Goal: Task Accomplishment & Management: Manage account settings

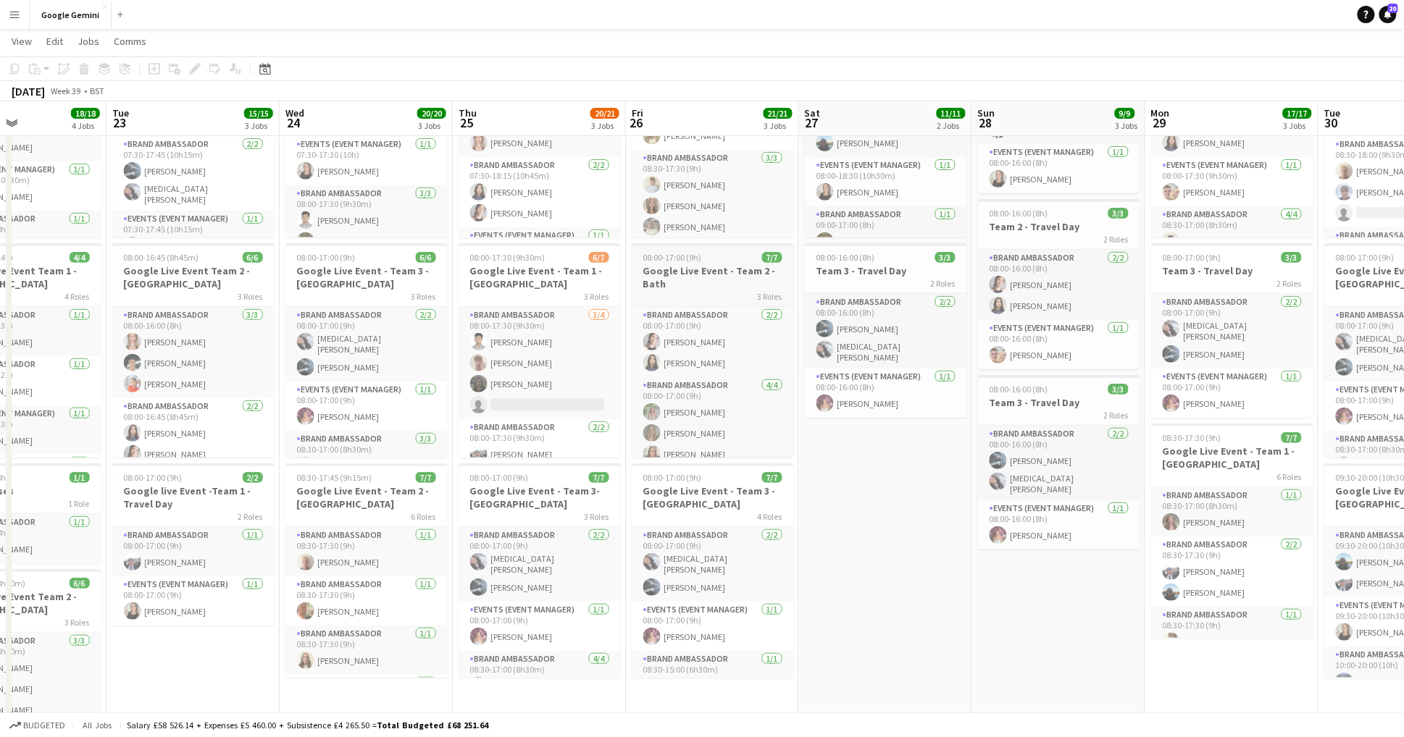
scroll to position [0, 412]
click at [678, 284] on h3 "Google Live Event - Team 2 - Bath" at bounding box center [713, 277] width 162 height 26
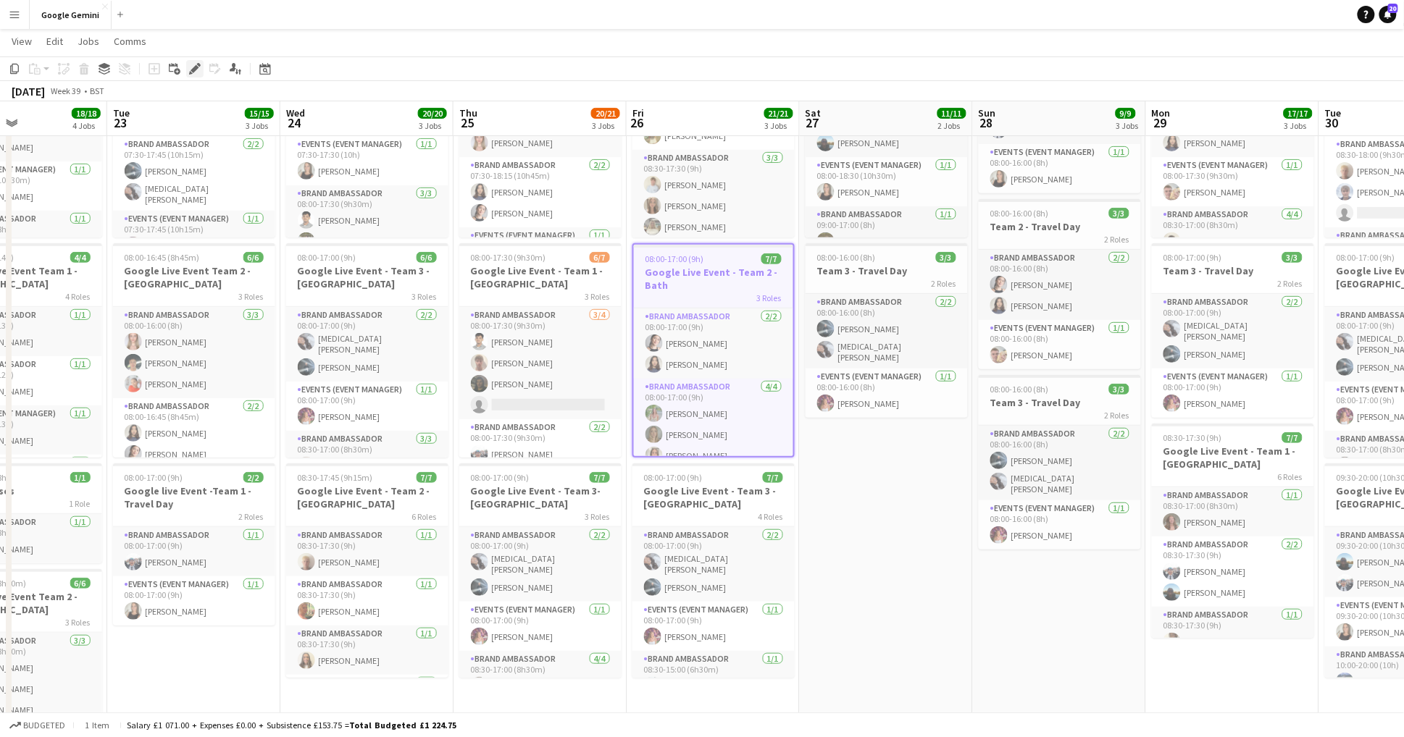
click at [195, 70] on icon at bounding box center [194, 69] width 8 height 8
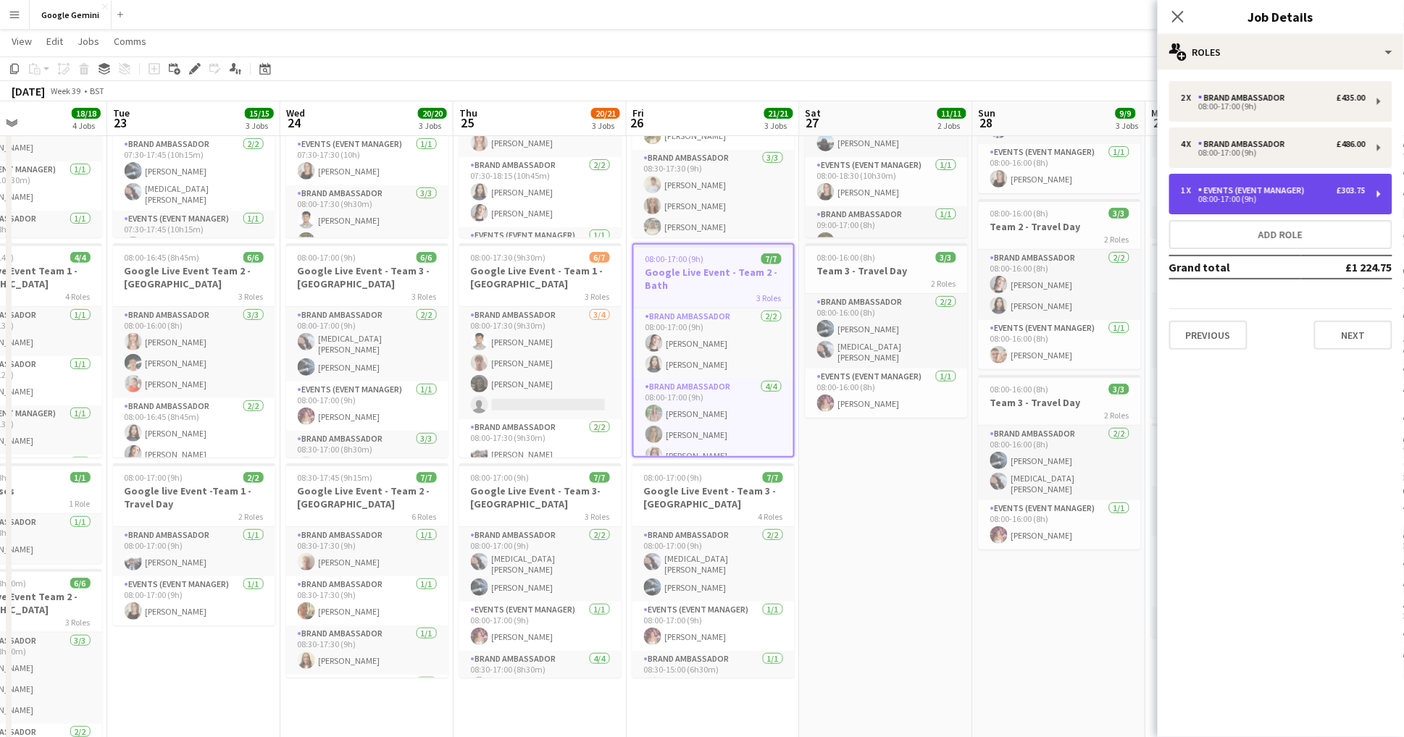
click at [1371, 198] on div "1 x Events (Event Manager) £303.75 08:00-17:00 (9h)" at bounding box center [1280, 194] width 223 height 41
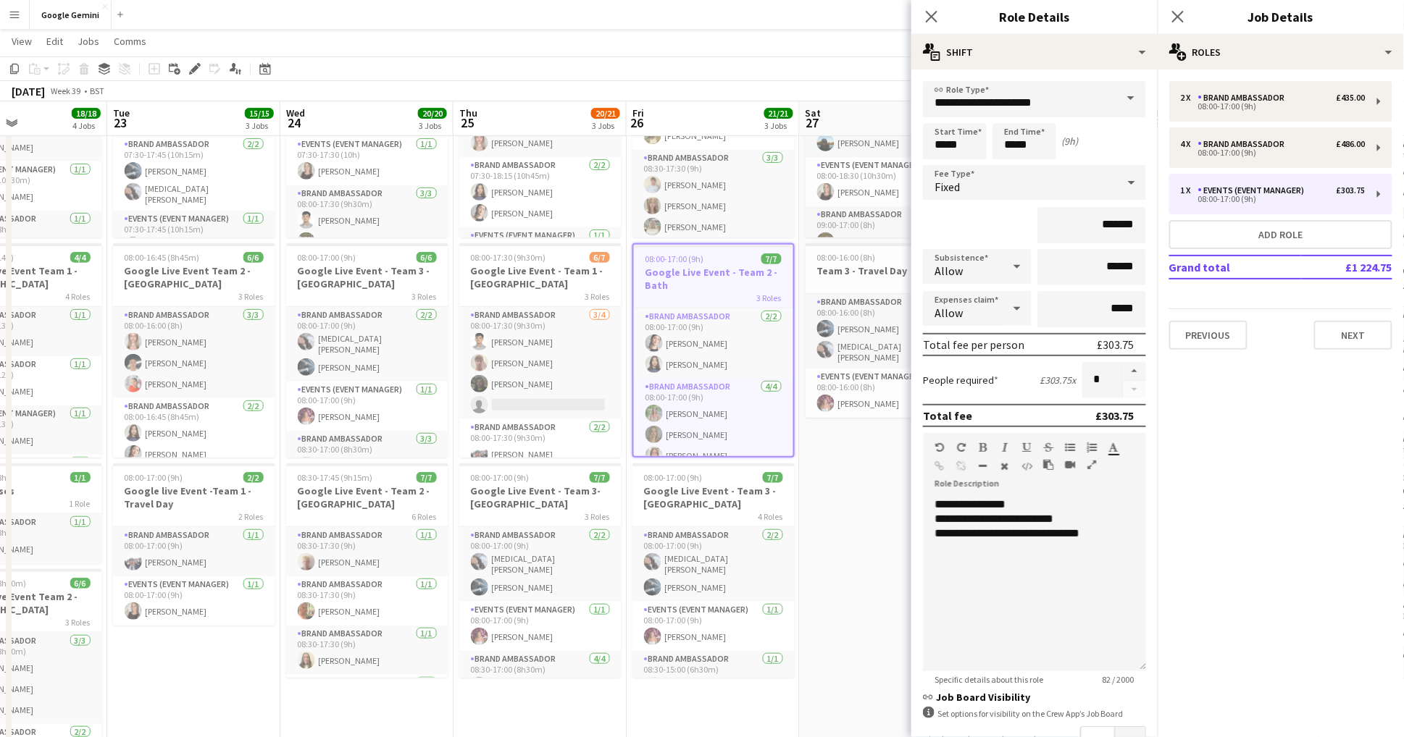
click at [888, 546] on app-date-cell "08:00-18:30 (10h30m) 8/8 Google Live Event - Team 1 - Manchester 4 Roles Brand …" at bounding box center [886, 415] width 173 height 797
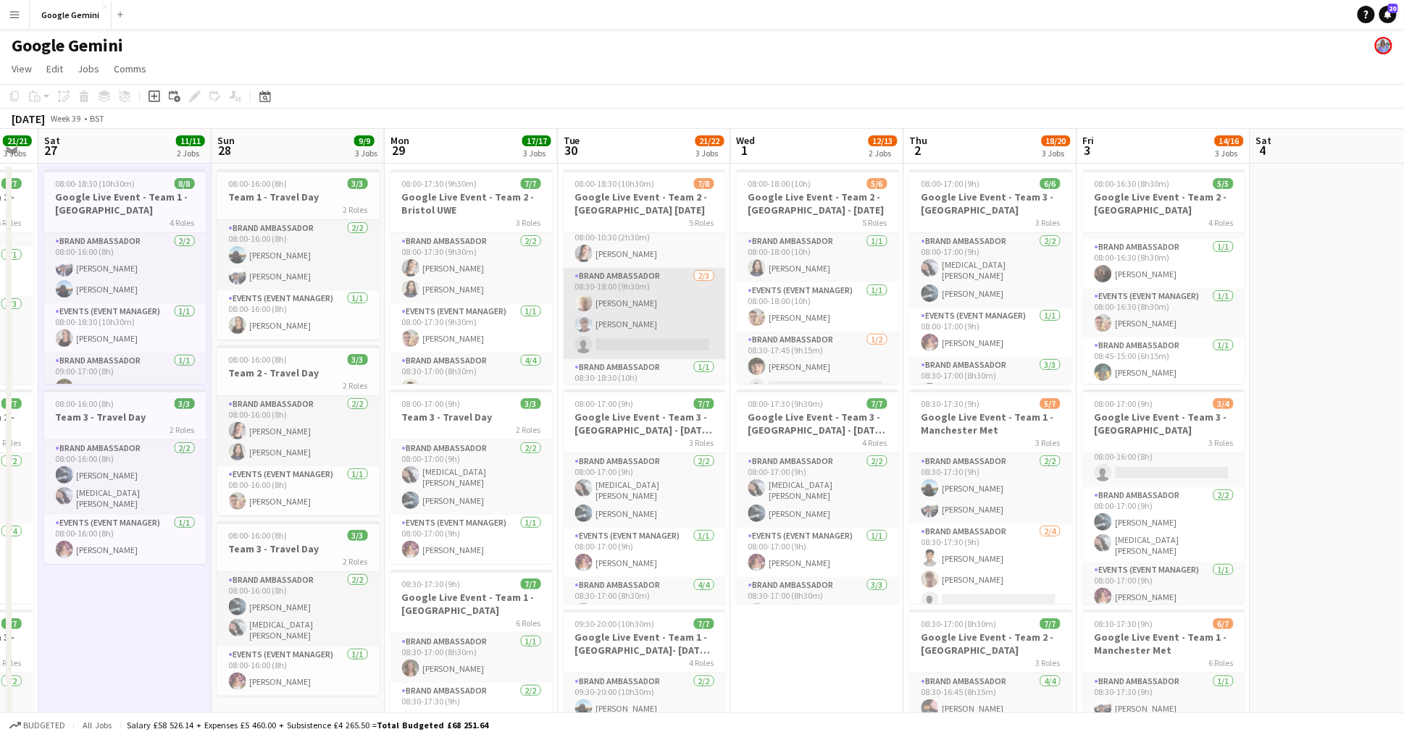
scroll to position [39, 0]
click at [648, 314] on app-card-role "Brand Ambassador [DATE] 08:30-18:00 (9h30m) [PERSON_NAME] [PERSON_NAME] single-…" at bounding box center [645, 288] width 162 height 91
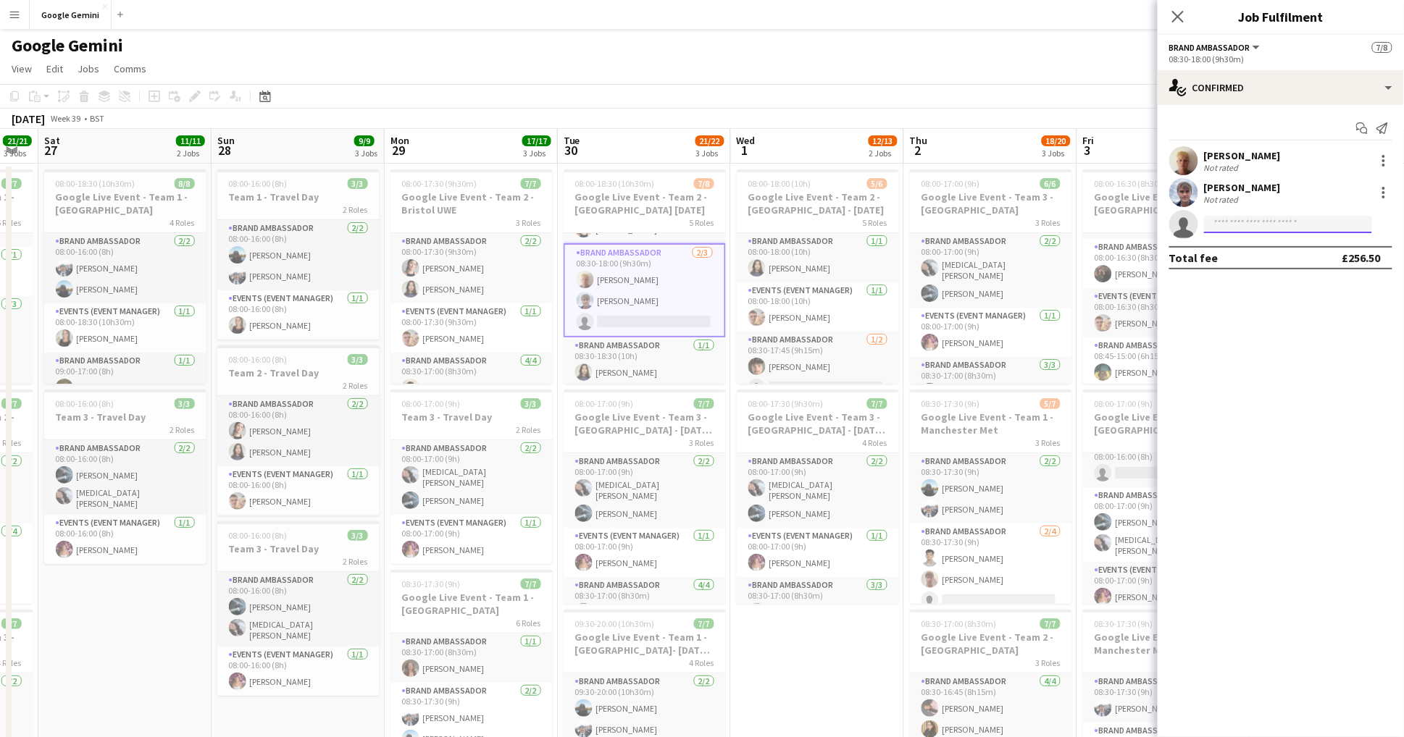
click at [1279, 229] on input at bounding box center [1288, 224] width 168 height 17
type input "**"
click at [16, 15] on app-icon "Menu" at bounding box center [15, 15] width 12 height 12
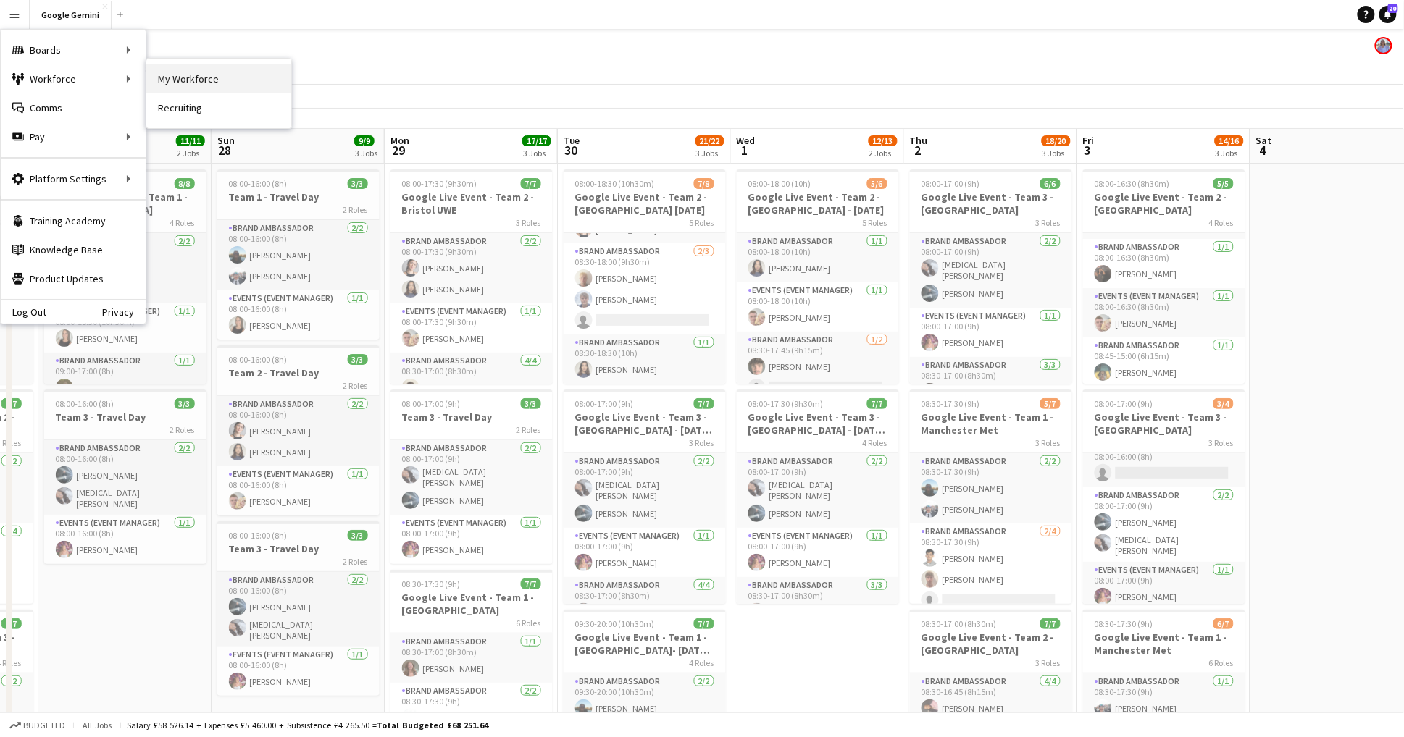
click at [168, 85] on link "My Workforce" at bounding box center [218, 78] width 145 height 29
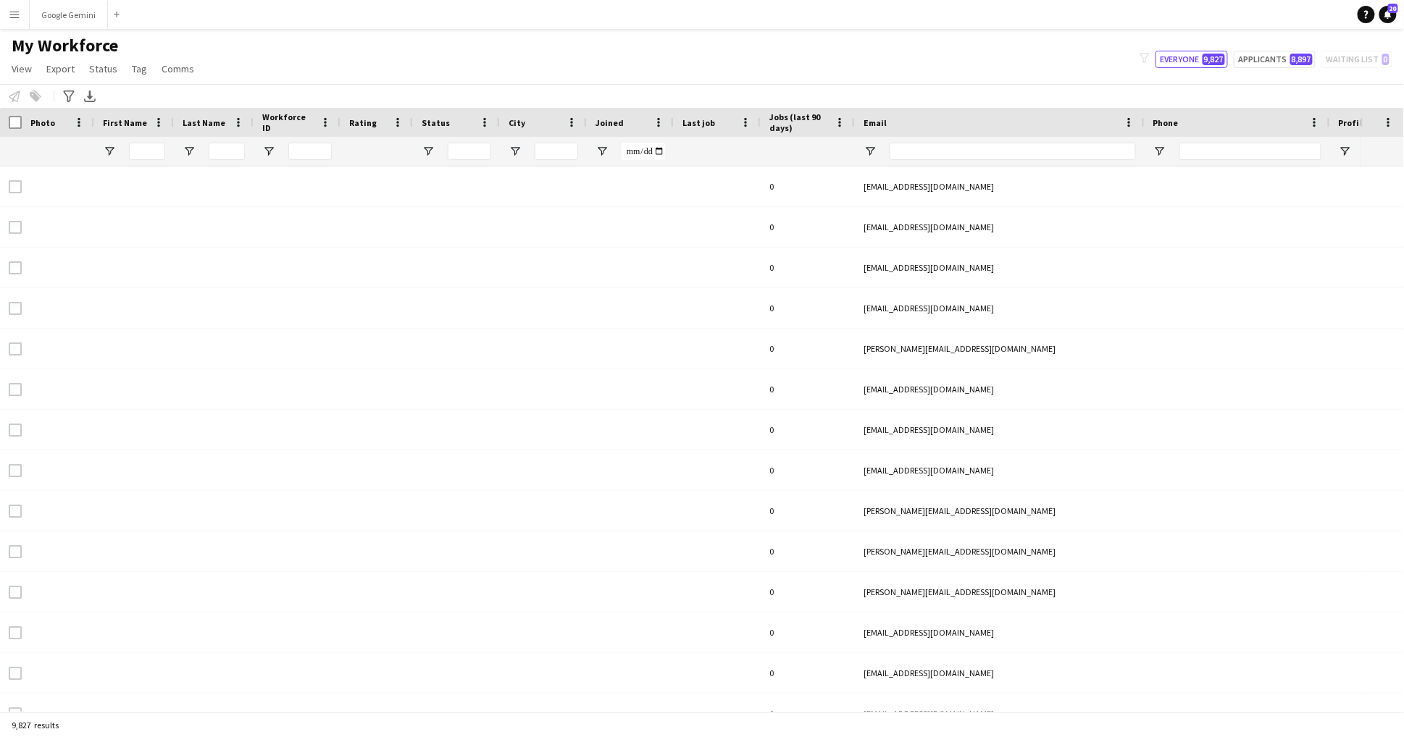
type input "****"
type input "**********"
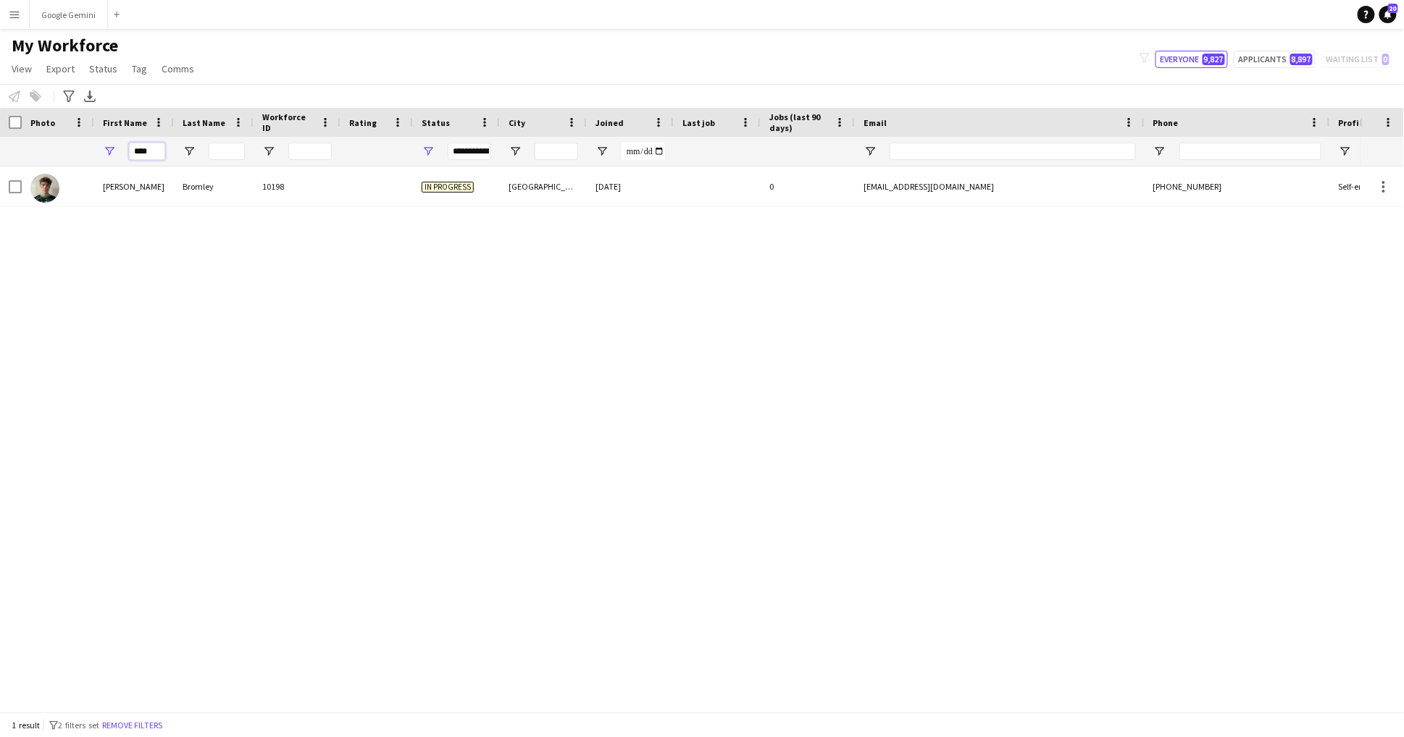
click at [162, 154] on input "****" at bounding box center [147, 151] width 36 height 17
type input "*"
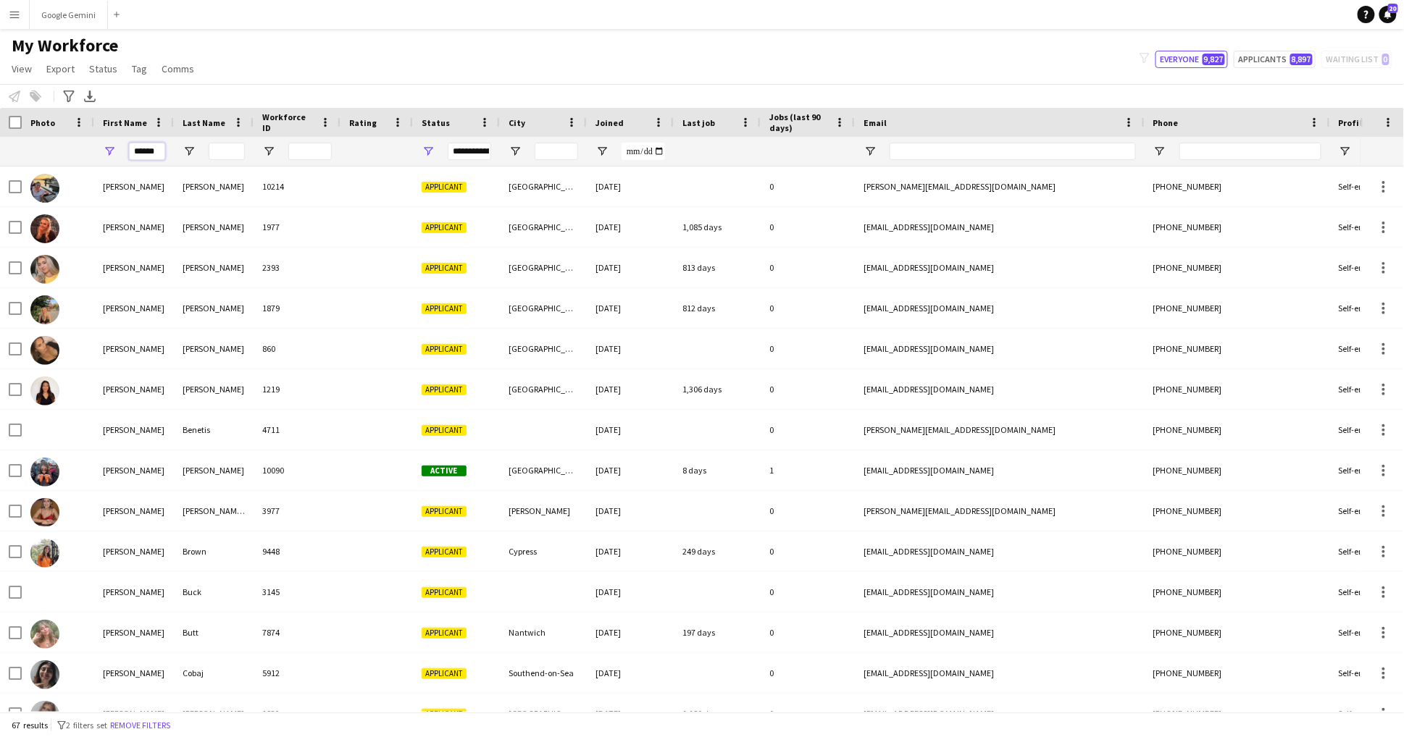
type input "******"
click at [220, 155] on input "Last Name Filter Input" at bounding box center [227, 151] width 36 height 17
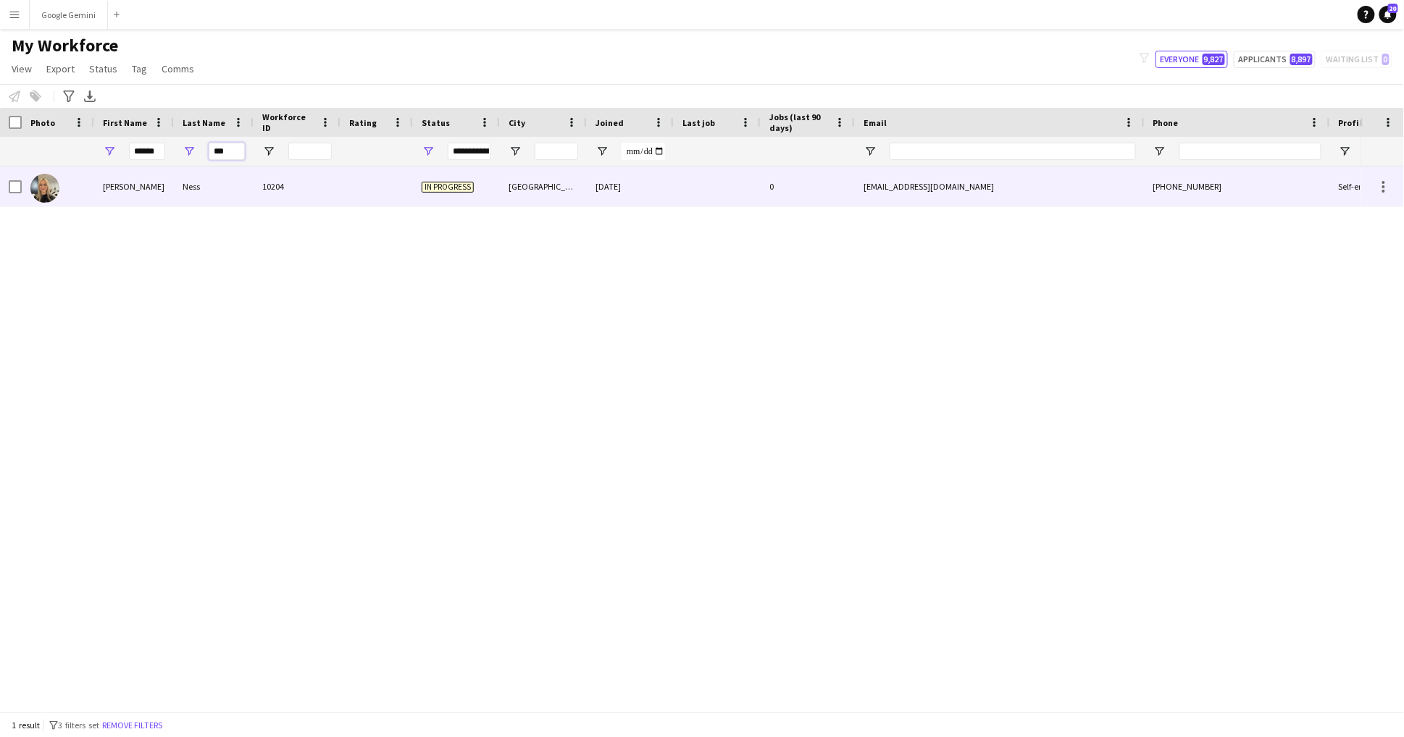
type input "***"
click at [225, 186] on div "Ness" at bounding box center [214, 187] width 80 height 40
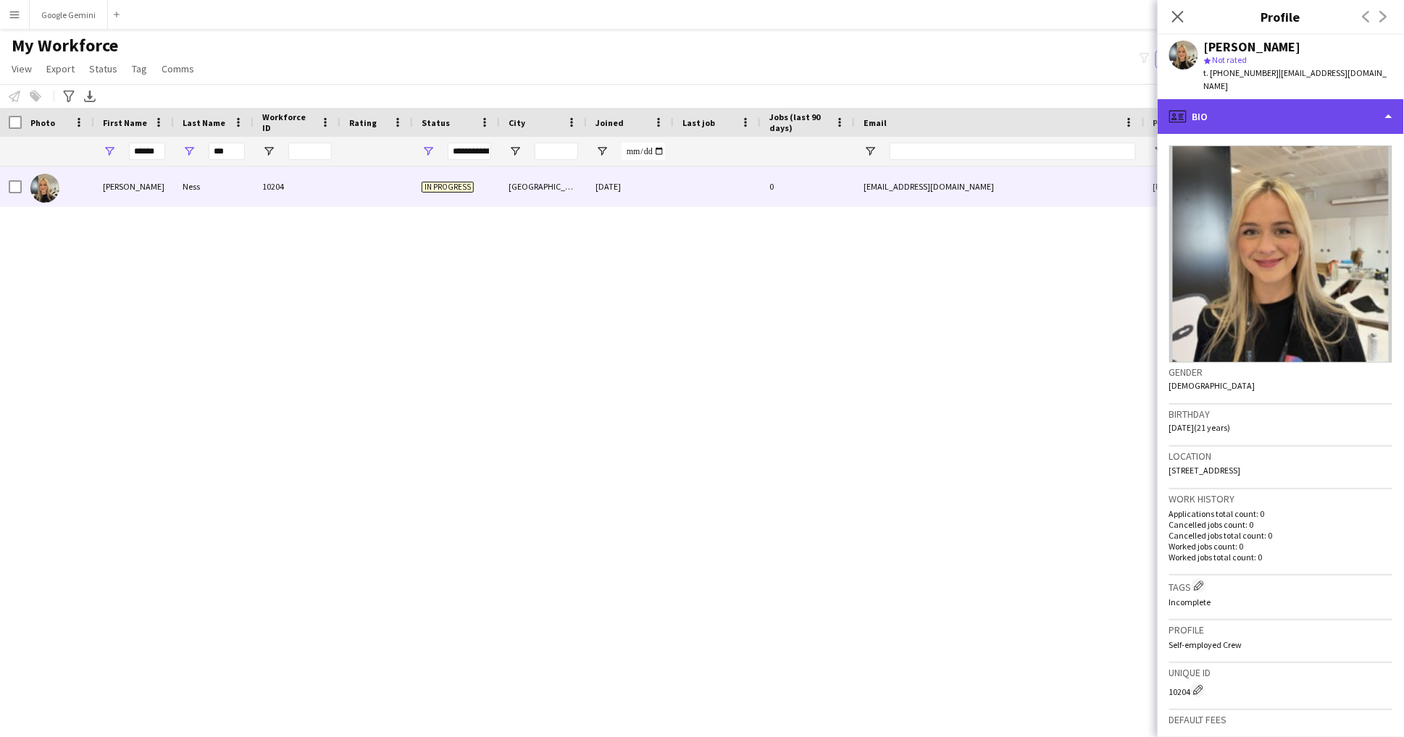
click at [1294, 102] on div "profile Bio" at bounding box center [1280, 116] width 246 height 35
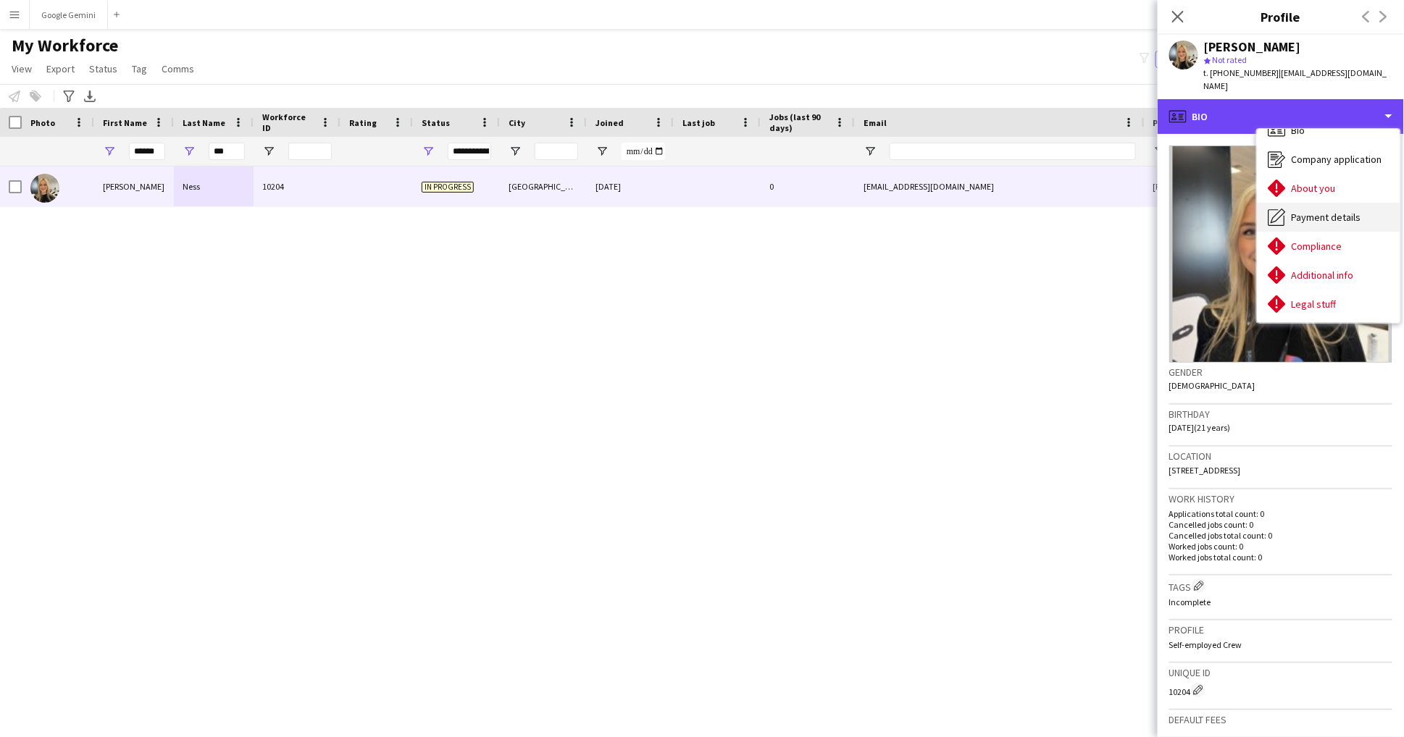
scroll to position [21, 0]
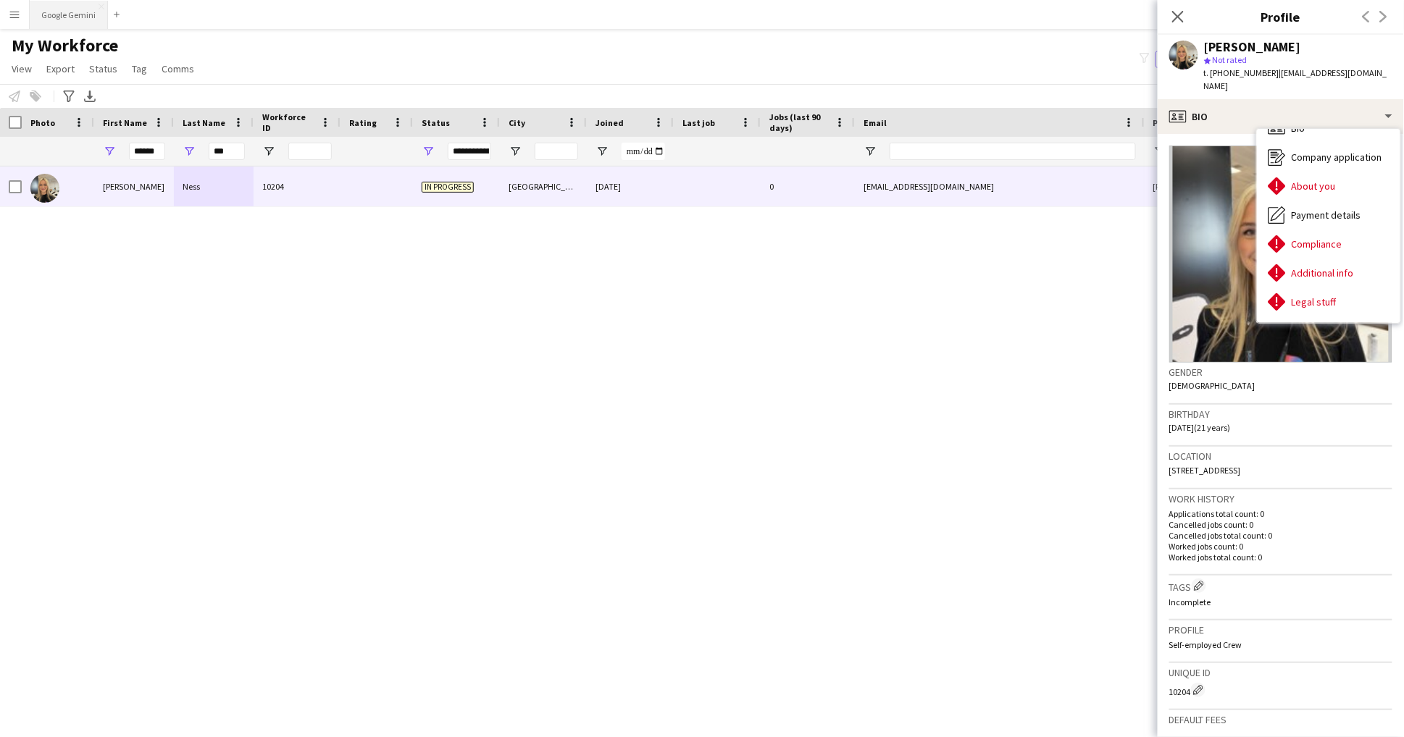
click at [77, 24] on button "Google Gemini Close" at bounding box center [69, 15] width 78 height 28
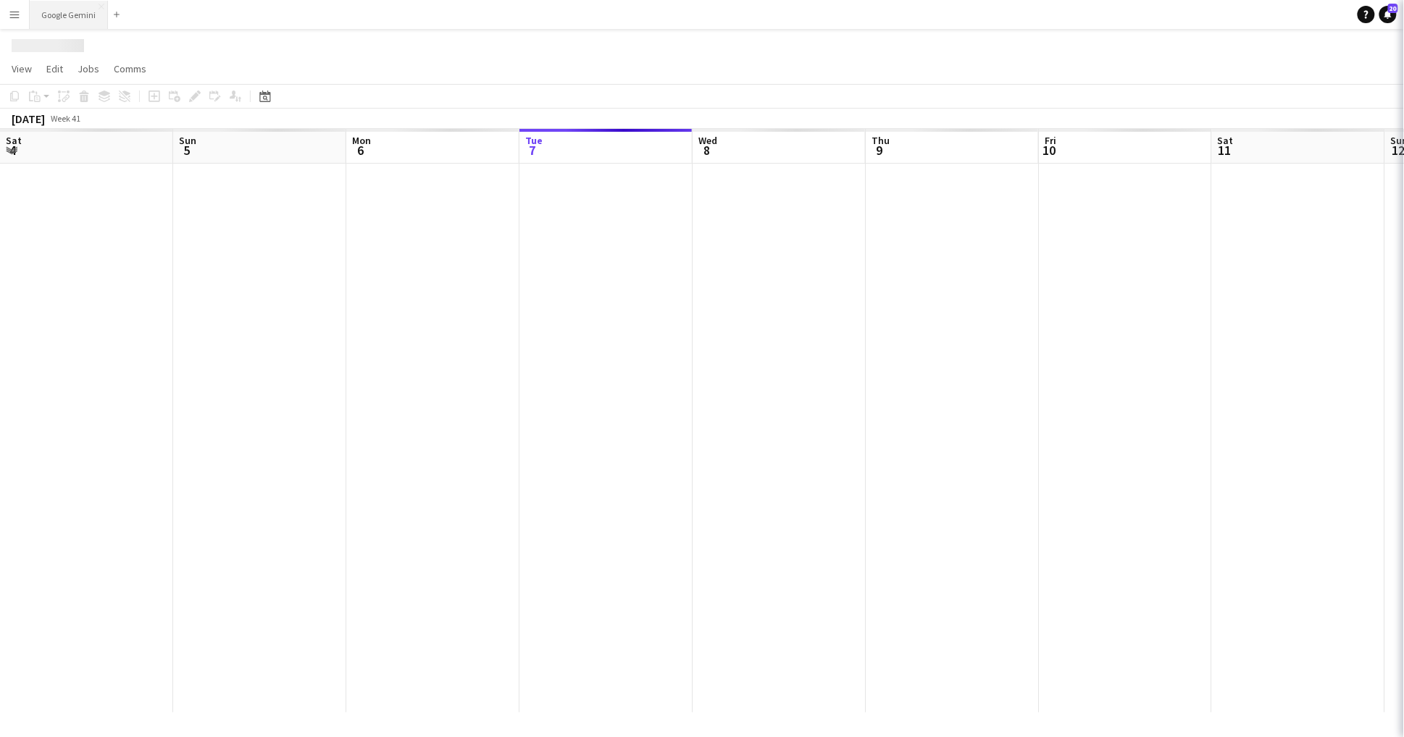
scroll to position [0, 345]
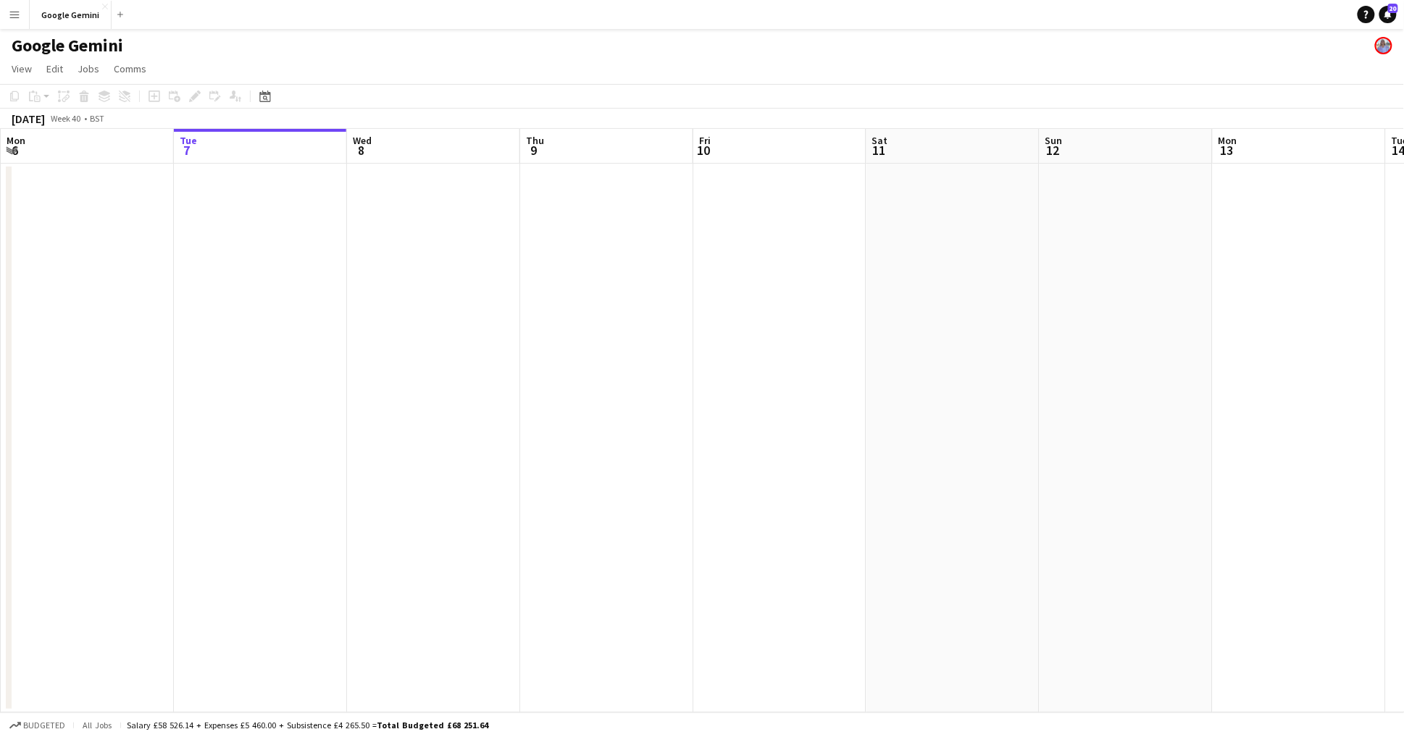
click at [25, 12] on button "Menu" at bounding box center [14, 14] width 29 height 29
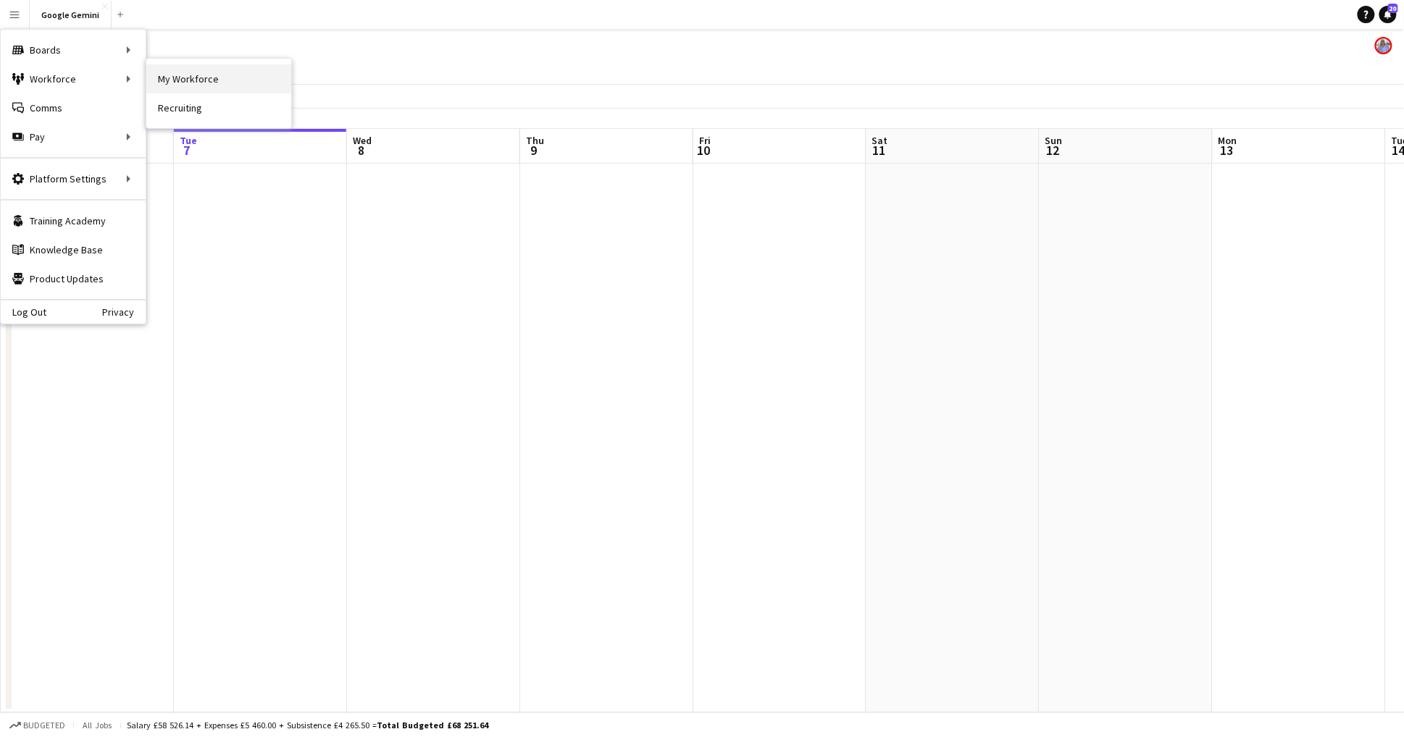
click at [191, 87] on link "My Workforce" at bounding box center [218, 78] width 145 height 29
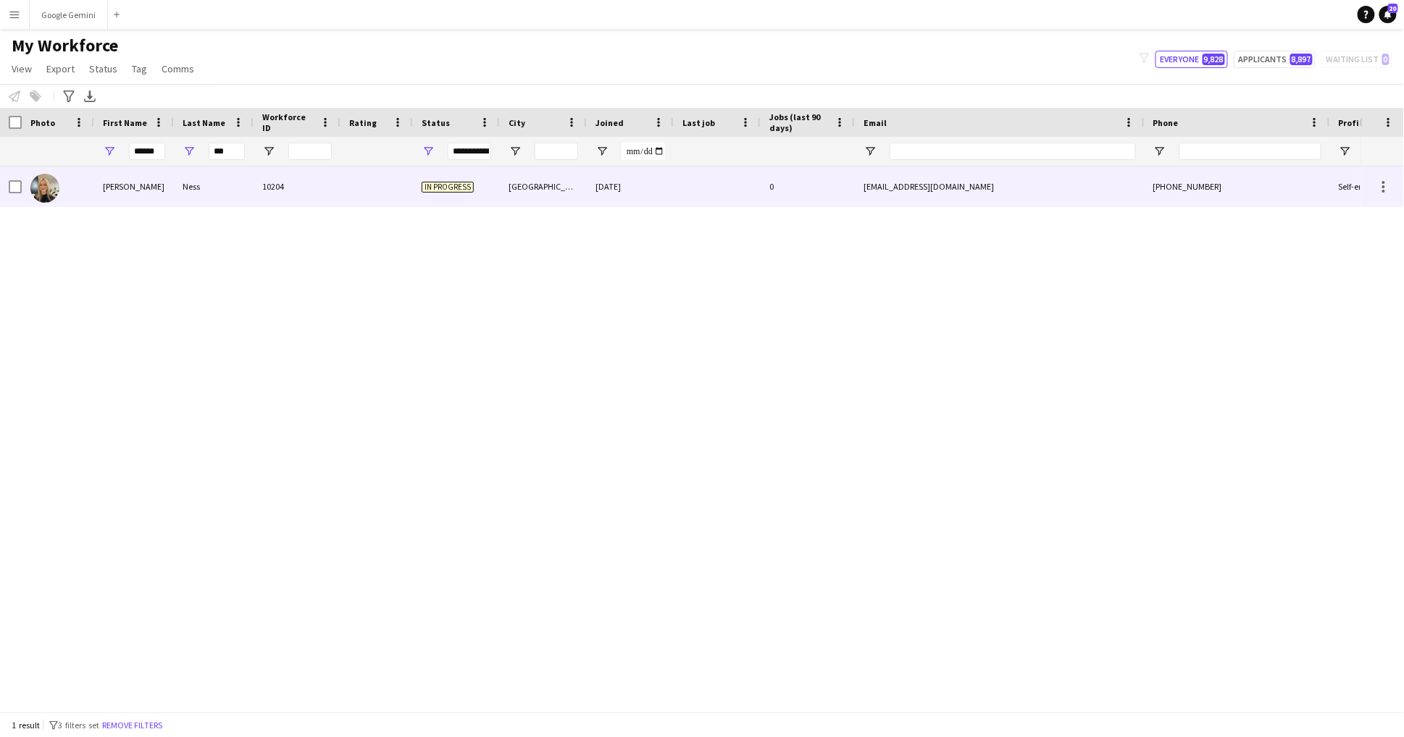
click at [238, 180] on div "Ness" at bounding box center [214, 187] width 80 height 40
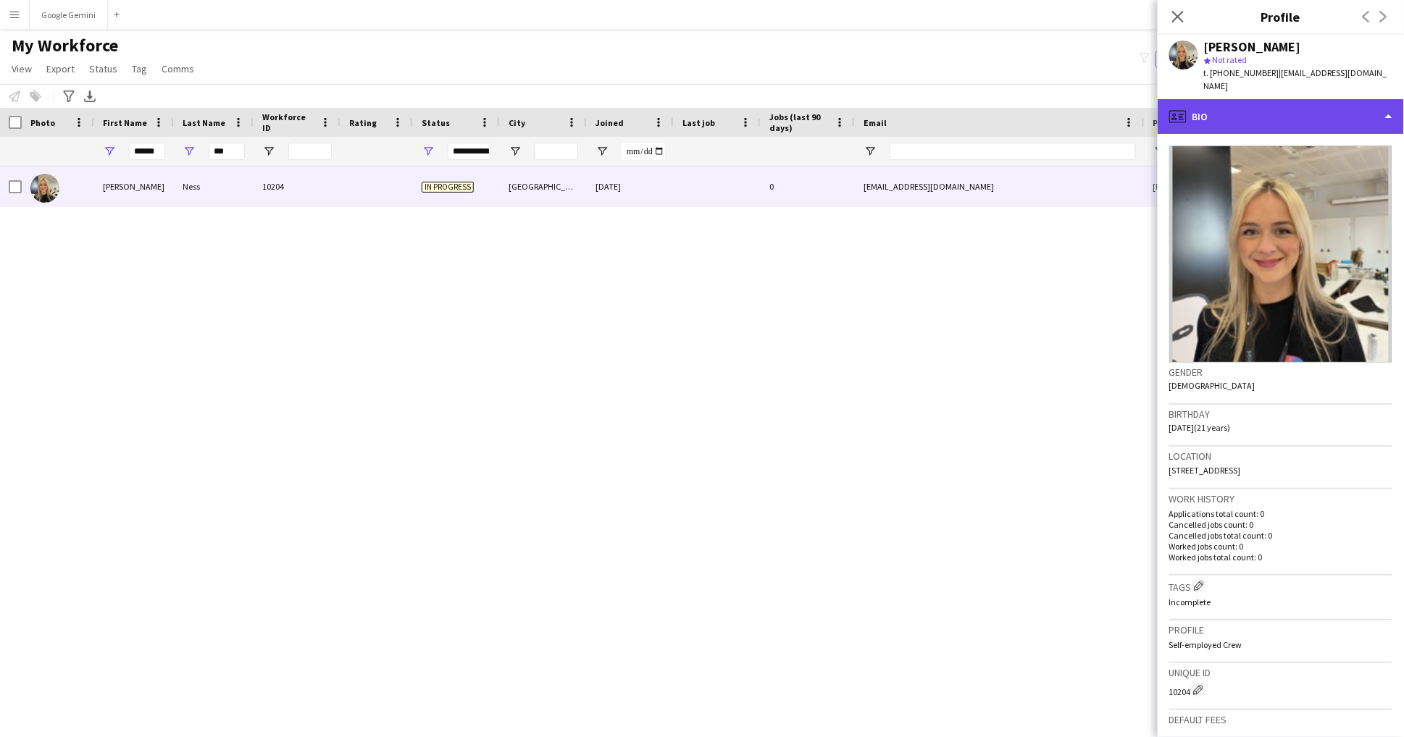
click at [1191, 106] on div "profile Bio" at bounding box center [1280, 116] width 246 height 35
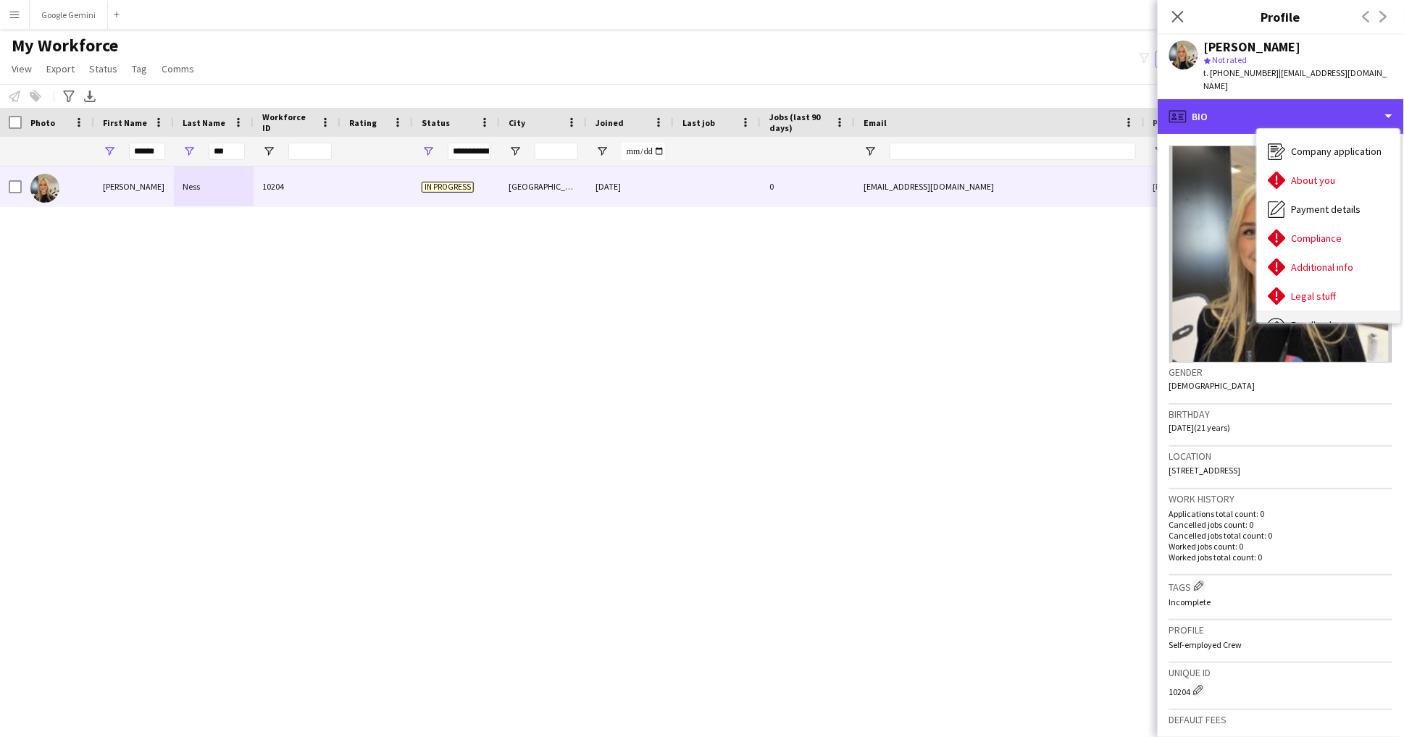
scroll to position [30, 0]
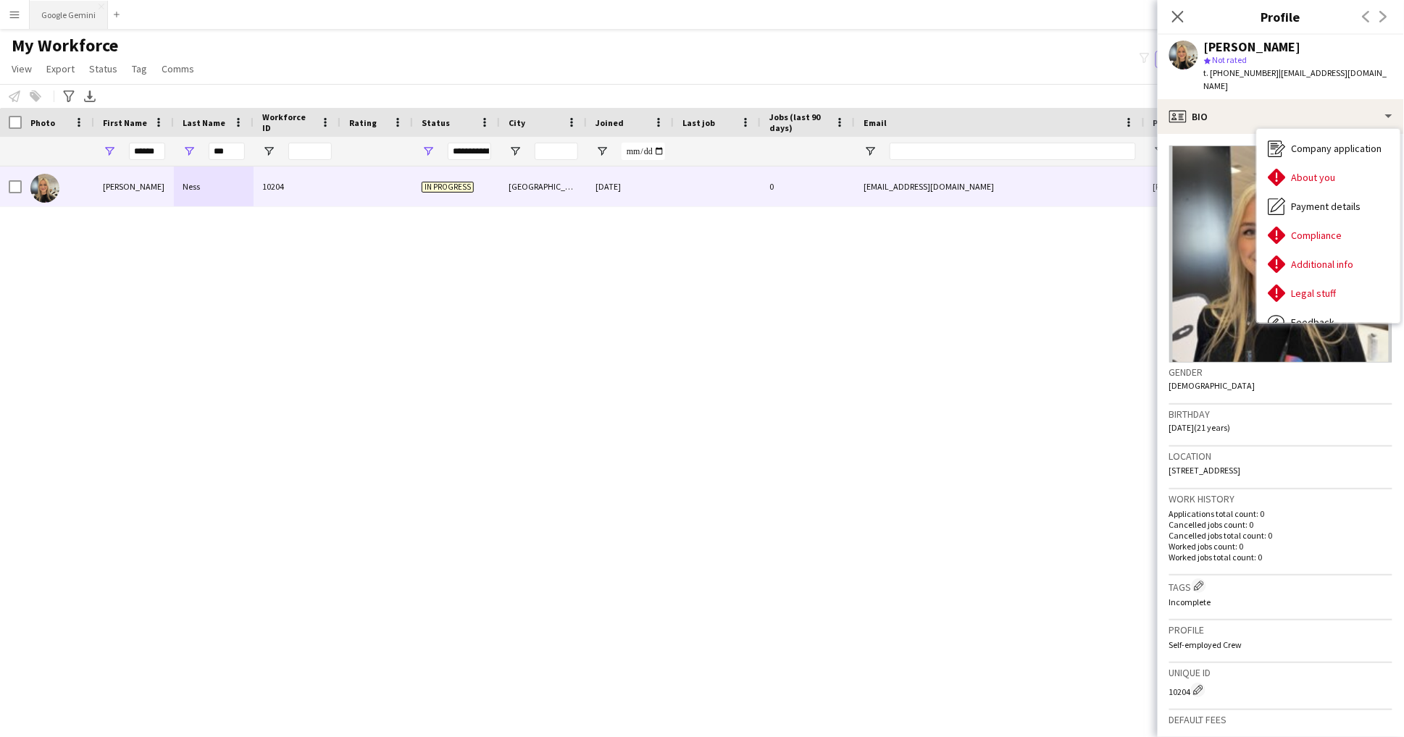
click at [72, 15] on button "Google Gemini Close" at bounding box center [69, 15] width 78 height 28
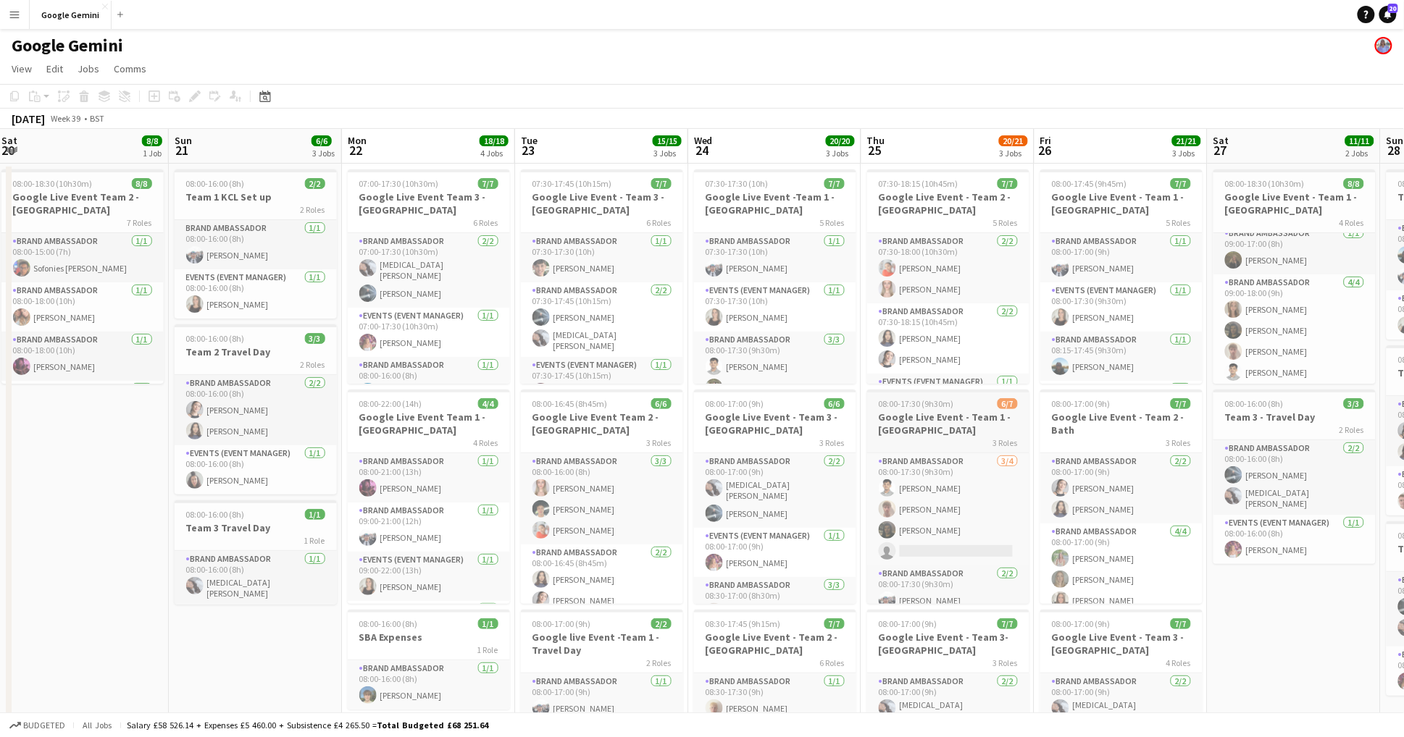
scroll to position [0, 377]
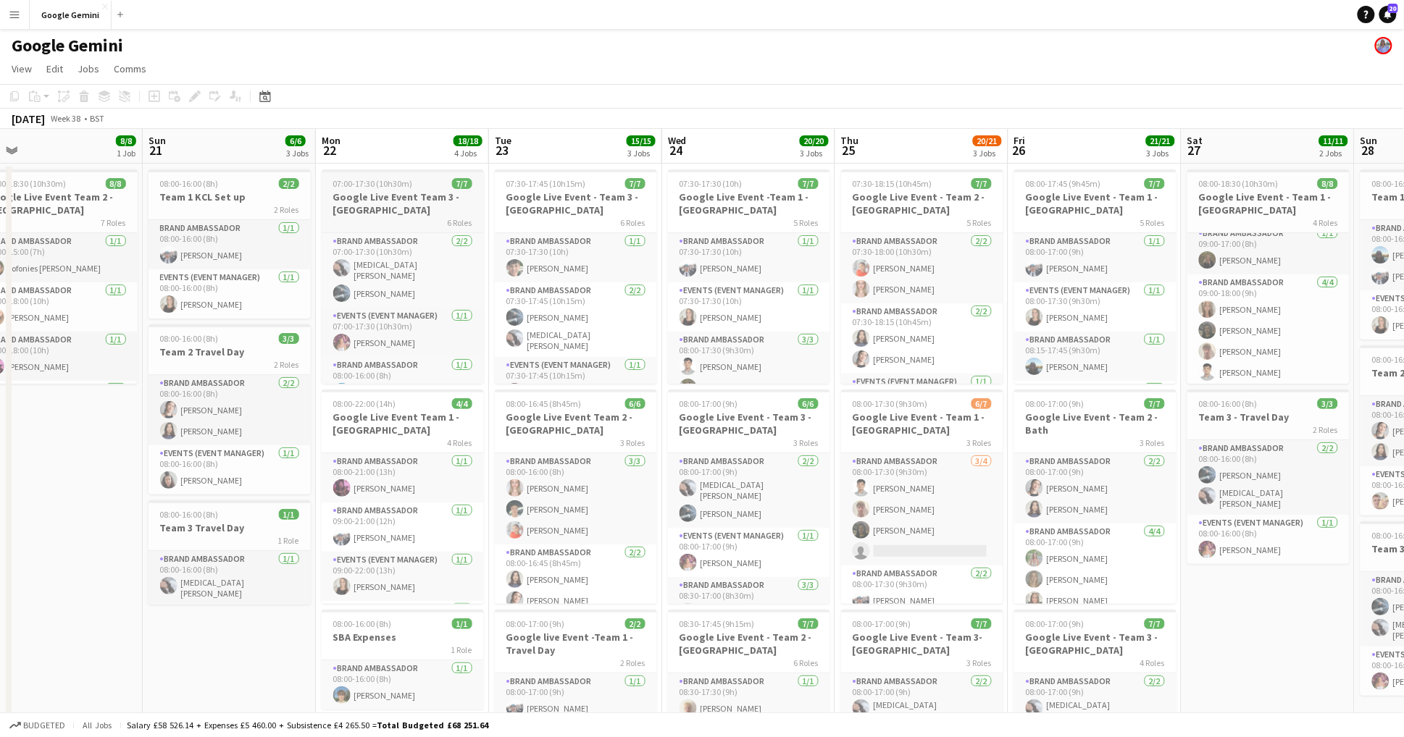
click at [444, 209] on h3 "Google Live Event Team 3 - [GEOGRAPHIC_DATA]" at bounding box center [403, 203] width 162 height 26
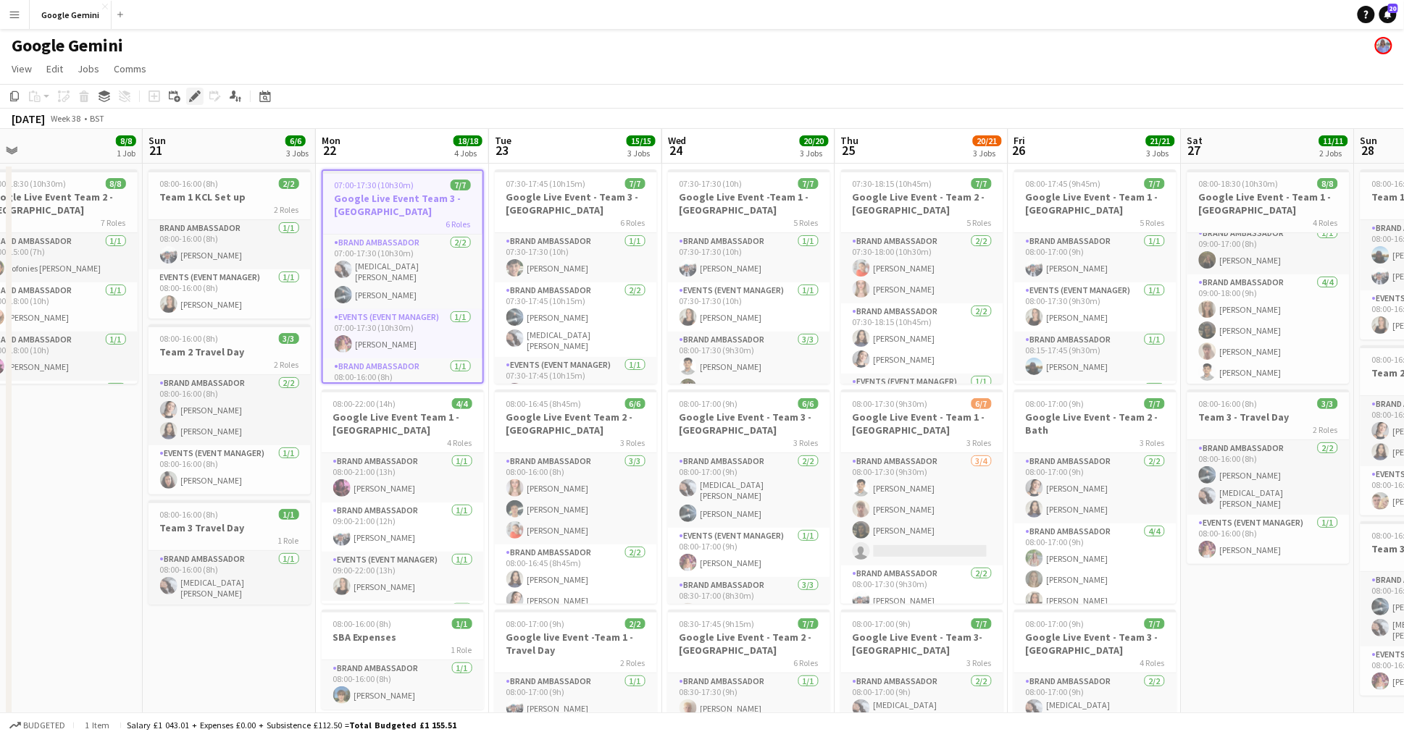
click at [198, 91] on icon "Edit" at bounding box center [195, 97] width 12 height 12
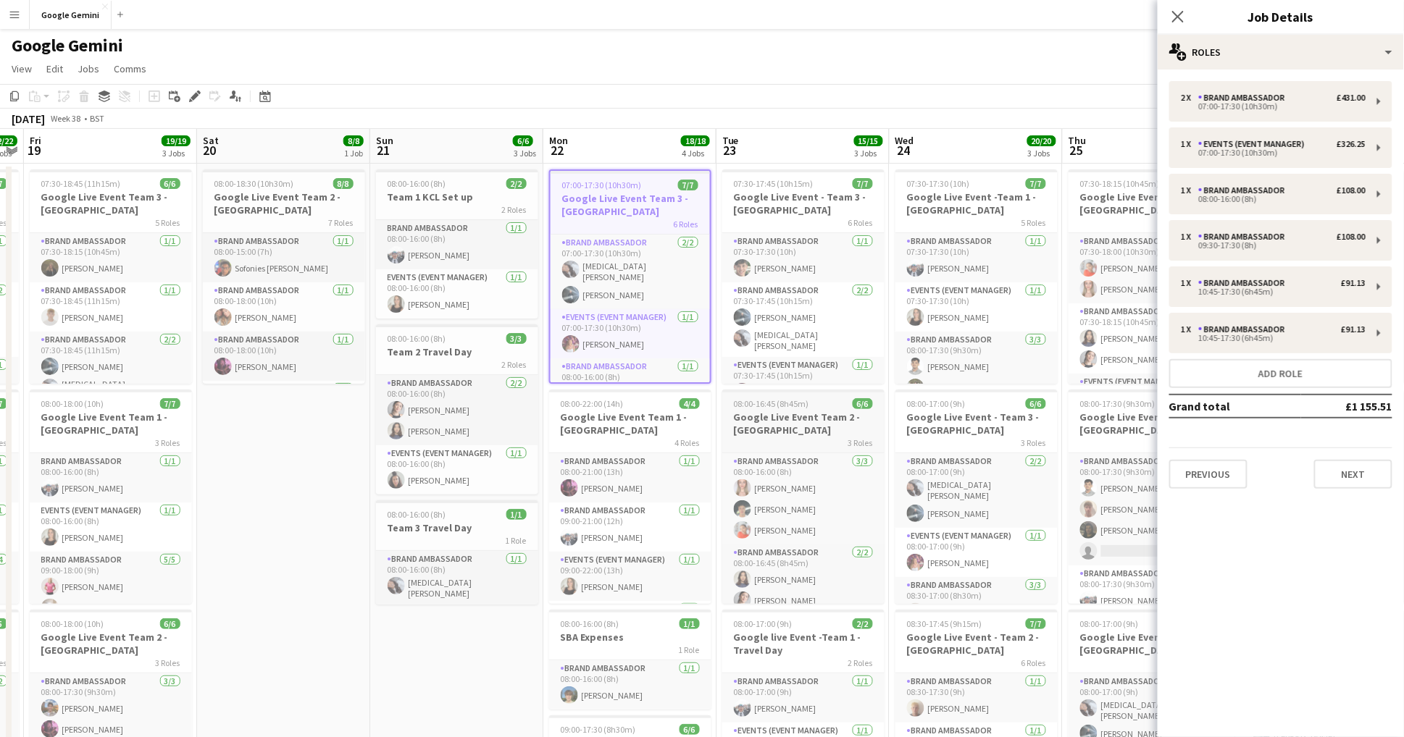
scroll to position [0, 411]
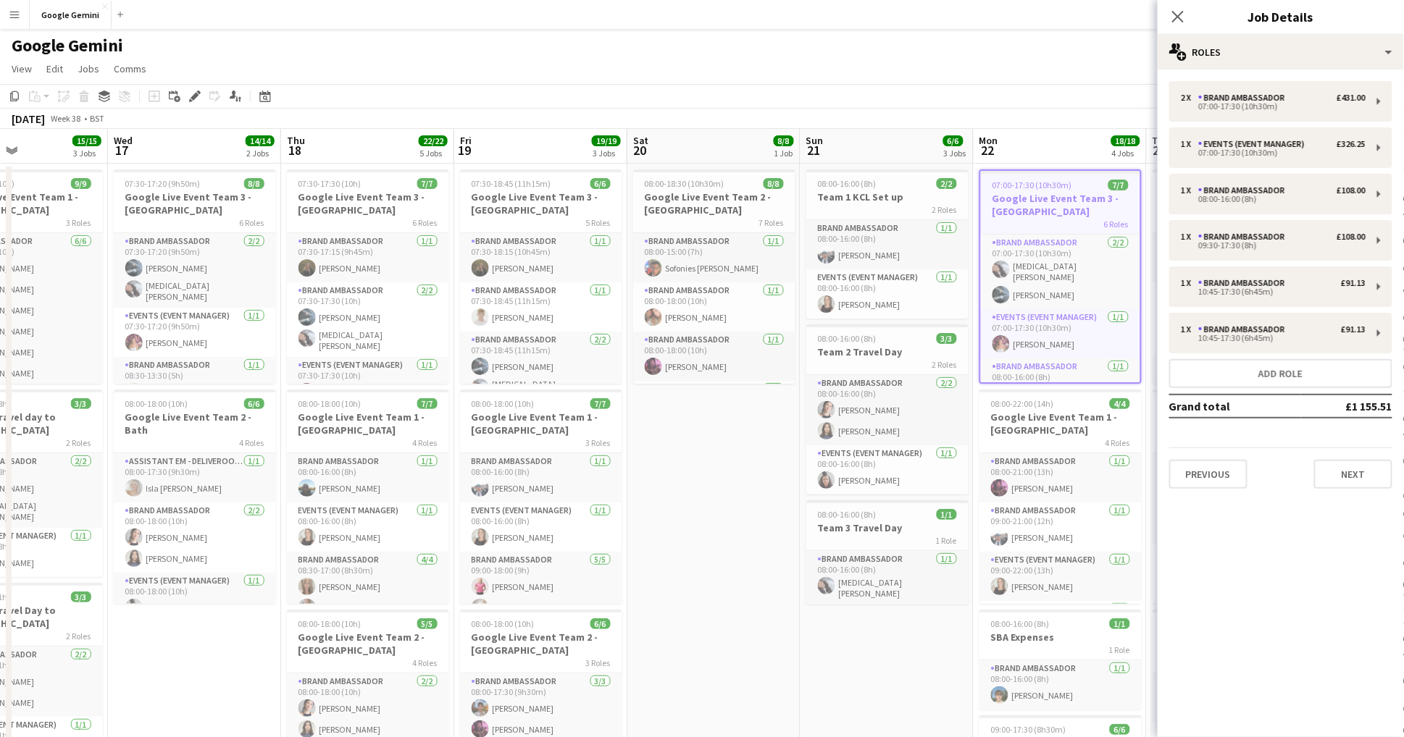
click at [707, 510] on app-date-cell "08:00-18:30 (10h30m) 8/8 Google Live Event Team 2 - [GEOGRAPHIC_DATA] 7 Roles B…" at bounding box center [713, 653] width 173 height 979
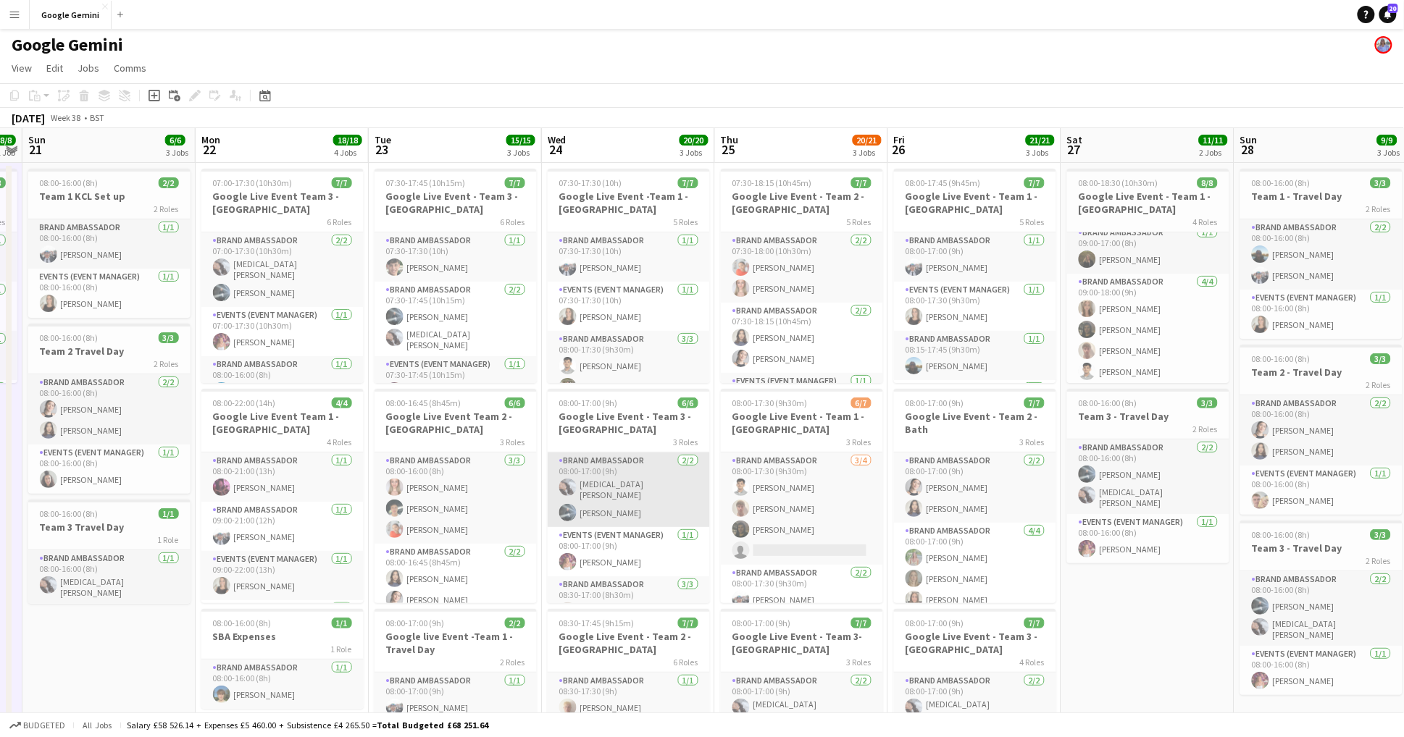
scroll to position [0, 493]
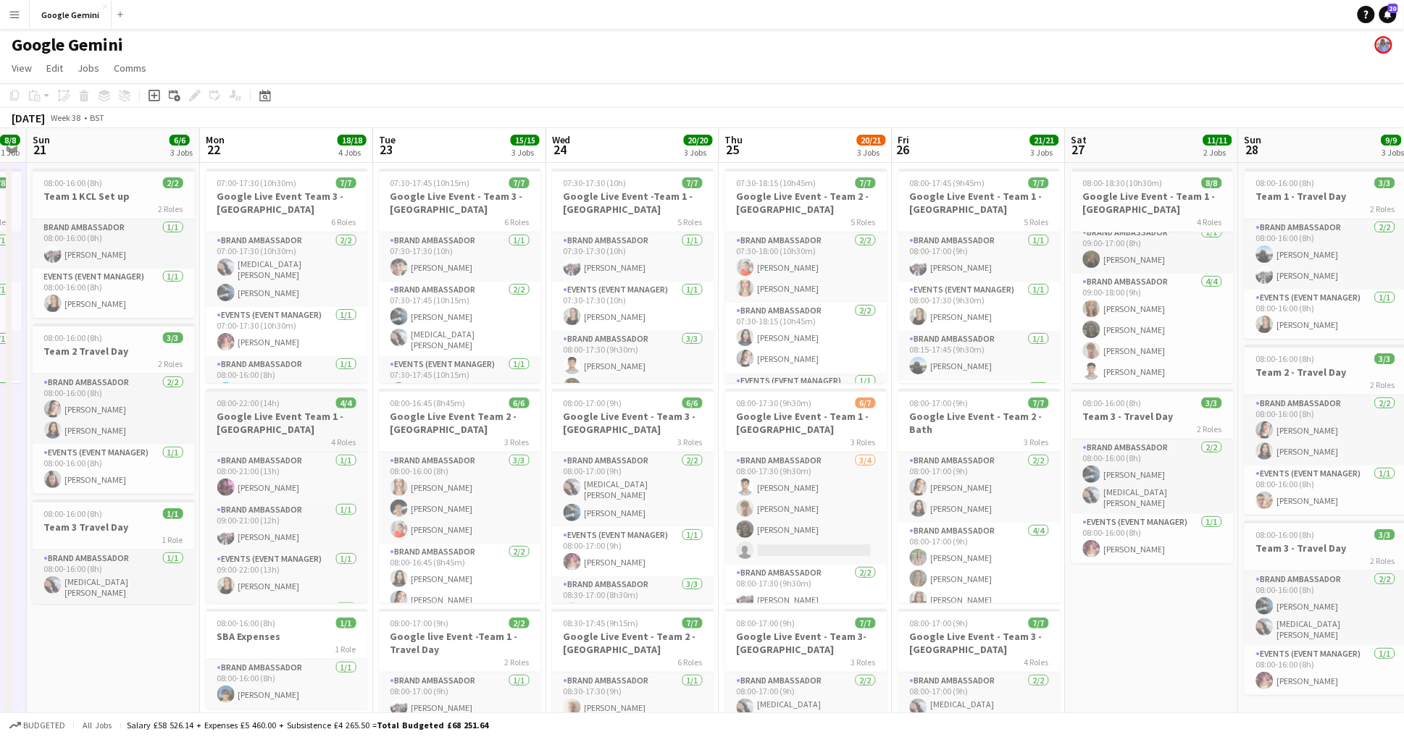
click at [270, 414] on h3 "Google Live Event Team 1 - [GEOGRAPHIC_DATA]" at bounding box center [287, 423] width 162 height 26
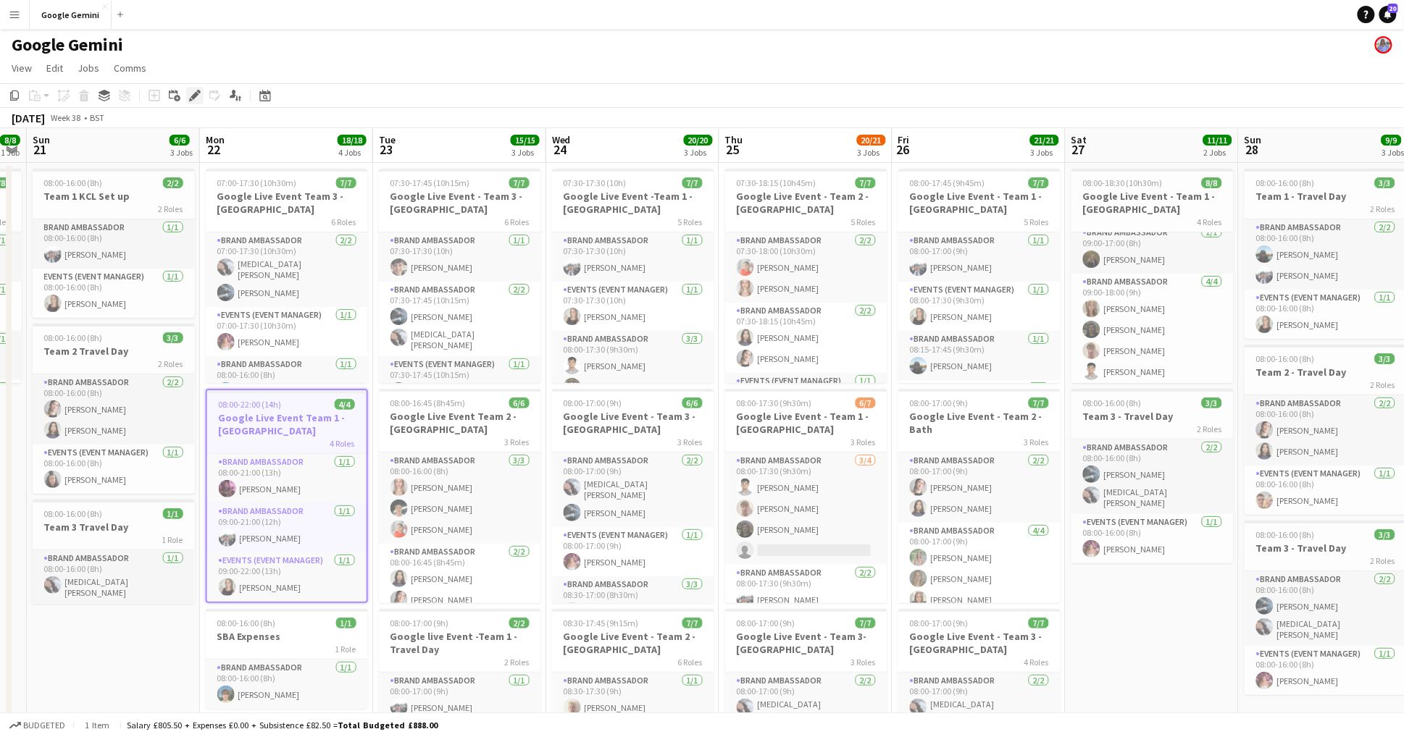
click at [189, 98] on icon "Edit" at bounding box center [195, 96] width 12 height 12
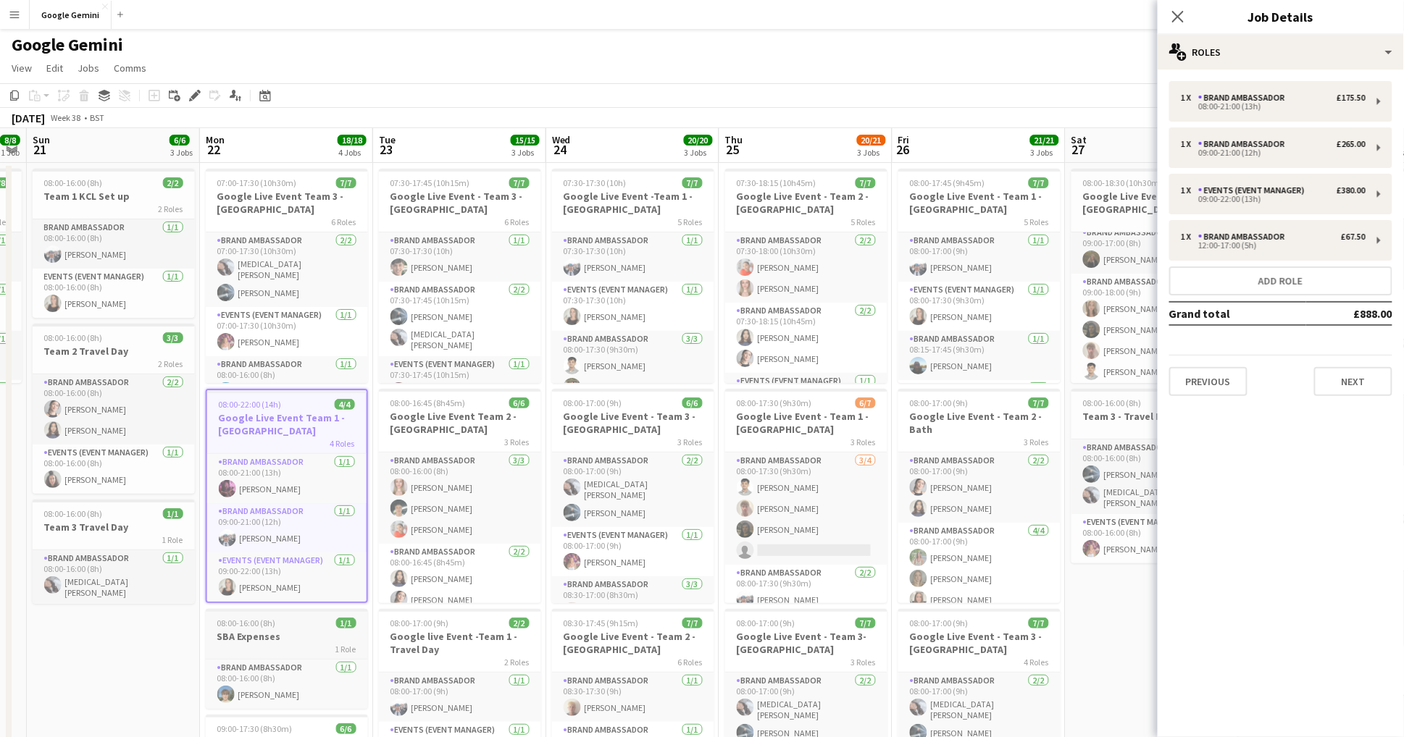
click at [284, 643] on div "1 Role" at bounding box center [287, 649] width 162 height 12
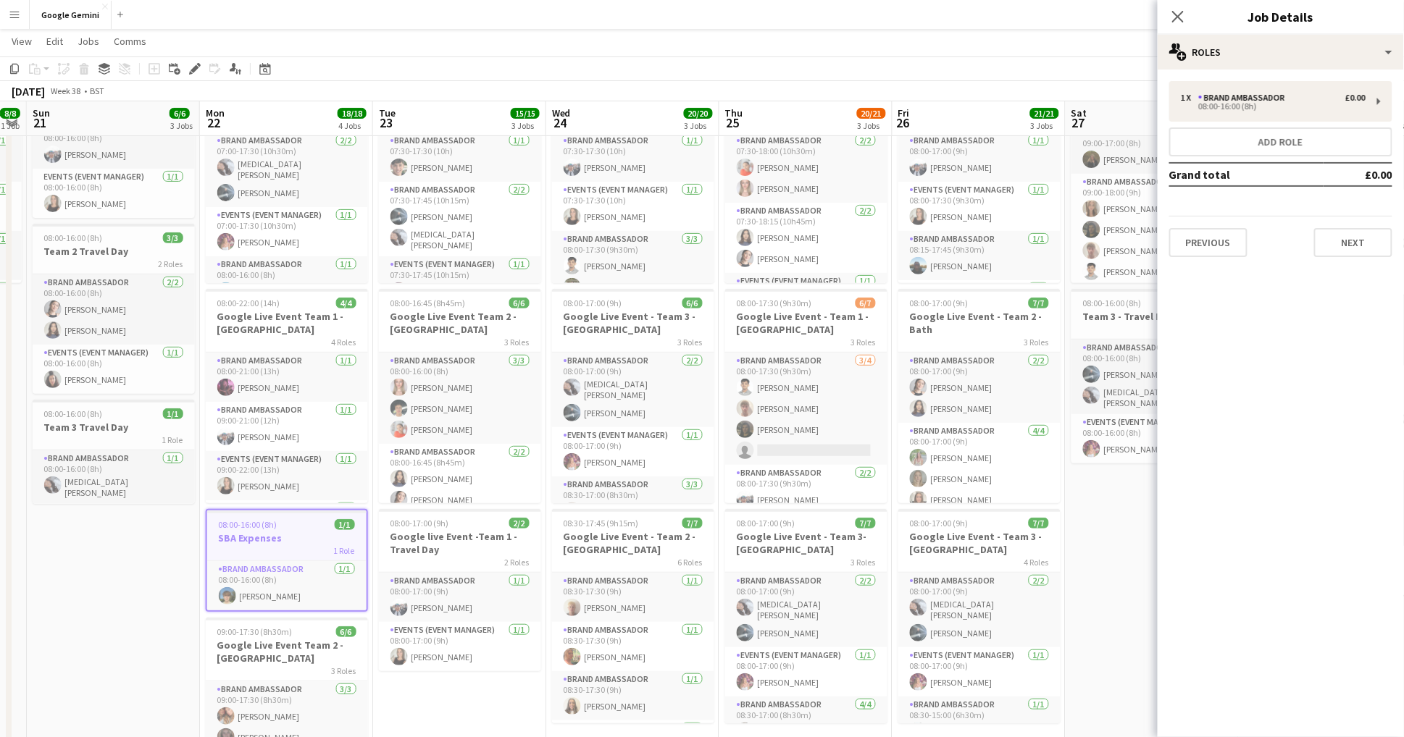
scroll to position [101, 0]
click at [296, 653] on h3 "Google Live Event Team 2 -[GEOGRAPHIC_DATA]" at bounding box center [287, 650] width 162 height 26
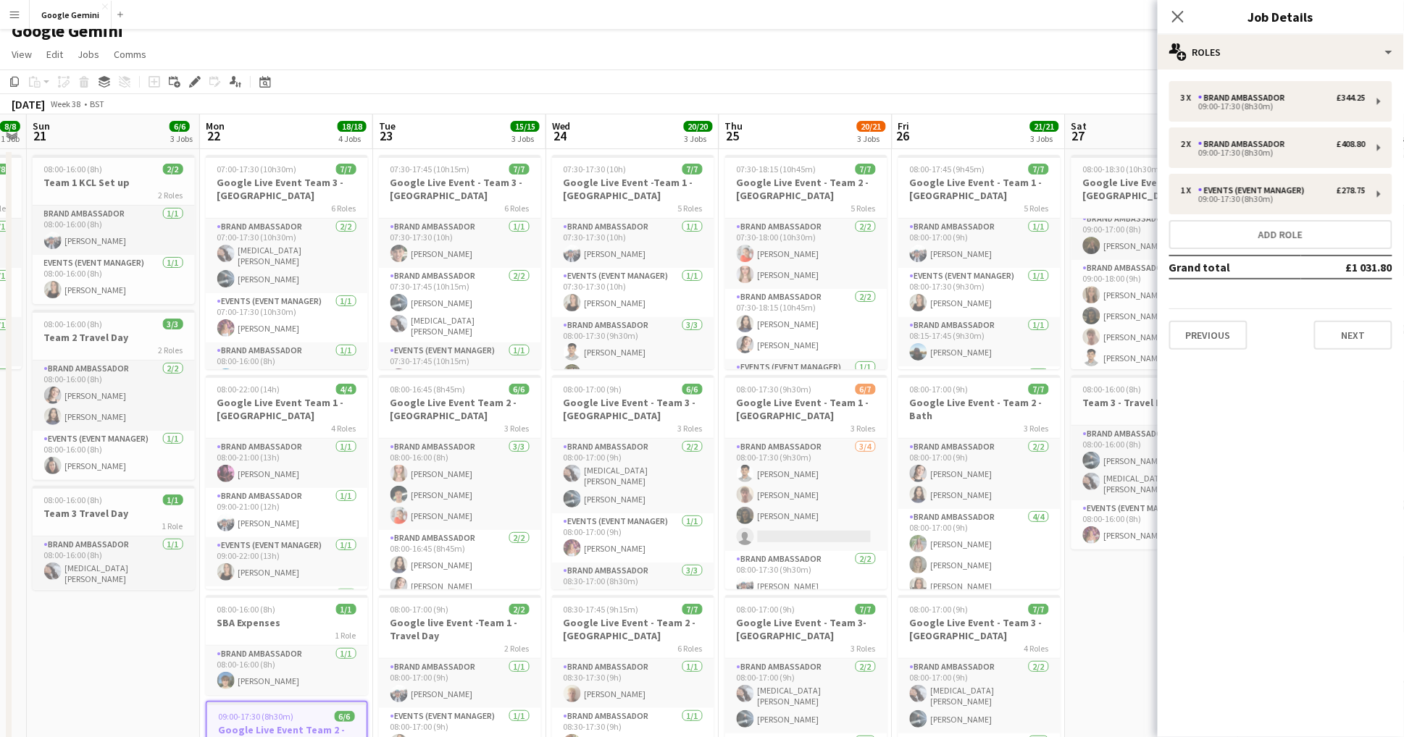
scroll to position [13, 0]
click at [433, 182] on h3 "Google Live Event - Team 3 - [GEOGRAPHIC_DATA]" at bounding box center [460, 190] width 162 height 26
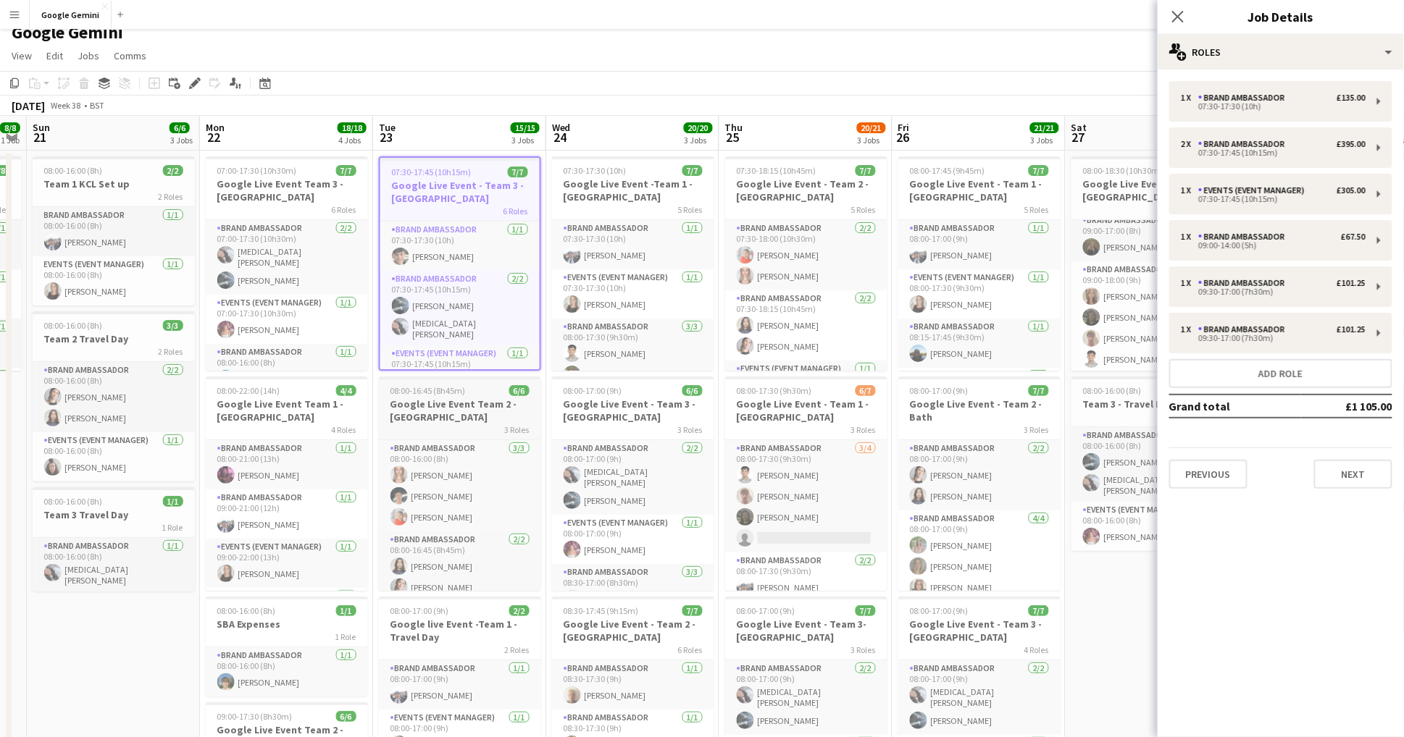
click at [478, 414] on h3 "Google Live Event Team 2 -[GEOGRAPHIC_DATA]" at bounding box center [460, 411] width 162 height 26
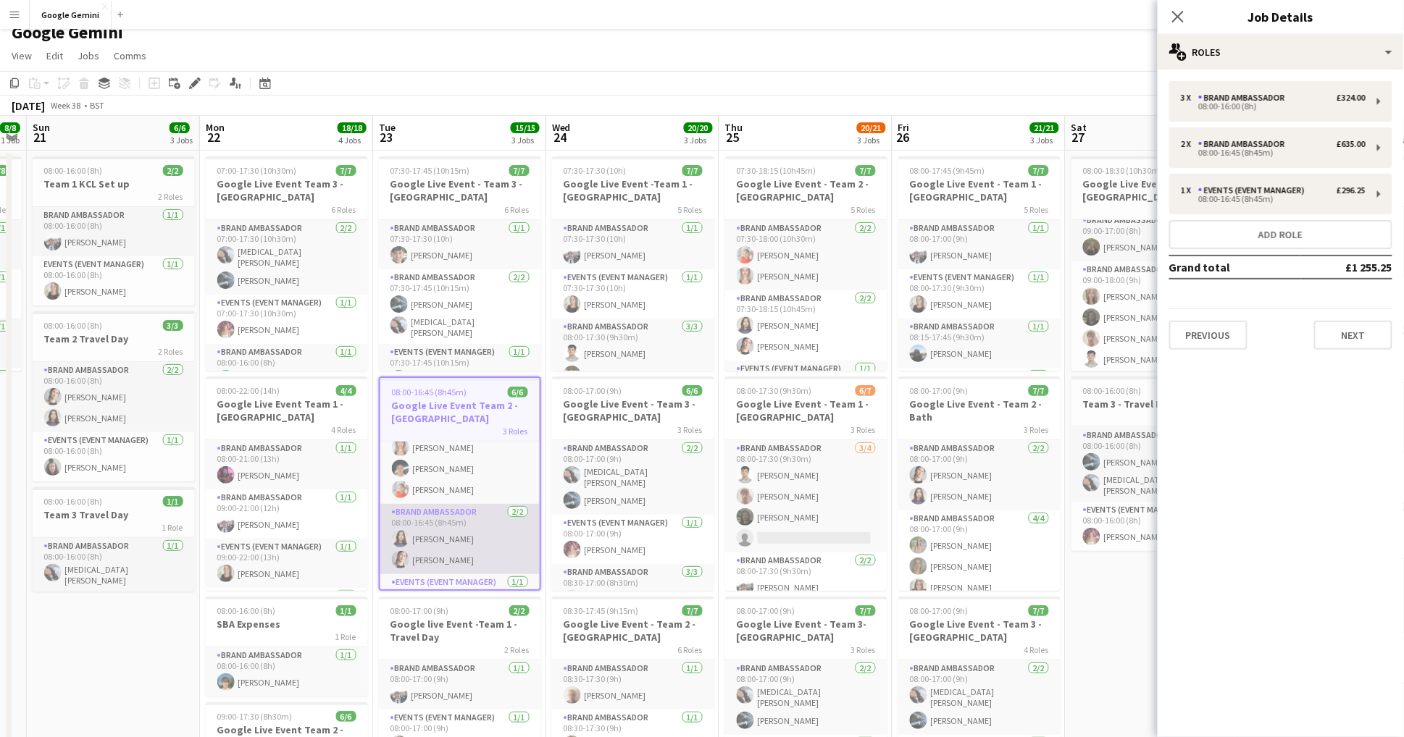
scroll to position [53, 0]
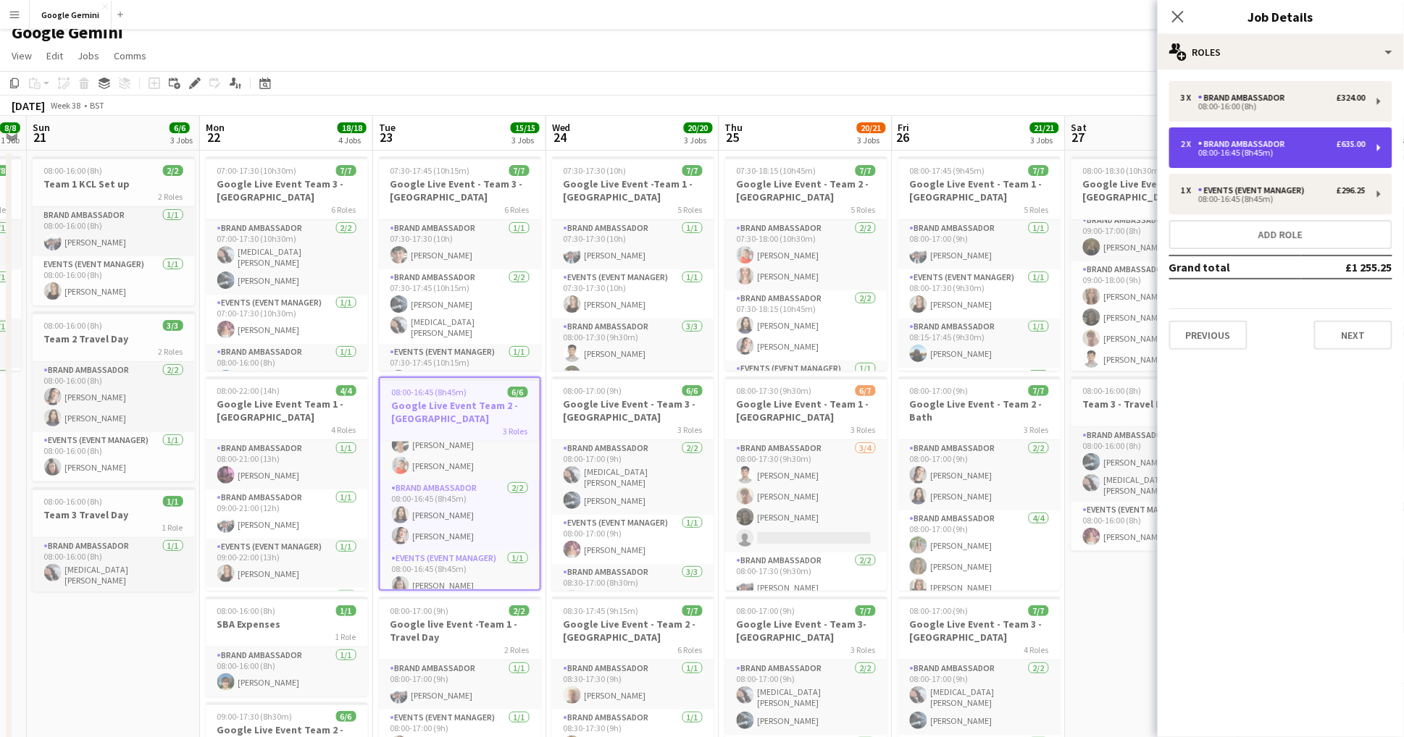
click at [1288, 141] on div "Brand Ambassador" at bounding box center [1244, 144] width 93 height 10
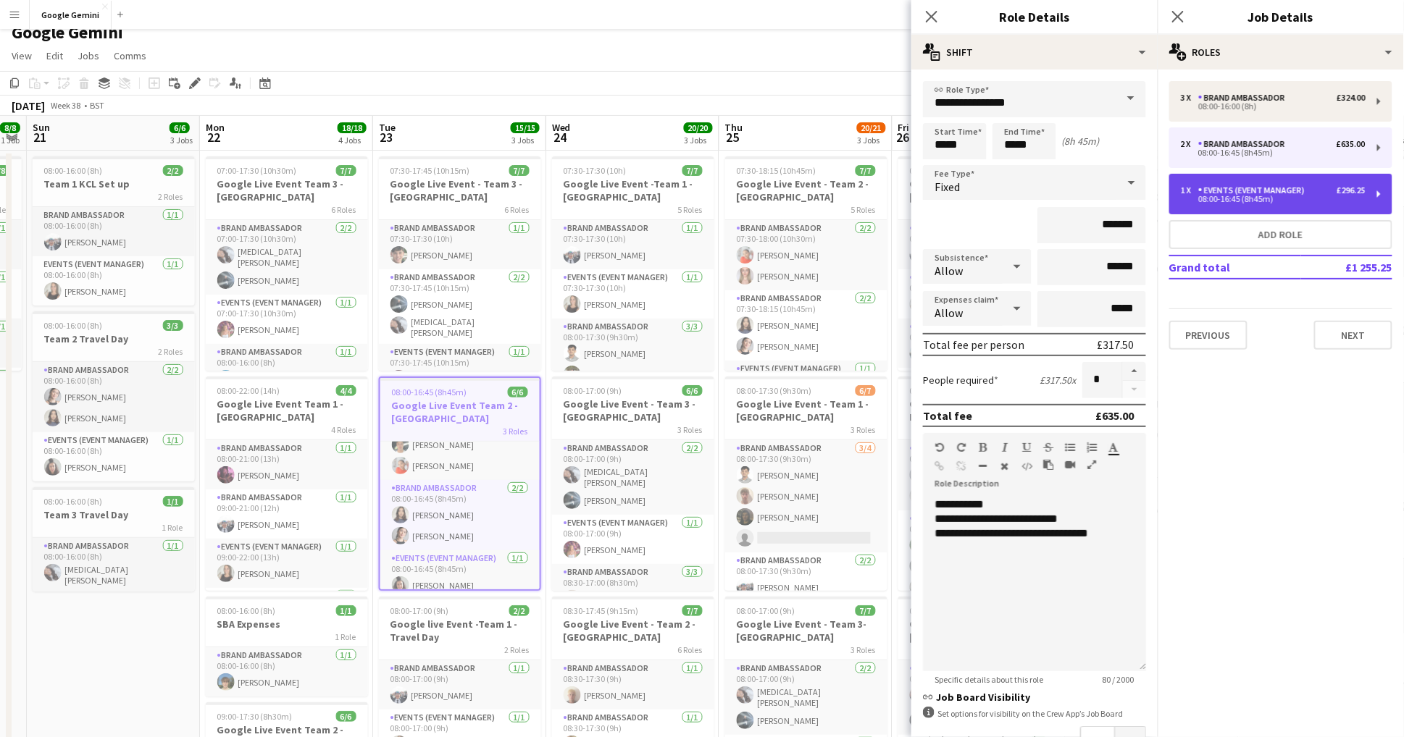
click at [1302, 189] on div "Events (Event Manager)" at bounding box center [1254, 190] width 112 height 10
type input "**********"
type input "*******"
type input "*"
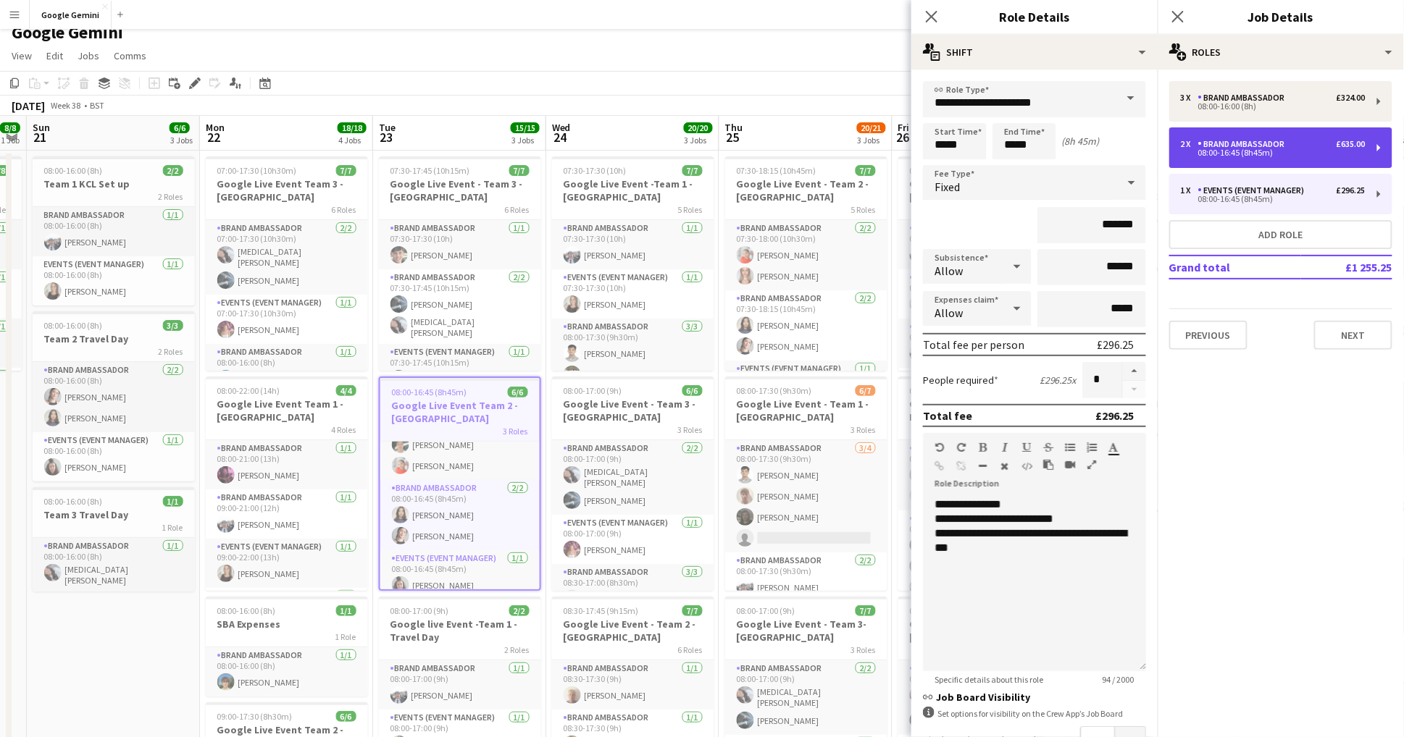
click at [1273, 156] on div "2 x Brand Ambassador £635.00 08:00-16:45 (8h45m)" at bounding box center [1280, 147] width 223 height 41
type input "**********"
type input "*******"
type input "*"
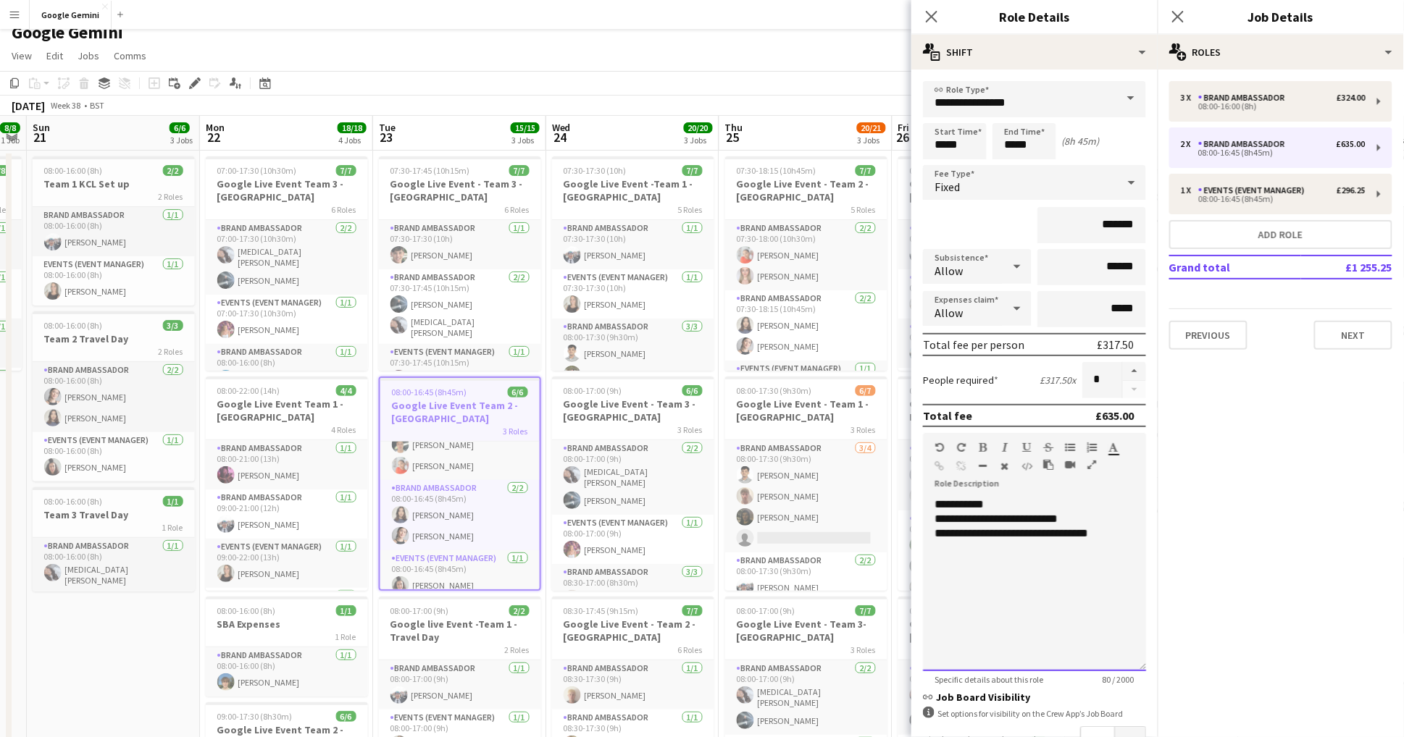
click at [974, 506] on div "**********" at bounding box center [1034, 585] width 223 height 174
click at [1107, 224] on input "*******" at bounding box center [1091, 225] width 109 height 36
type input "**"
type input "*******"
click at [670, 38] on div "Google Gemini" at bounding box center [702, 30] width 1404 height 28
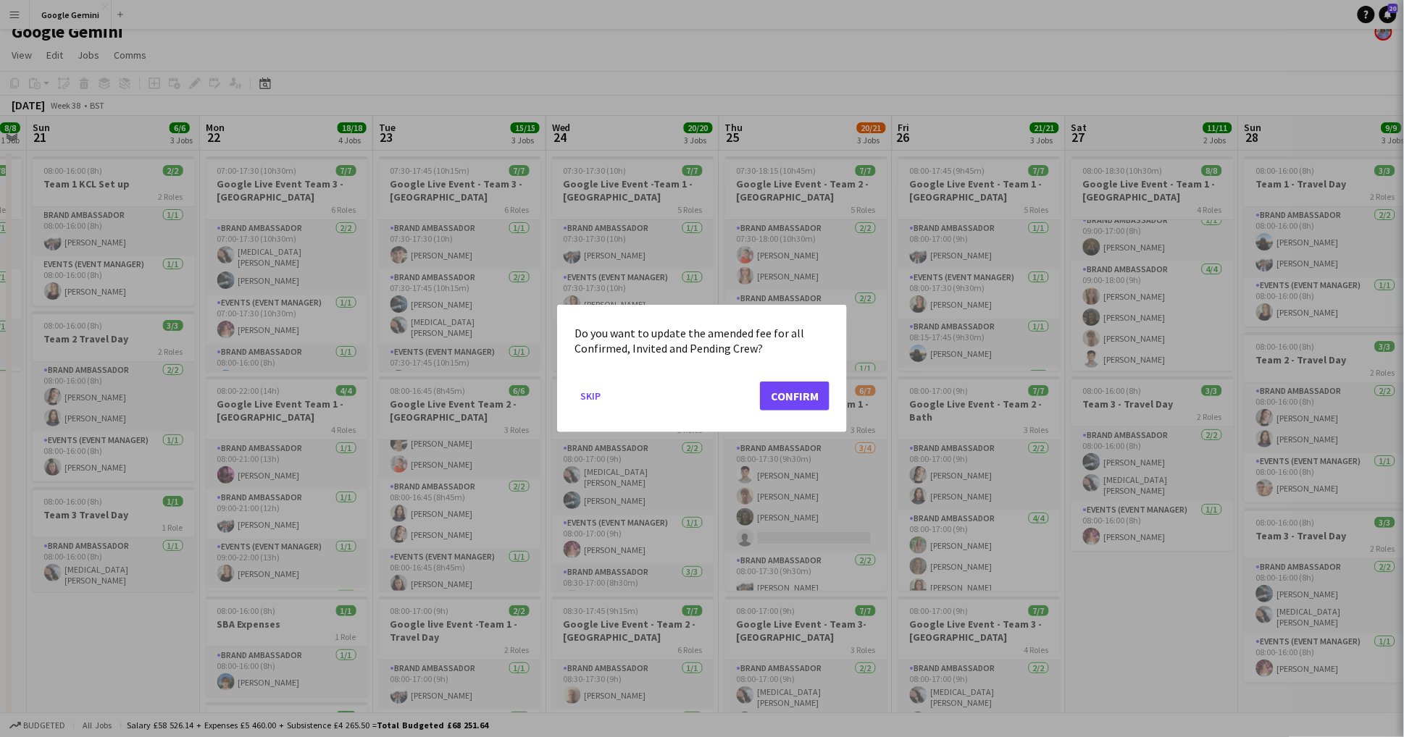
scroll to position [0, 0]
click at [803, 392] on button "Confirm" at bounding box center [795, 396] width 70 height 29
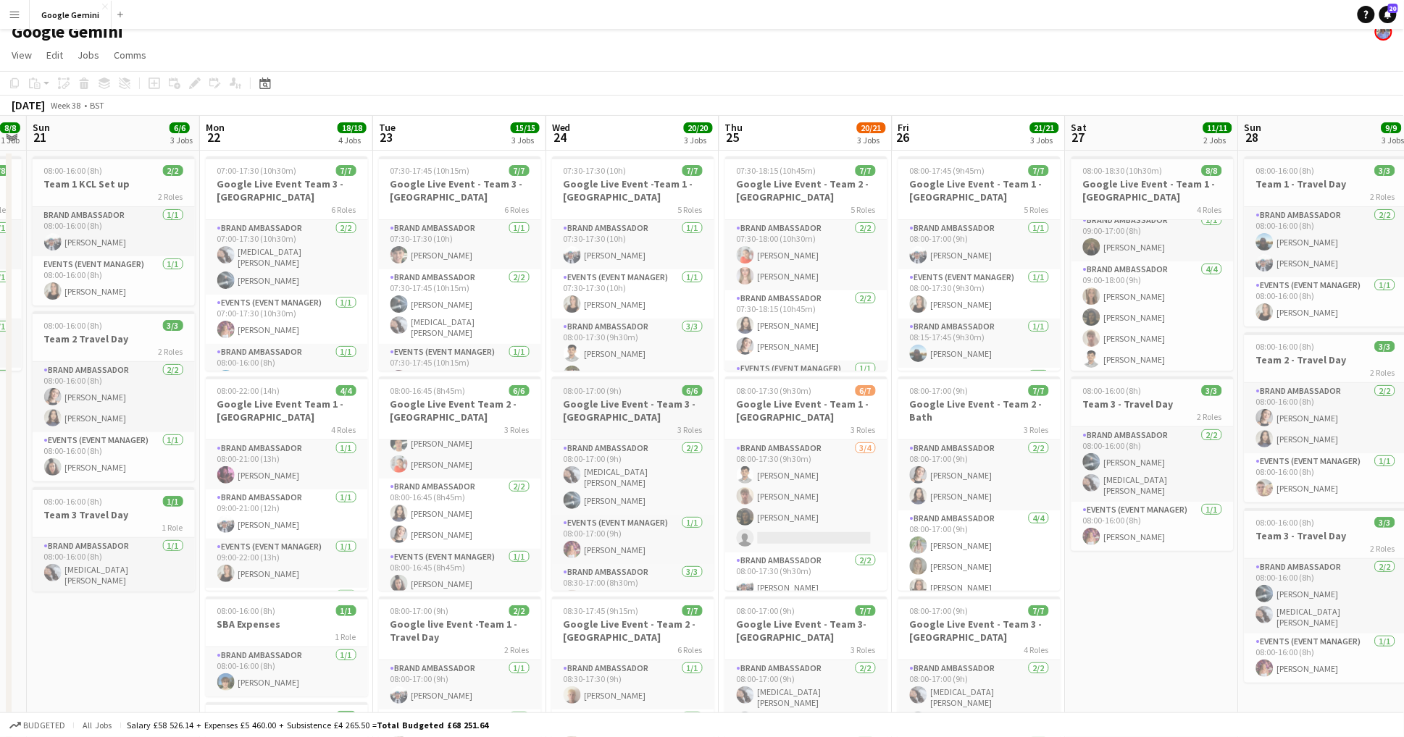
scroll to position [12, 0]
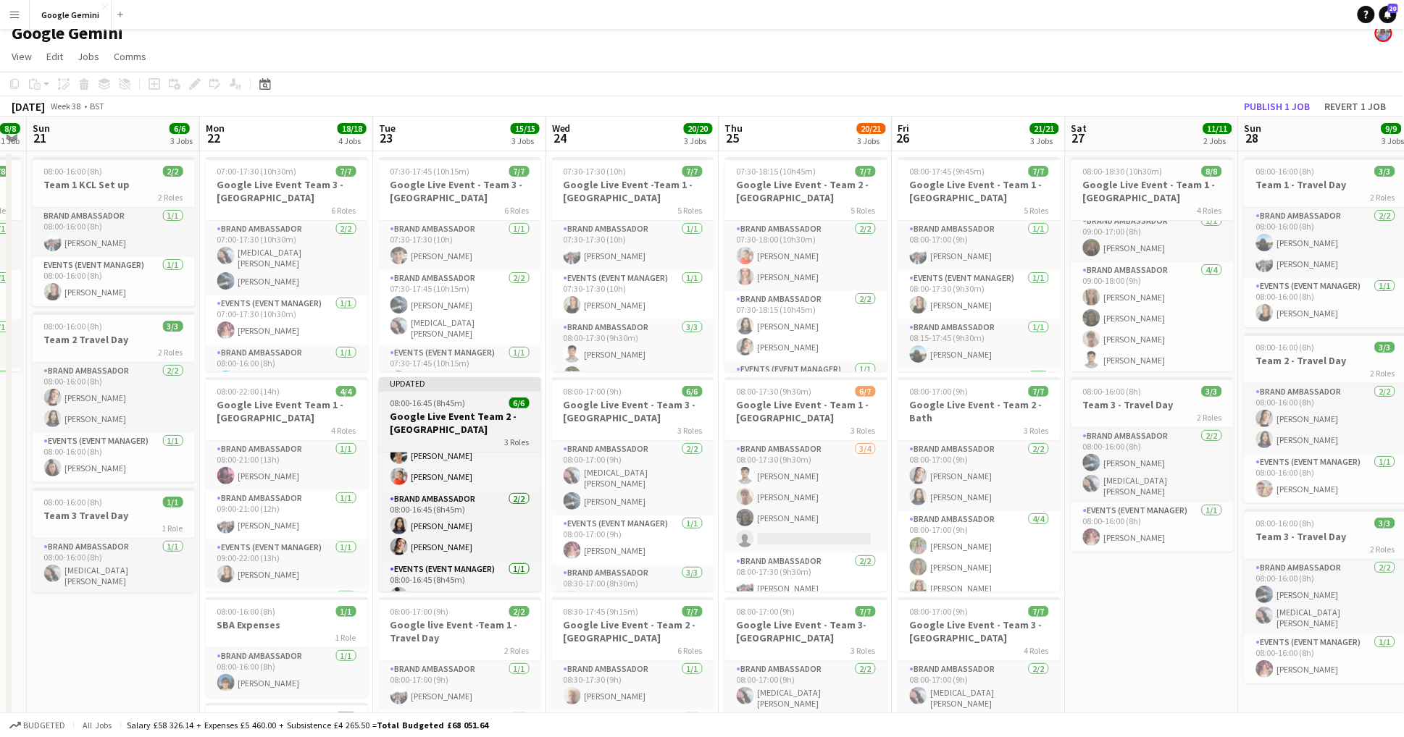
click at [471, 414] on h3 "Google Live Event Team 2 -[GEOGRAPHIC_DATA]" at bounding box center [460, 423] width 162 height 26
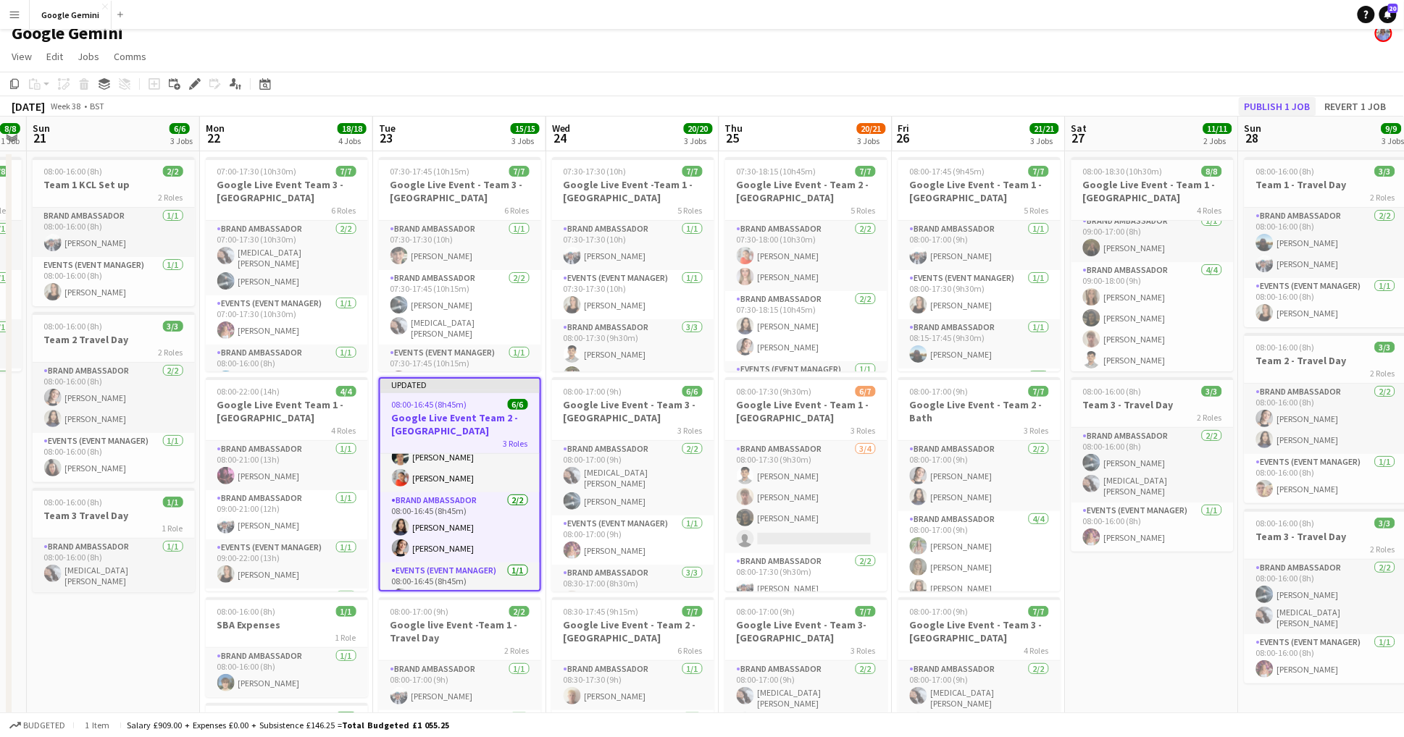
click at [1290, 108] on button "Publish 1 job" at bounding box center [1278, 106] width 78 height 19
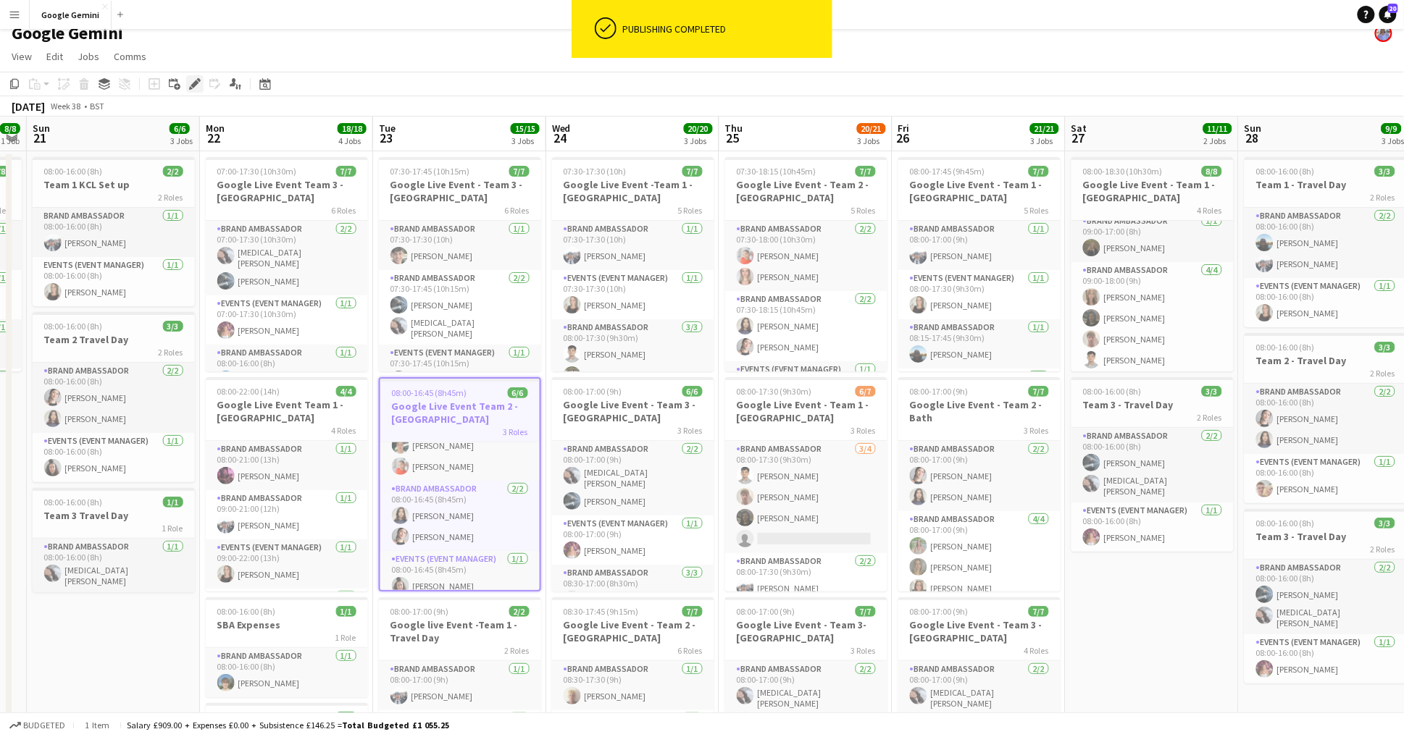
click at [196, 85] on icon "Edit" at bounding box center [195, 84] width 12 height 12
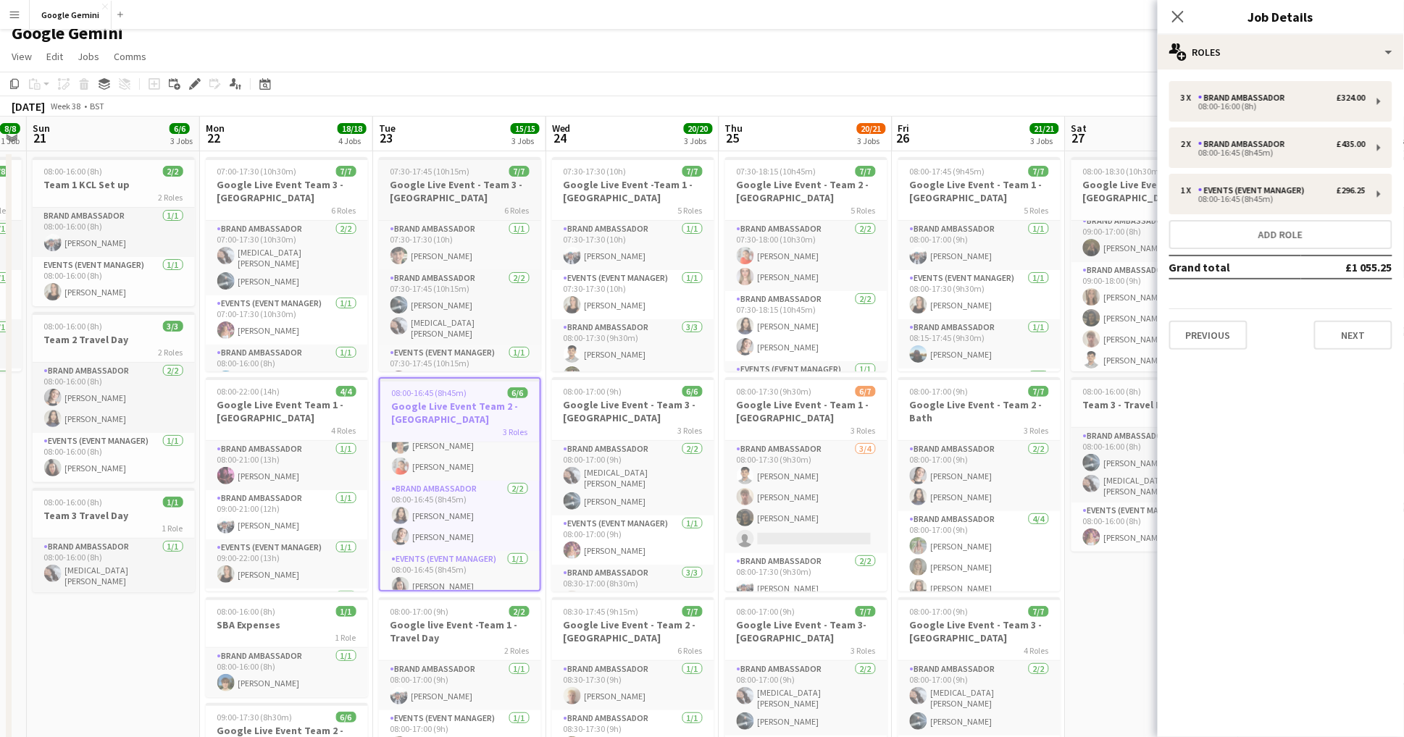
click at [469, 179] on h3 "Google Live Event - Team 3 - [GEOGRAPHIC_DATA]" at bounding box center [460, 191] width 162 height 26
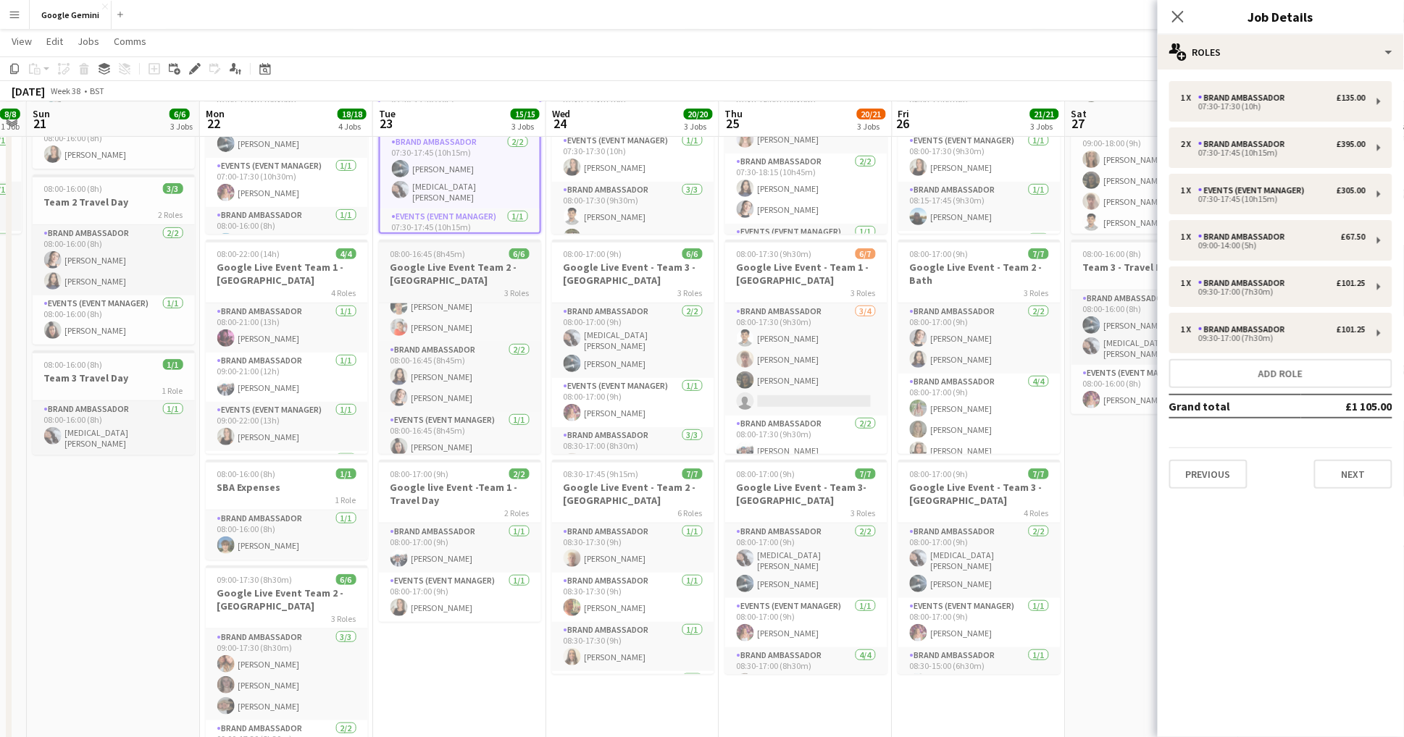
scroll to position [151, 0]
click at [468, 498] on h3 "Google live Event -Team 1 - Travel Day" at bounding box center [460, 492] width 162 height 26
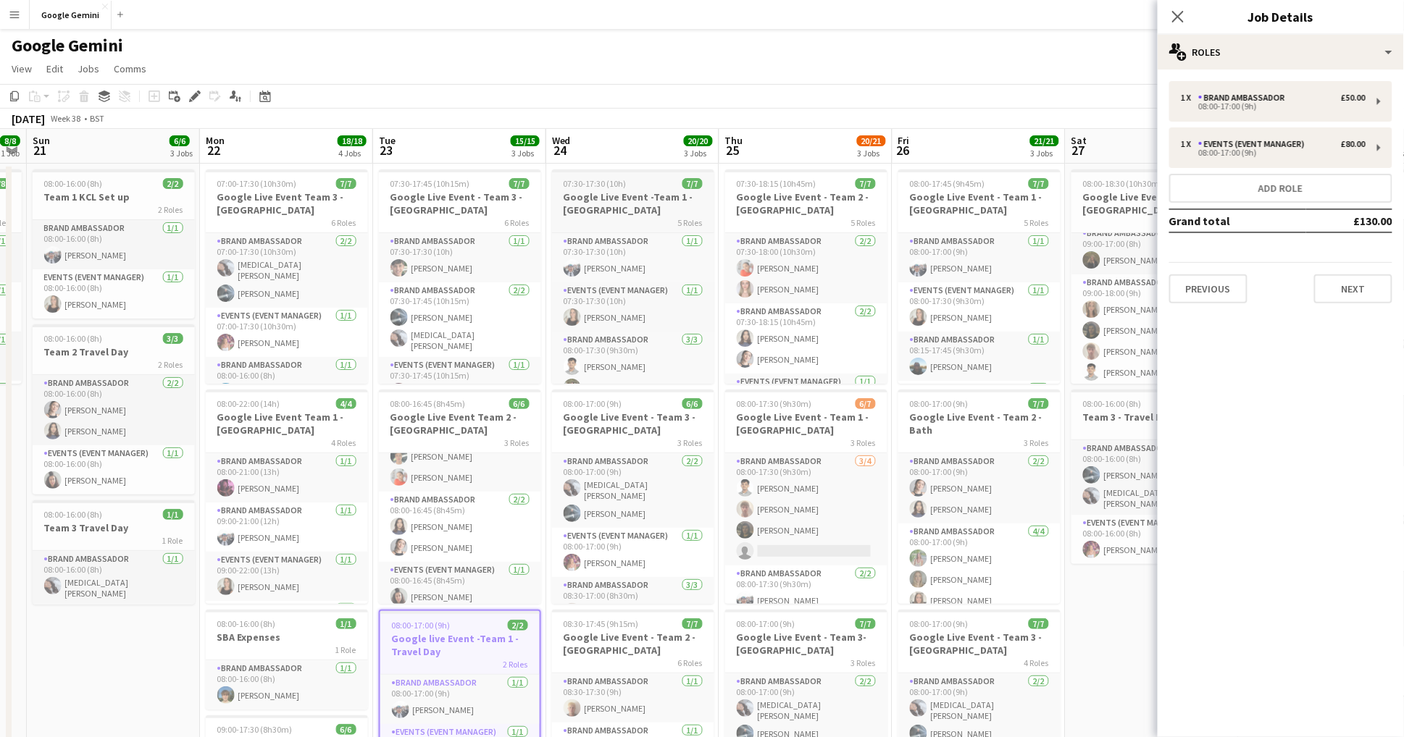
scroll to position [0, 0]
click at [640, 181] on div "07:30-17:30 (10h) 7/7" at bounding box center [633, 183] width 162 height 11
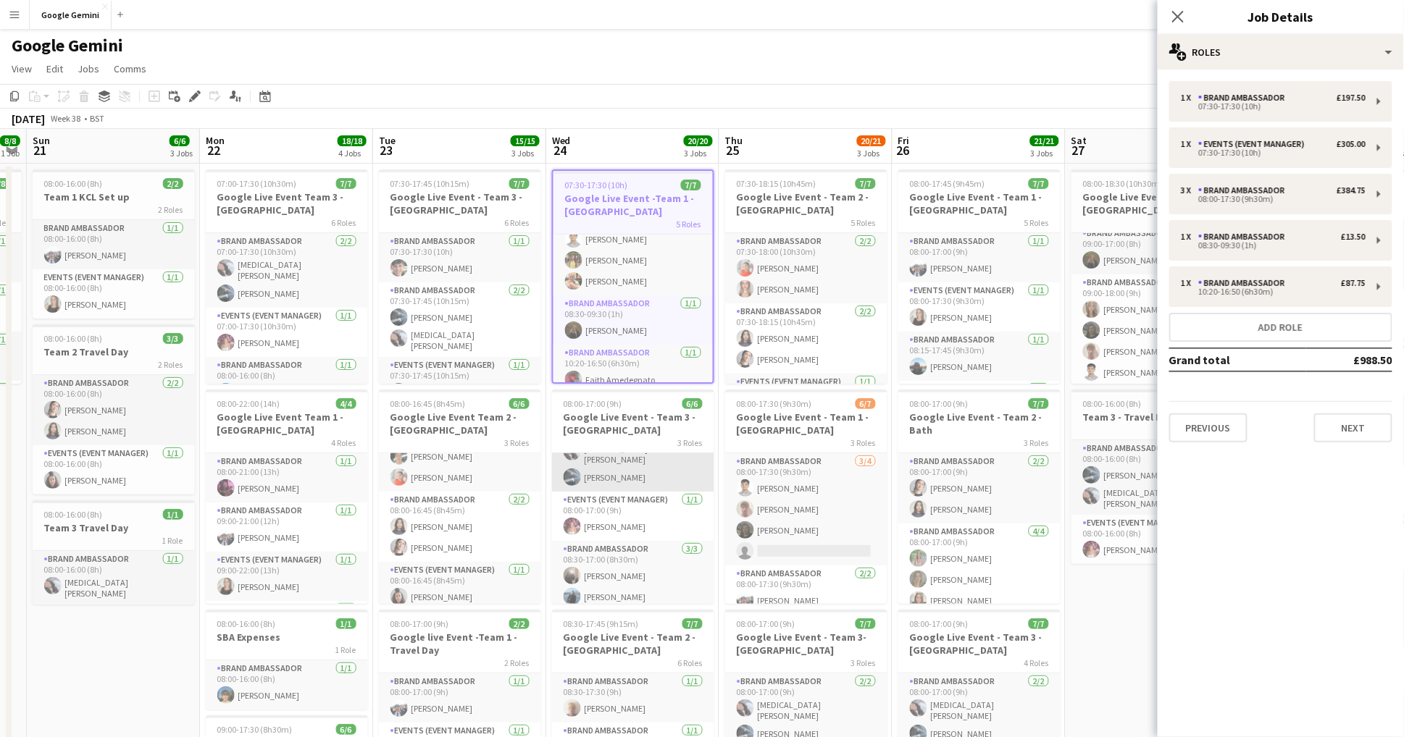
scroll to position [38, 0]
click at [639, 432] on h3 "Google Live Event - Team 3 - [GEOGRAPHIC_DATA]" at bounding box center [633, 424] width 162 height 26
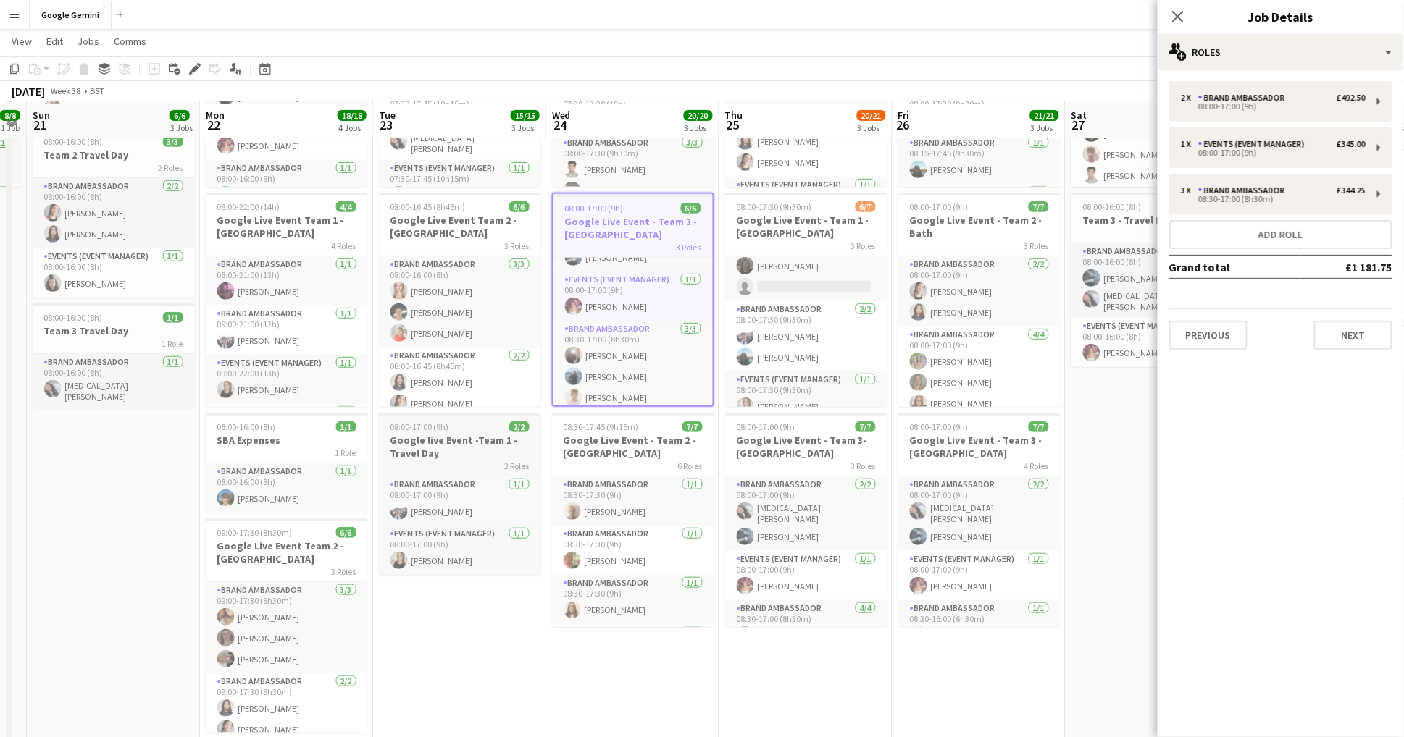
scroll to position [198, 0]
click at [629, 441] on h3 "Google Live Event - Team 2 - [GEOGRAPHIC_DATA]" at bounding box center [633, 445] width 162 height 26
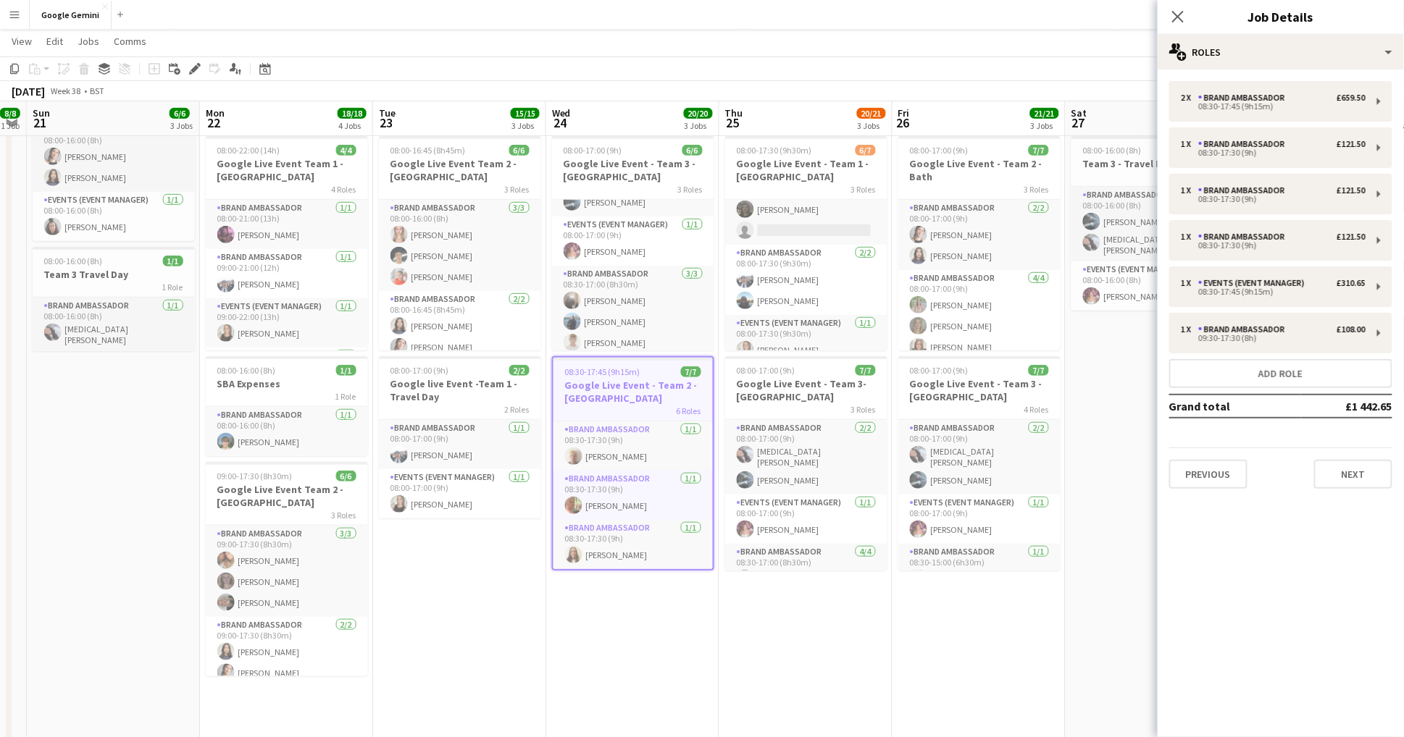
scroll to position [0, 0]
click at [1286, 103] on div "08:30-17:45 (9h15m)" at bounding box center [1273, 106] width 185 height 7
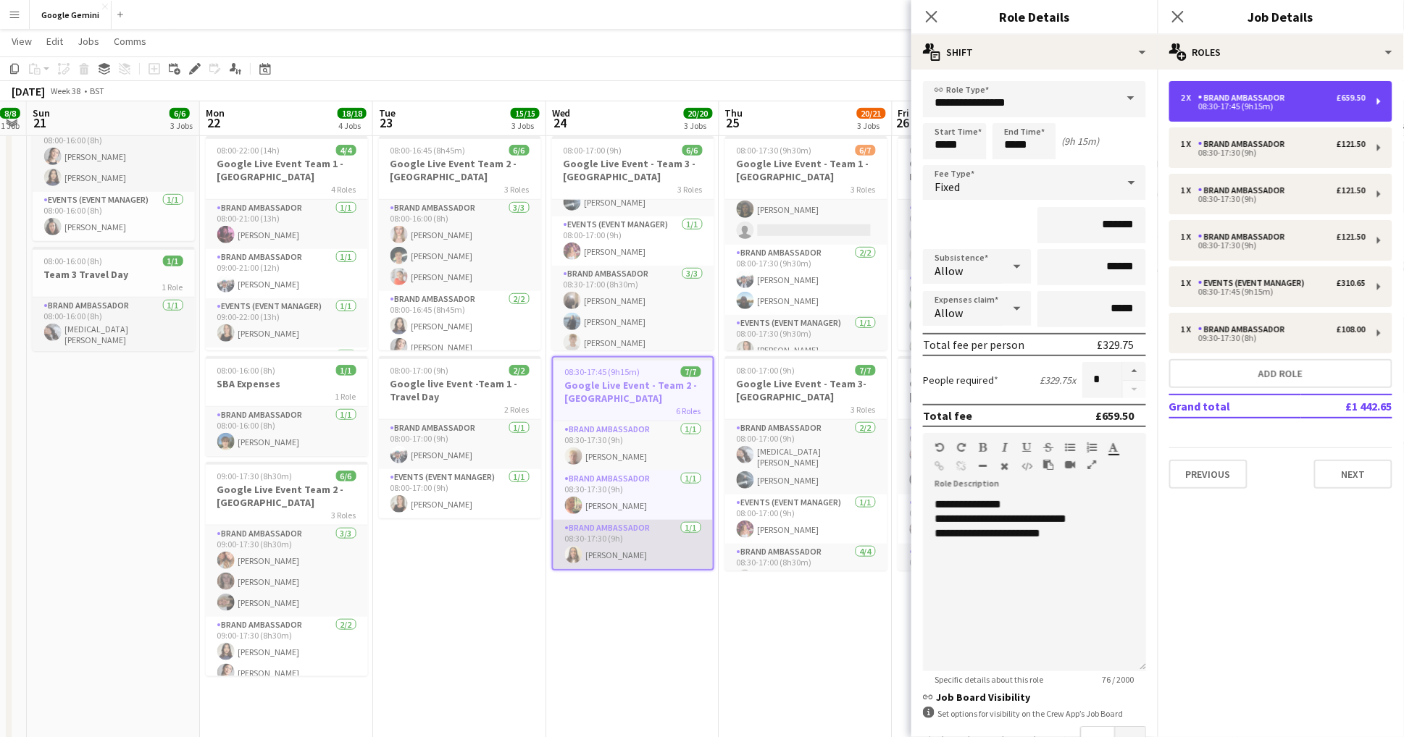
scroll to position [-1, 0]
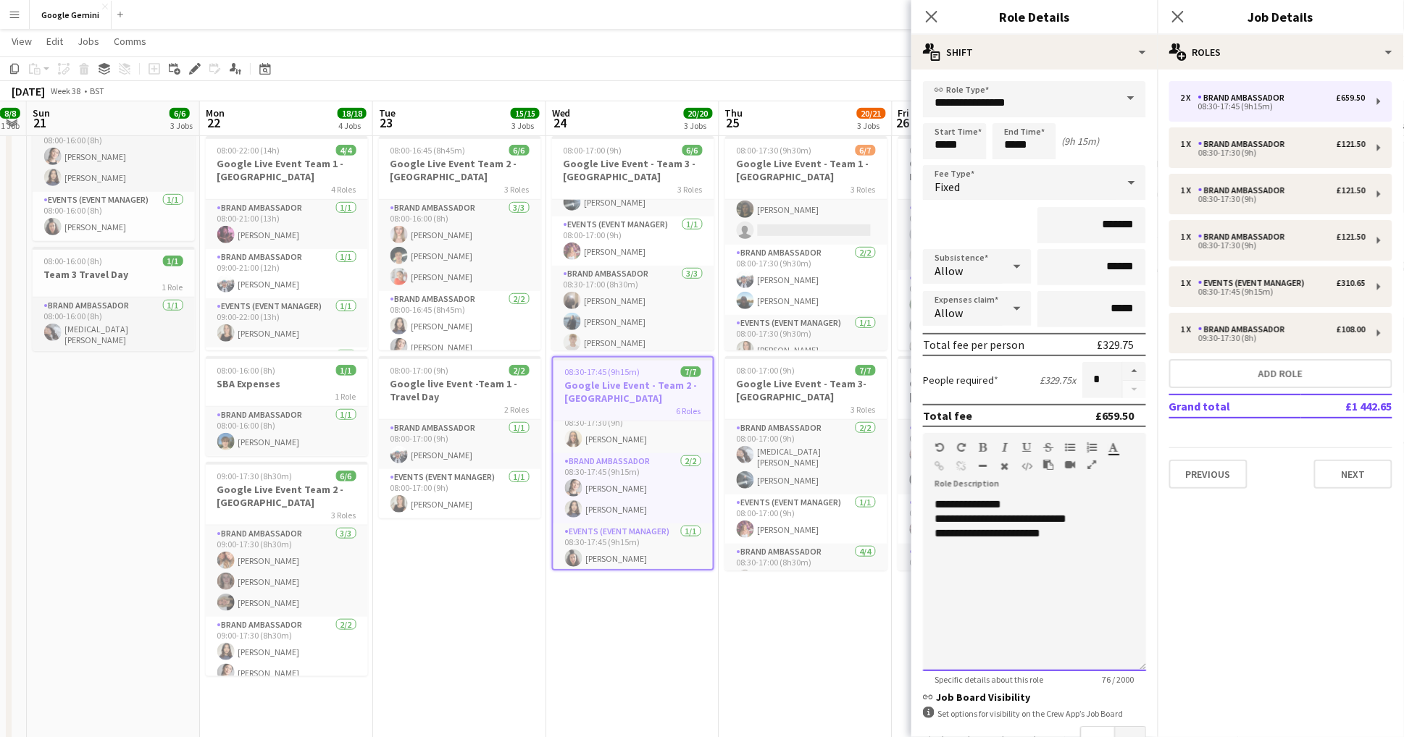
click at [988, 507] on div "**********" at bounding box center [1034, 585] width 223 height 174
click at [992, 508] on div "**********" at bounding box center [1034, 585] width 223 height 174
click at [1105, 229] on input "*******" at bounding box center [1091, 225] width 109 height 36
click at [1110, 225] on input "*******" at bounding box center [1091, 225] width 109 height 36
type input "**"
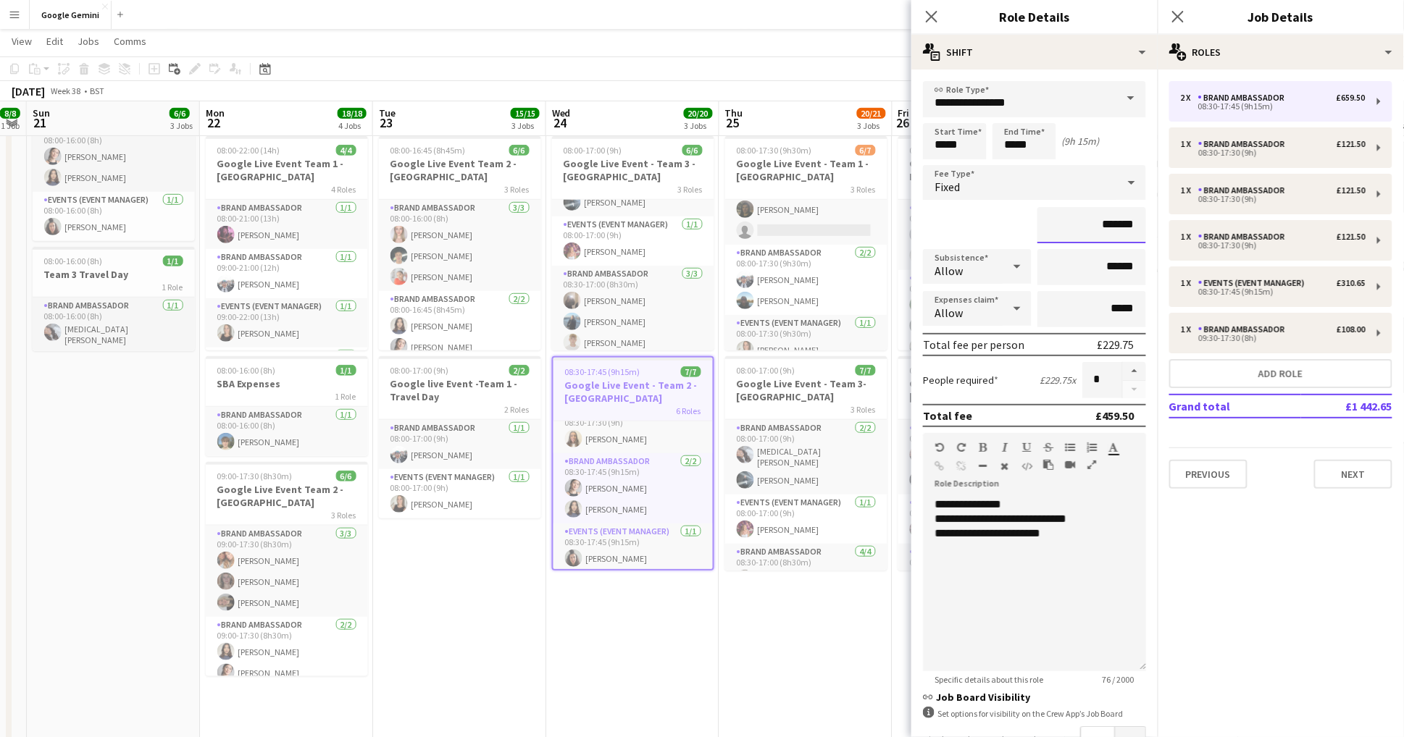
type input "*******"
click at [815, 653] on app-date-cell "07:30-18:15 (10h45m) 7/7 Google Live Event - Team 2 - [GEOGRAPHIC_DATA] 5 Roles…" at bounding box center [805, 399] width 173 height 979
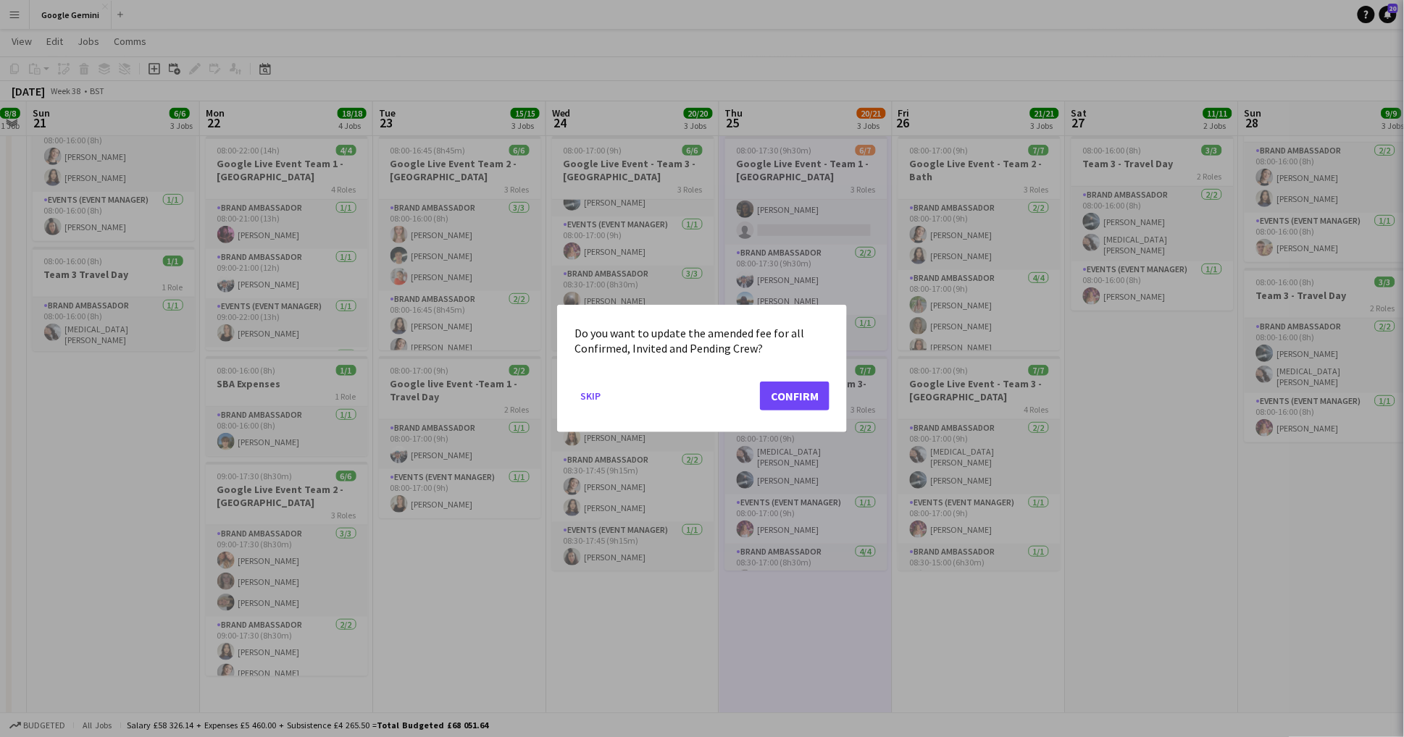
scroll to position [0, 0]
click at [816, 406] on button "Confirm" at bounding box center [795, 396] width 70 height 29
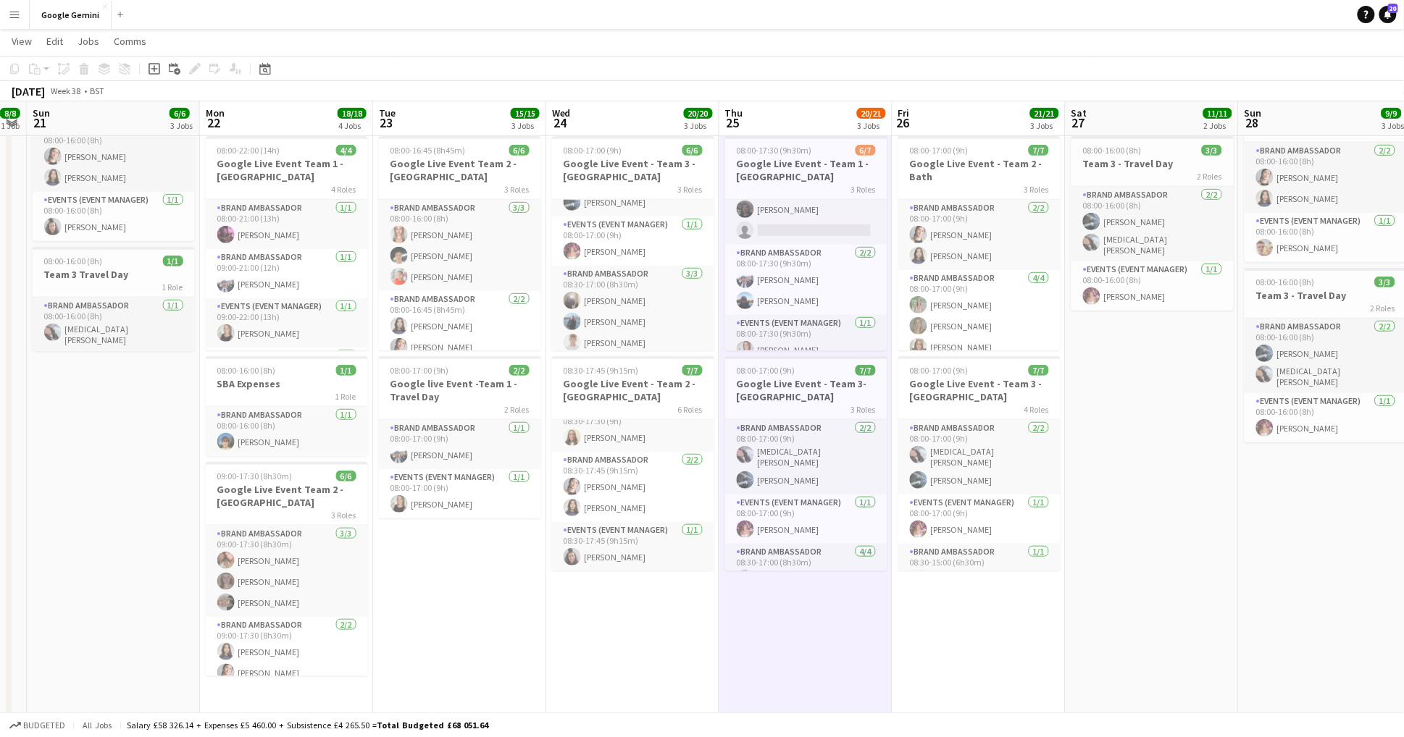
scroll to position [252, 0]
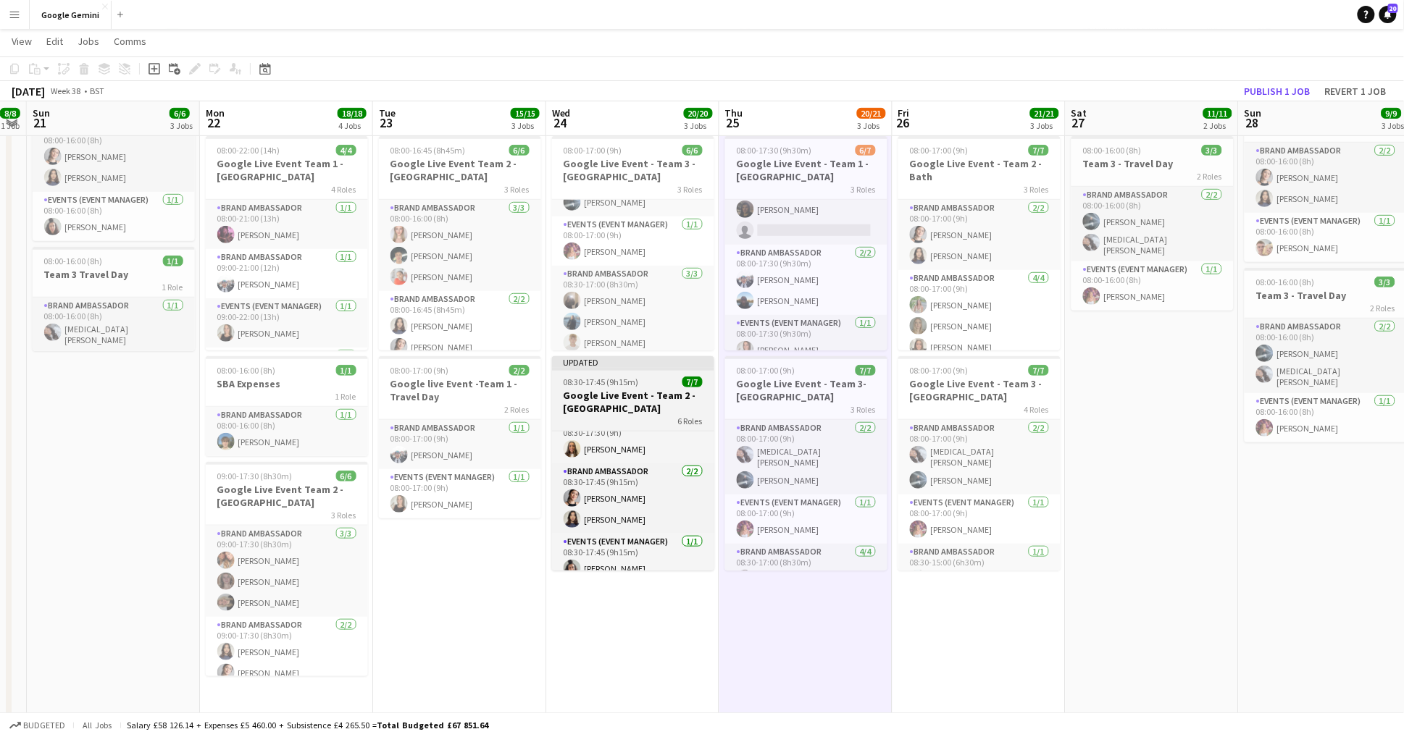
click at [636, 387] on span "08:30-17:45 (9h15m)" at bounding box center [601, 382] width 75 height 11
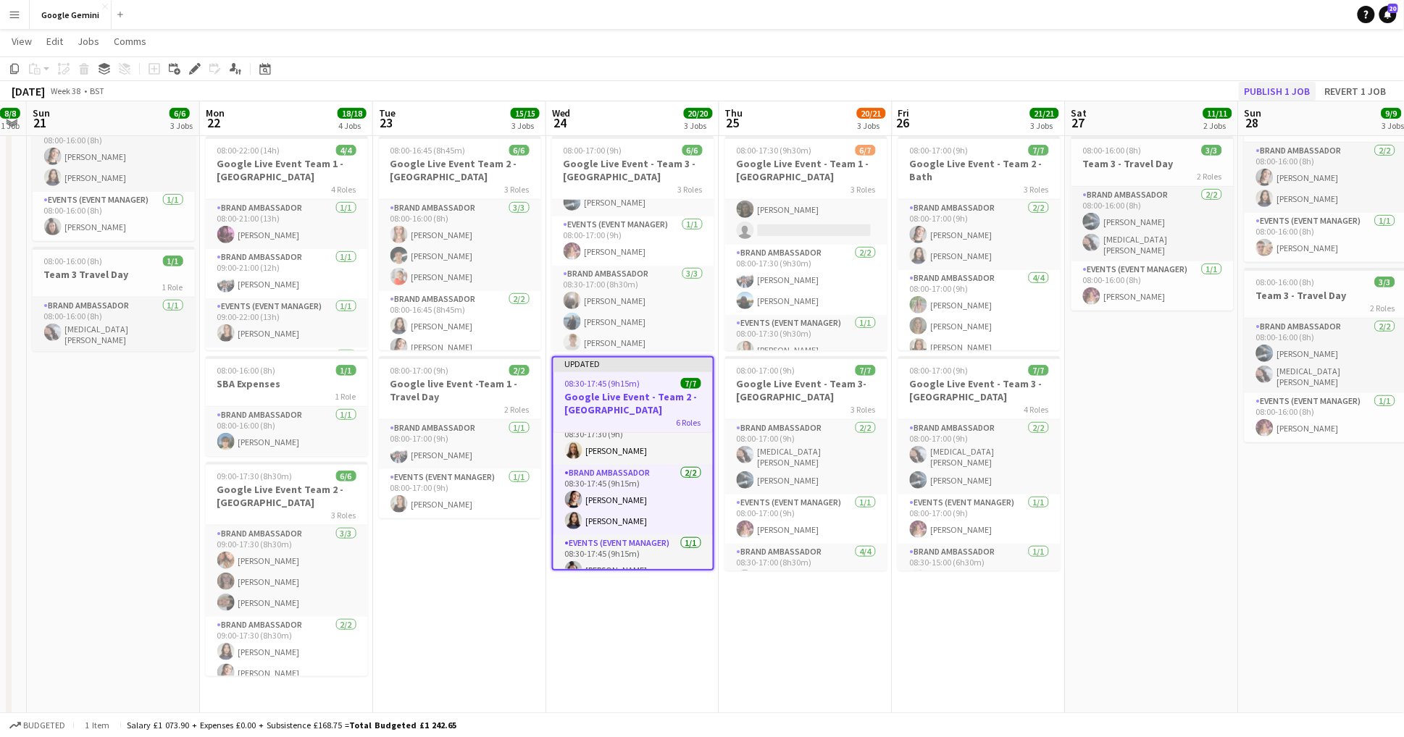
click at [1284, 91] on button "Publish 1 job" at bounding box center [1278, 91] width 78 height 19
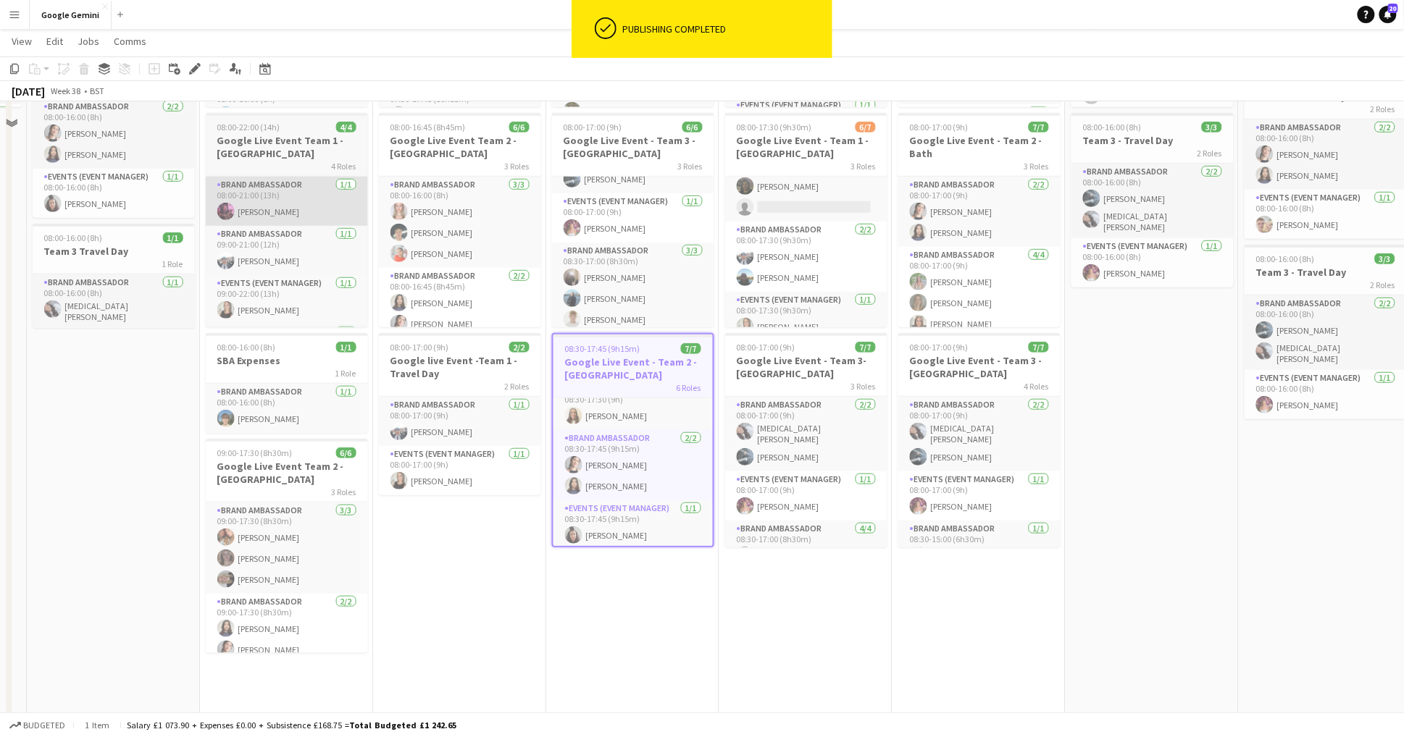
scroll to position [285, 0]
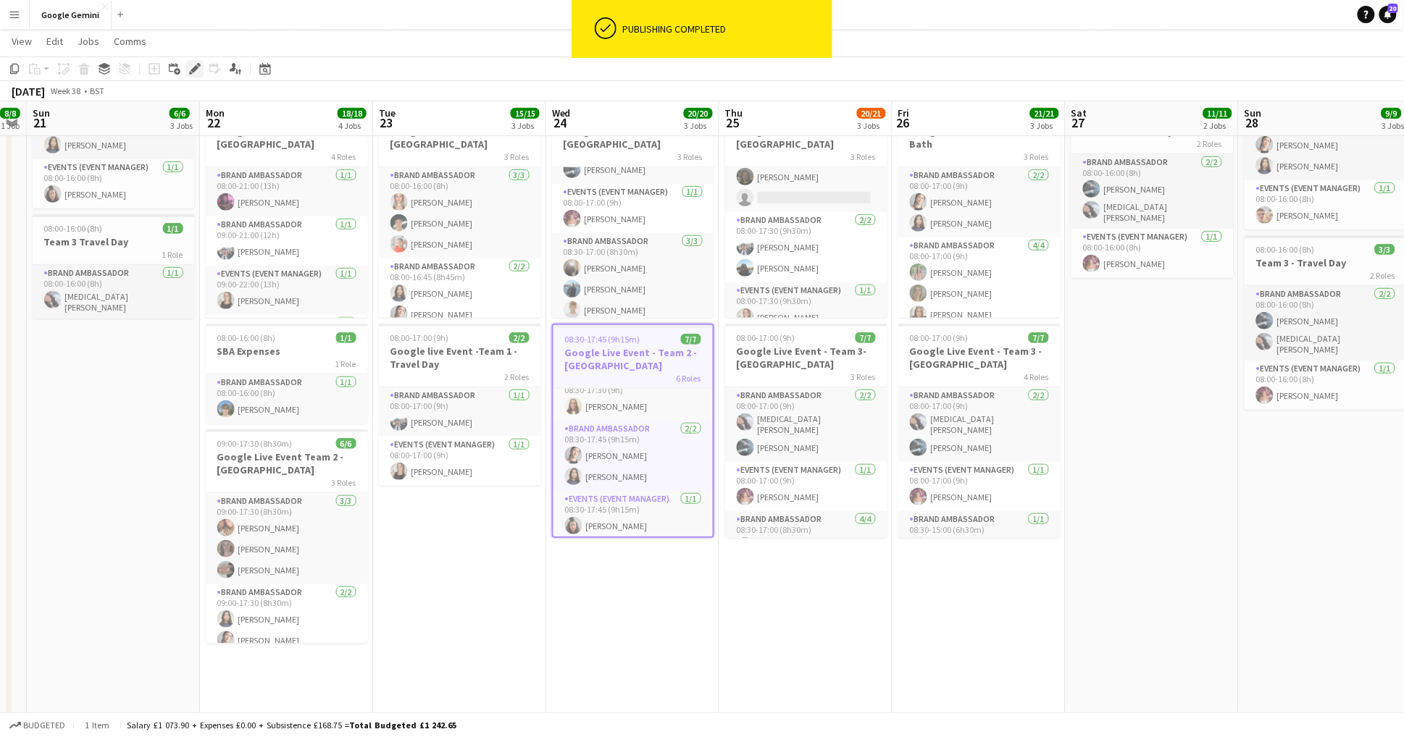
click at [195, 74] on icon "Edit" at bounding box center [195, 69] width 12 height 12
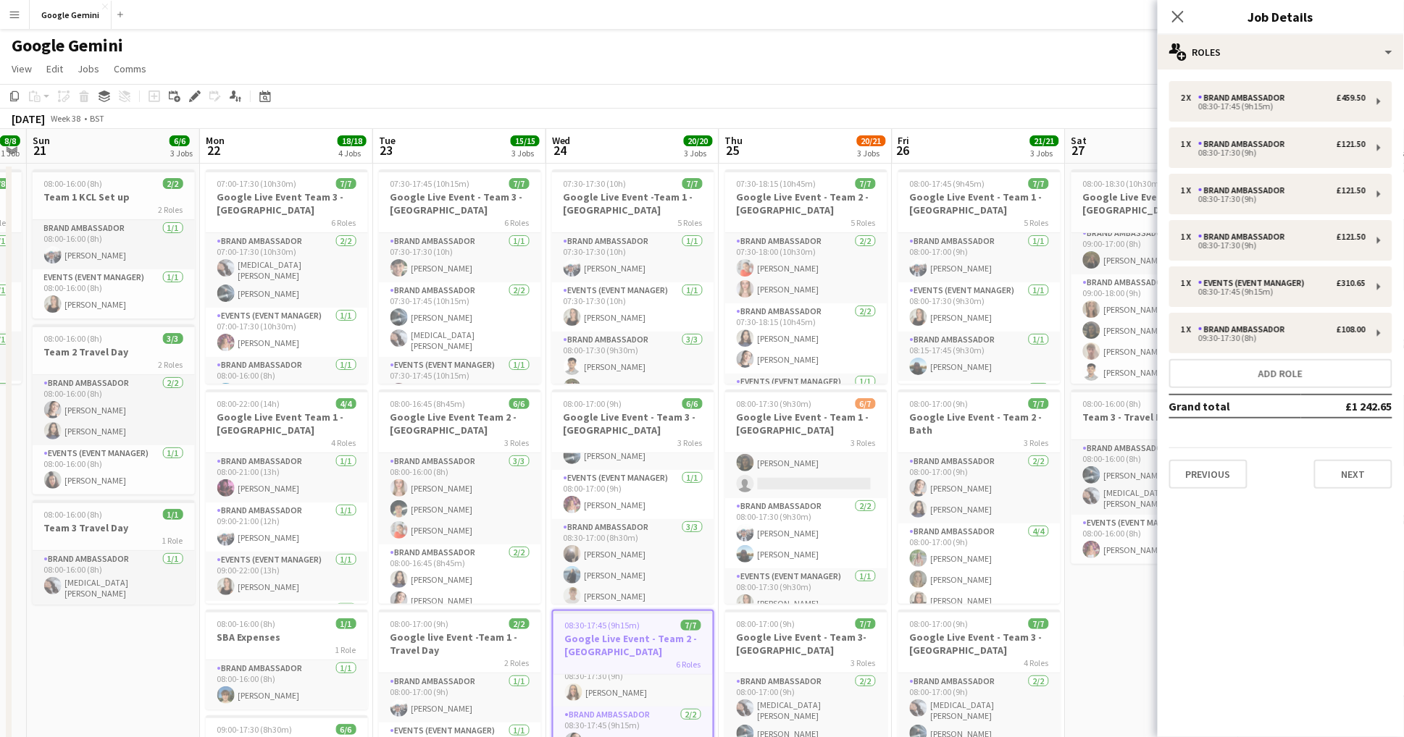
scroll to position [0, 0]
click at [838, 198] on h3 "Google Live Event - Team 2 - [GEOGRAPHIC_DATA]" at bounding box center [806, 203] width 162 height 26
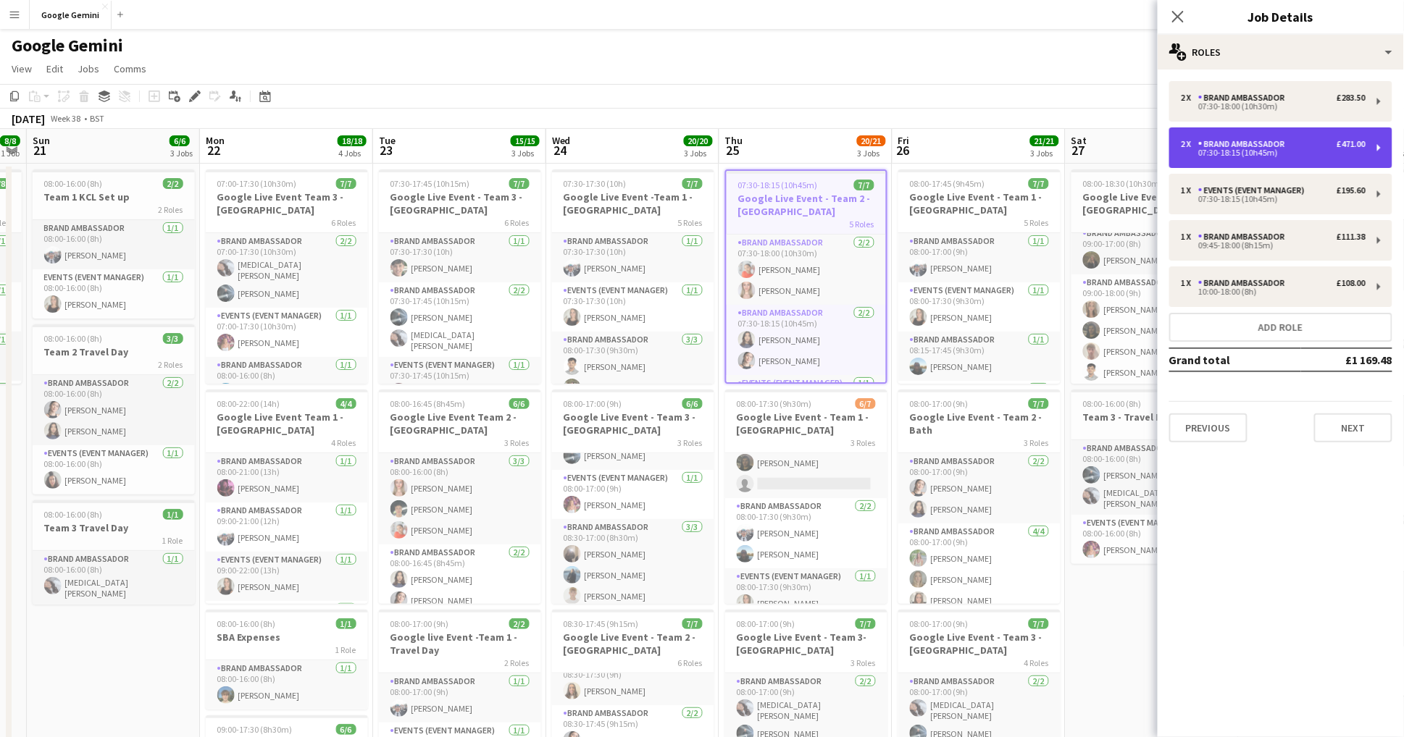
click at [1319, 161] on div "2 x Brand Ambassador £471.00 07:30-18:15 (10h45m)" at bounding box center [1280, 147] width 223 height 41
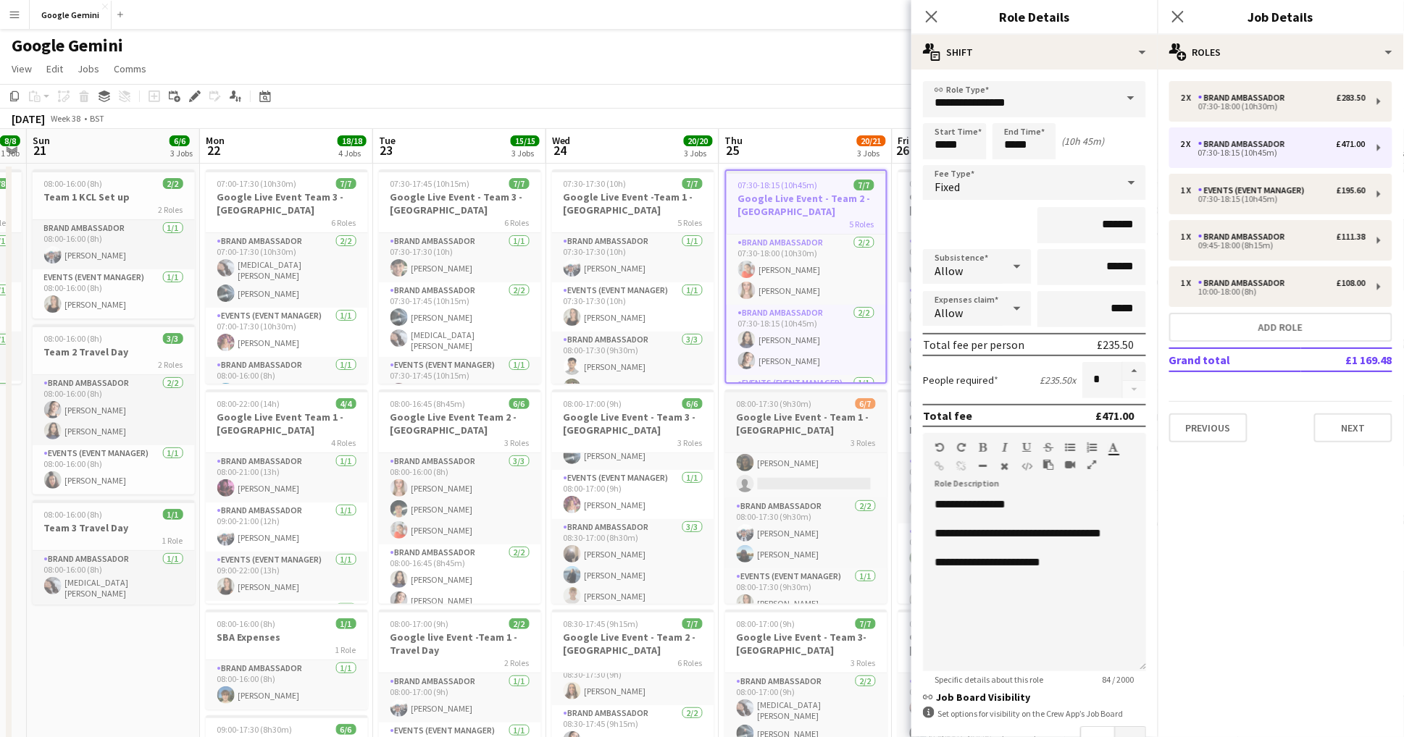
click at [791, 419] on h3 "Google Live Event - Team 1 - [GEOGRAPHIC_DATA]" at bounding box center [806, 424] width 162 height 26
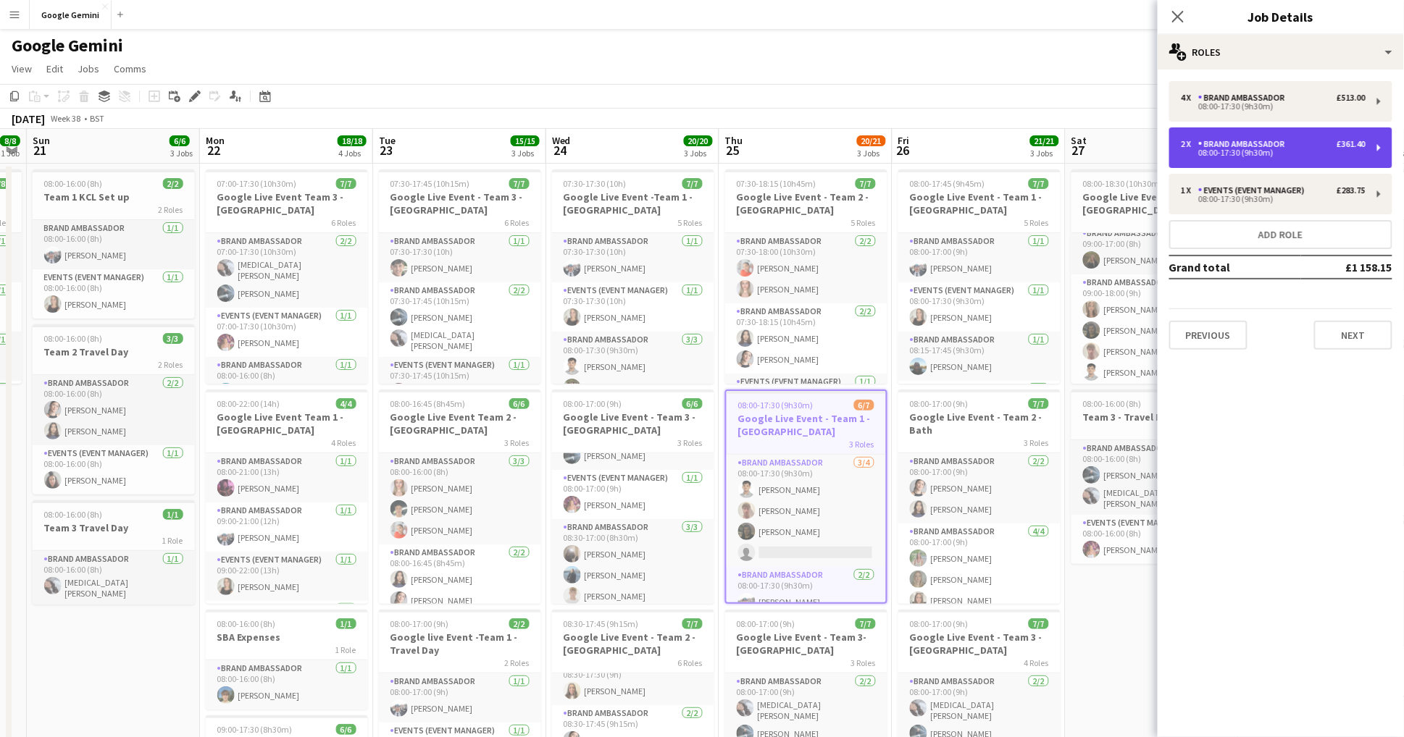
click at [1250, 142] on div "Brand Ambassador" at bounding box center [1244, 144] width 93 height 10
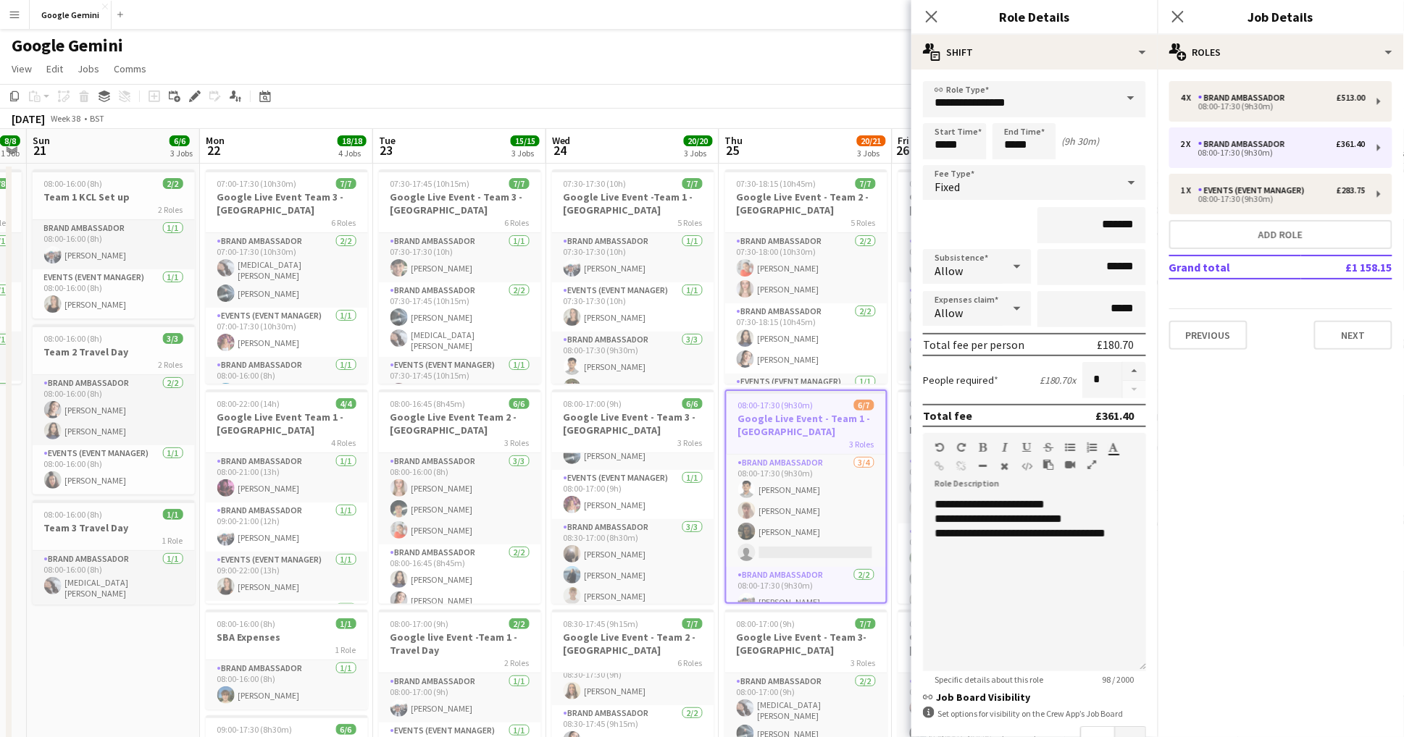
click at [751, 72] on app-page-menu "View Day view expanded Day view collapsed Month view Date picker Jump to [DATE]…" at bounding box center [702, 70] width 1404 height 28
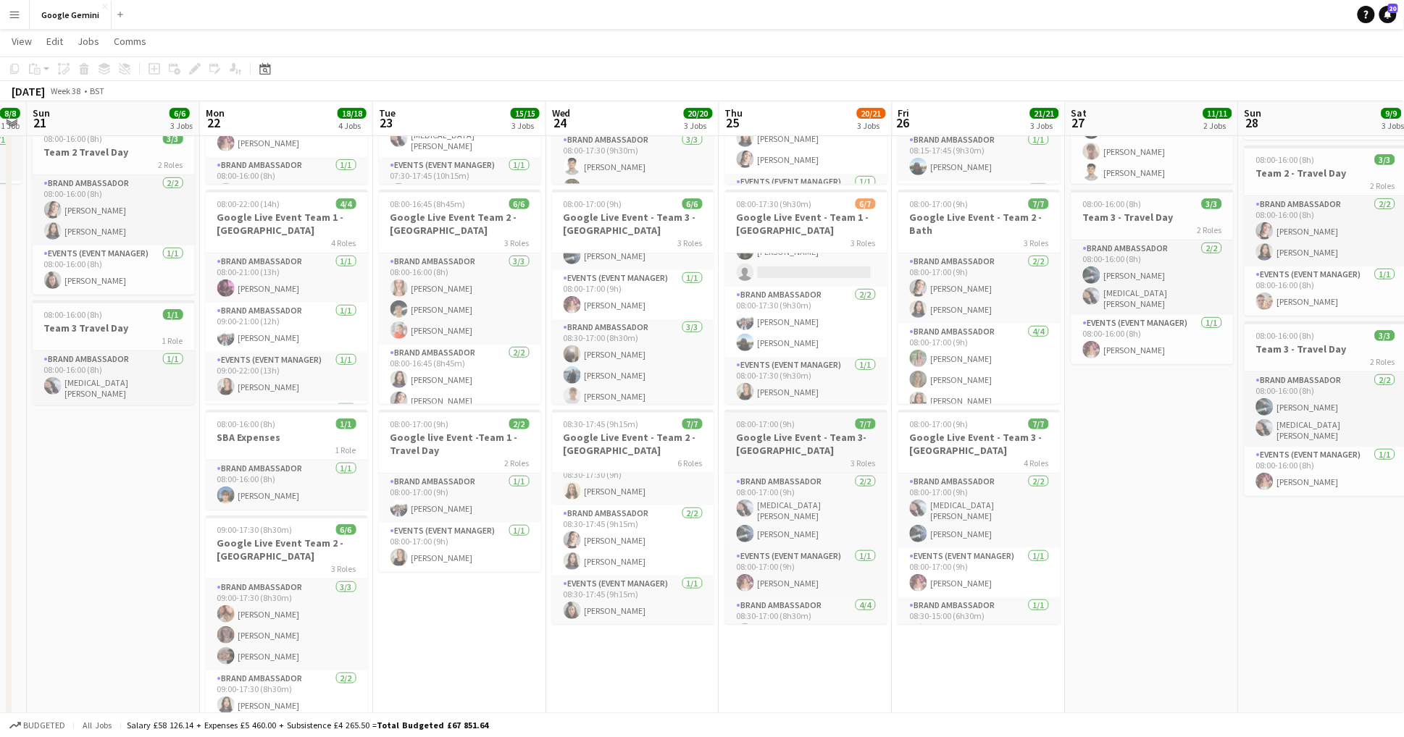
scroll to position [198, 0]
click at [811, 445] on h3 "Google Live Event - Team 3- [GEOGRAPHIC_DATA]" at bounding box center [806, 444] width 162 height 26
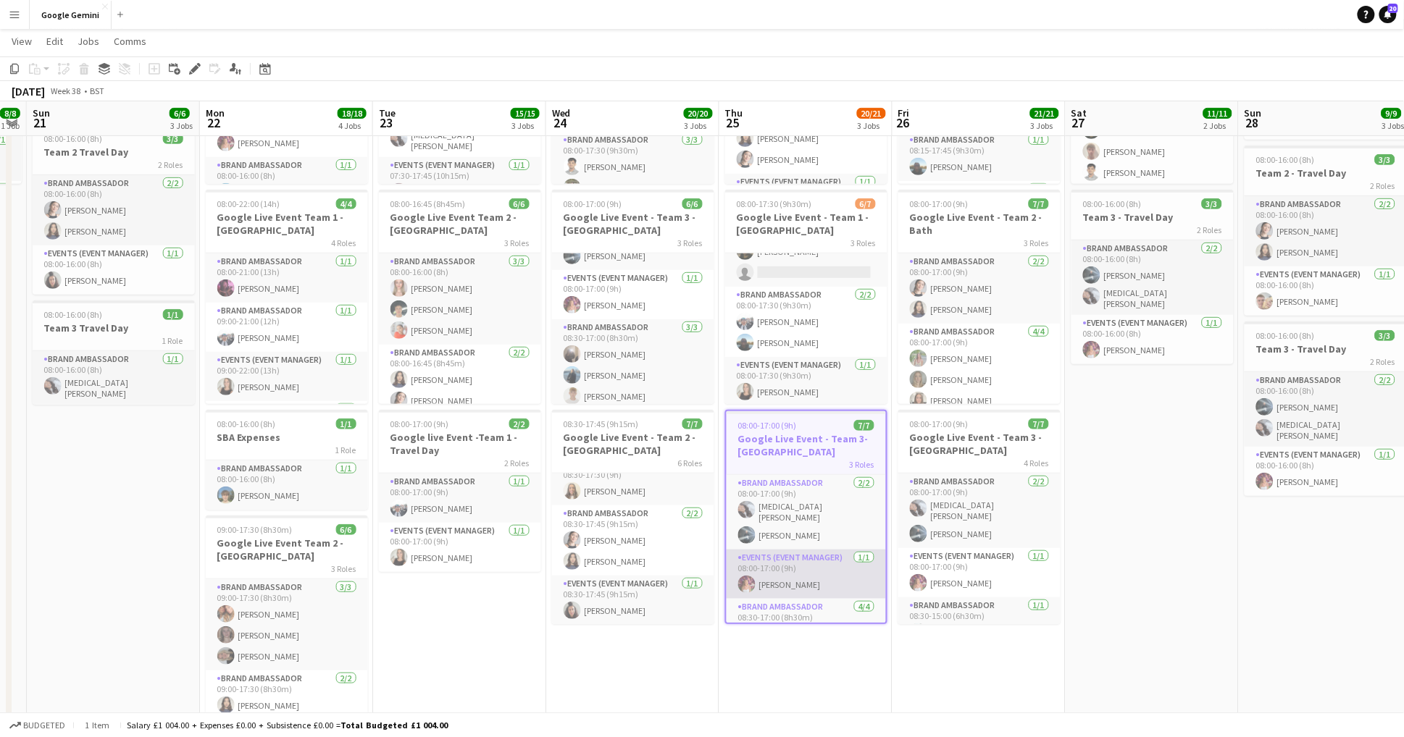
scroll to position [82, 0]
click at [196, 67] on icon at bounding box center [194, 69] width 8 height 8
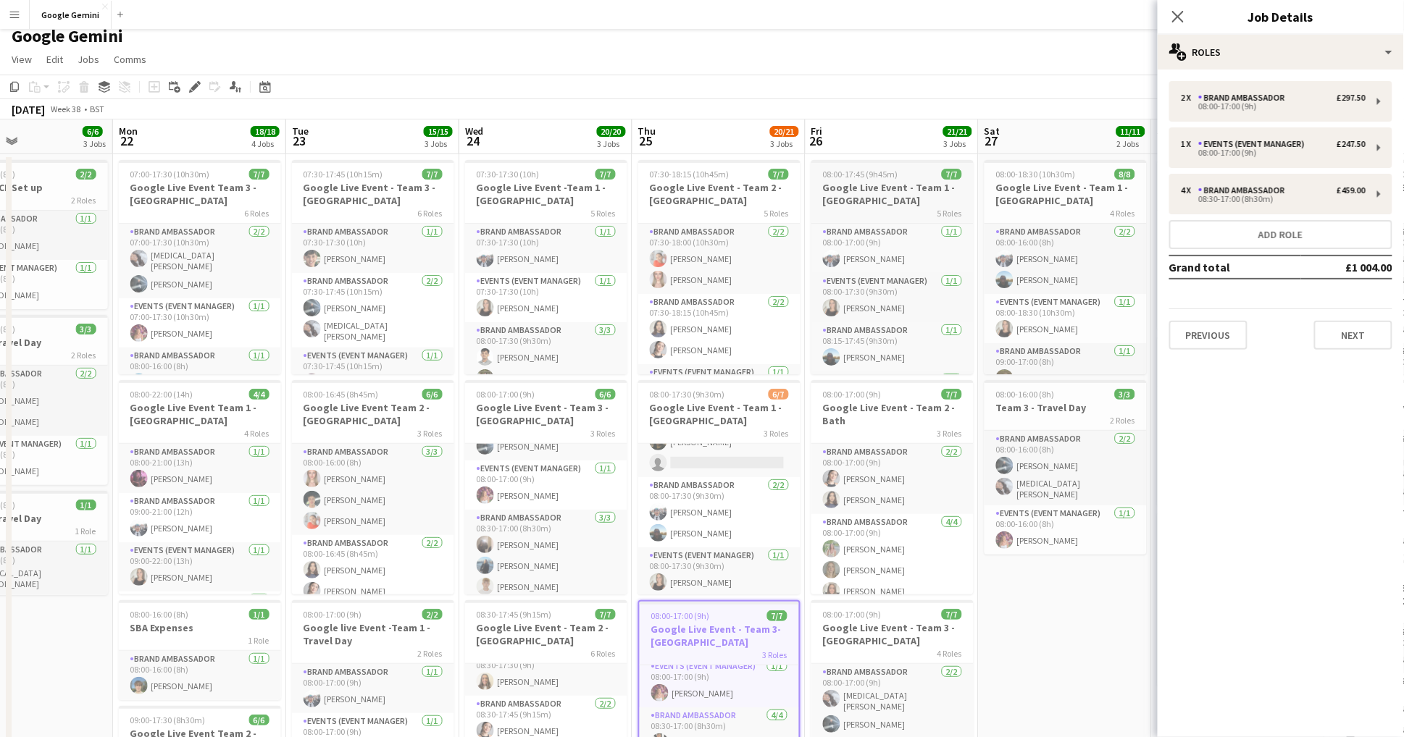
scroll to position [0, 578]
click at [865, 207] on div "5 Roles" at bounding box center [894, 213] width 162 height 12
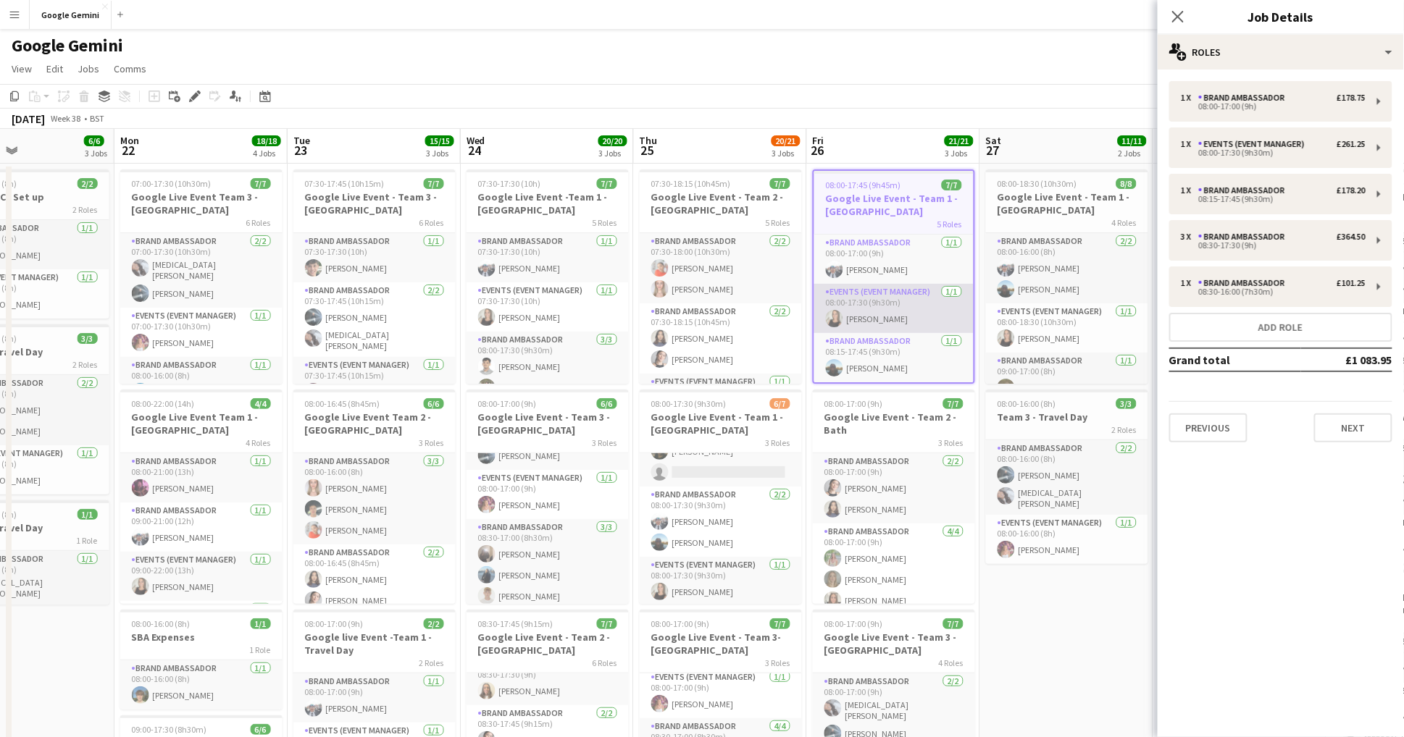
scroll to position [-1, 0]
click at [884, 413] on h3 "Google Live Event - Team 2 - Bath" at bounding box center [894, 424] width 162 height 26
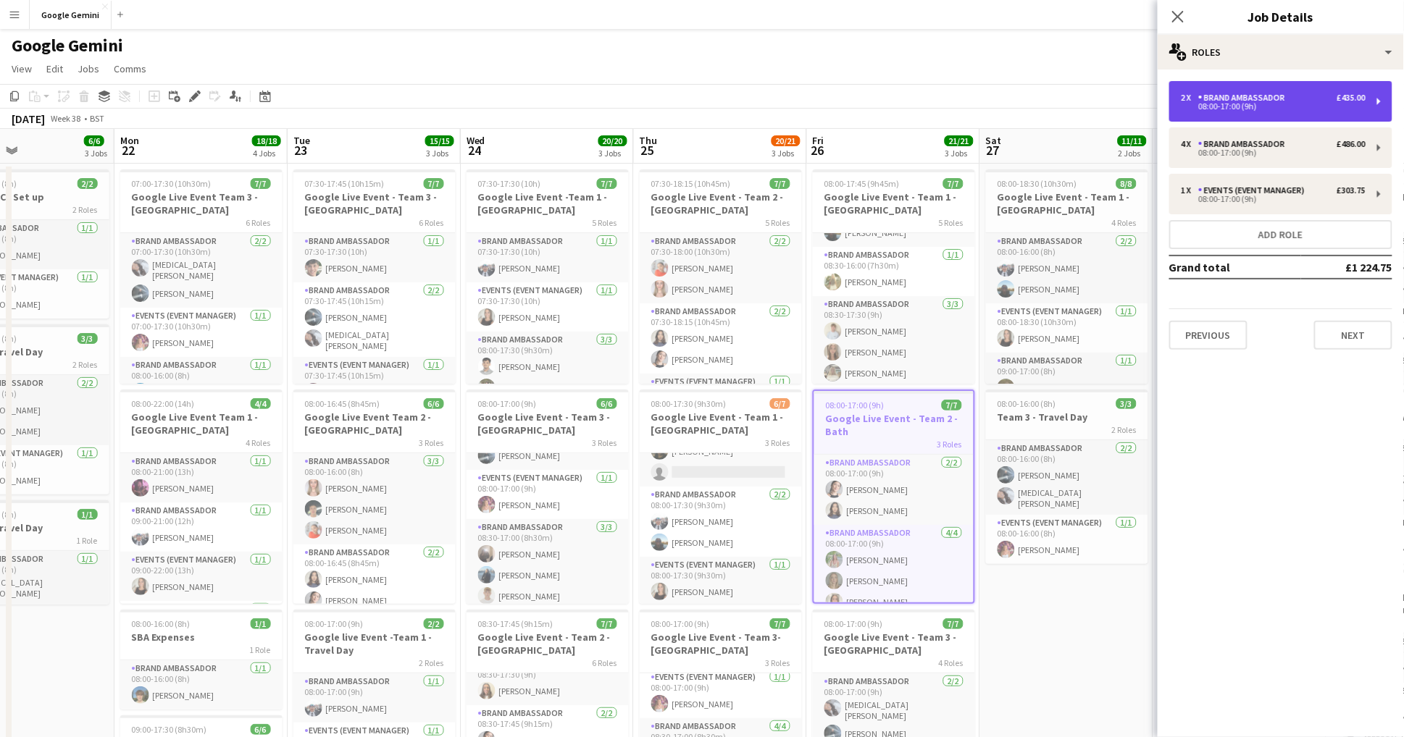
click at [1249, 102] on div "Brand Ambassador" at bounding box center [1244, 98] width 93 height 10
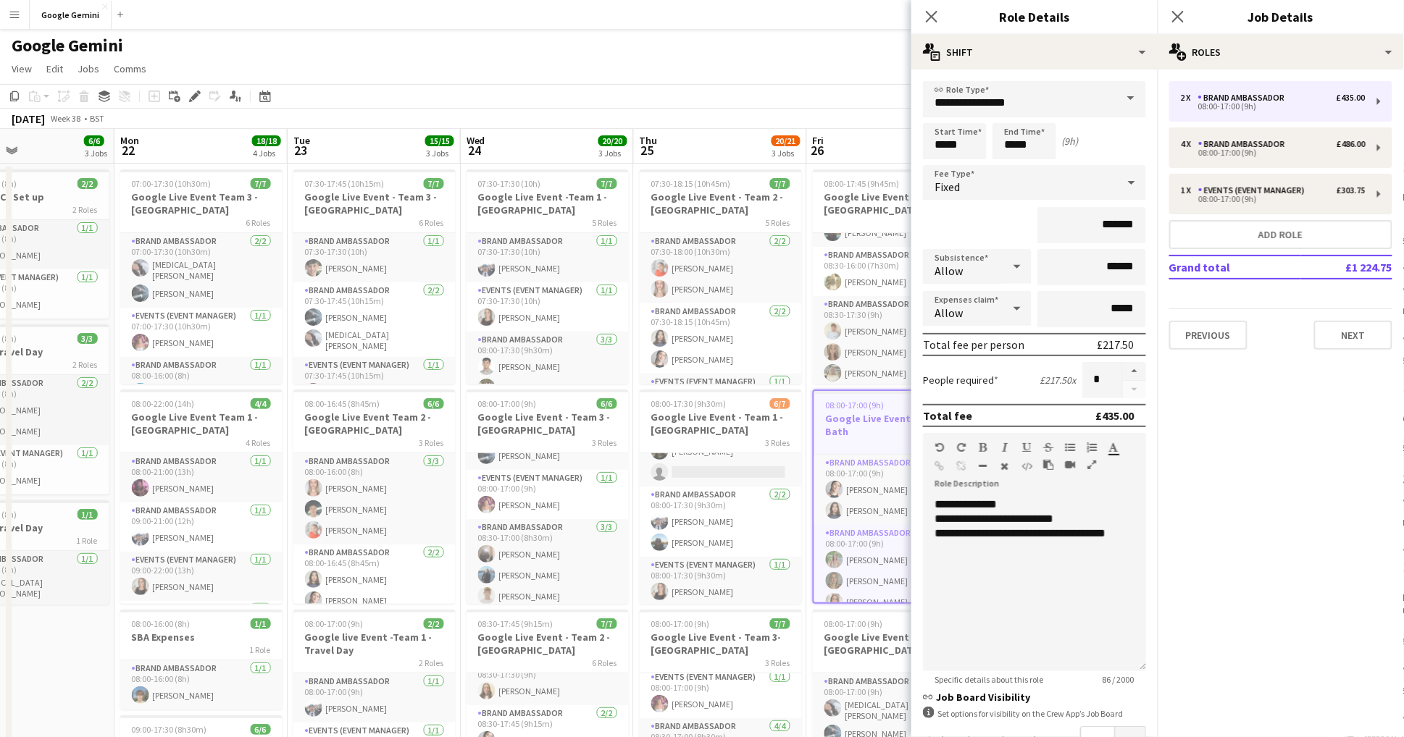
click at [801, 72] on app-page-menu "View Day view expanded Day view collapsed Month view Date picker Jump to [DATE]…" at bounding box center [702, 70] width 1404 height 28
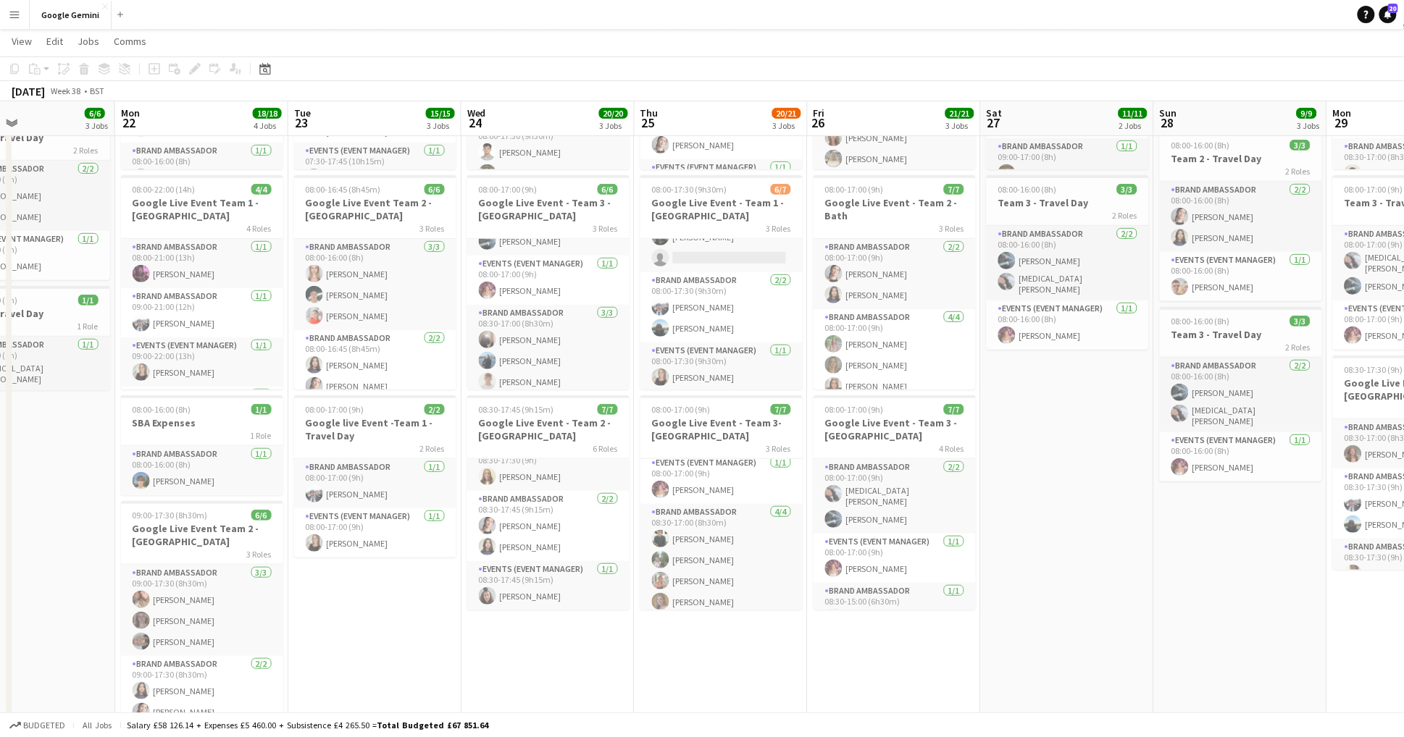
click at [884, 453] on app-job-card "08:00-17:00 (9h) 7/7 Google Live Event - Team 3 - Northumbria 4 Roles Brand Amb…" at bounding box center [894, 502] width 162 height 214
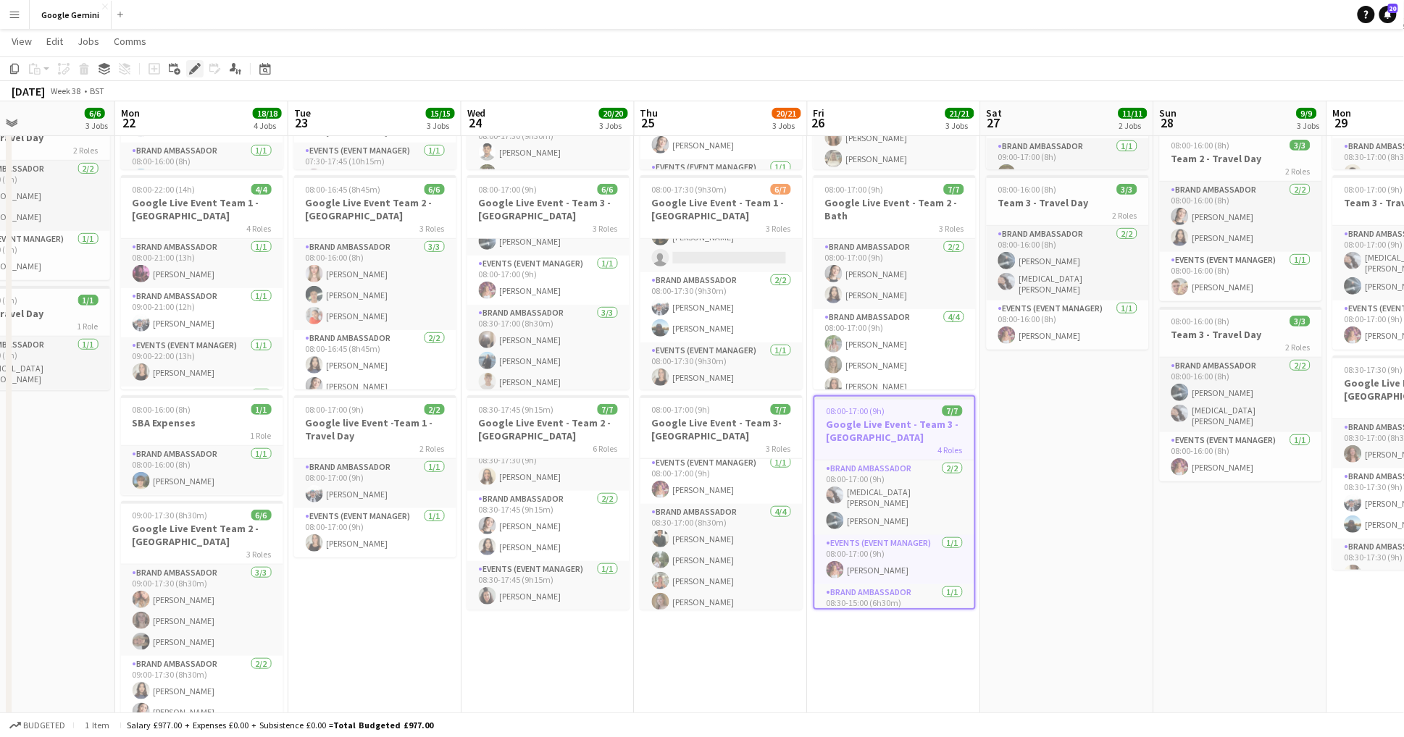
click at [200, 67] on icon "Edit" at bounding box center [195, 69] width 12 height 12
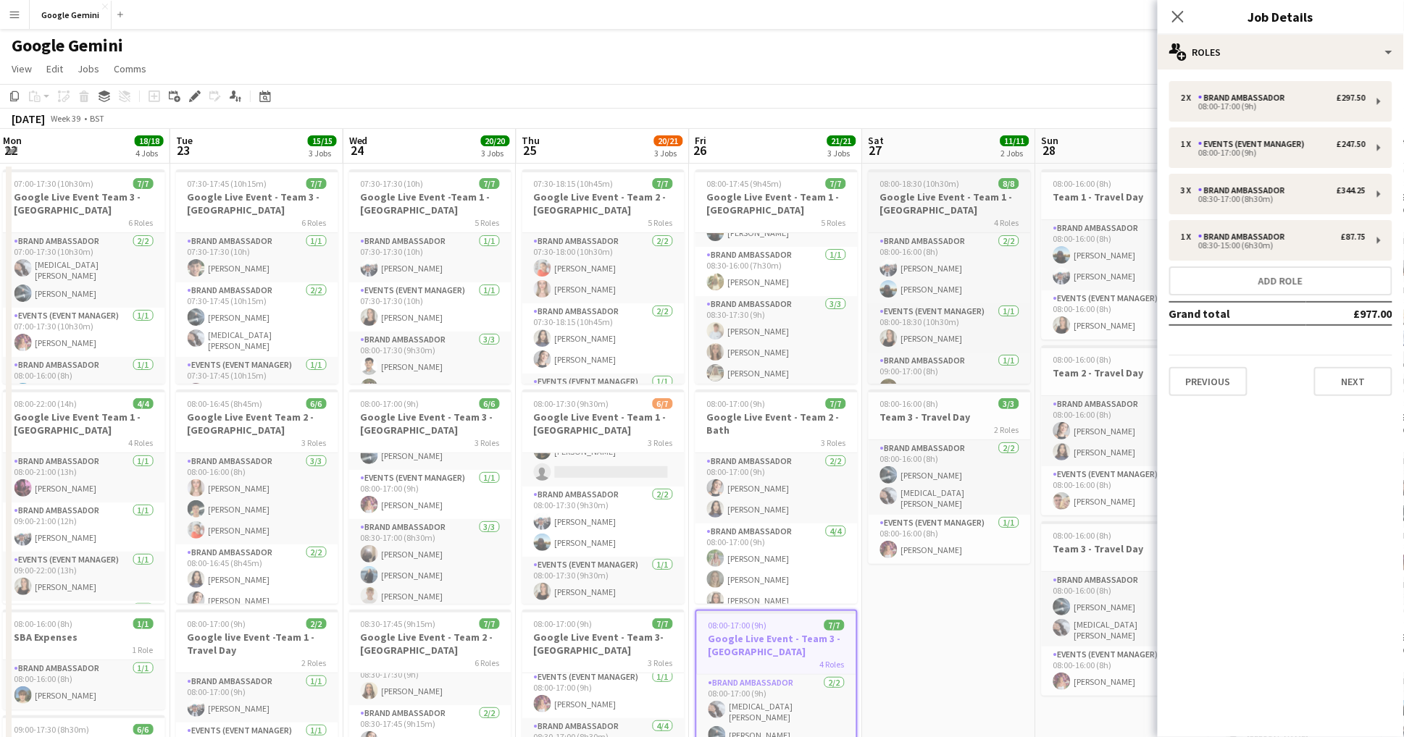
click at [936, 210] on h3 "Google Live Event - Team 1 - [GEOGRAPHIC_DATA]" at bounding box center [949, 203] width 162 height 26
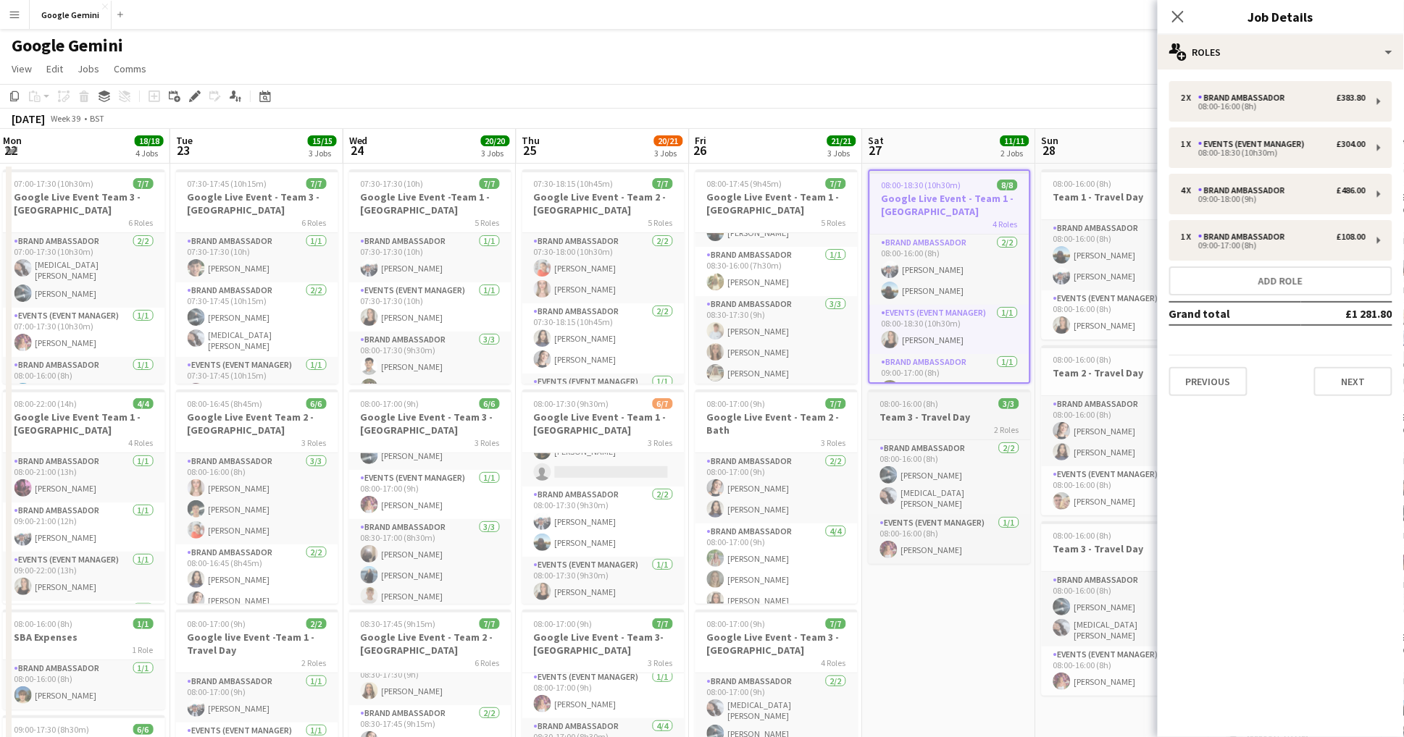
click at [921, 412] on h3 "Team 3 - Travel Day" at bounding box center [949, 417] width 162 height 13
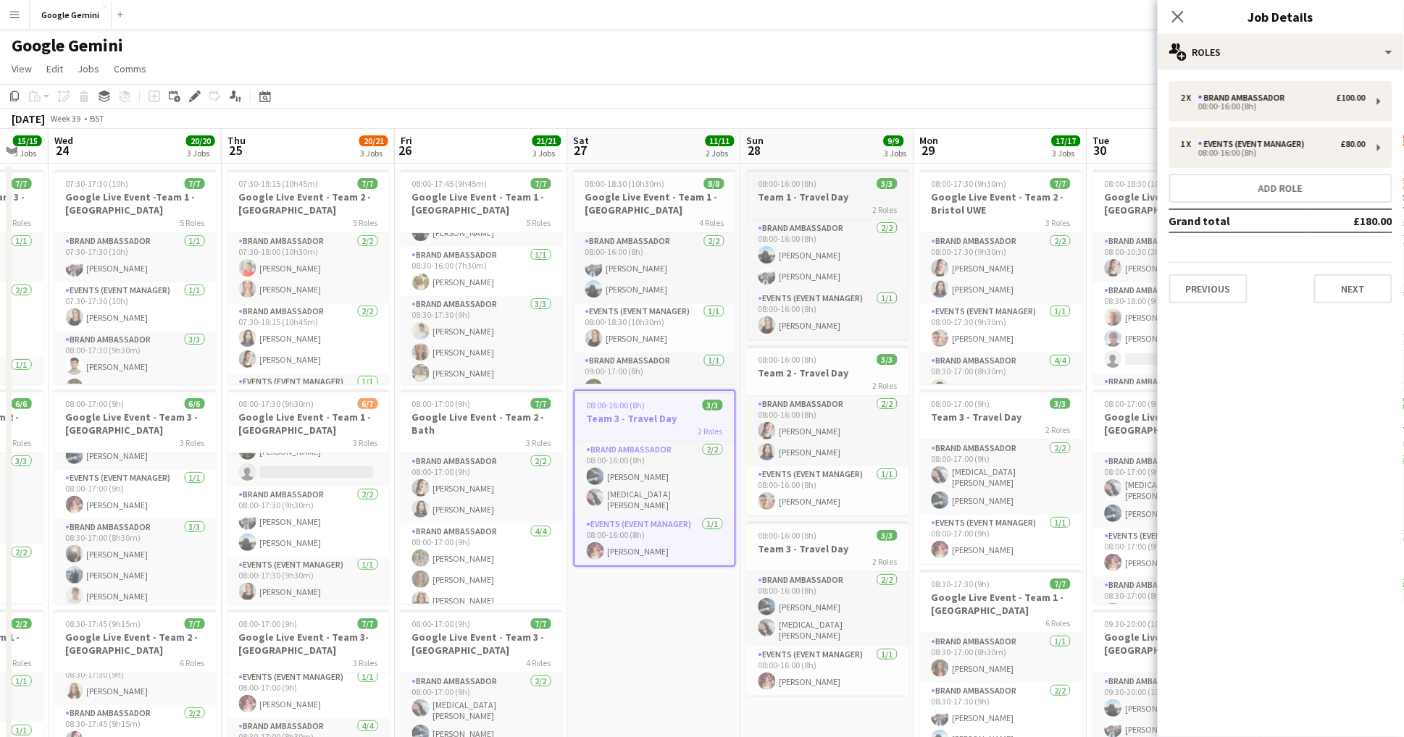
click at [792, 198] on h3 "Team 1 - Travel Day" at bounding box center [828, 196] width 162 height 13
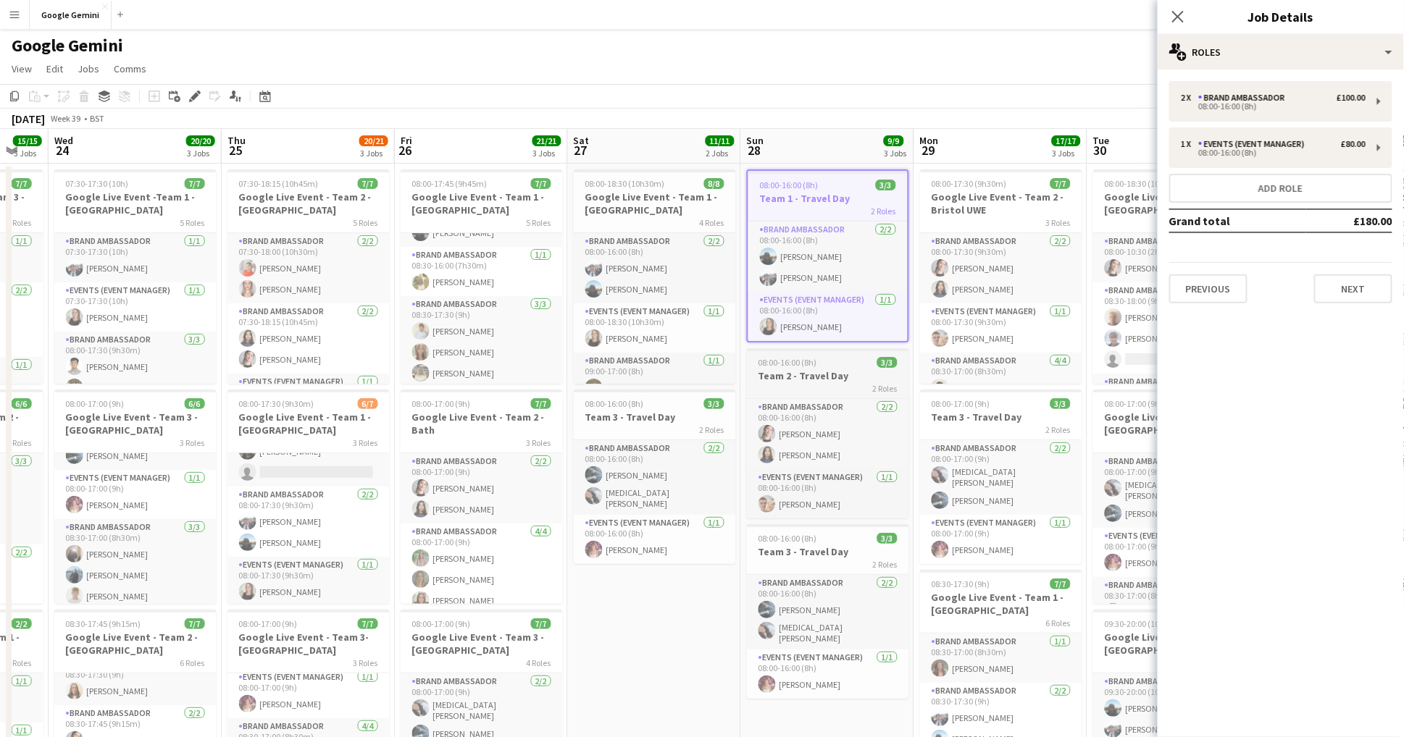
click at [814, 374] on h3 "Team 2 - Travel Day" at bounding box center [828, 375] width 162 height 13
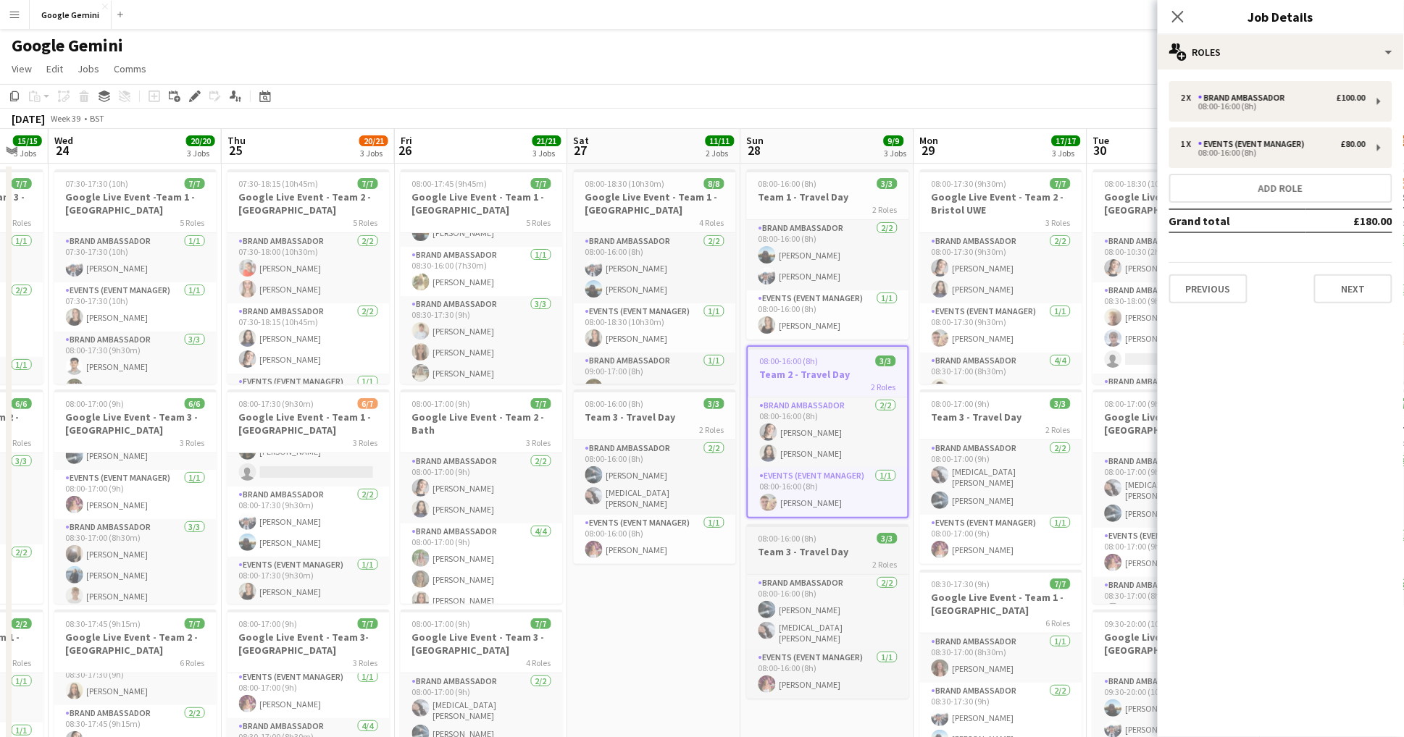
click at [839, 551] on h3 "Team 3 - Travel Day" at bounding box center [828, 551] width 162 height 13
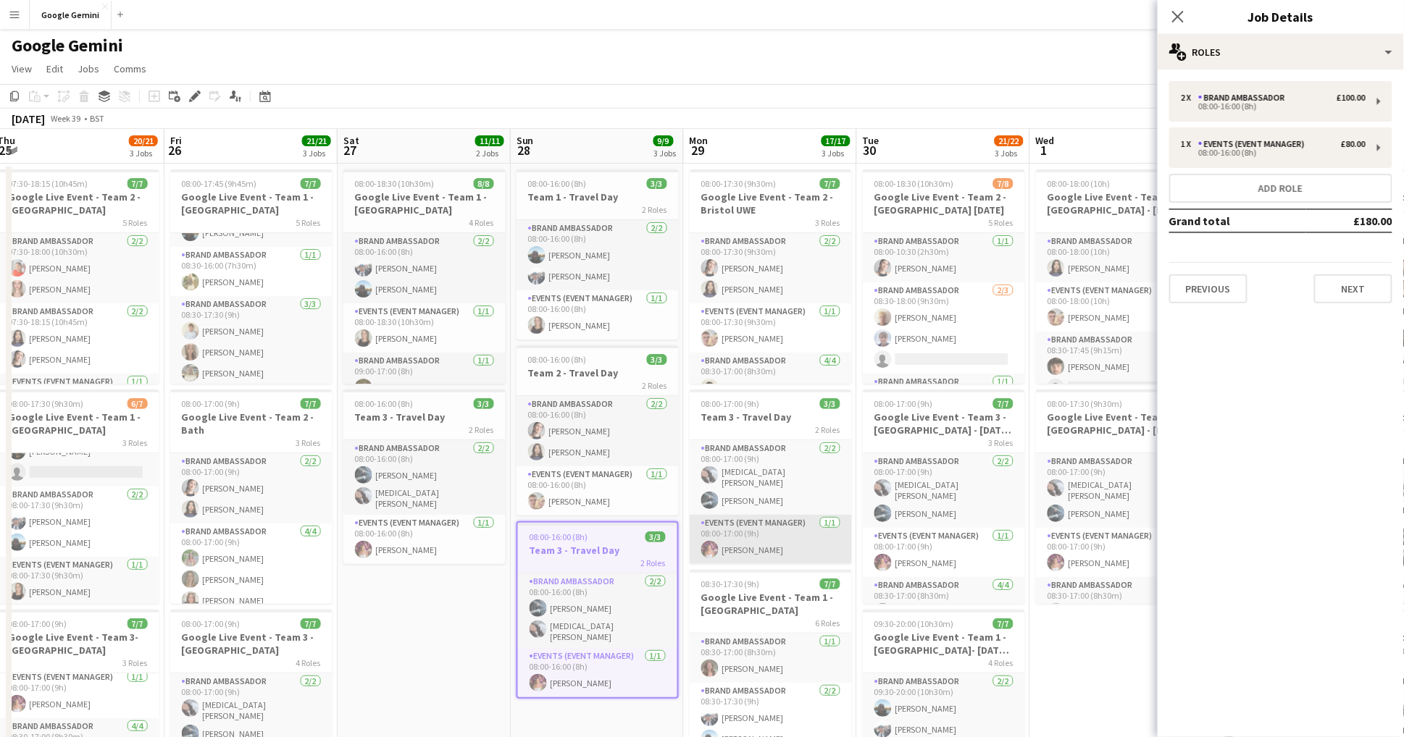
scroll to position [0, 535]
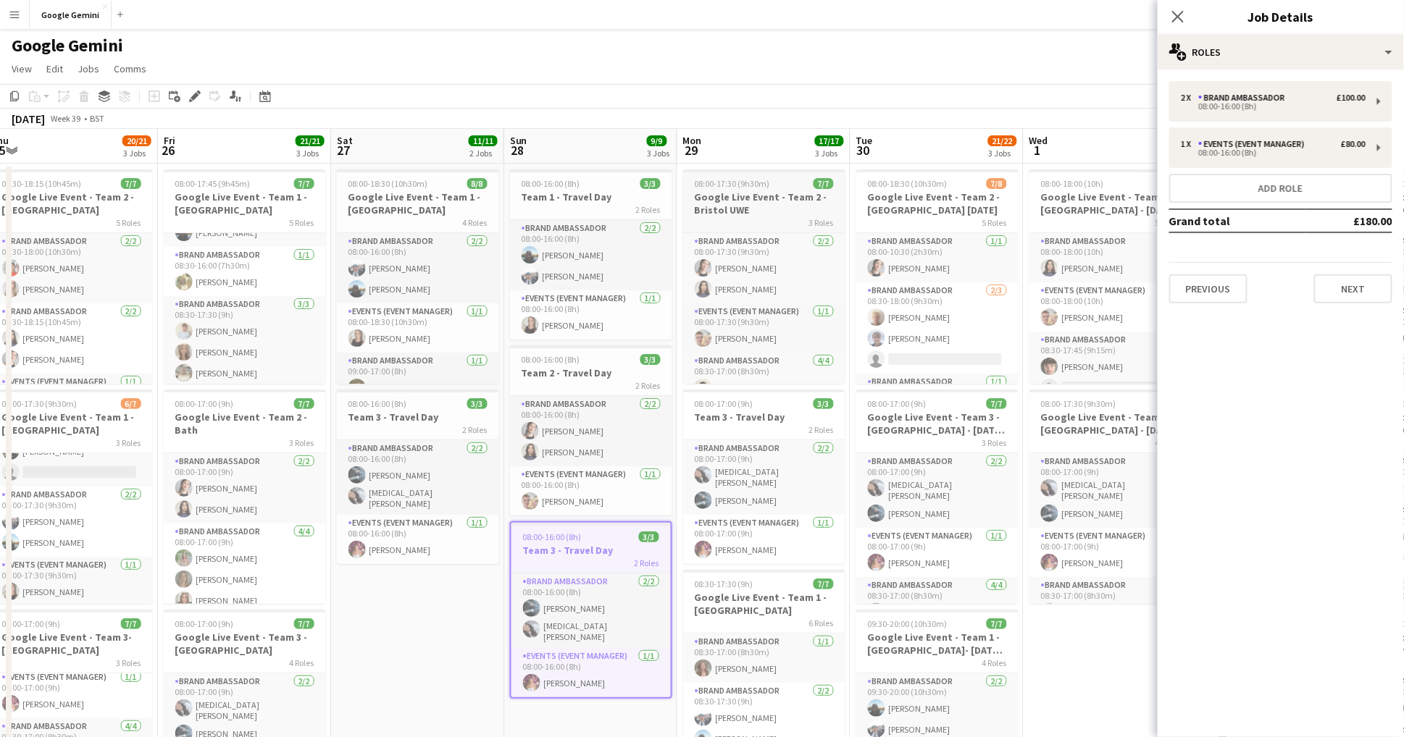
click at [742, 206] on h3 "Google Live Event - Team 2 - Bristol UWE" at bounding box center [764, 203] width 162 height 26
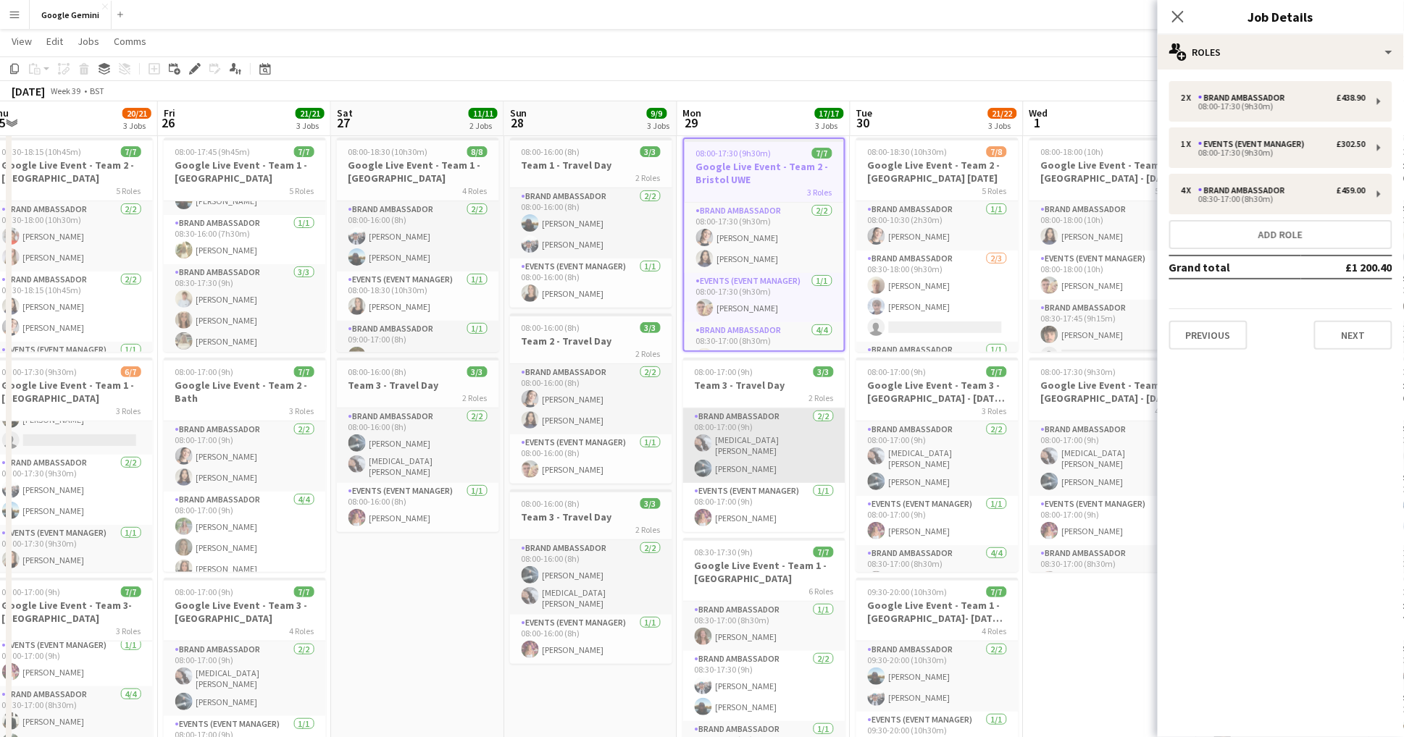
scroll to position [36, 0]
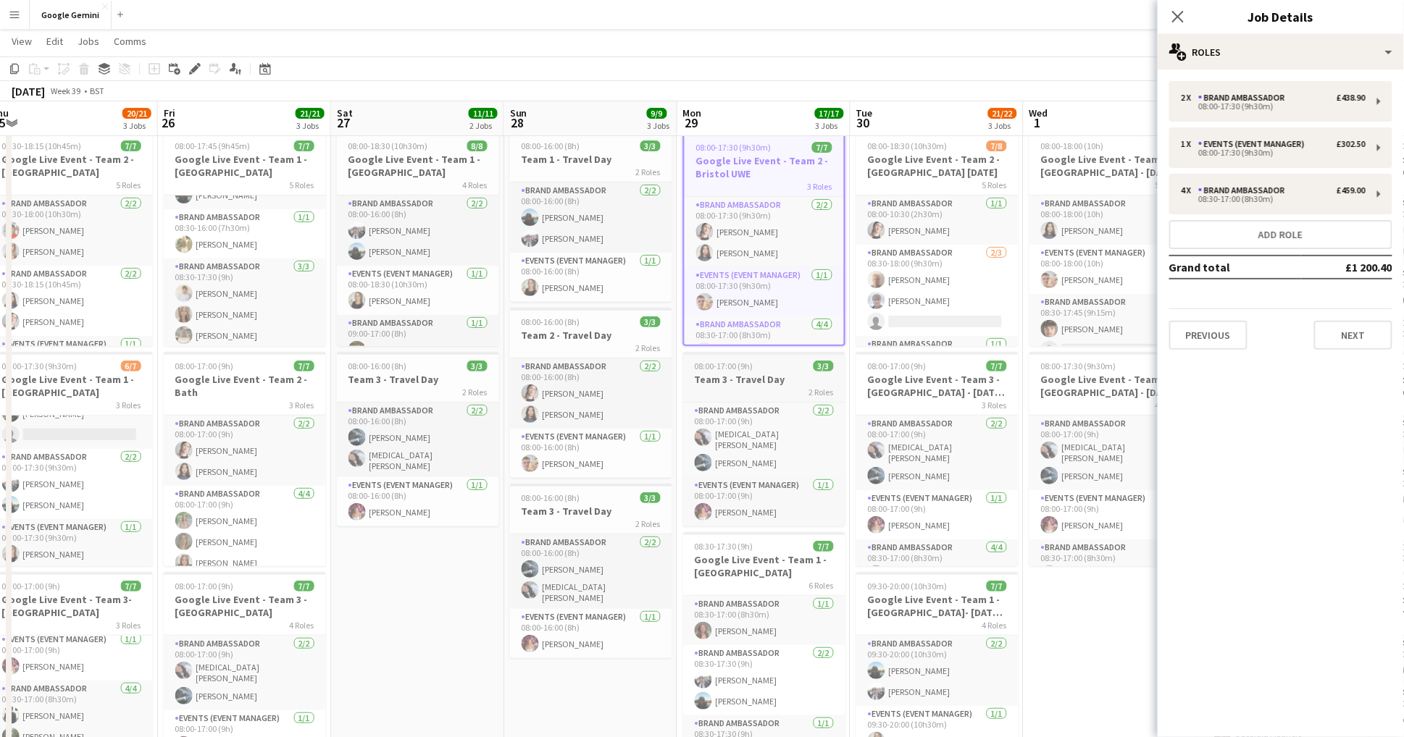
click at [772, 374] on h3 "Team 3 - Travel Day" at bounding box center [764, 379] width 162 height 13
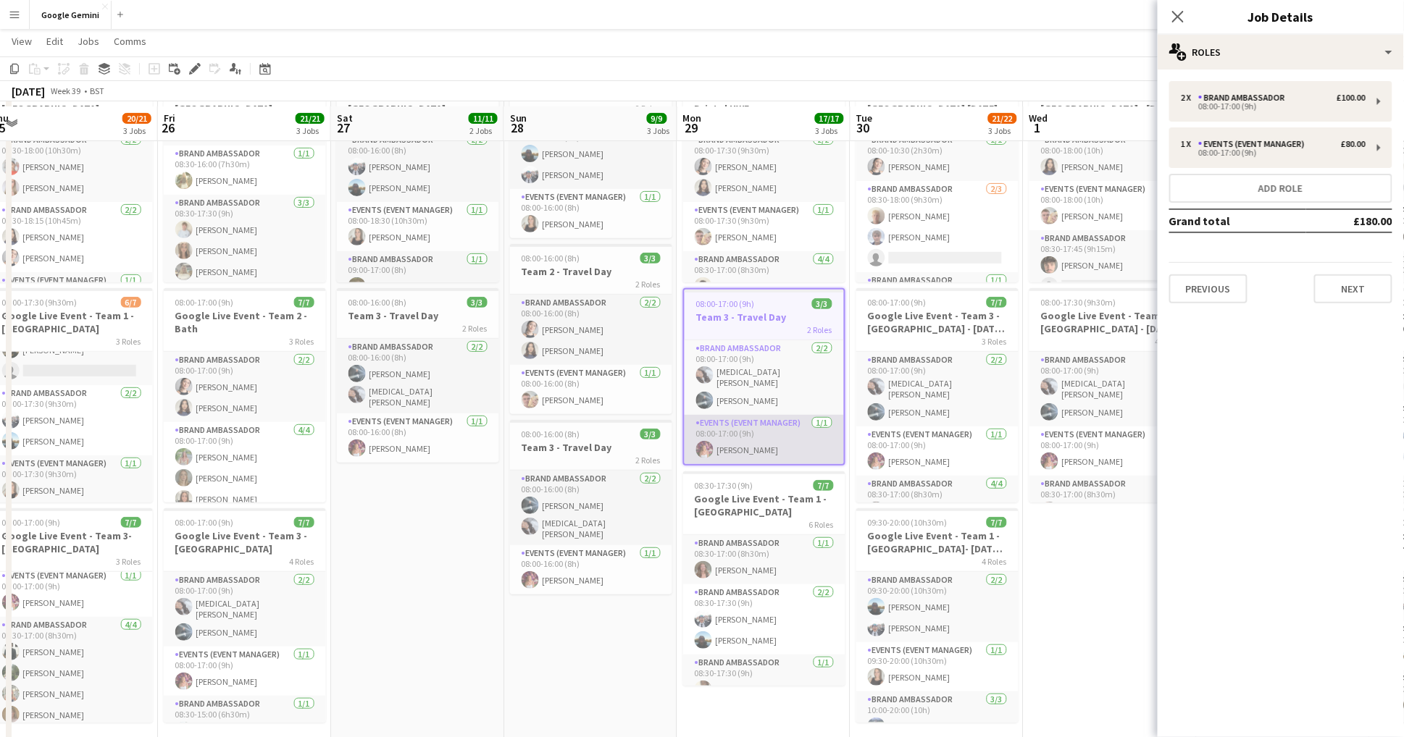
scroll to position [106, 0]
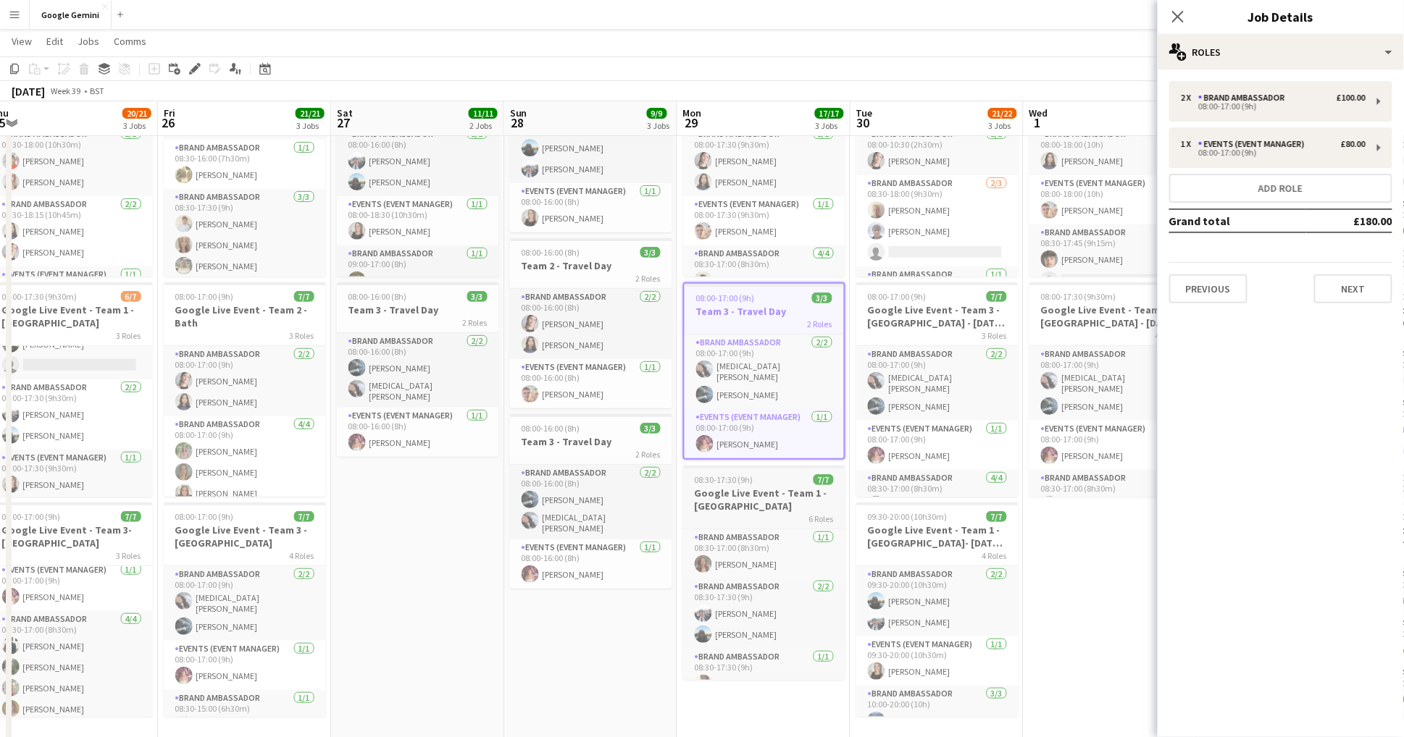
click at [774, 500] on h3 "Google Live Event - Team 1 - [GEOGRAPHIC_DATA]" at bounding box center [764, 500] width 162 height 26
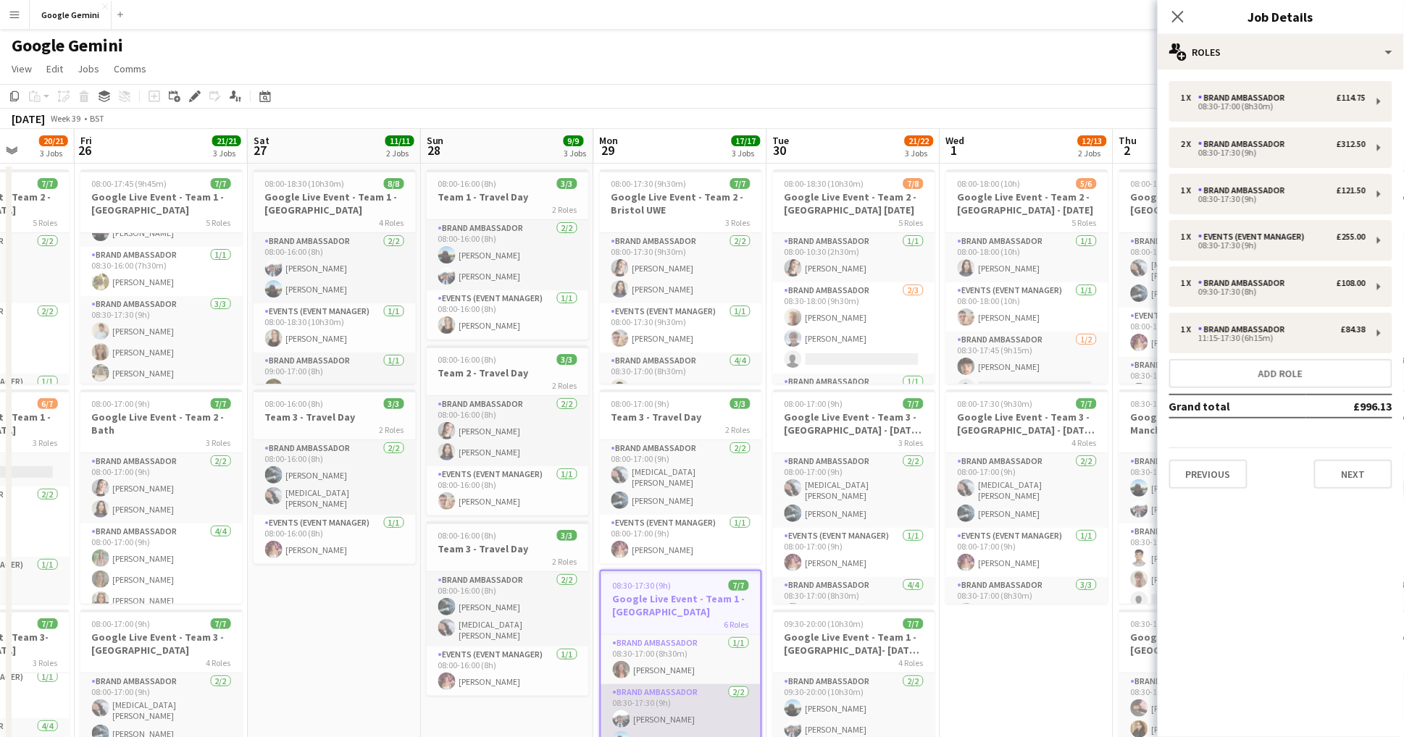
scroll to position [0, 0]
click at [829, 219] on div "5 Roles" at bounding box center [854, 223] width 162 height 12
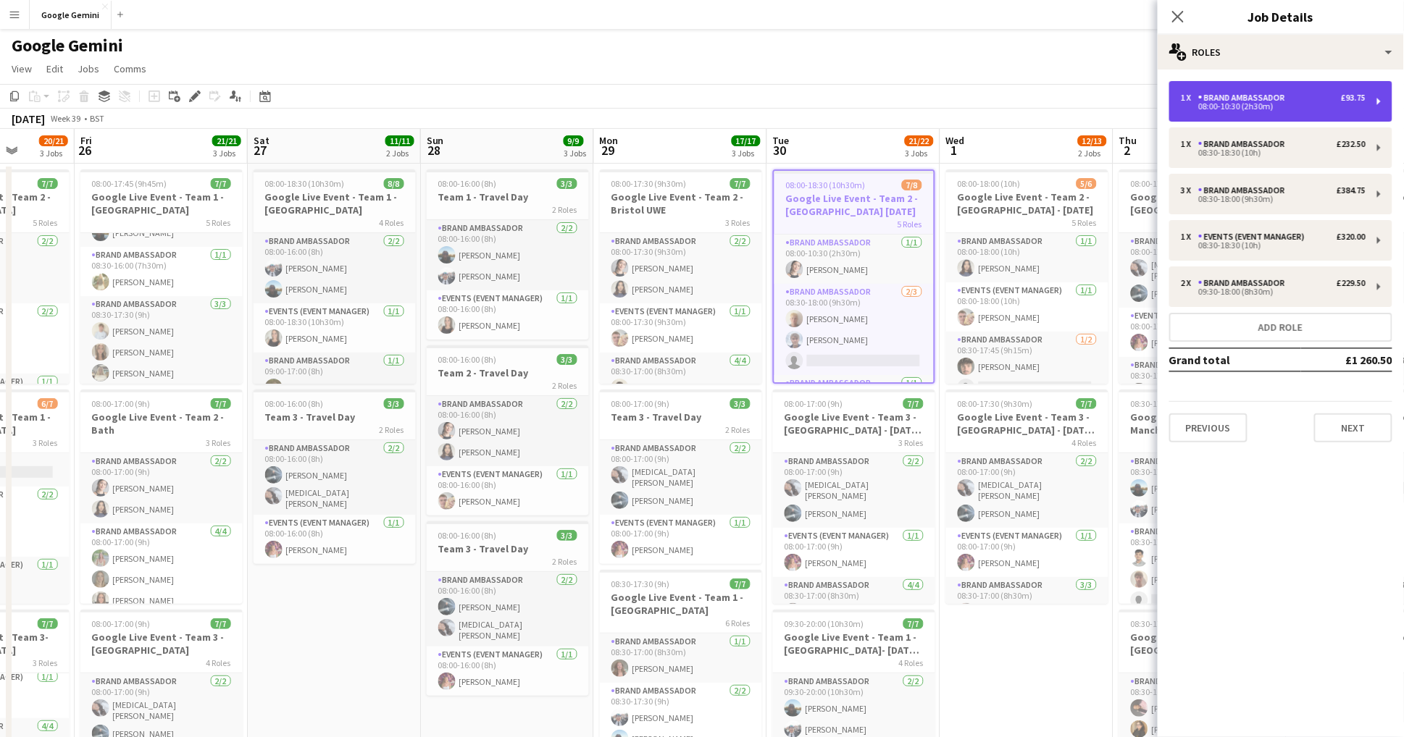
click at [1281, 94] on div "Brand Ambassador" at bounding box center [1244, 98] width 93 height 10
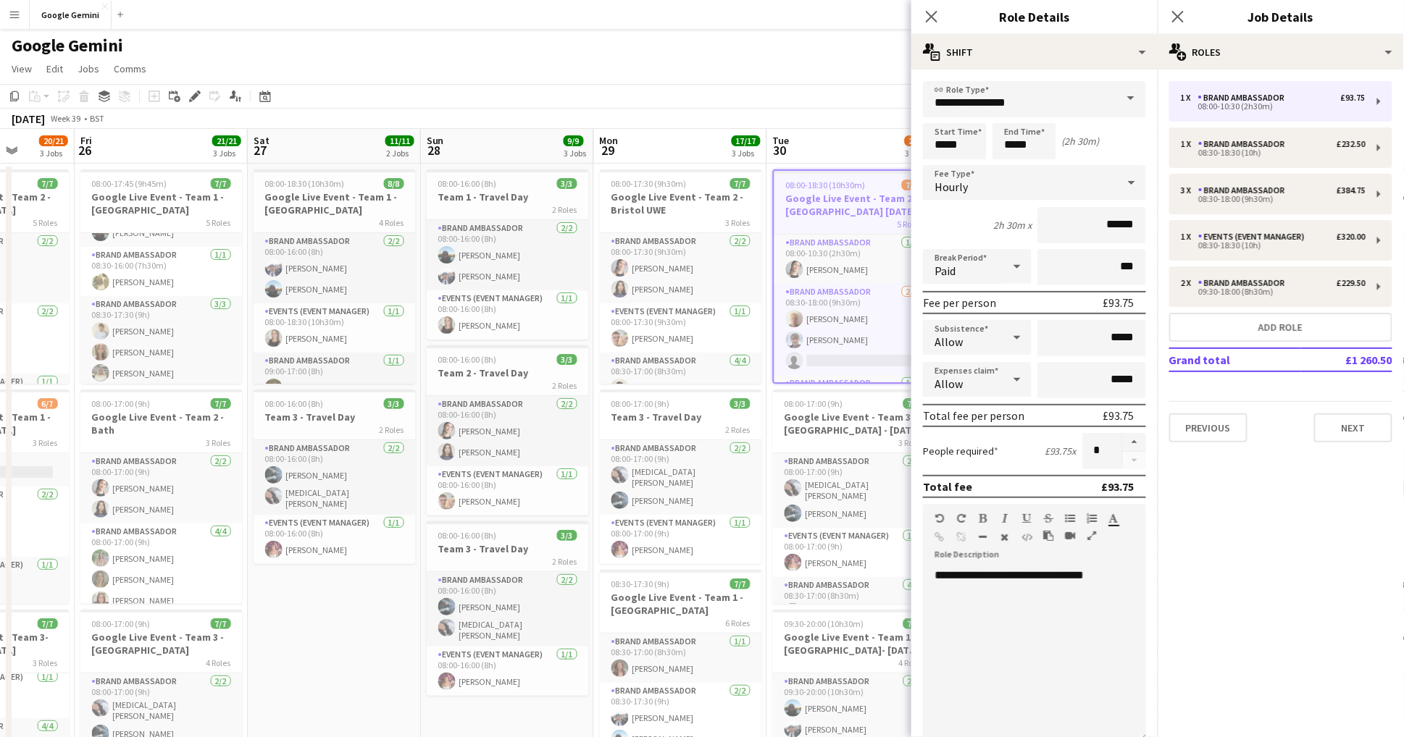
click at [1131, 183] on icon at bounding box center [1131, 183] width 7 height 4
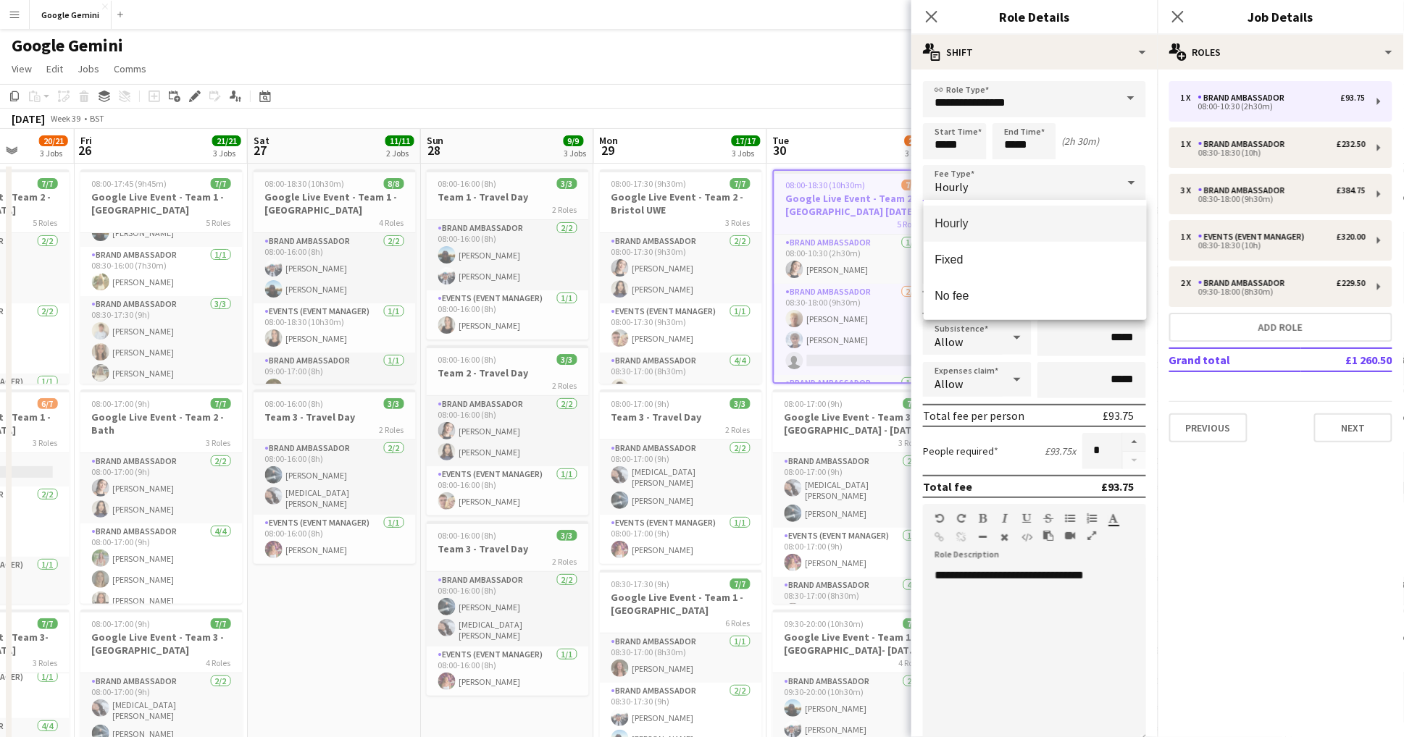
click at [1115, 134] on div at bounding box center [702, 368] width 1404 height 737
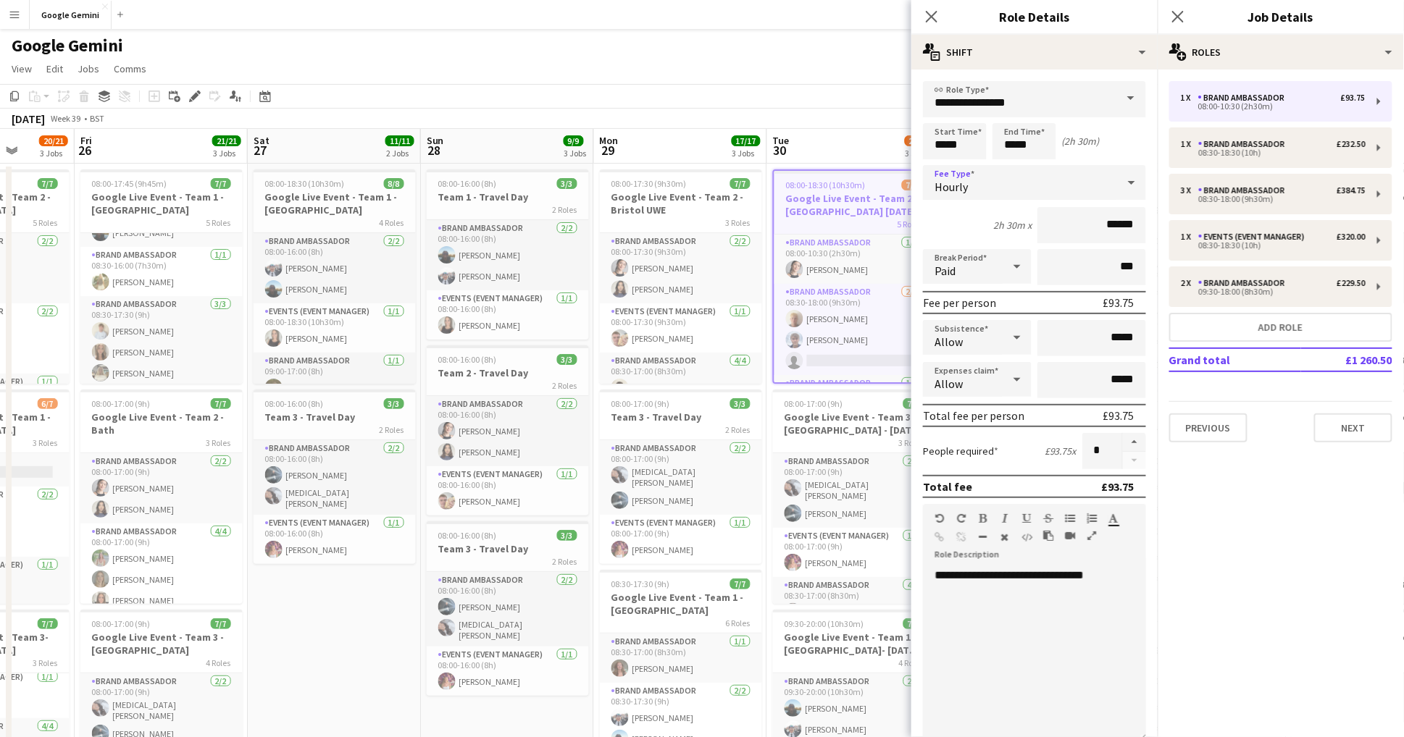
click at [1125, 195] on icon at bounding box center [1131, 182] width 17 height 29
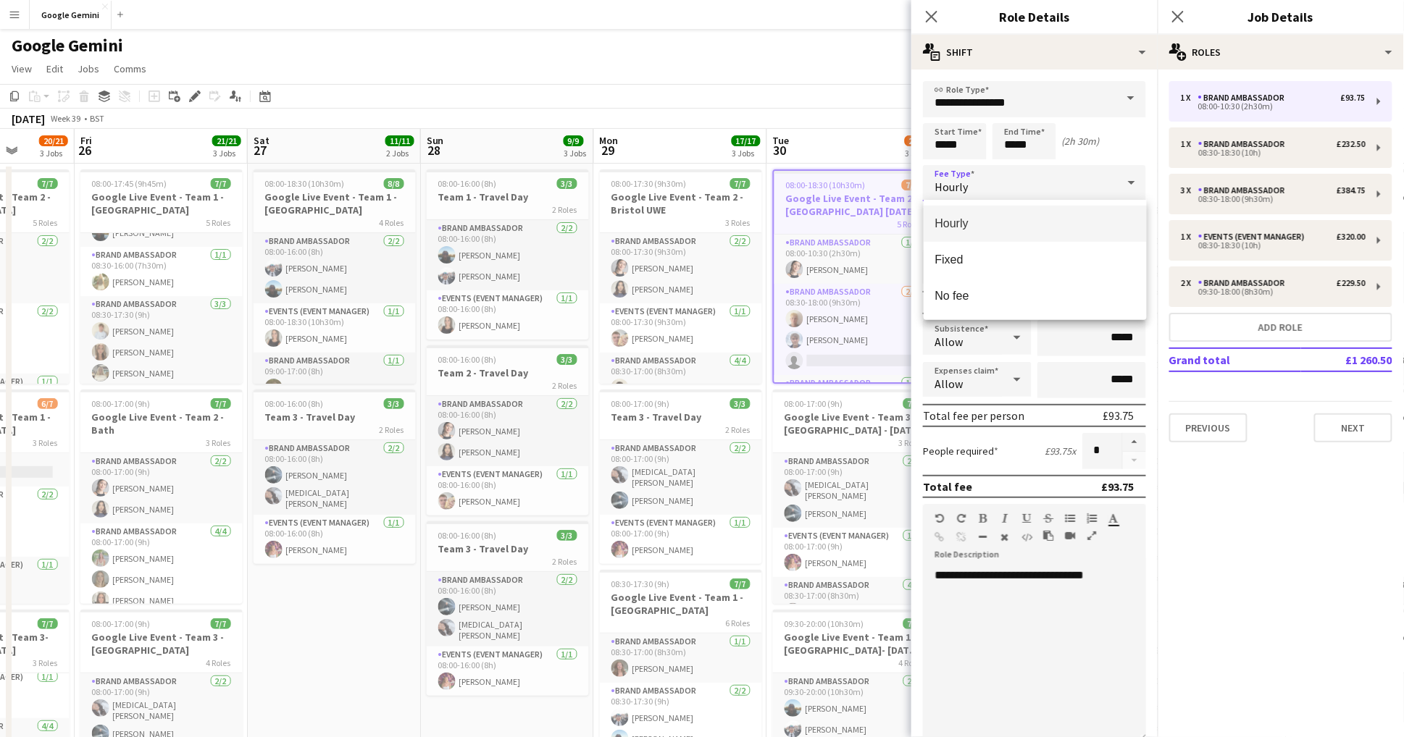
click at [1117, 157] on div at bounding box center [702, 368] width 1404 height 737
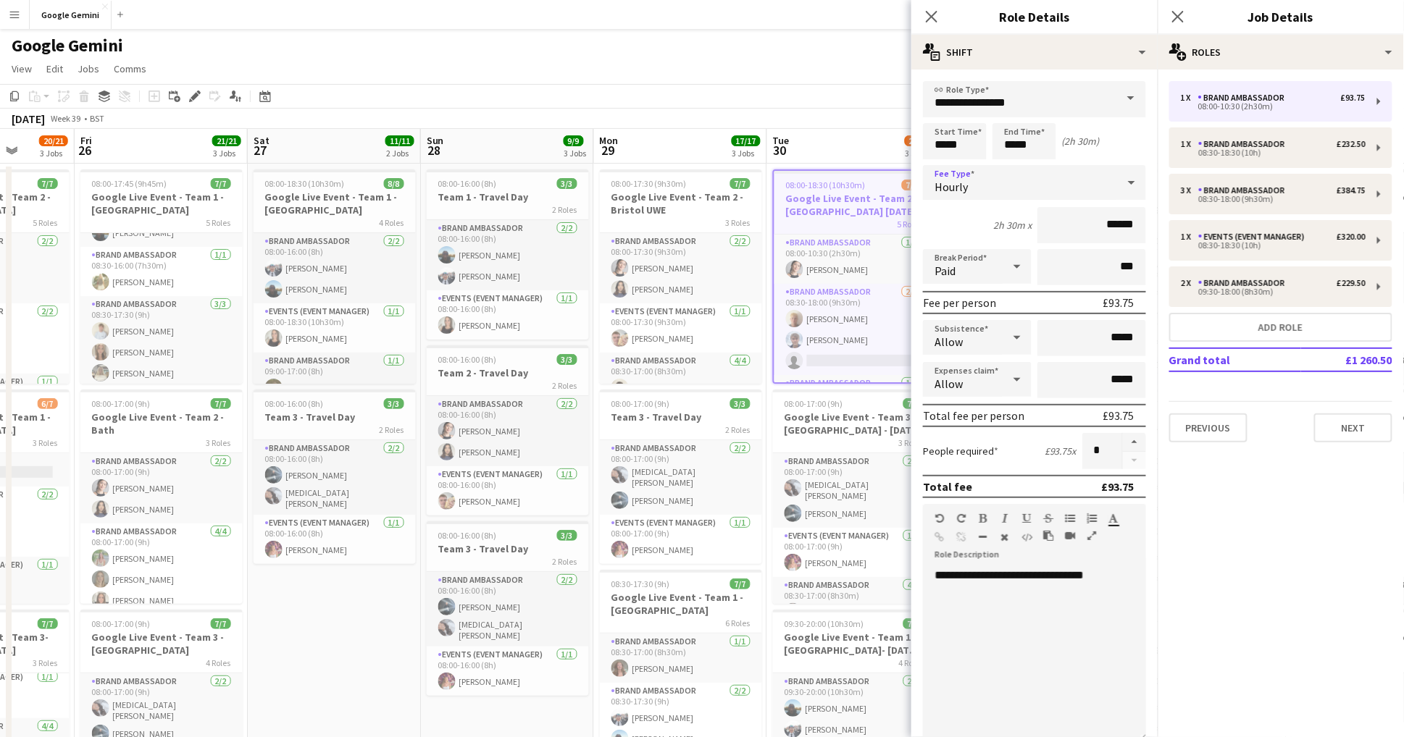
click at [1110, 190] on div "Hourly" at bounding box center [1020, 182] width 194 height 35
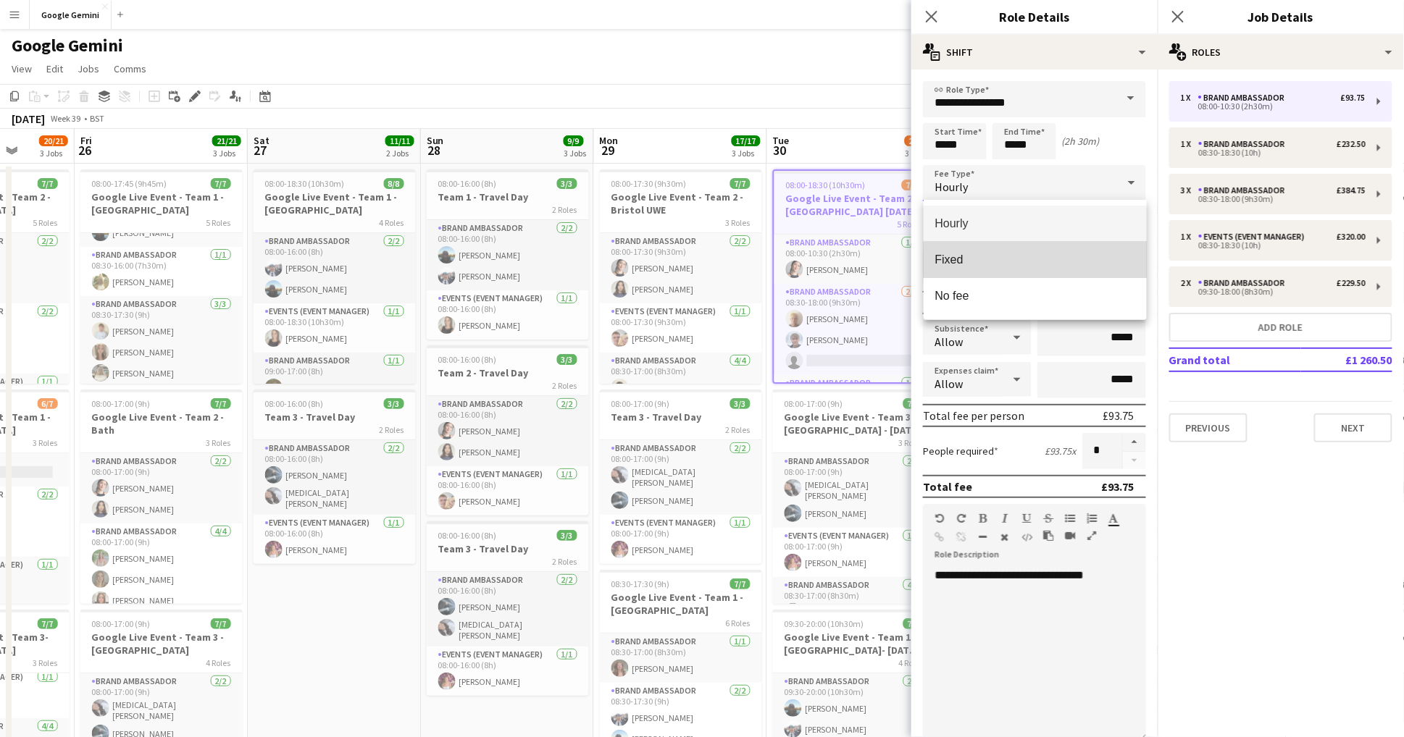
click at [1092, 259] on span "Fixed" at bounding box center [1035, 260] width 200 height 14
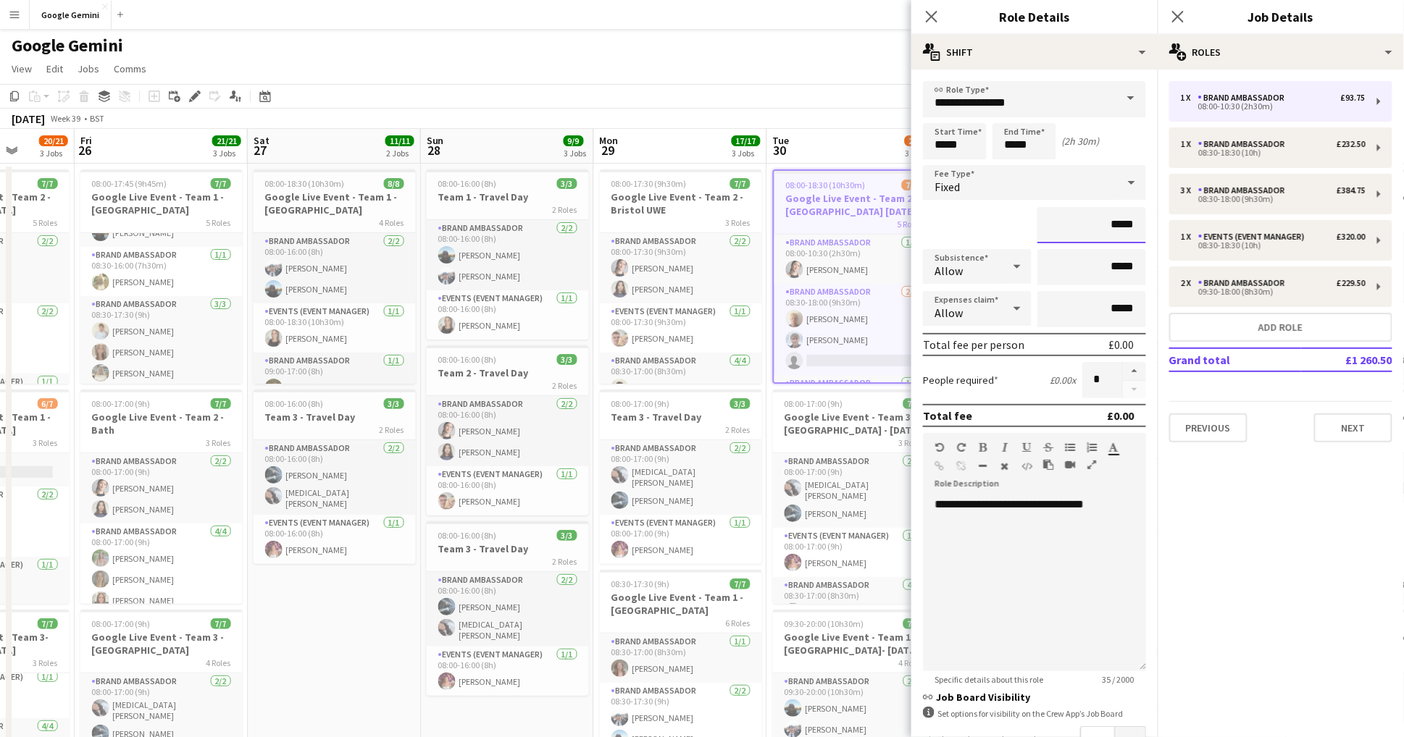
click at [1139, 229] on input "*****" at bounding box center [1091, 225] width 109 height 36
type input "**"
type input "******"
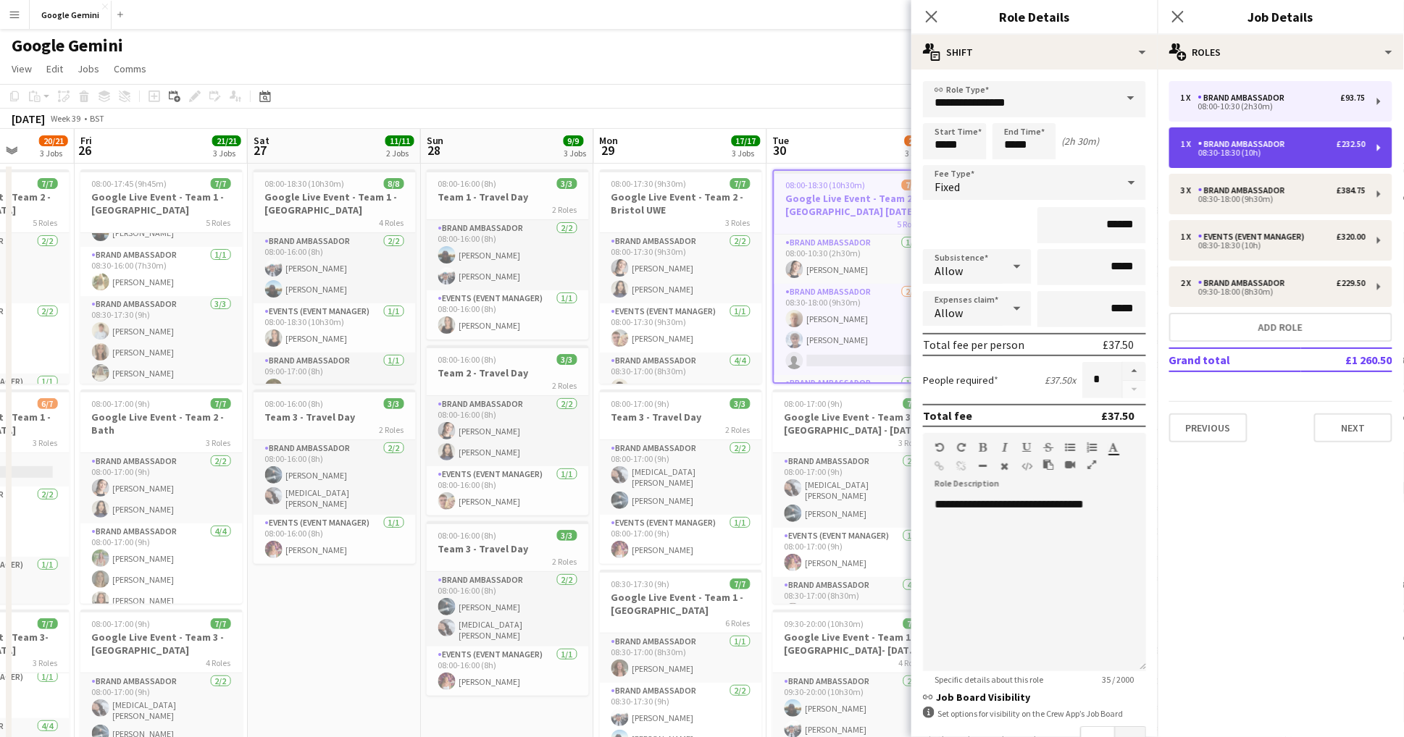
click at [1256, 149] on div "08:30-18:30 (10h)" at bounding box center [1273, 152] width 185 height 7
type input "*****"
type input "*******"
type input "******"
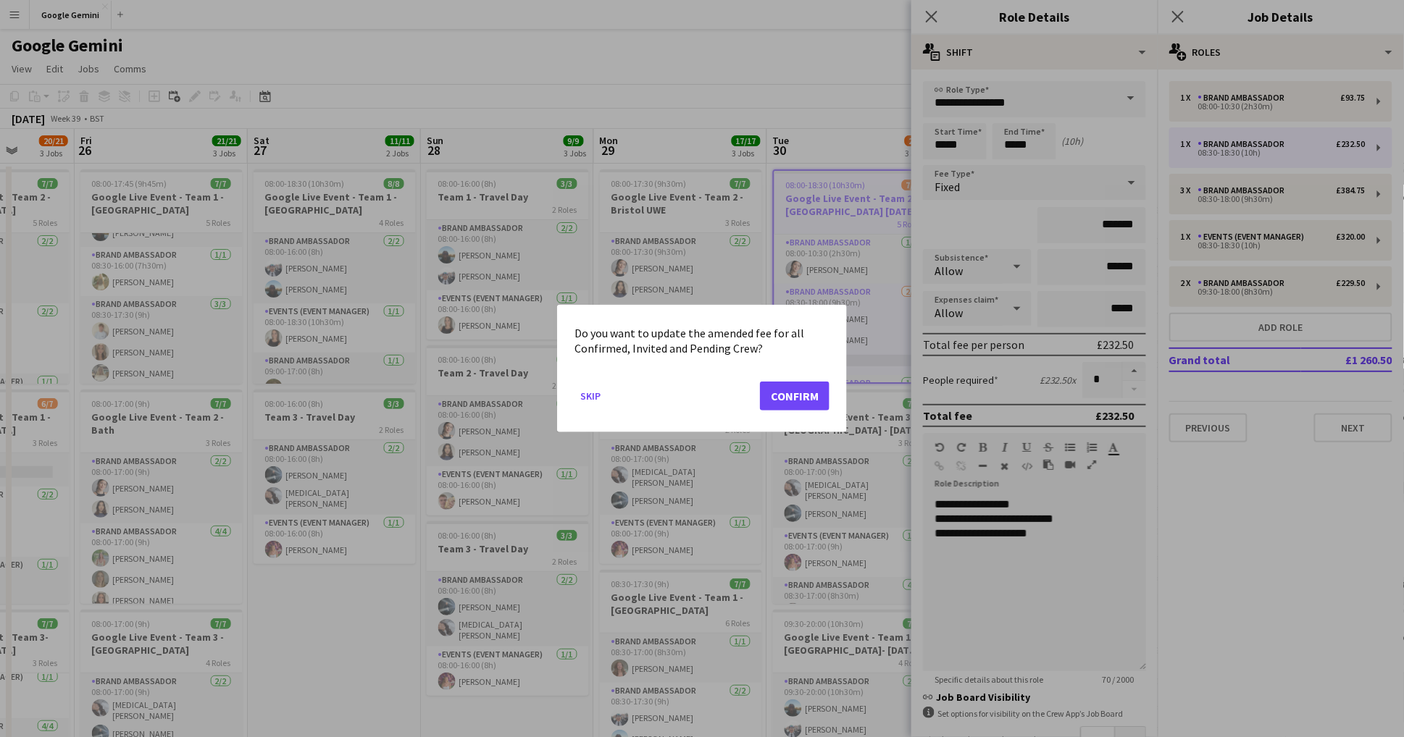
click at [783, 398] on button "Confirm" at bounding box center [795, 396] width 70 height 29
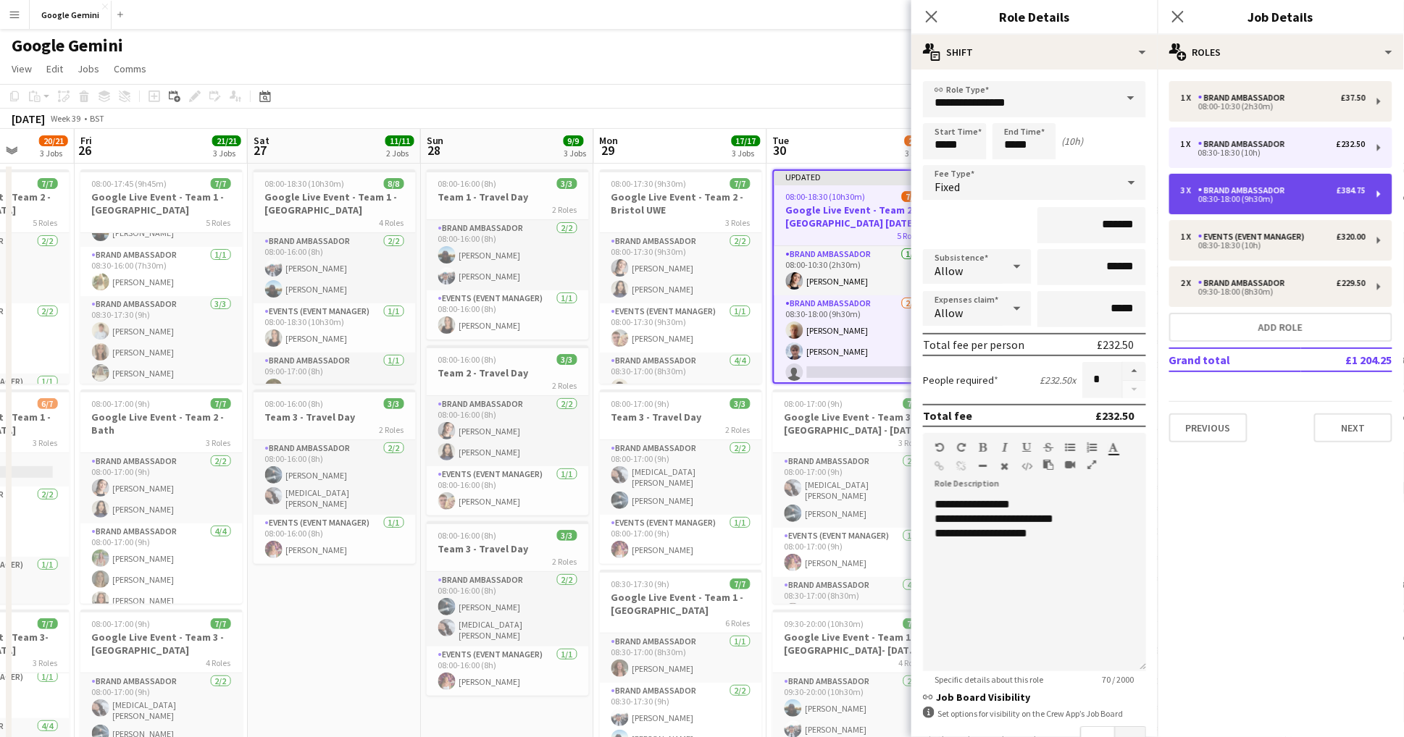
click at [1294, 181] on div "3 x Brand Ambassador £384.75 08:30-18:00 (9h30m)" at bounding box center [1280, 194] width 223 height 41
type input "*****"
type input "******"
type input "*****"
type input "*"
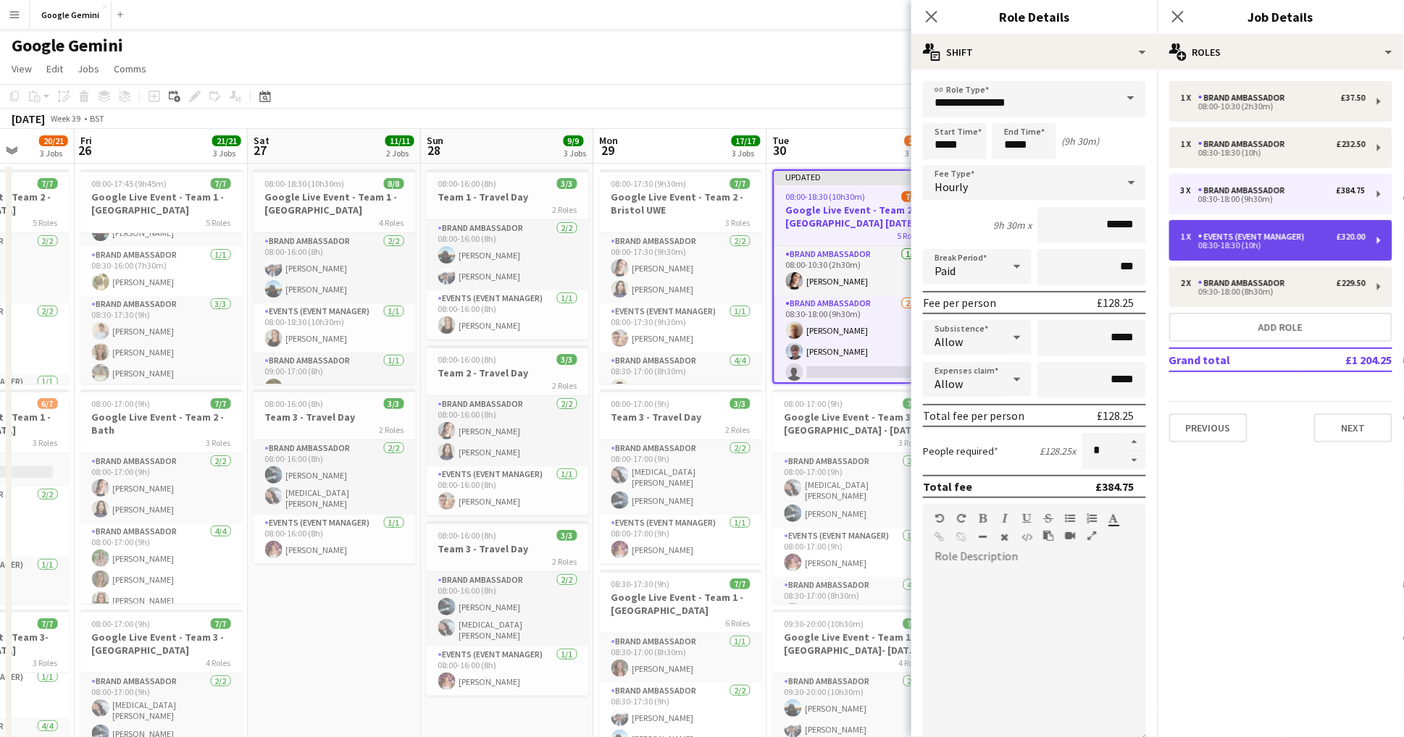
click at [1290, 235] on div "Events (Event Manager)" at bounding box center [1254, 237] width 112 height 10
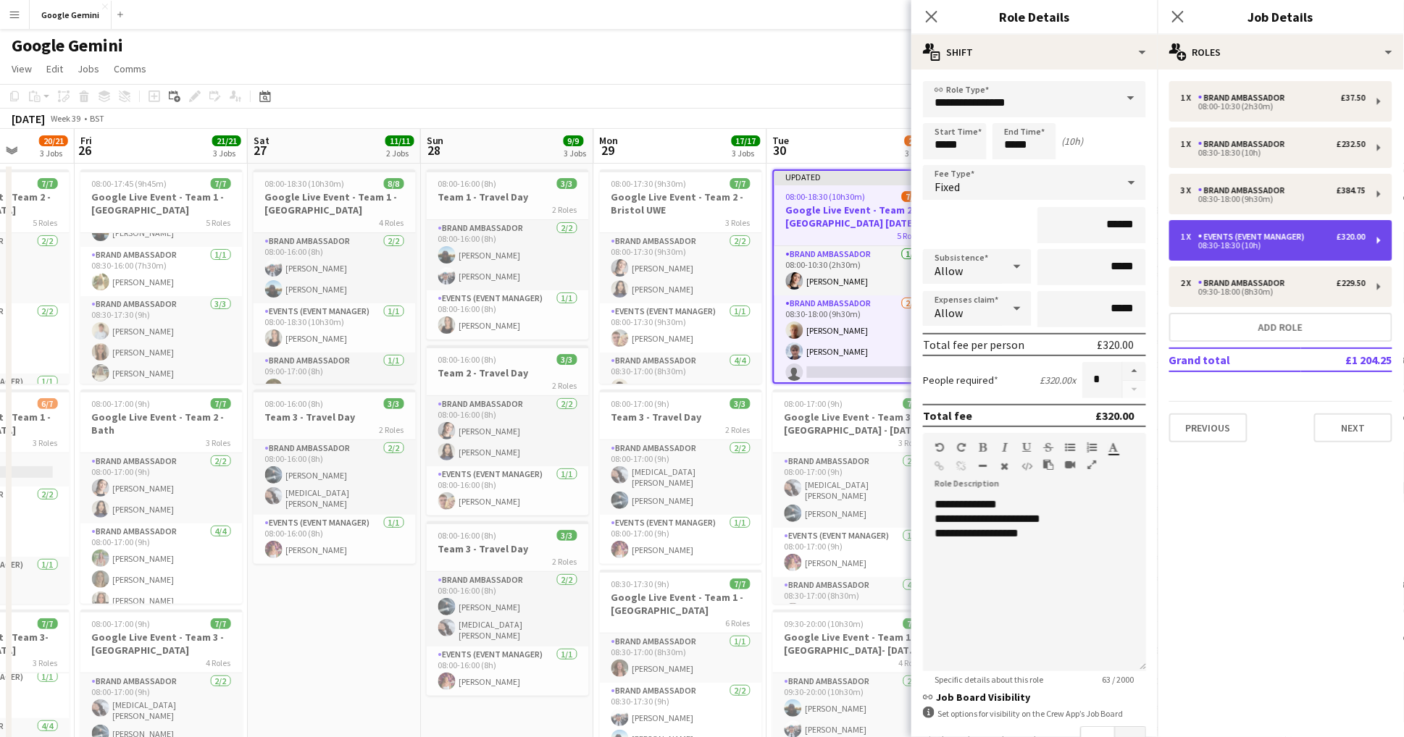
type input "**********"
type input "*****"
type input "*******"
type input "******"
type input "*"
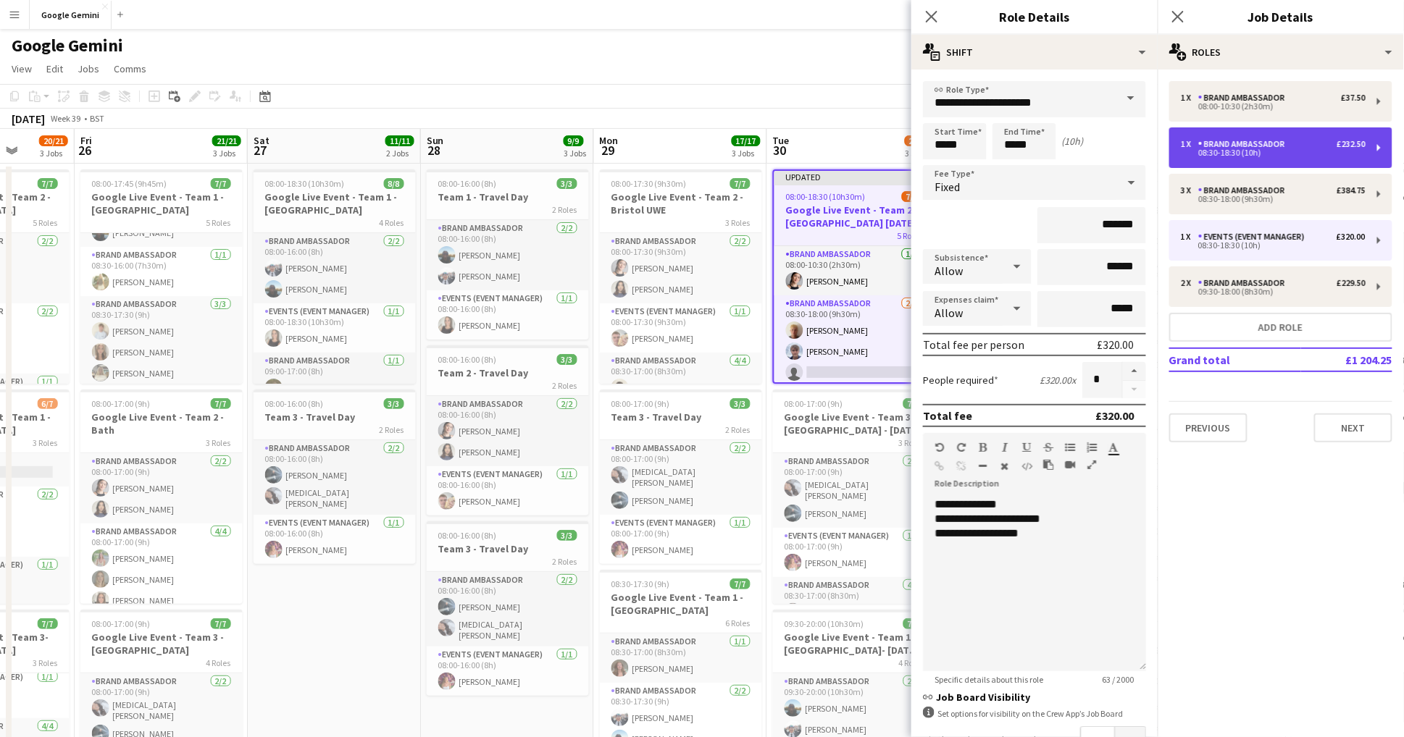
click at [1273, 154] on div "08:30-18:30 (10h)" at bounding box center [1273, 152] width 185 height 7
type input "**********"
type input "*******"
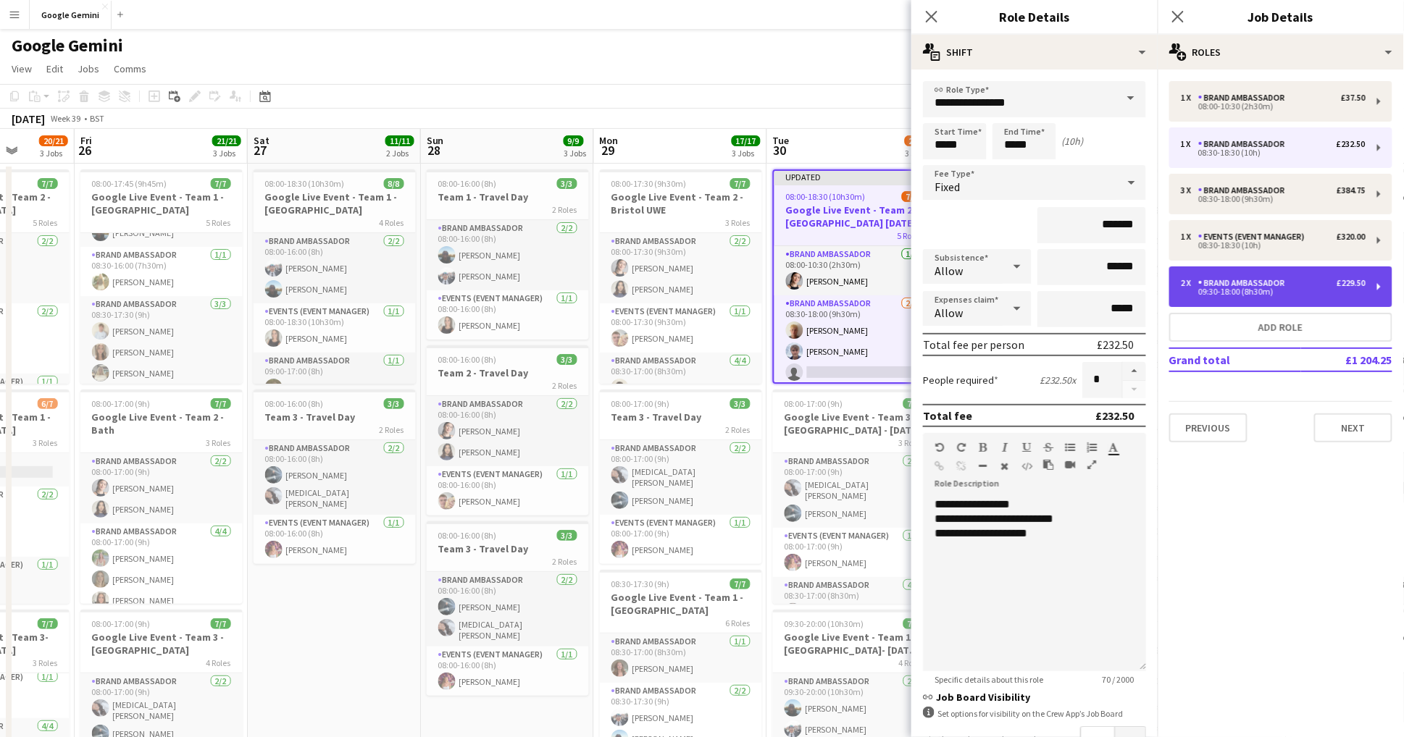
click at [1296, 281] on div "2 x Brand Ambassador £229.50" at bounding box center [1273, 283] width 185 height 10
type input "*****"
type input "******"
type input "*****"
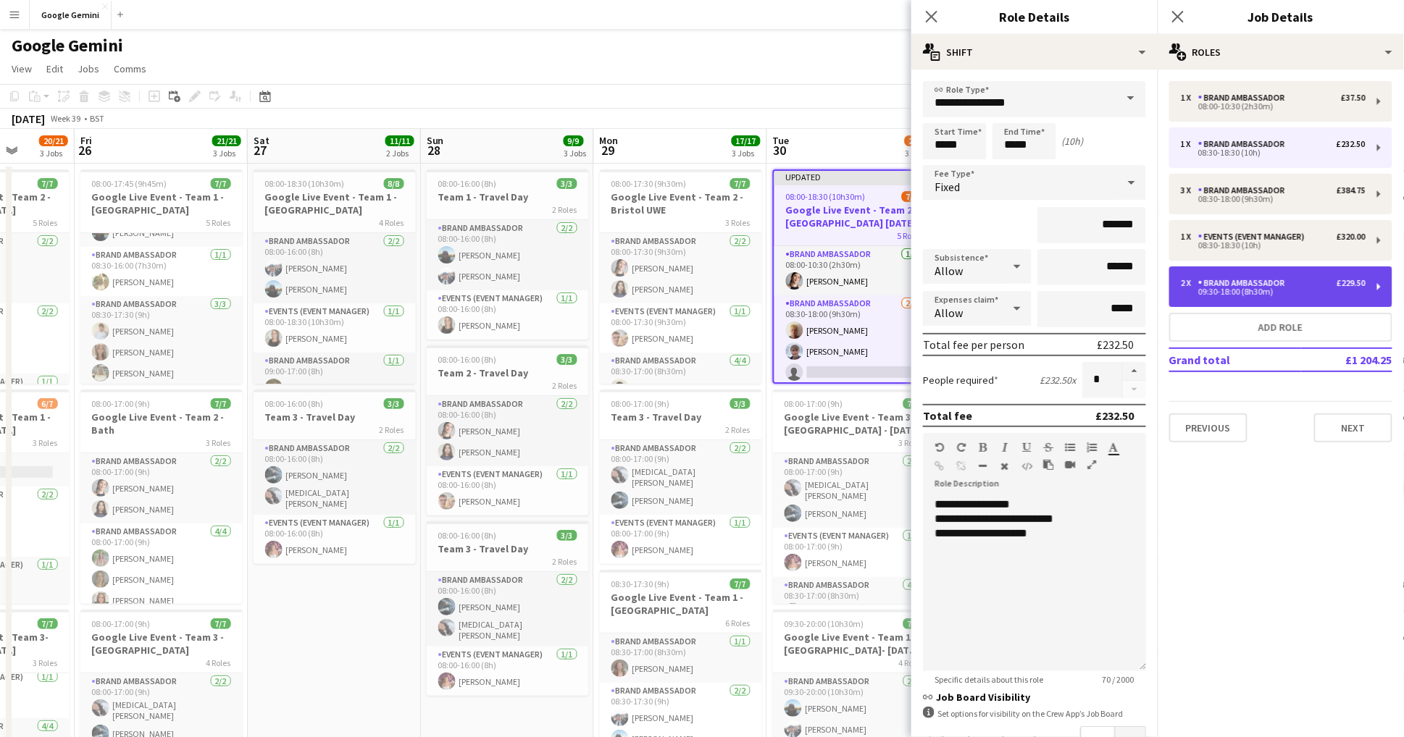
type input "*"
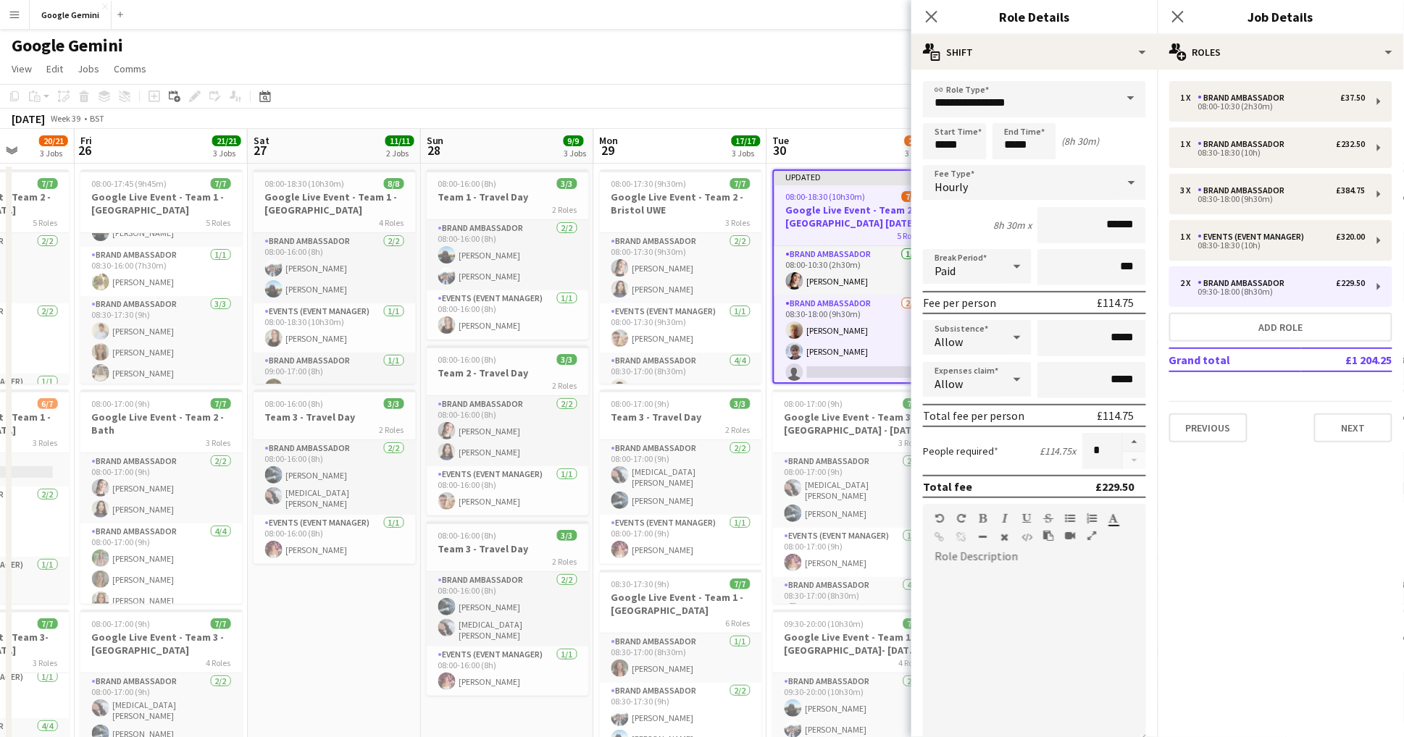
click at [803, 49] on div "Google Gemini" at bounding box center [702, 43] width 1404 height 28
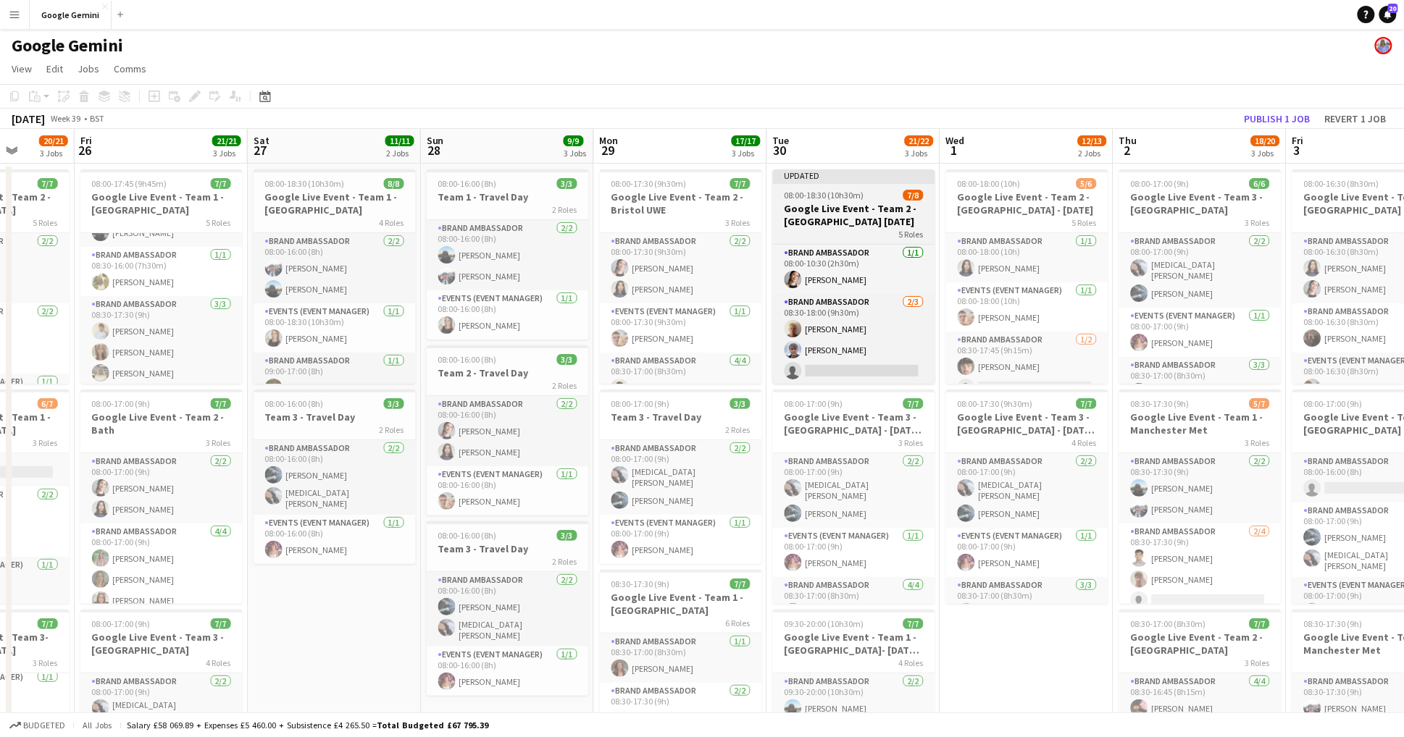
click at [853, 198] on span "08:00-18:30 (10h30m)" at bounding box center [824, 195] width 80 height 11
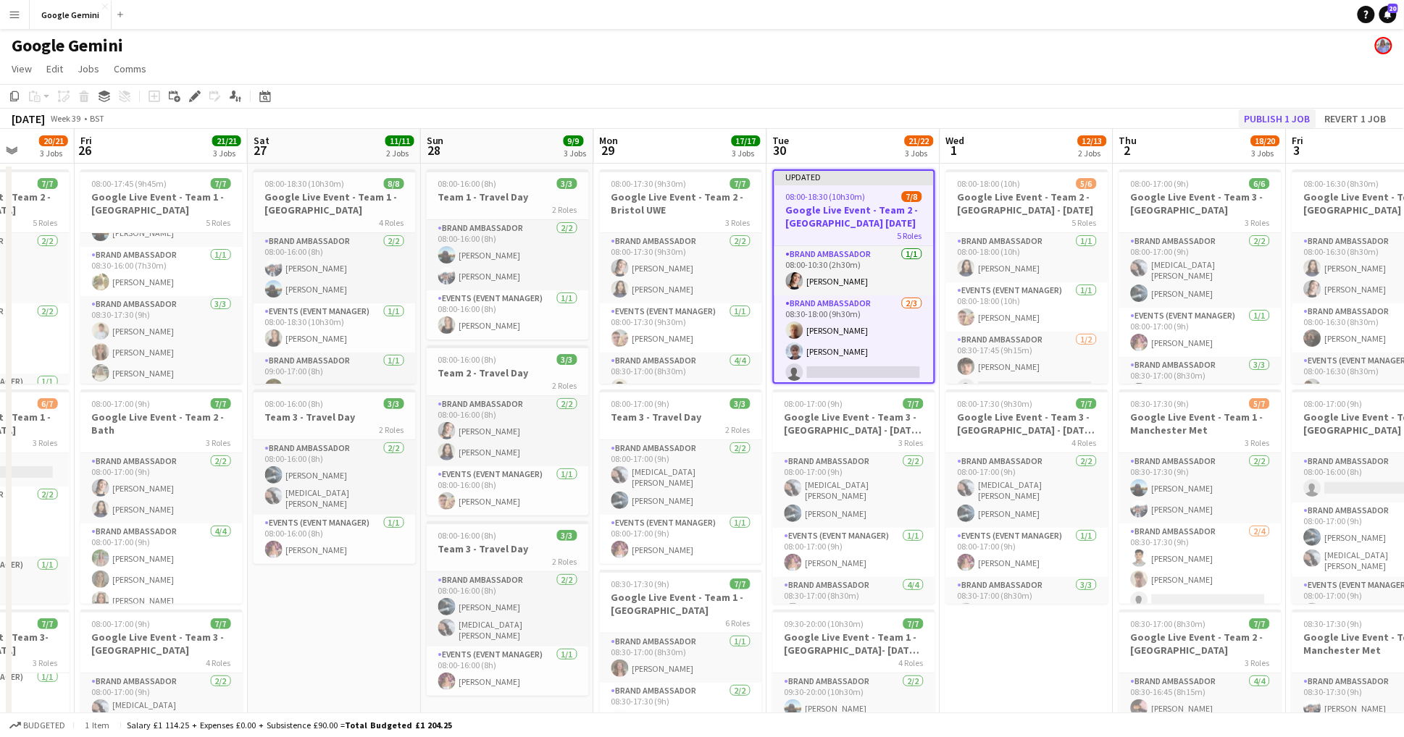
click at [1292, 120] on button "Publish 1 job" at bounding box center [1278, 118] width 78 height 19
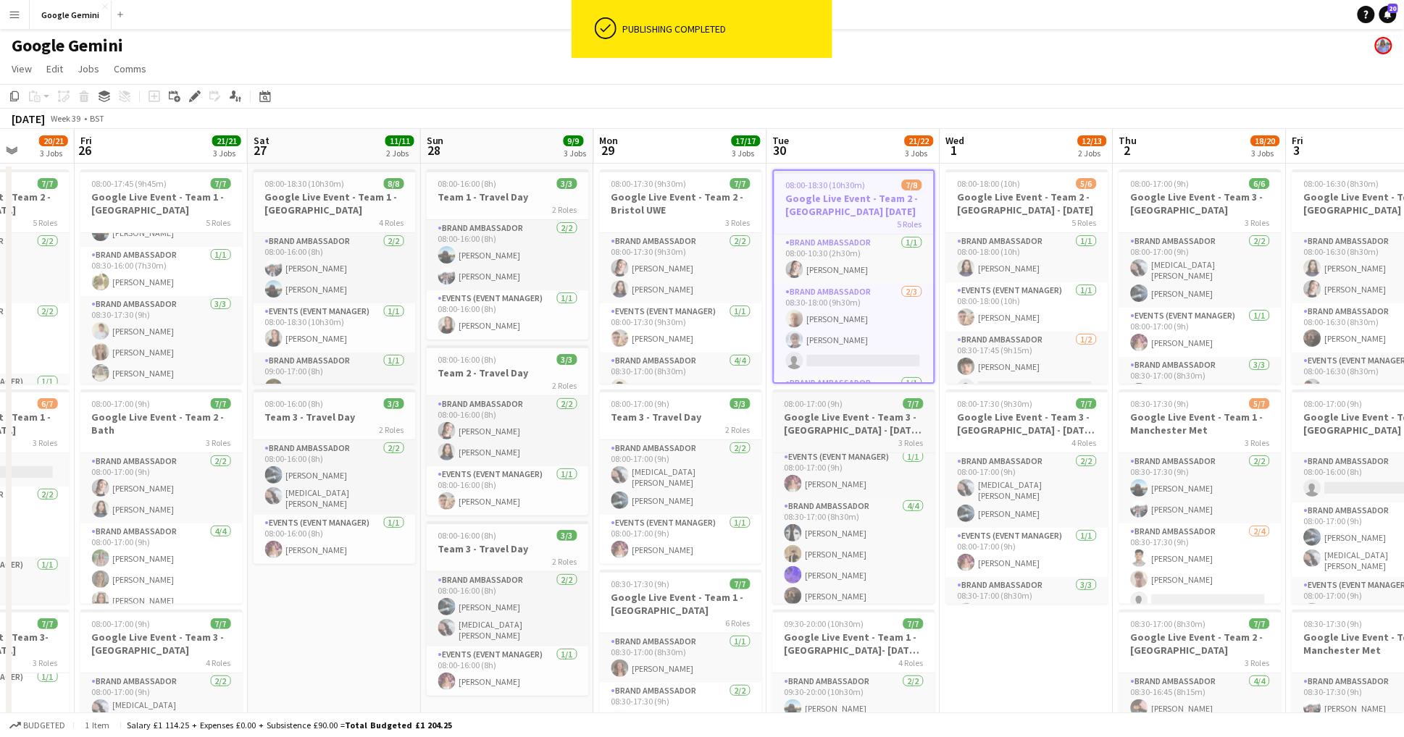
scroll to position [0, 617]
click at [853, 418] on h3 "Google Live Event - Team 3 - [GEOGRAPHIC_DATA] - [DATE] 1st" at bounding box center [855, 424] width 162 height 26
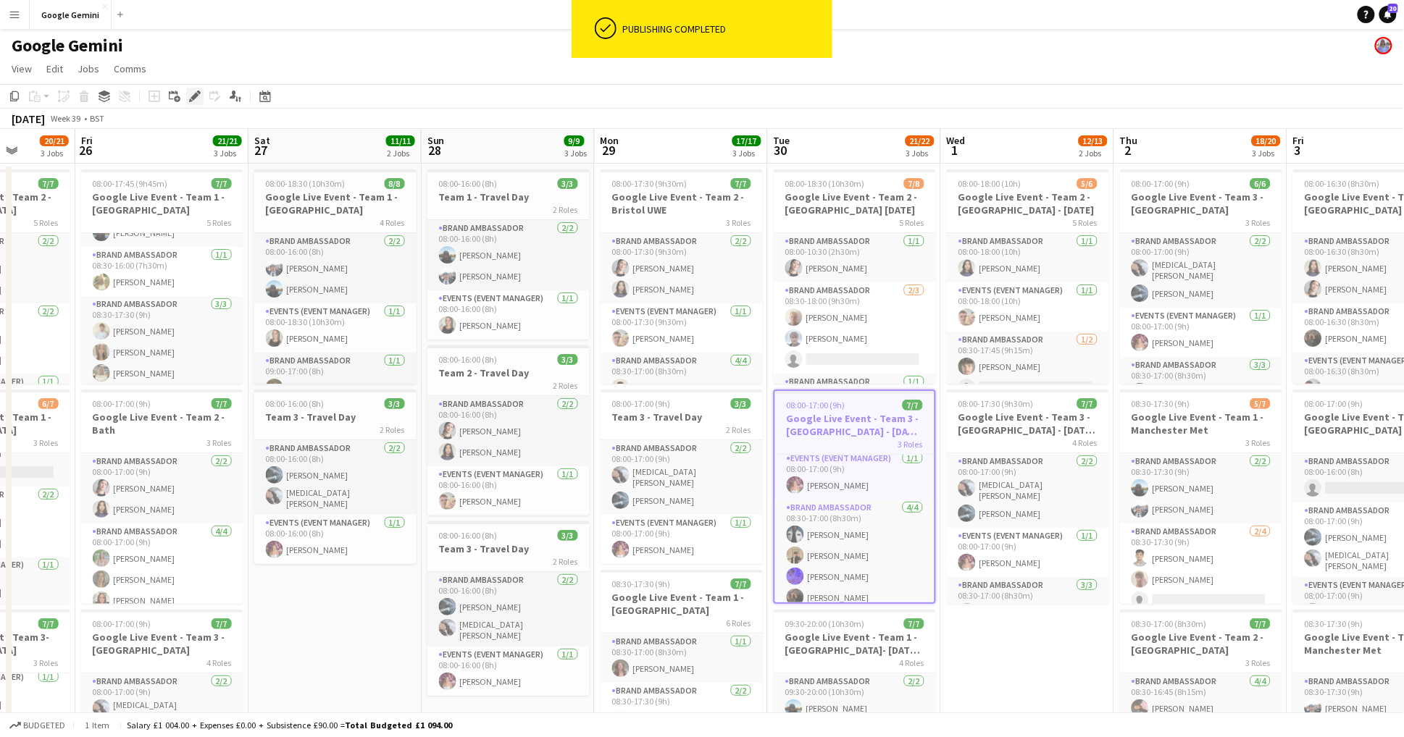
click at [193, 96] on icon at bounding box center [194, 97] width 8 height 8
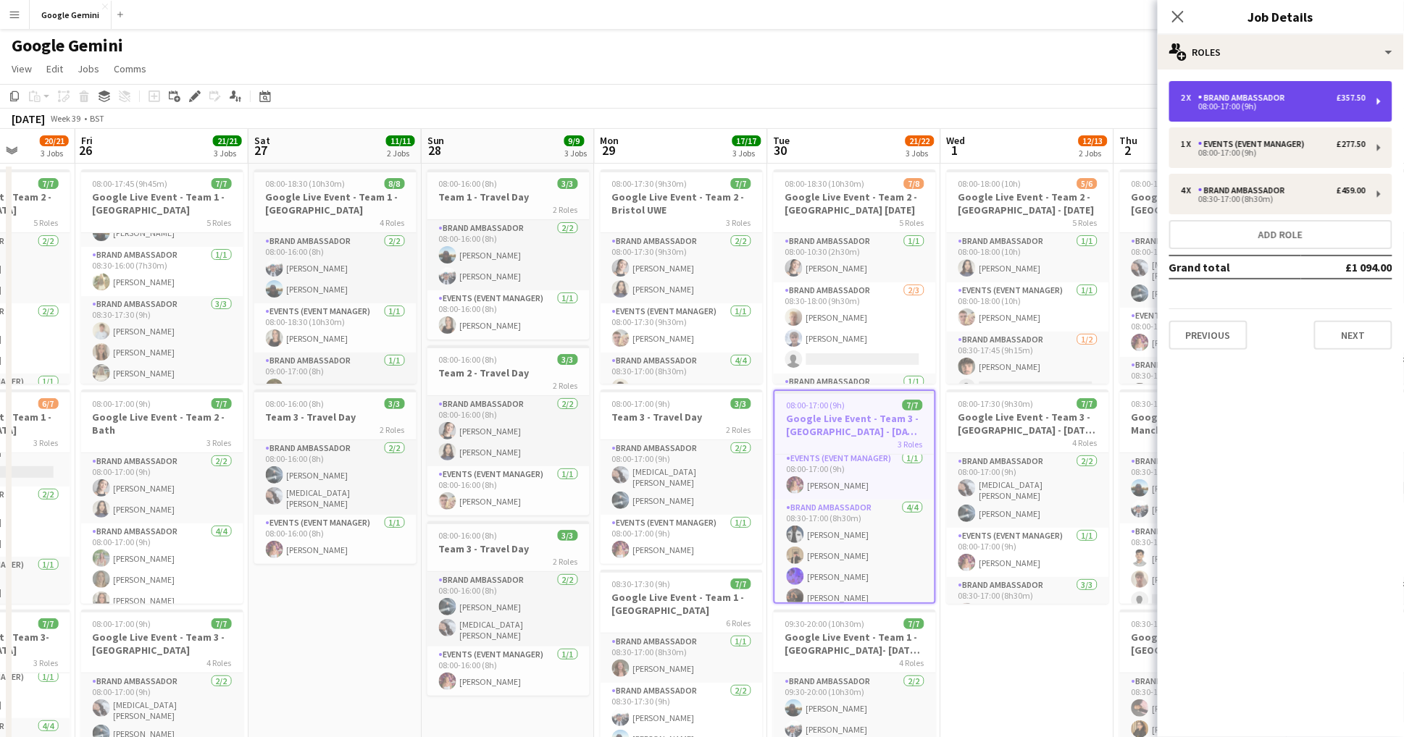
click at [1284, 110] on div "2 x Brand Ambassador £357.50 08:00-17:00 (9h)" at bounding box center [1280, 101] width 223 height 41
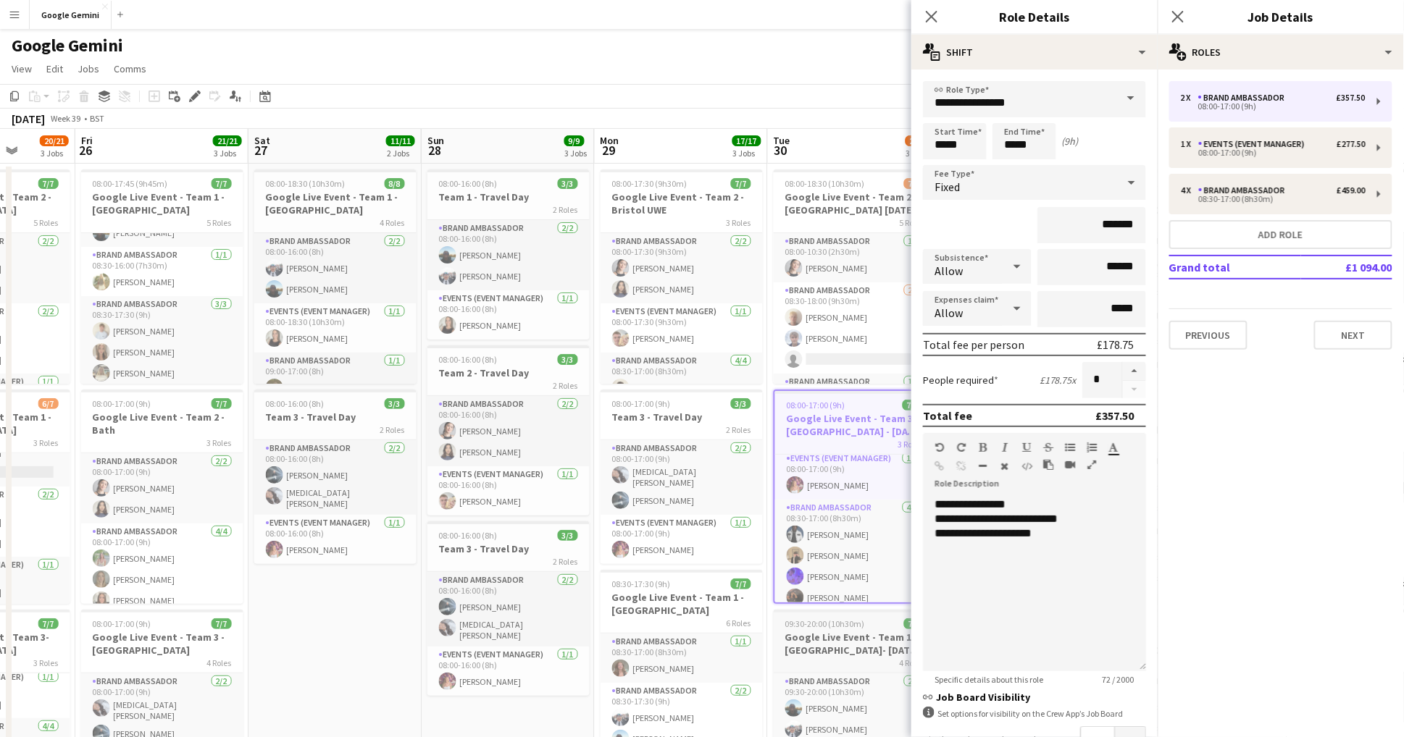
click at [847, 644] on h3 "Google Live Event - Team 1 - [GEOGRAPHIC_DATA]- [DATE] 1st" at bounding box center [855, 644] width 162 height 26
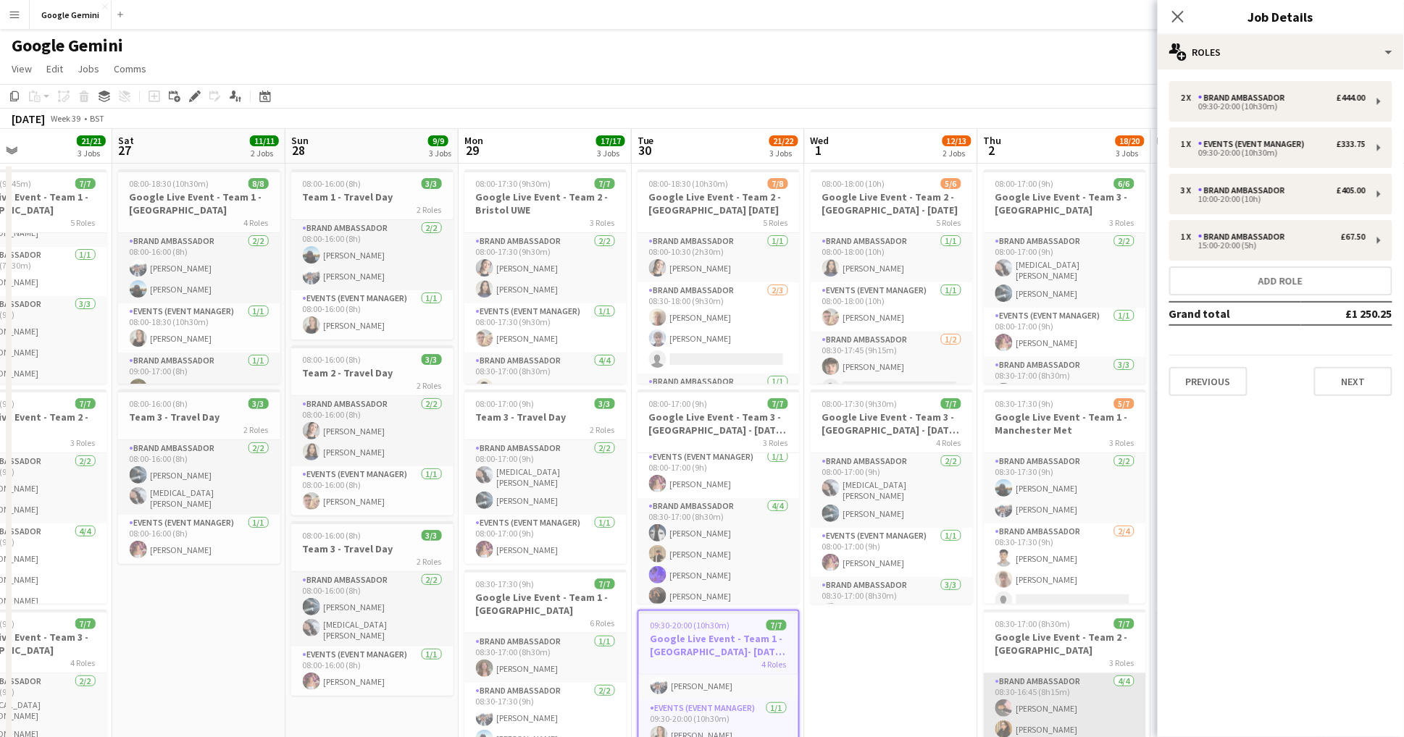
scroll to position [0, 419]
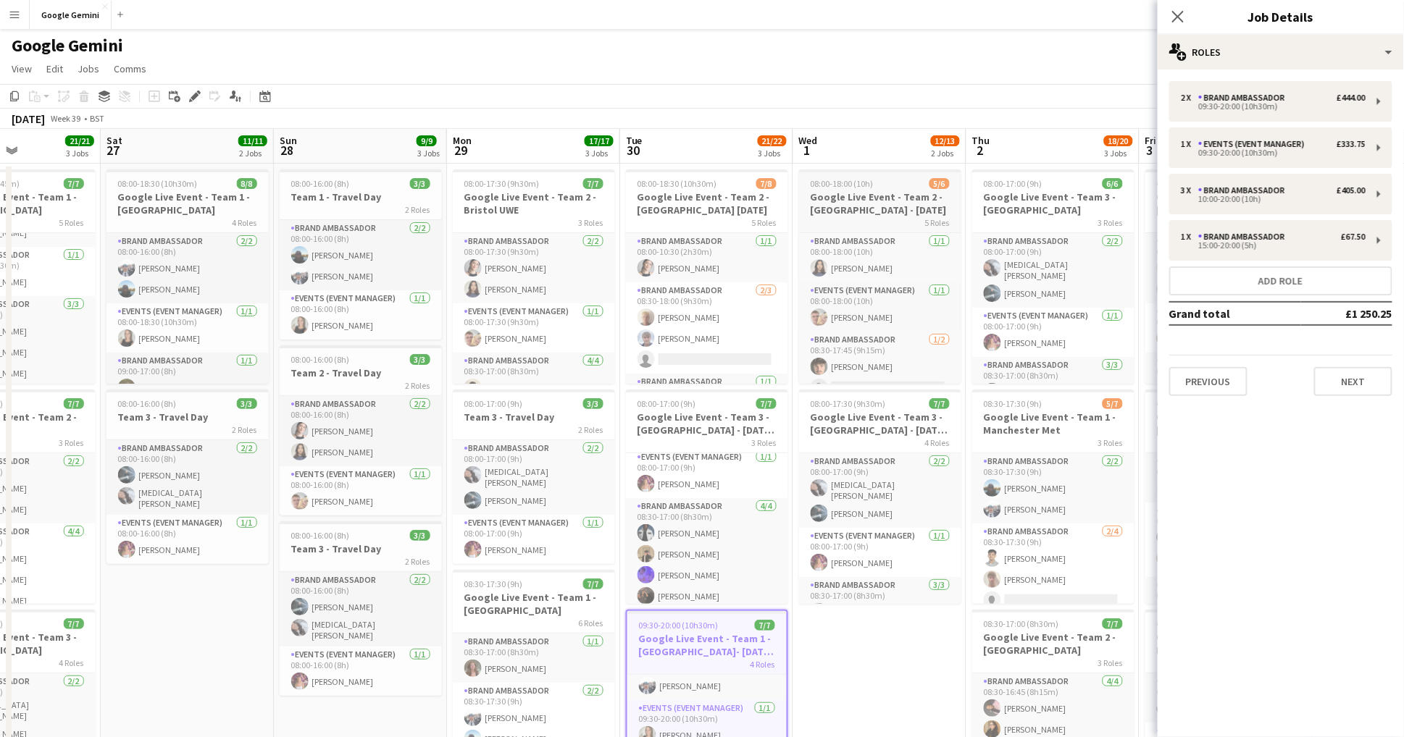
click at [885, 190] on h3 "Google Live Event - Team 2 - [GEOGRAPHIC_DATA] - [DATE]" at bounding box center [880, 203] width 162 height 26
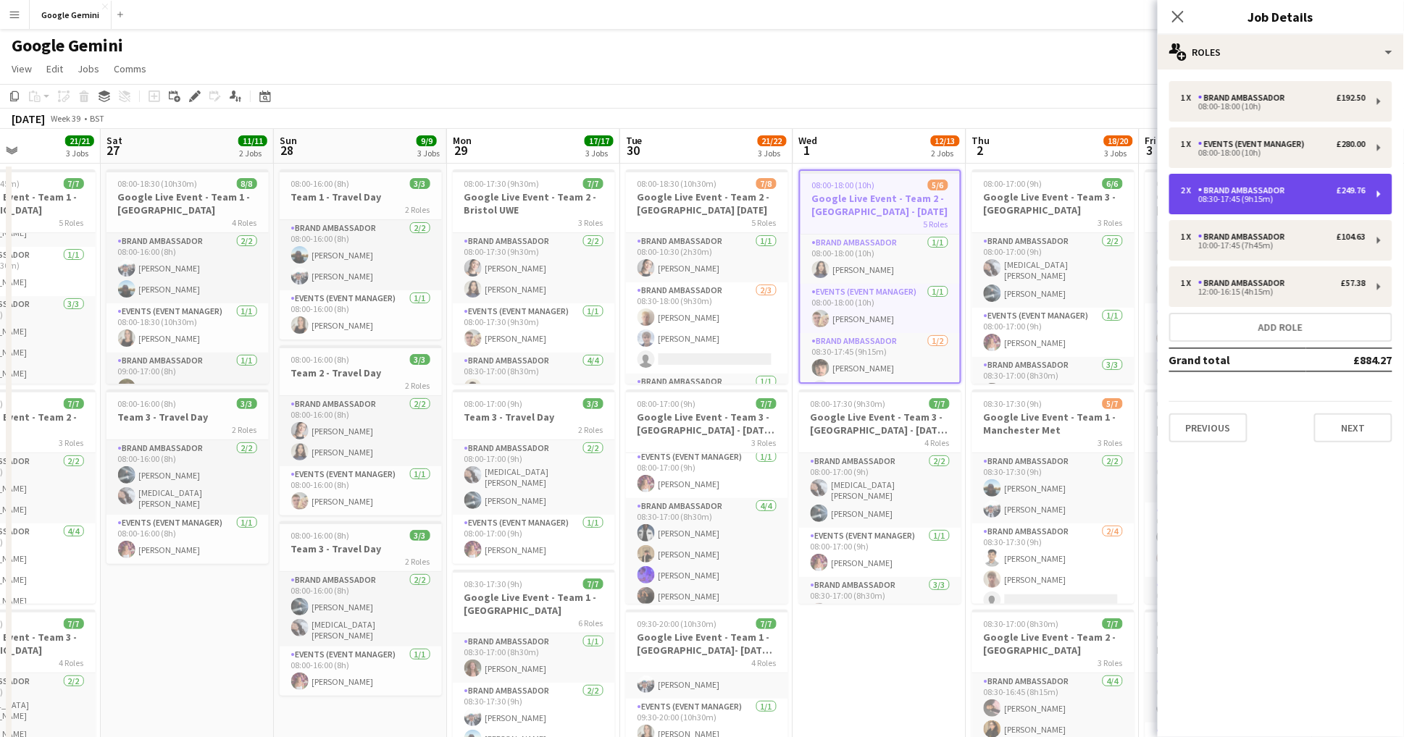
click at [1325, 194] on div "2 x Brand Ambassador £249.76" at bounding box center [1273, 190] width 185 height 10
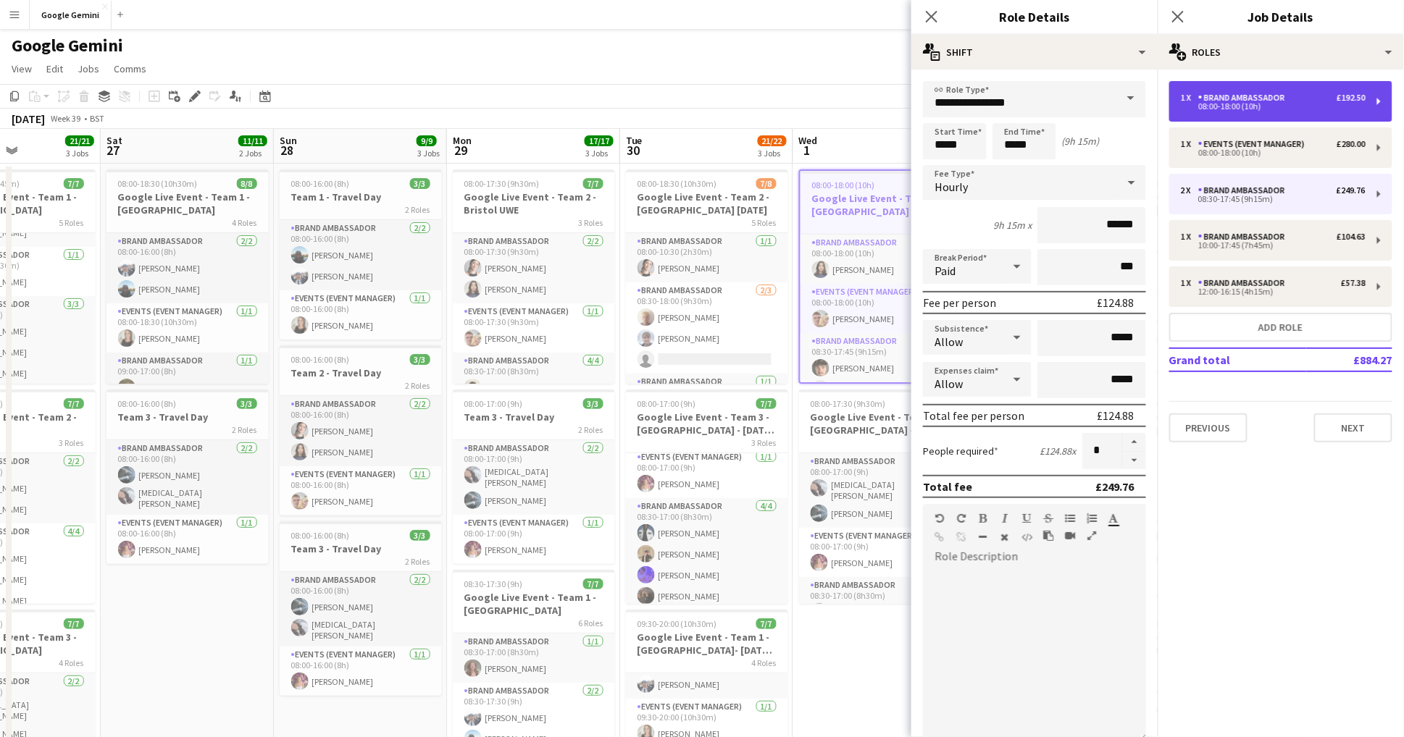
click at [1328, 97] on div "1 x Brand Ambassador £192.50" at bounding box center [1273, 98] width 185 height 10
type input "*****"
type input "*******"
type input "*****"
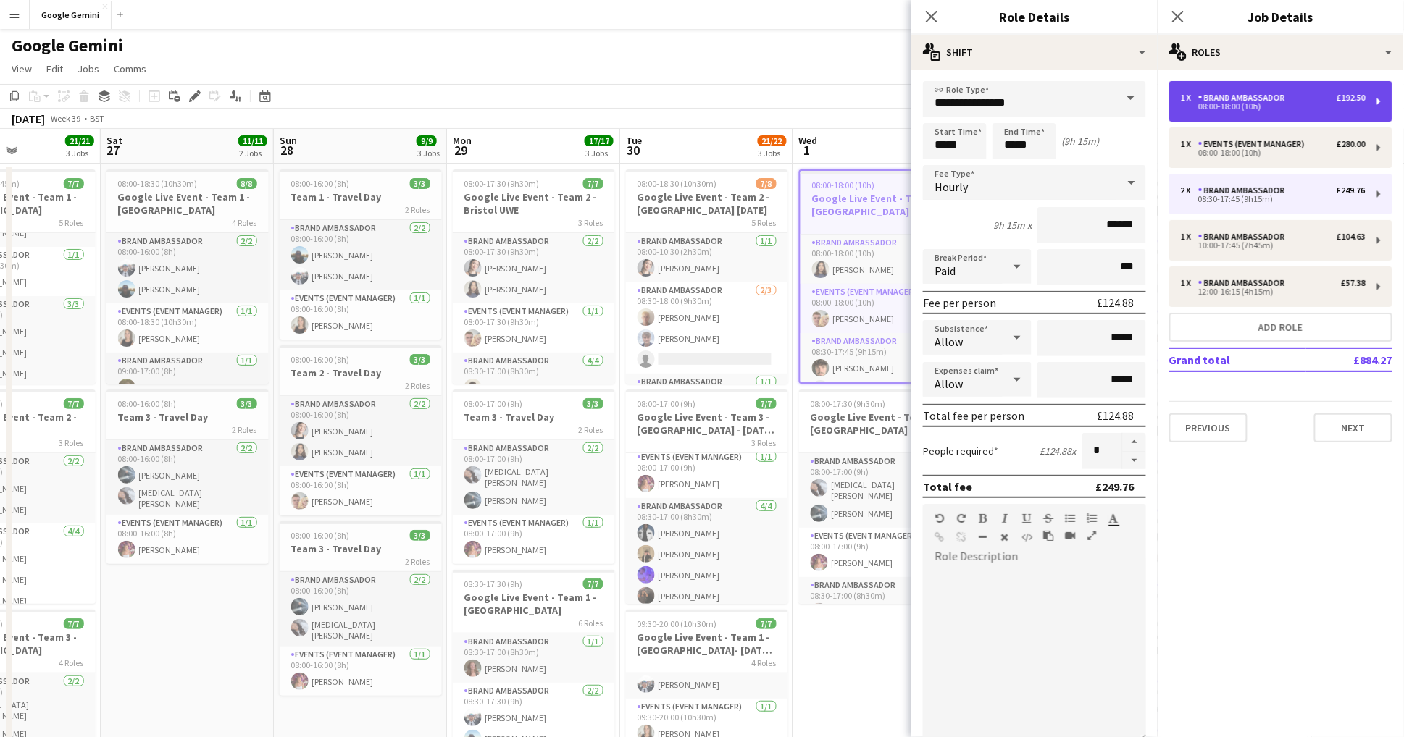
type input "*"
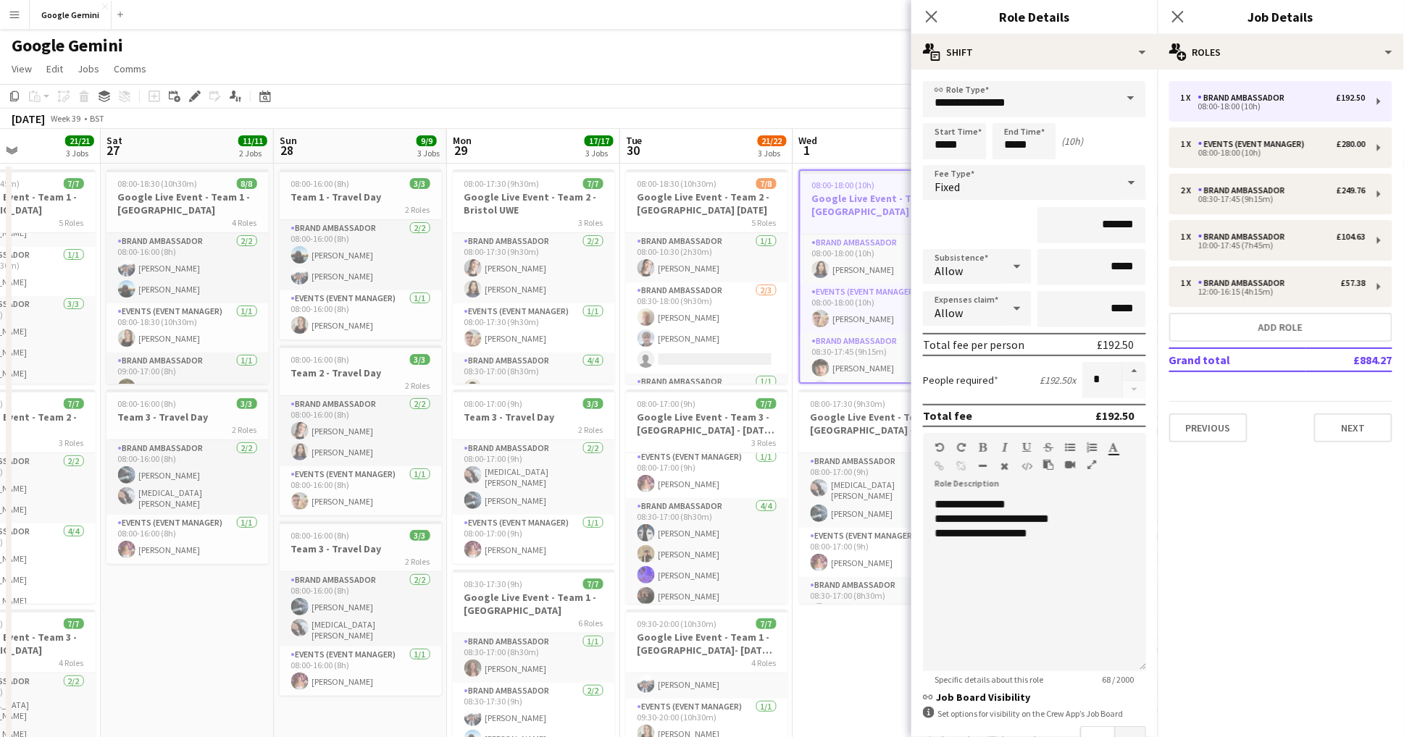
click at [800, 61] on app-page-menu "View Day view expanded Day view collapsed Month view Date picker Jump to [DATE]…" at bounding box center [702, 70] width 1404 height 28
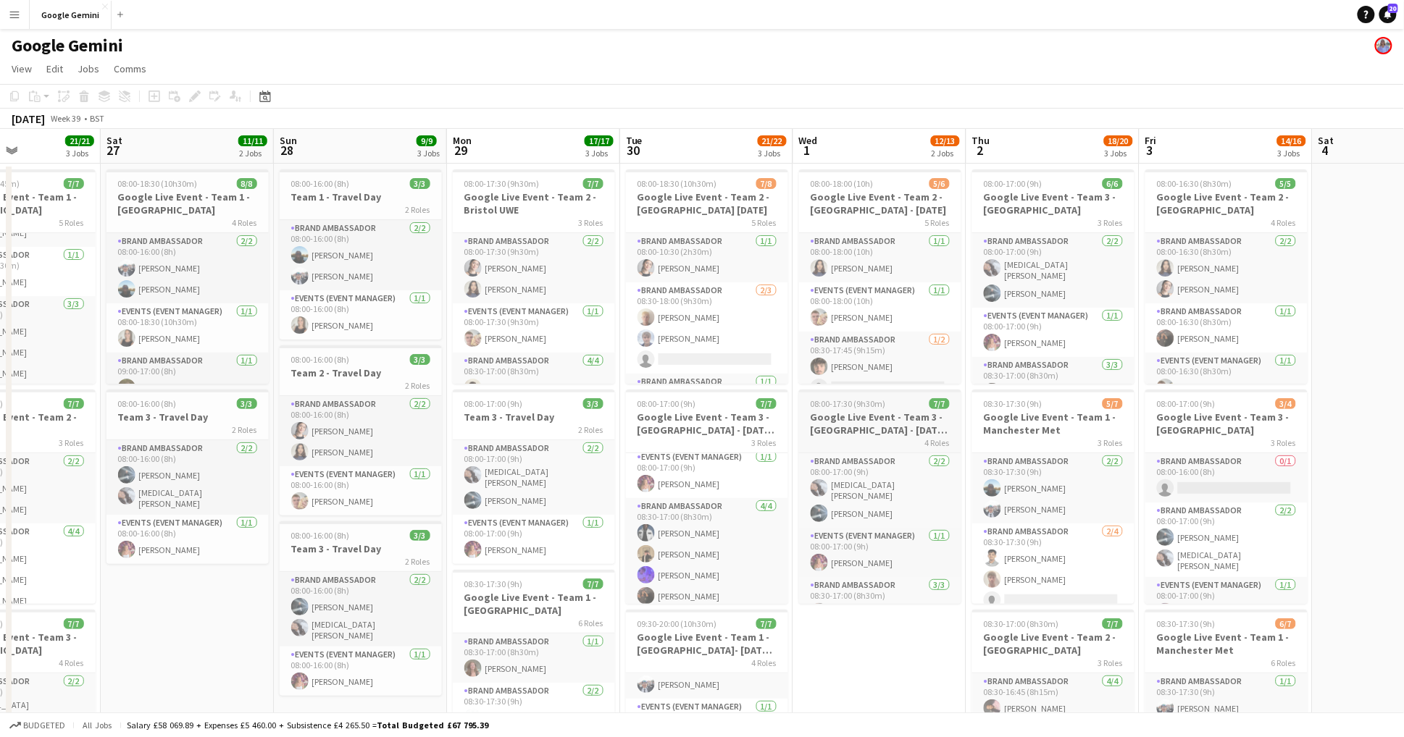
click at [902, 437] on div "4 Roles" at bounding box center [880, 443] width 162 height 12
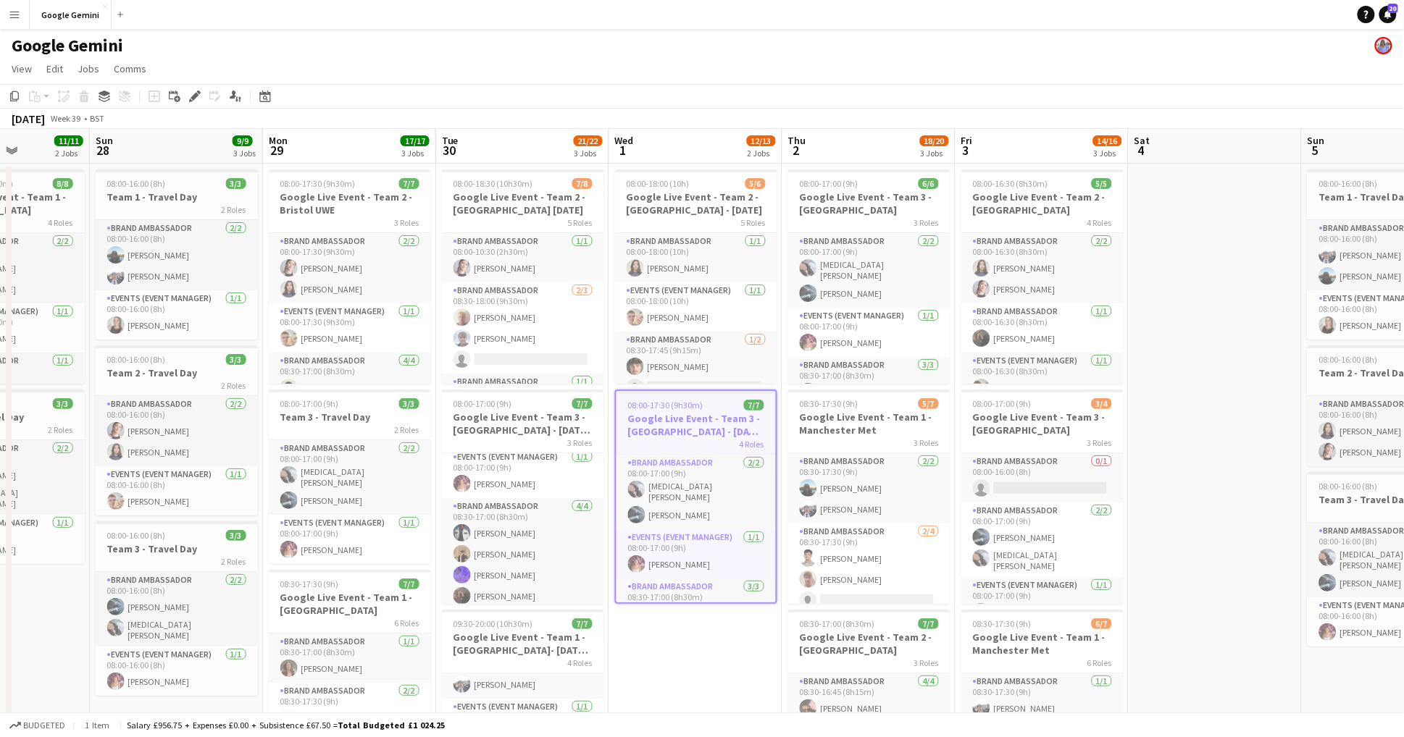
scroll to position [0, 606]
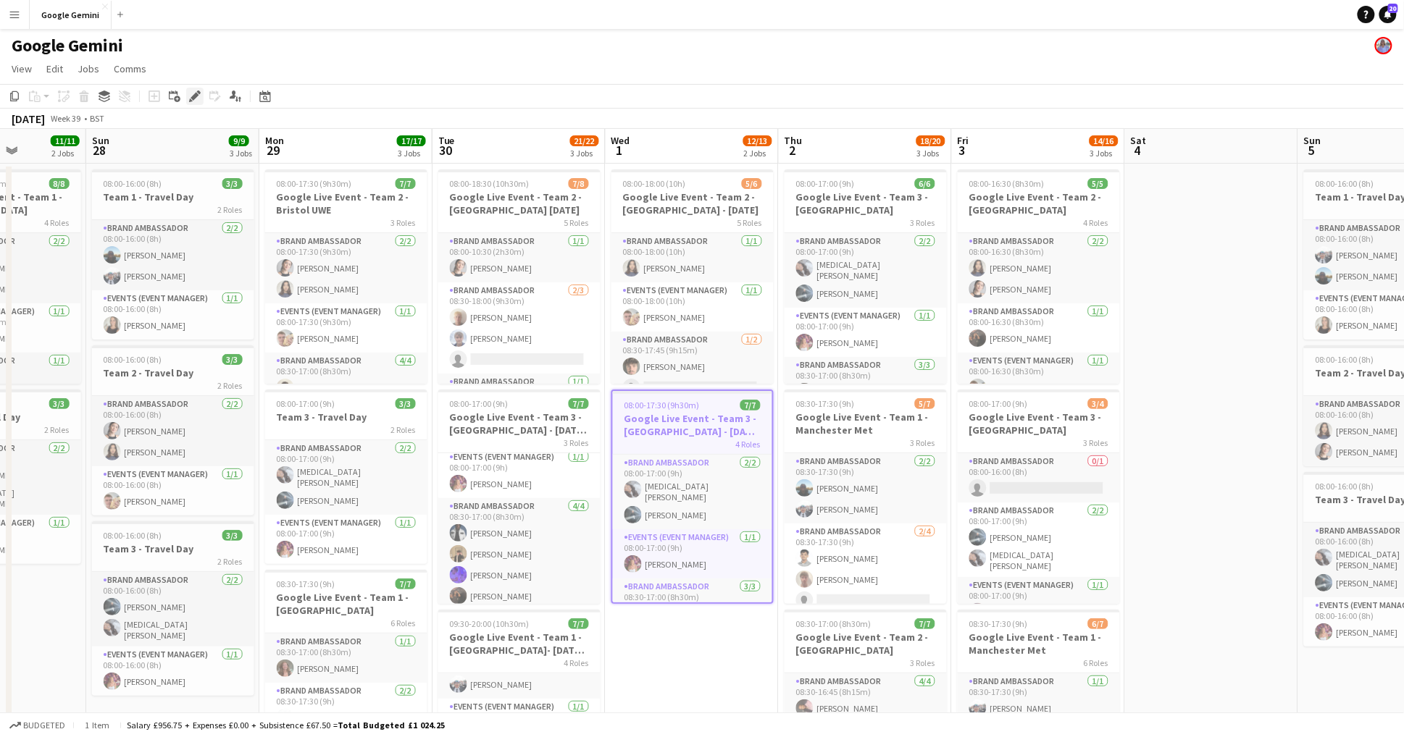
click at [187, 99] on div "Edit" at bounding box center [194, 96] width 17 height 17
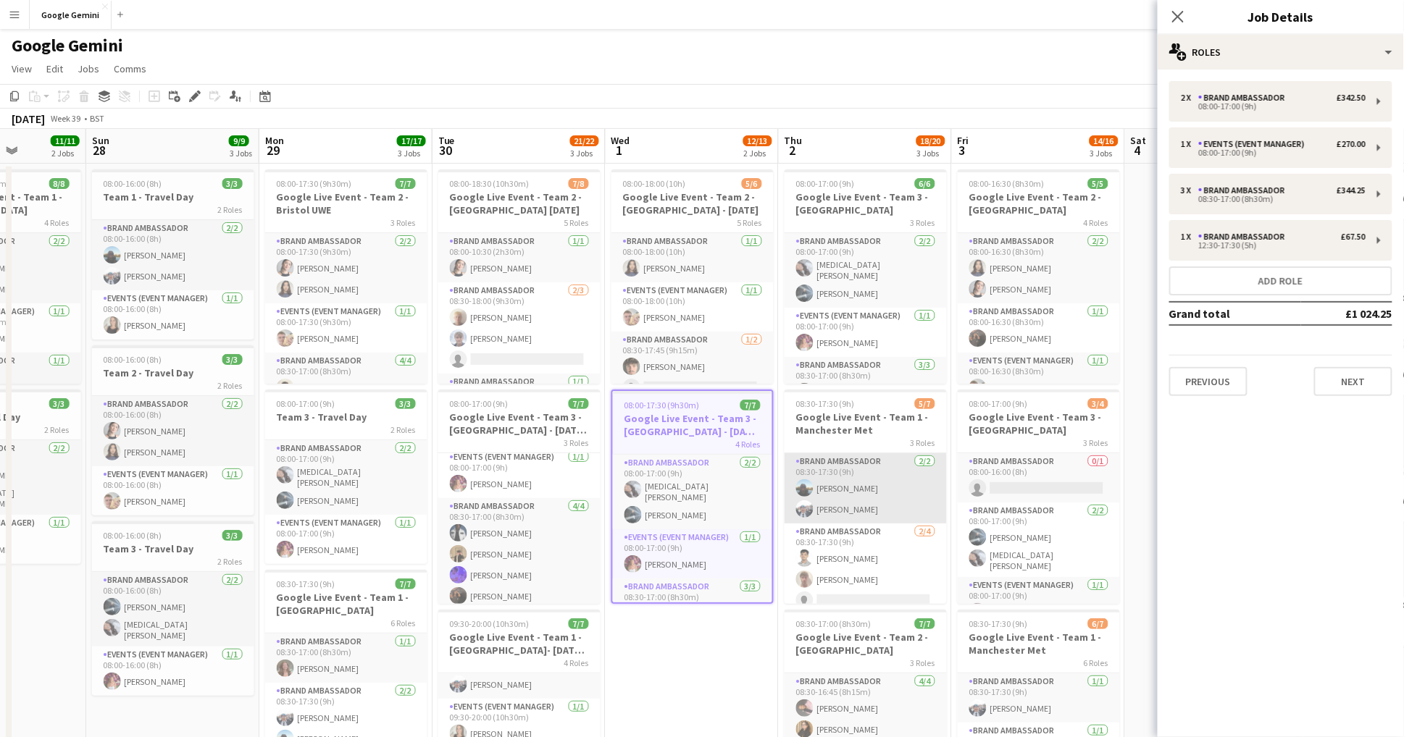
scroll to position [0, 681]
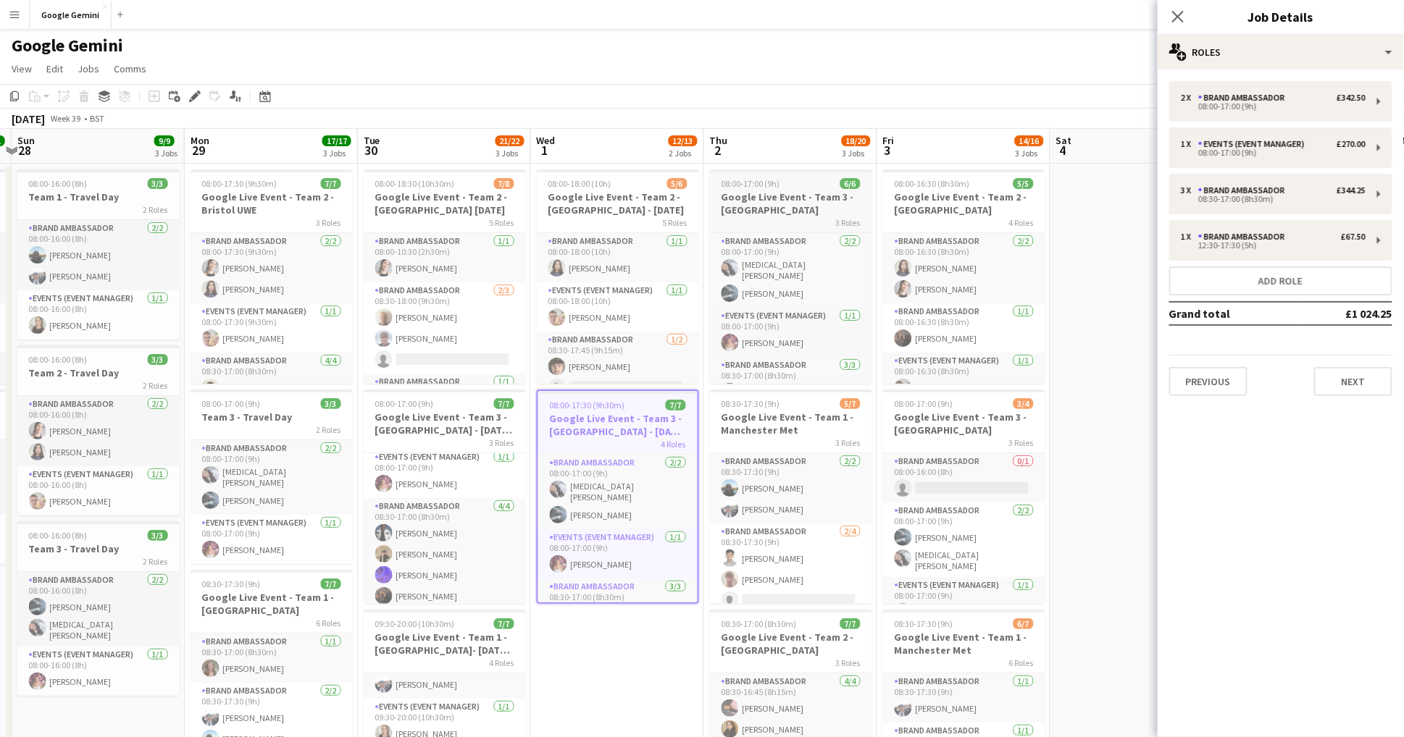
click at [781, 217] on div "3 Roles" at bounding box center [791, 223] width 162 height 12
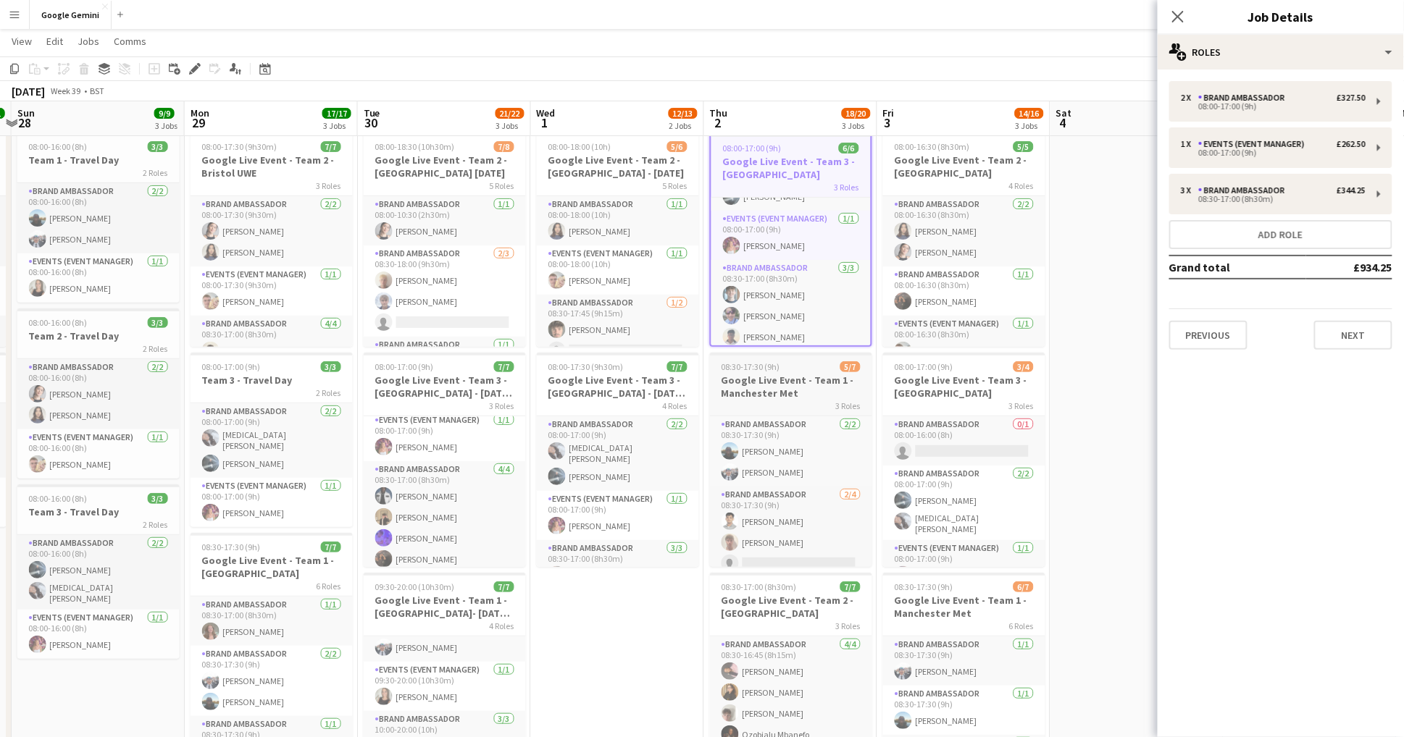
scroll to position [61, 0]
click at [801, 392] on h3 "Google Live Event - Team 1 - Manchester Met" at bounding box center [791, 387] width 162 height 26
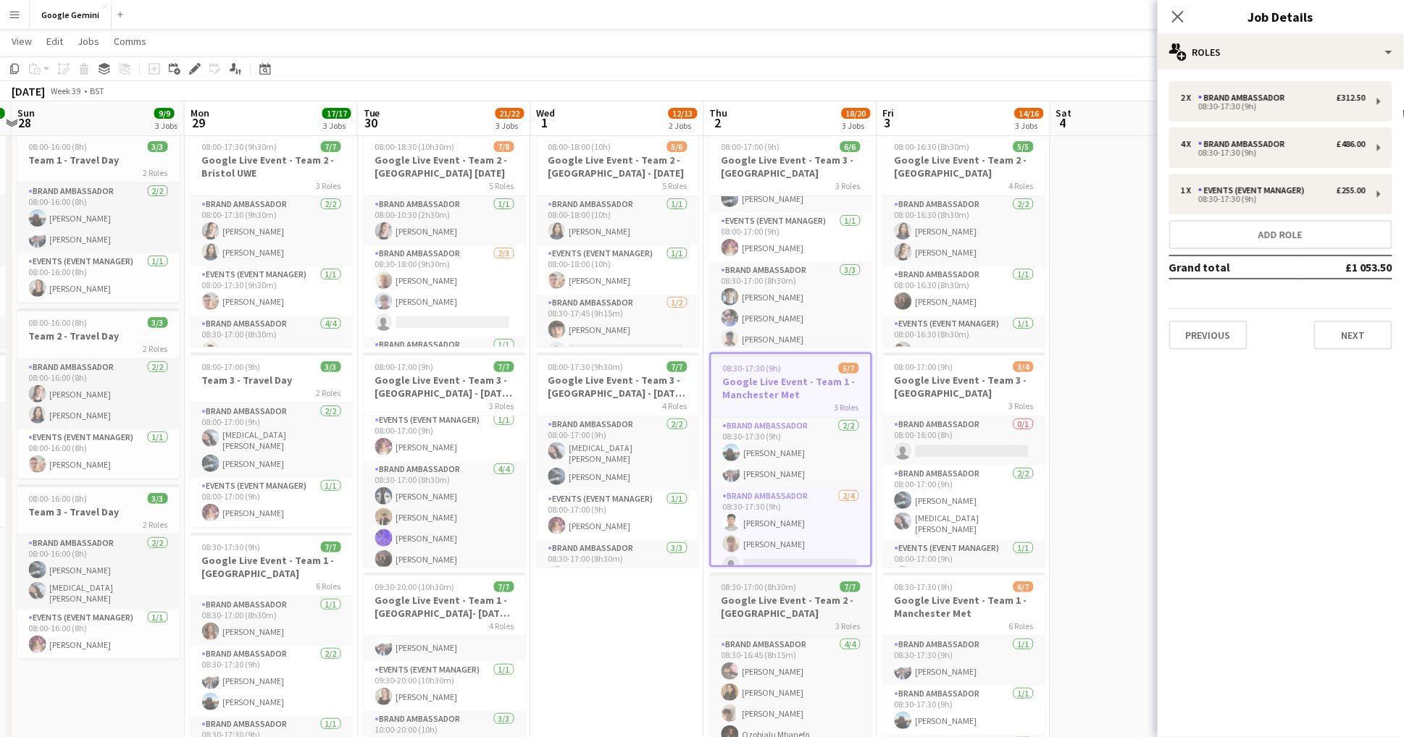
click at [808, 592] on div "08:30-17:00 (8h30m) 7/7" at bounding box center [791, 587] width 162 height 11
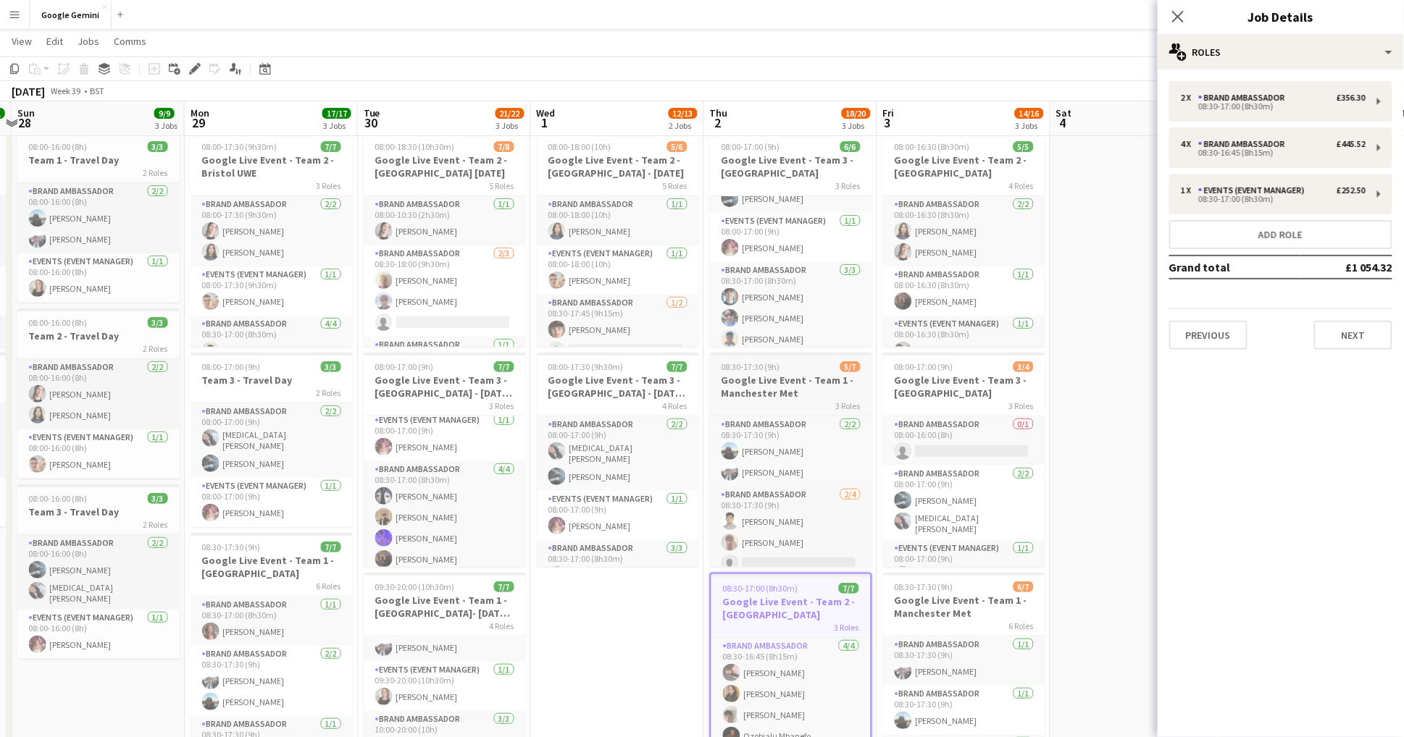
click at [789, 388] on h3 "Google Live Event - Team 1 - Manchester Met" at bounding box center [791, 387] width 162 height 26
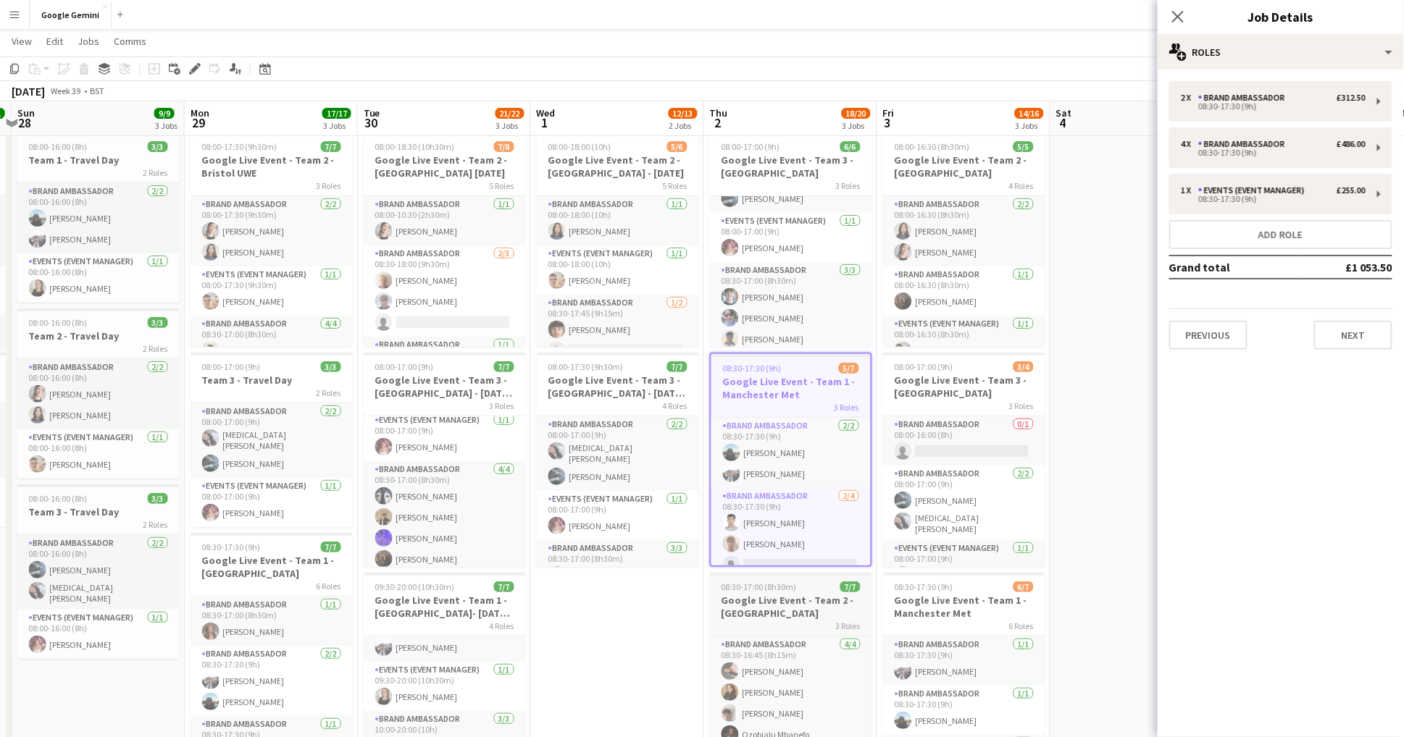
click at [801, 609] on h3 "Google Live Event - Team 2 - [GEOGRAPHIC_DATA]" at bounding box center [791, 607] width 162 height 26
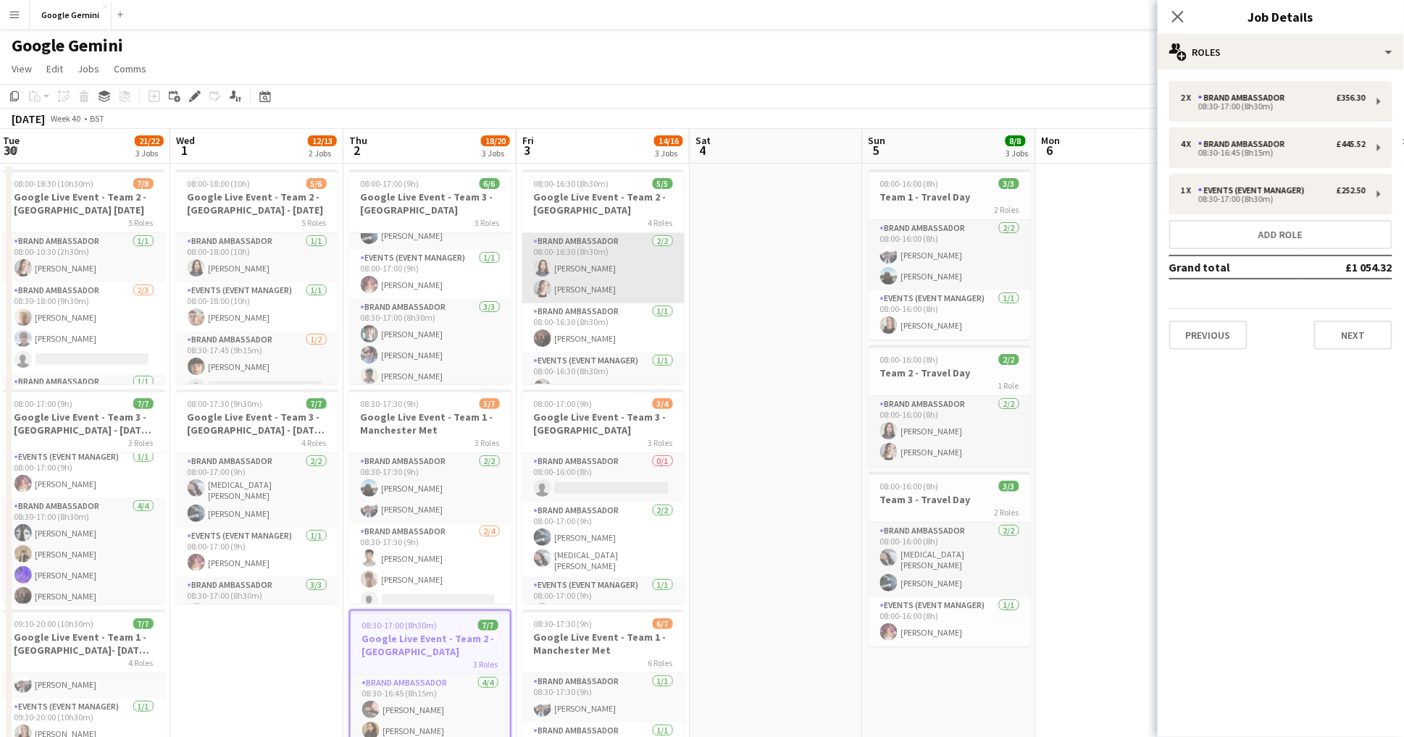
scroll to position [0, 0]
click at [584, 200] on h3 "Google Live Event - Team 2 - [GEOGRAPHIC_DATA]" at bounding box center [603, 203] width 162 height 26
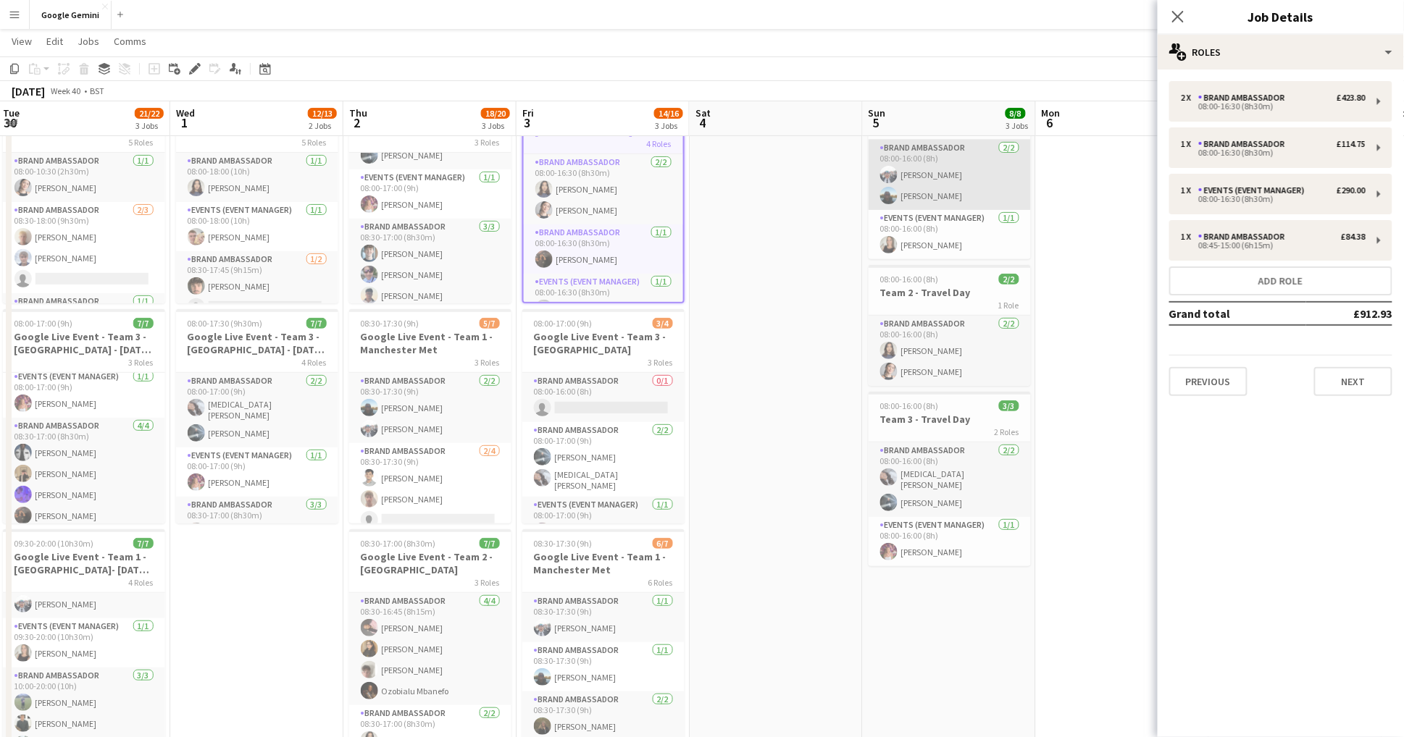
scroll to position [79, 0]
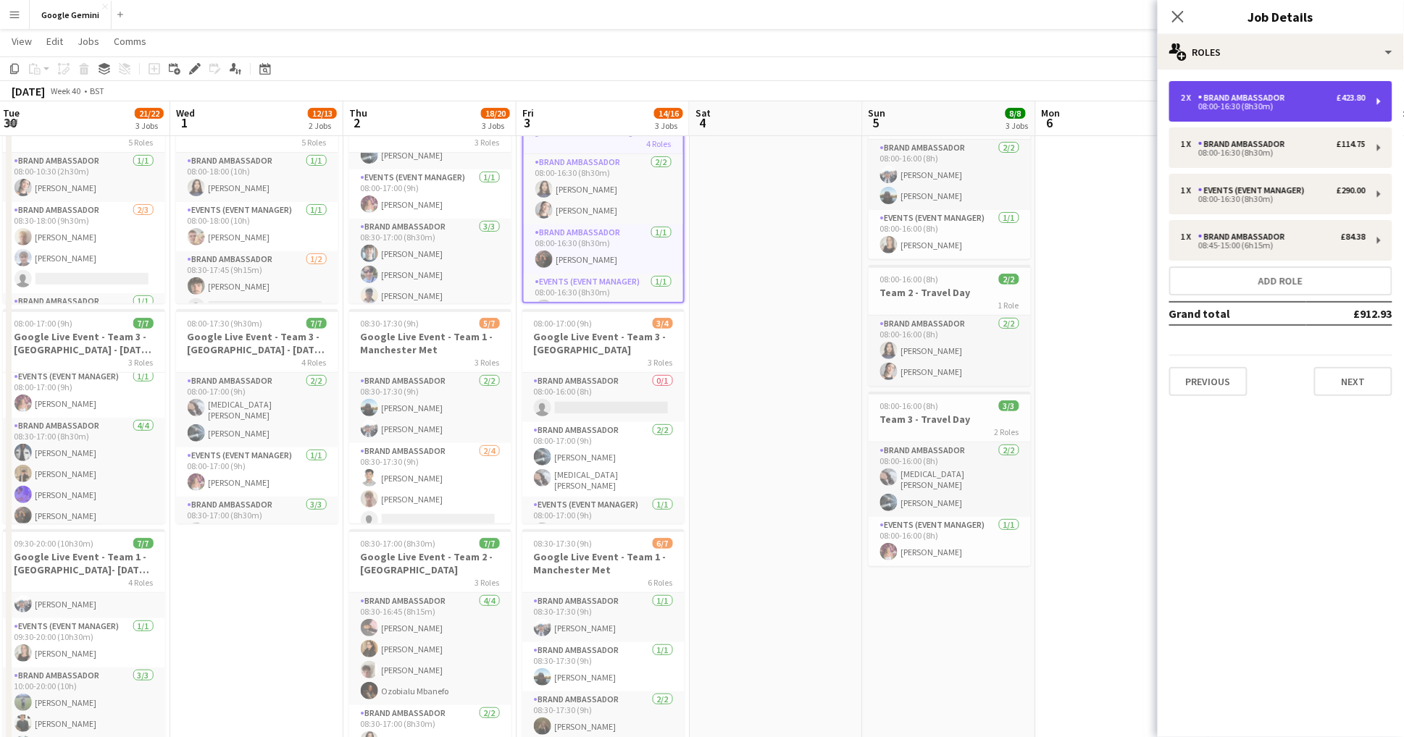
click at [1299, 112] on div "2 x Brand Ambassador £423.80 08:00-16:30 (8h30m)" at bounding box center [1280, 101] width 223 height 41
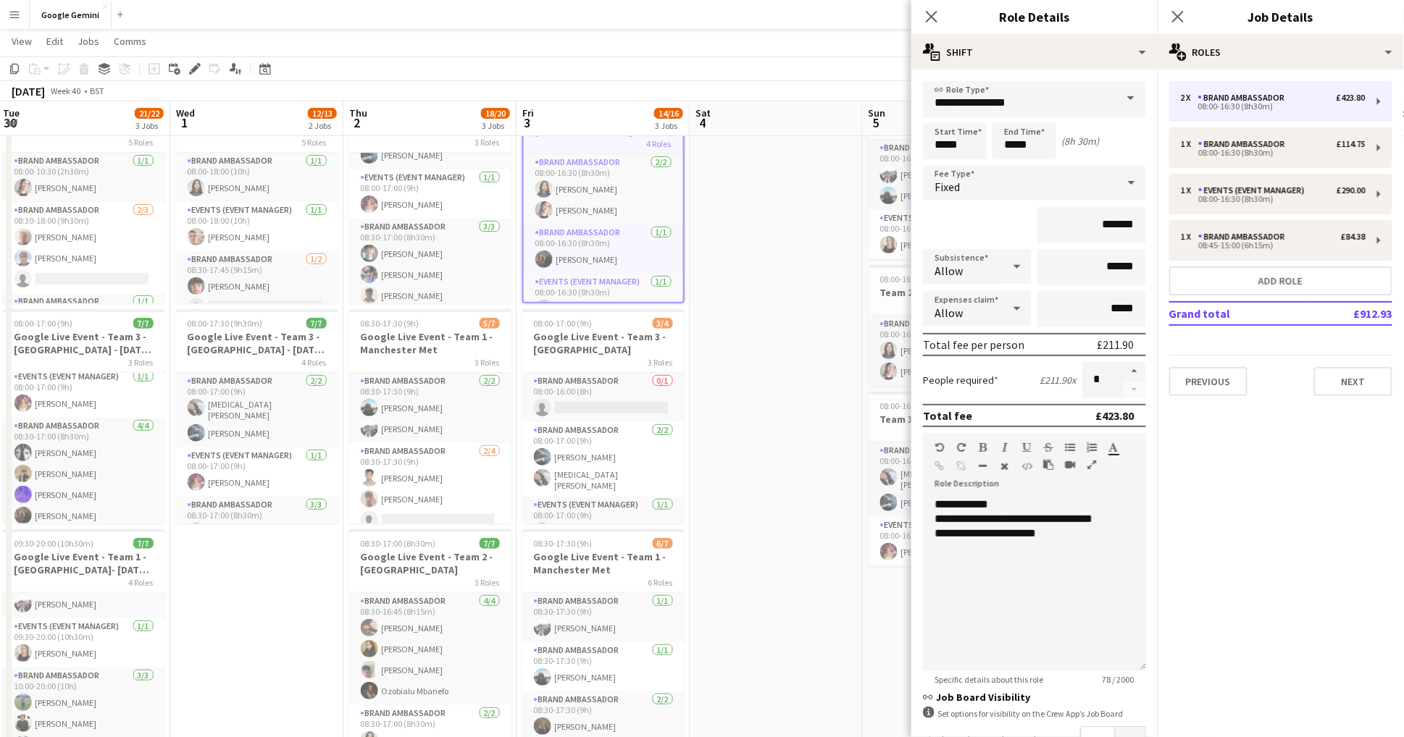
click at [780, 390] on app-date-cell at bounding box center [776, 572] width 173 height 979
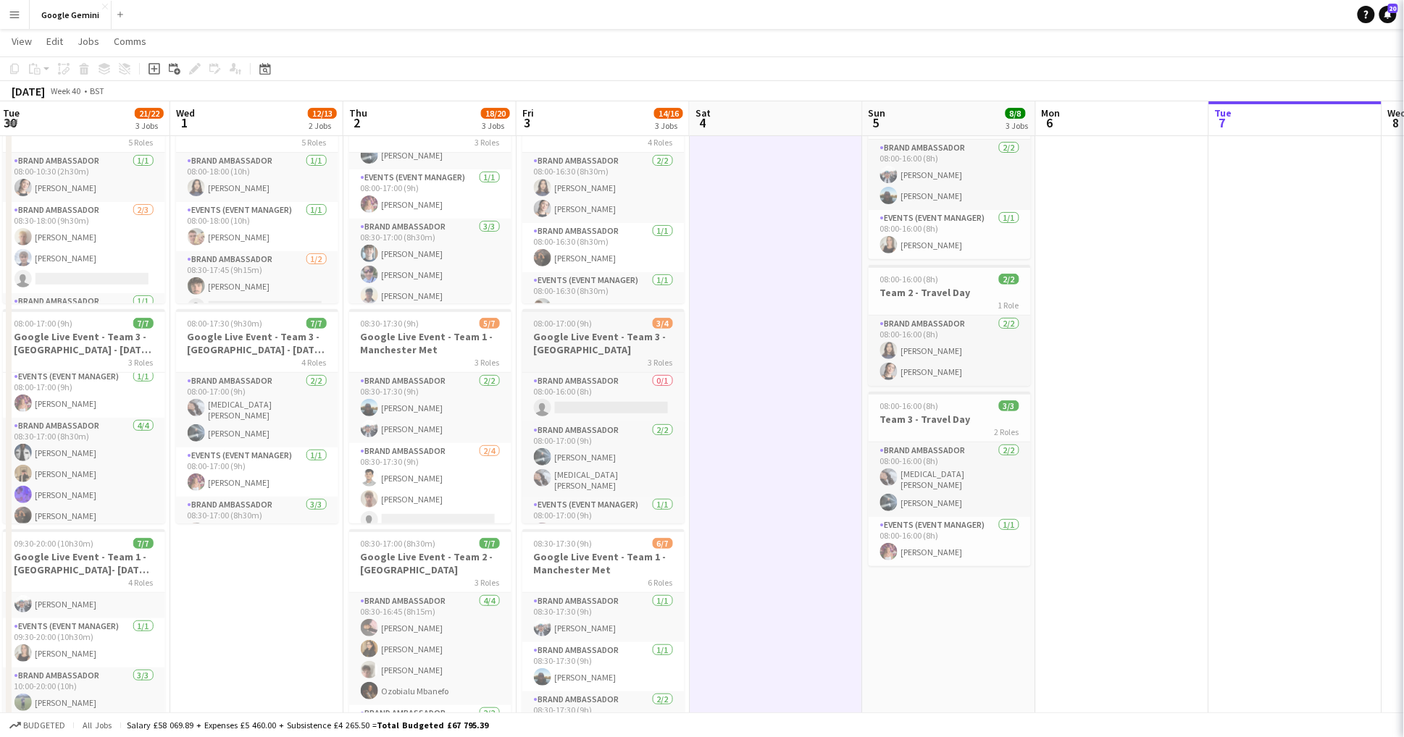
click at [601, 330] on h3 "Google Live Event - Team 3 - [GEOGRAPHIC_DATA]" at bounding box center [603, 343] width 162 height 26
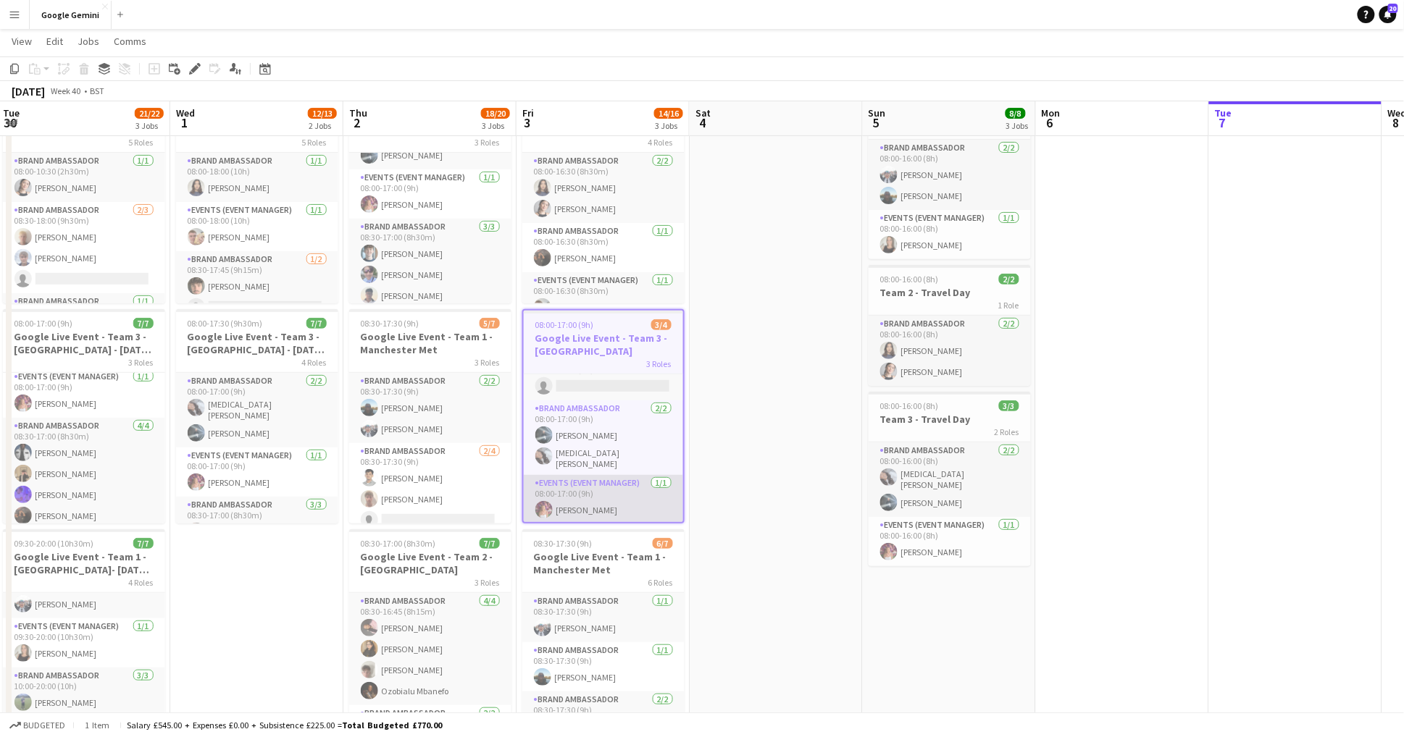
scroll to position [18, 0]
click at [195, 66] on icon at bounding box center [194, 69] width 8 height 8
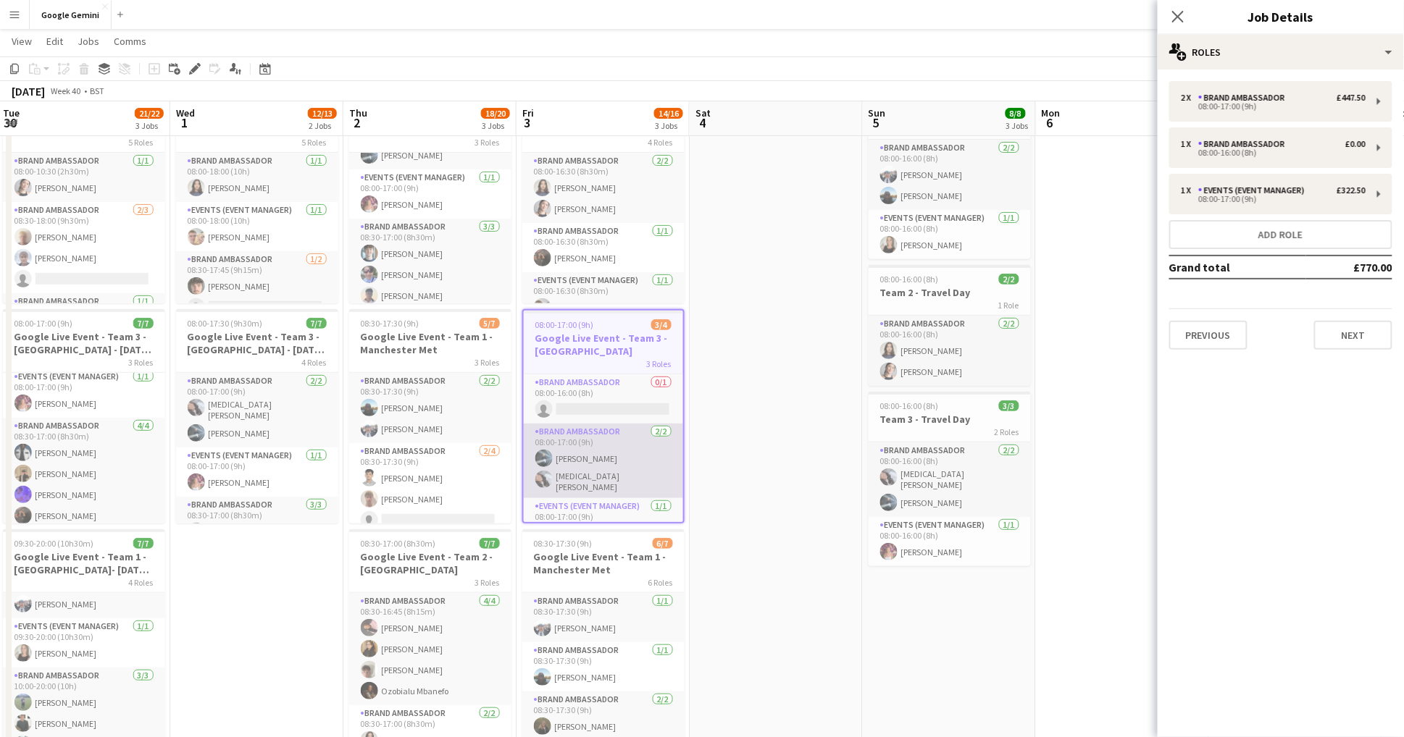
scroll to position [0, 0]
click at [595, 572] on h3 "Google Live Event - Team 1 - Manchester Met" at bounding box center [603, 563] width 162 height 26
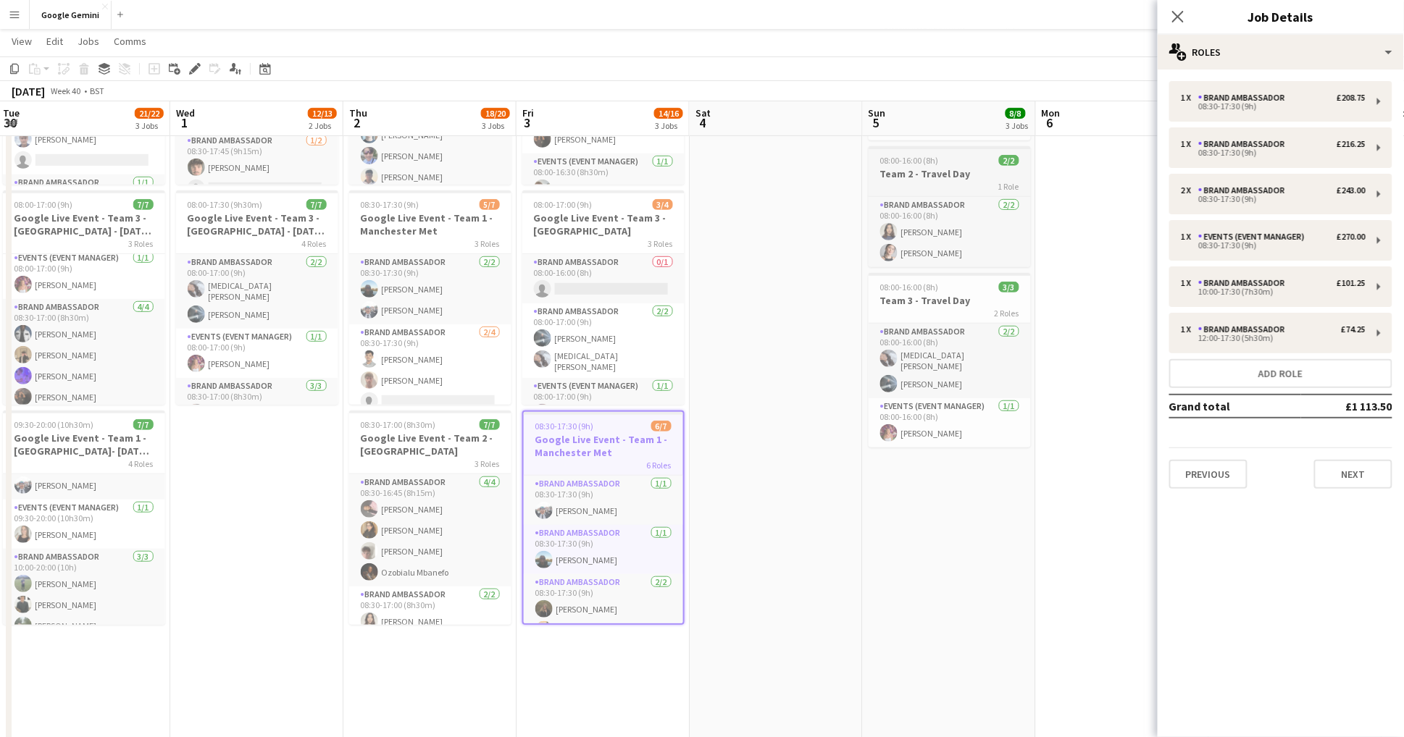
click at [944, 169] on h3 "Team 2 - Travel Day" at bounding box center [949, 173] width 162 height 13
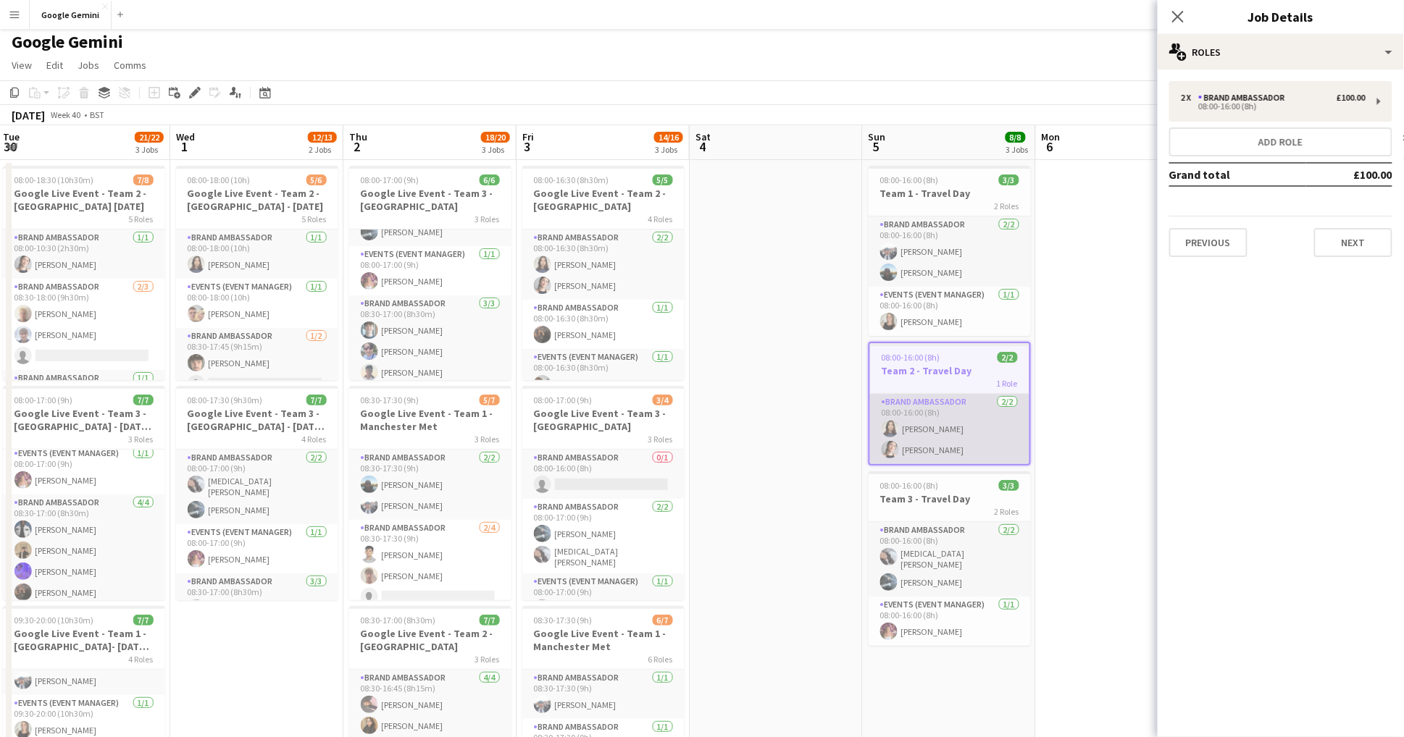
scroll to position [-1, 0]
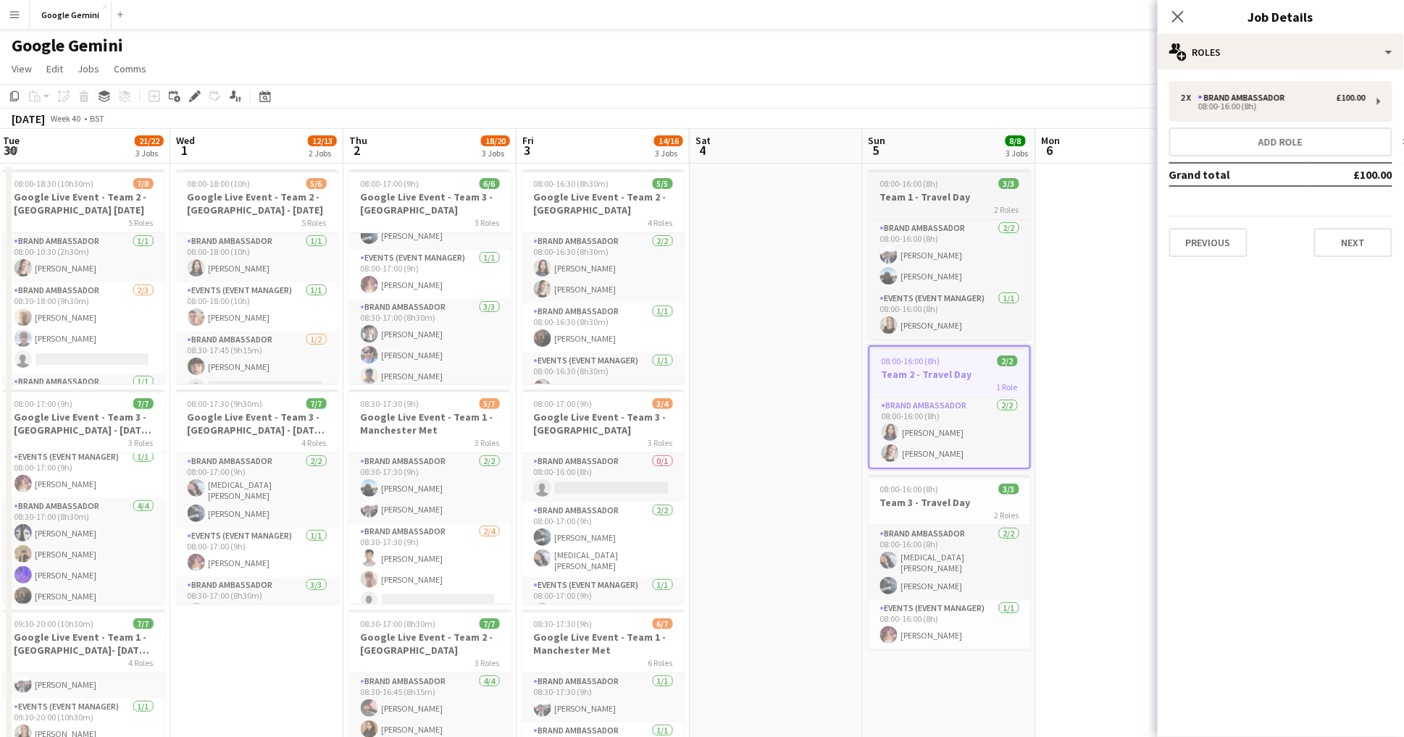
click at [976, 204] on div "2 Roles" at bounding box center [949, 210] width 162 height 12
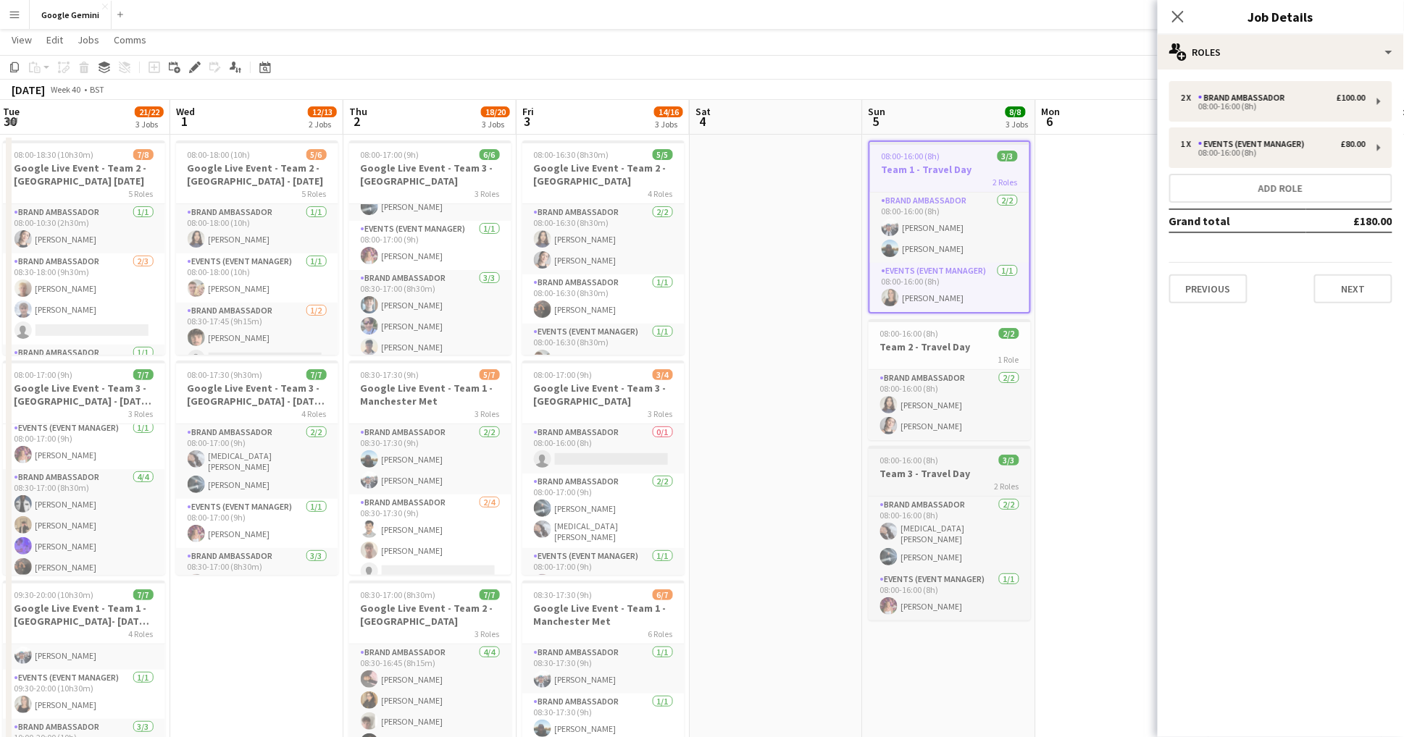
click at [965, 480] on div "2 Roles" at bounding box center [949, 486] width 162 height 12
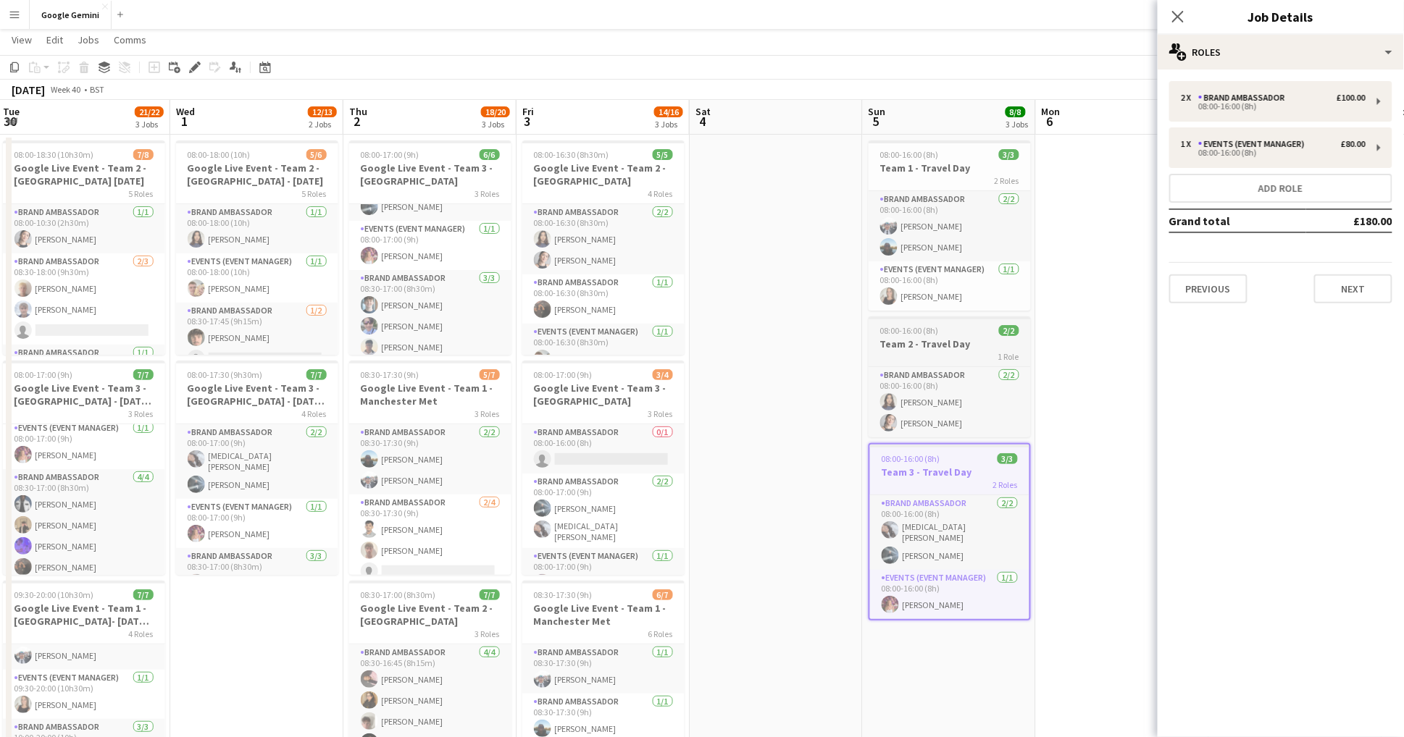
click at [937, 333] on div "08:00-16:00 (8h) 2/2" at bounding box center [949, 330] width 162 height 11
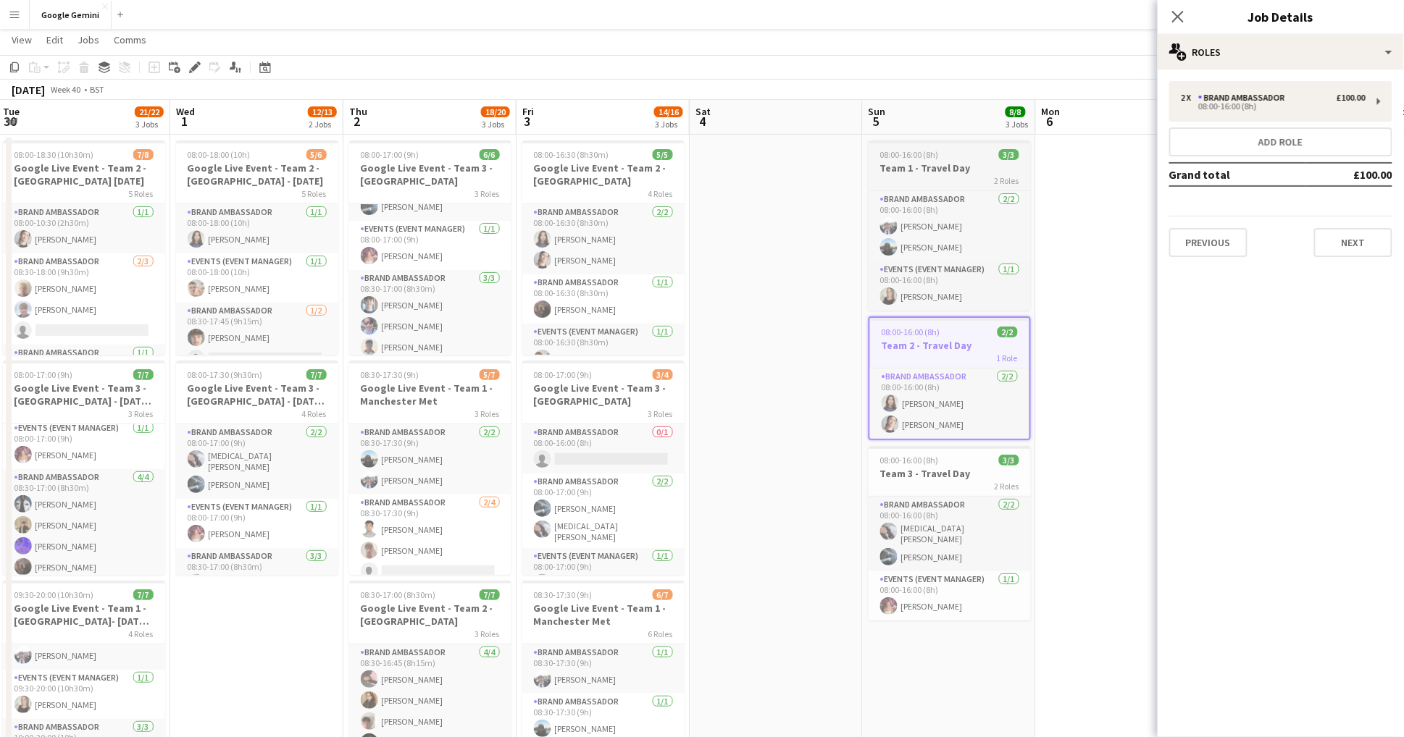
click at [926, 156] on span "08:00-16:00 (8h)" at bounding box center [909, 154] width 59 height 11
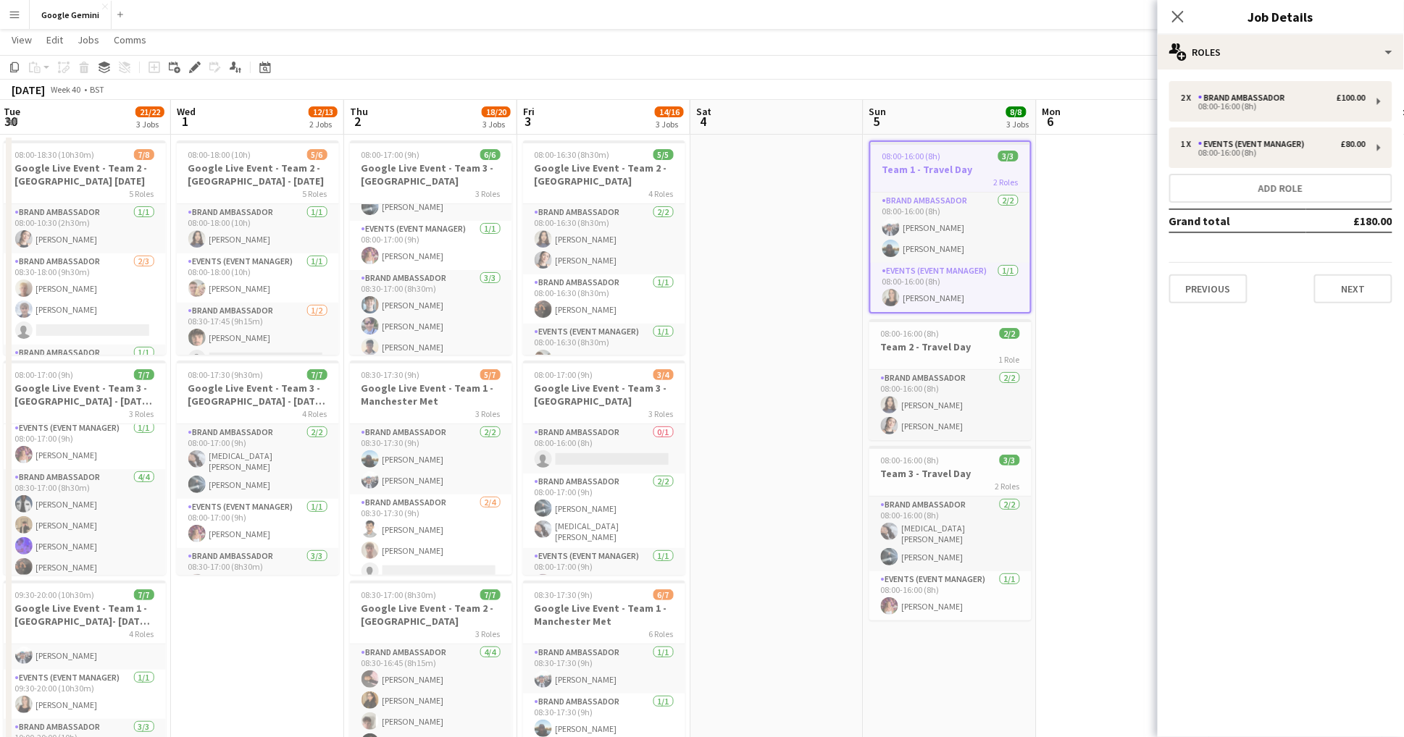
click at [824, 325] on app-date-cell at bounding box center [776, 624] width 173 height 979
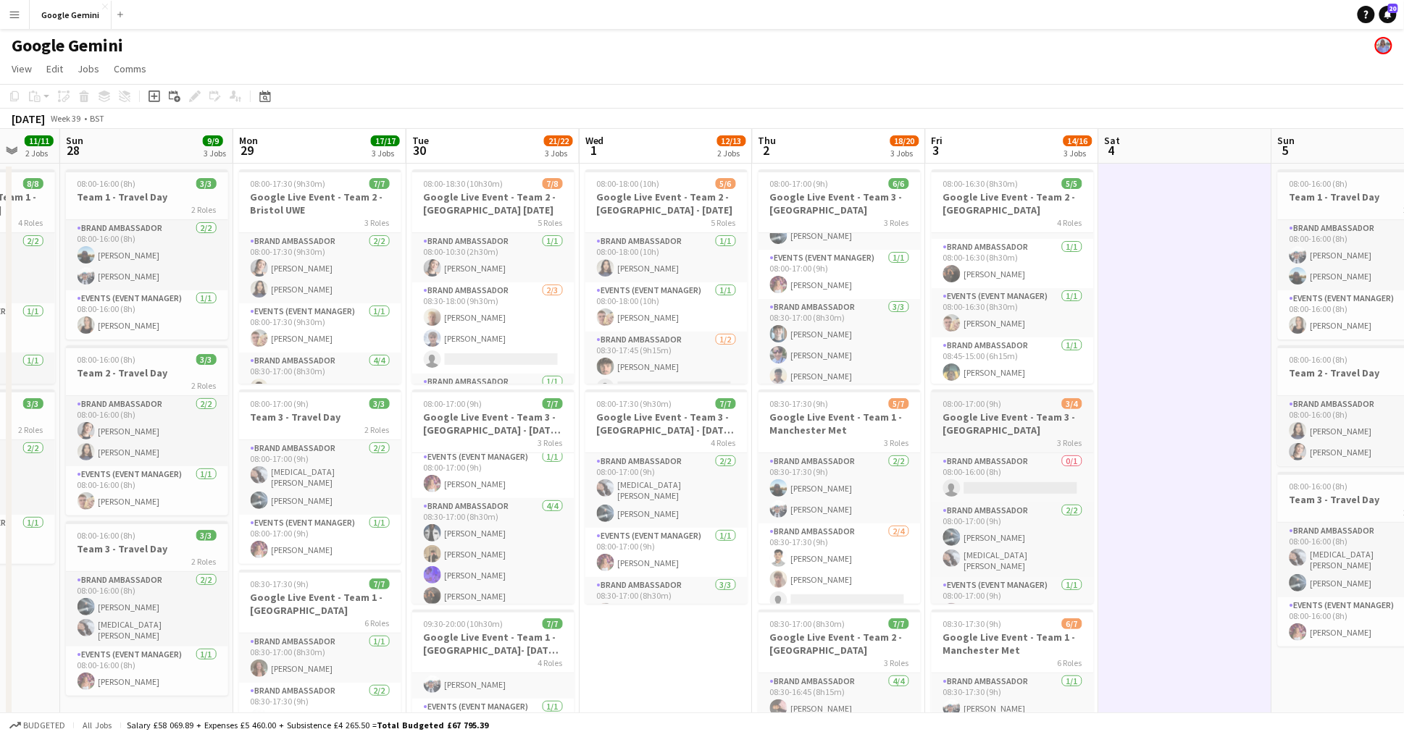
scroll to position [0, 443]
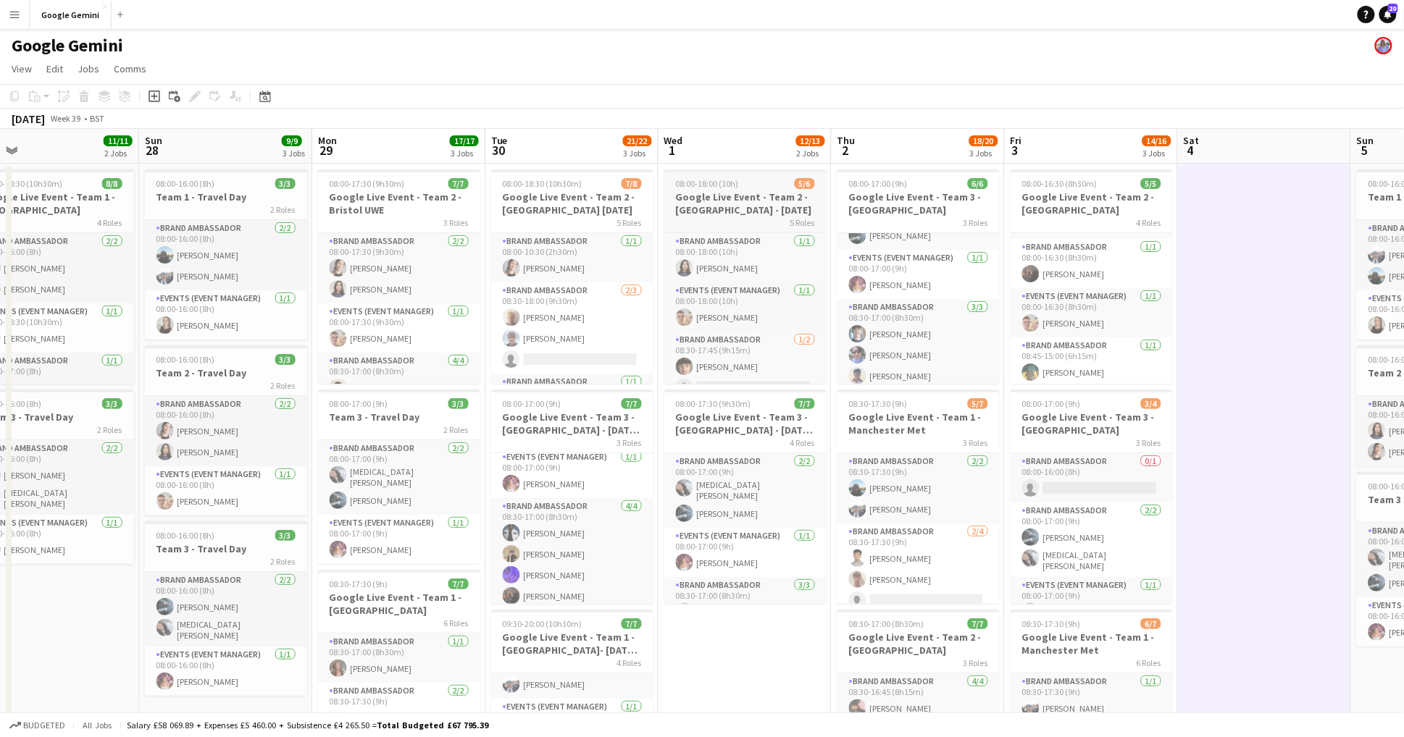
click at [736, 190] on h3 "Google Live Event - Team 2 - [GEOGRAPHIC_DATA] - [DATE]" at bounding box center [745, 203] width 162 height 26
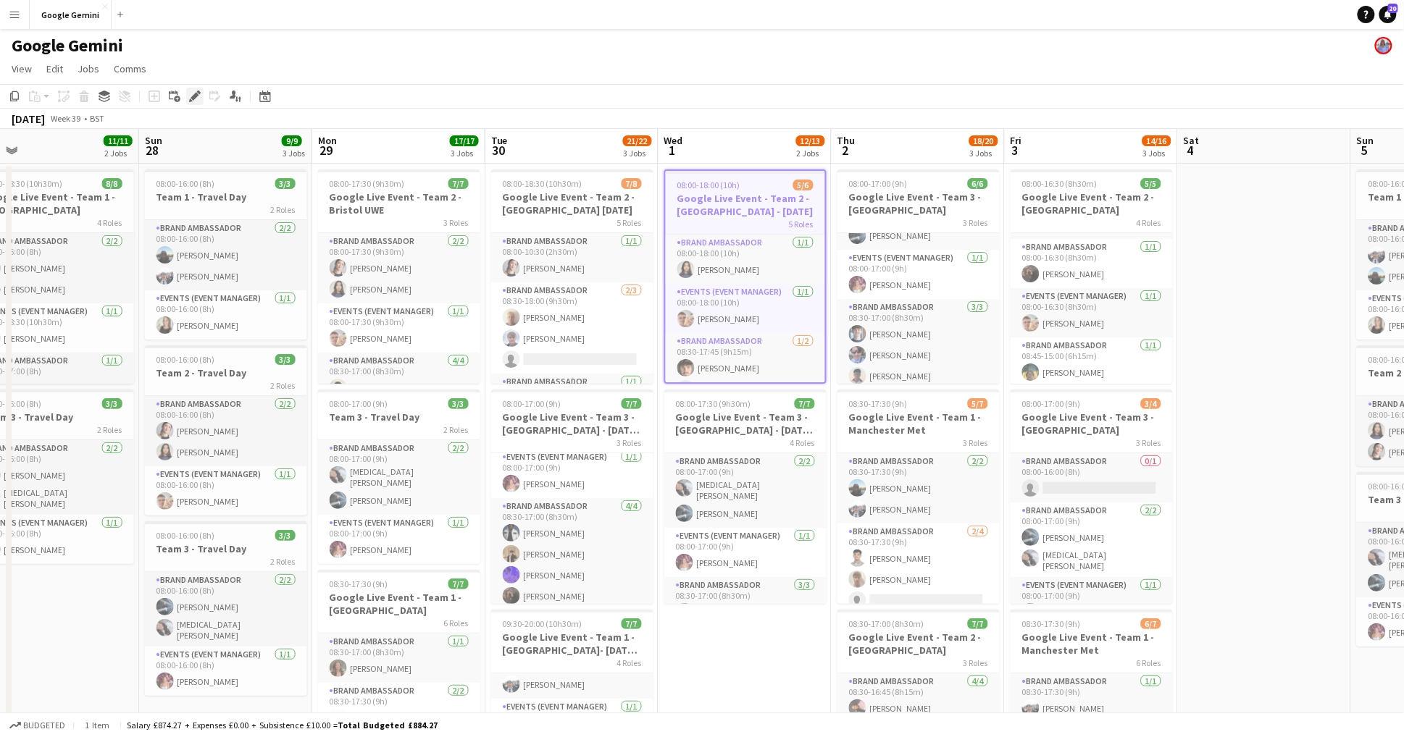
click at [191, 99] on icon at bounding box center [191, 101] width 4 height 4
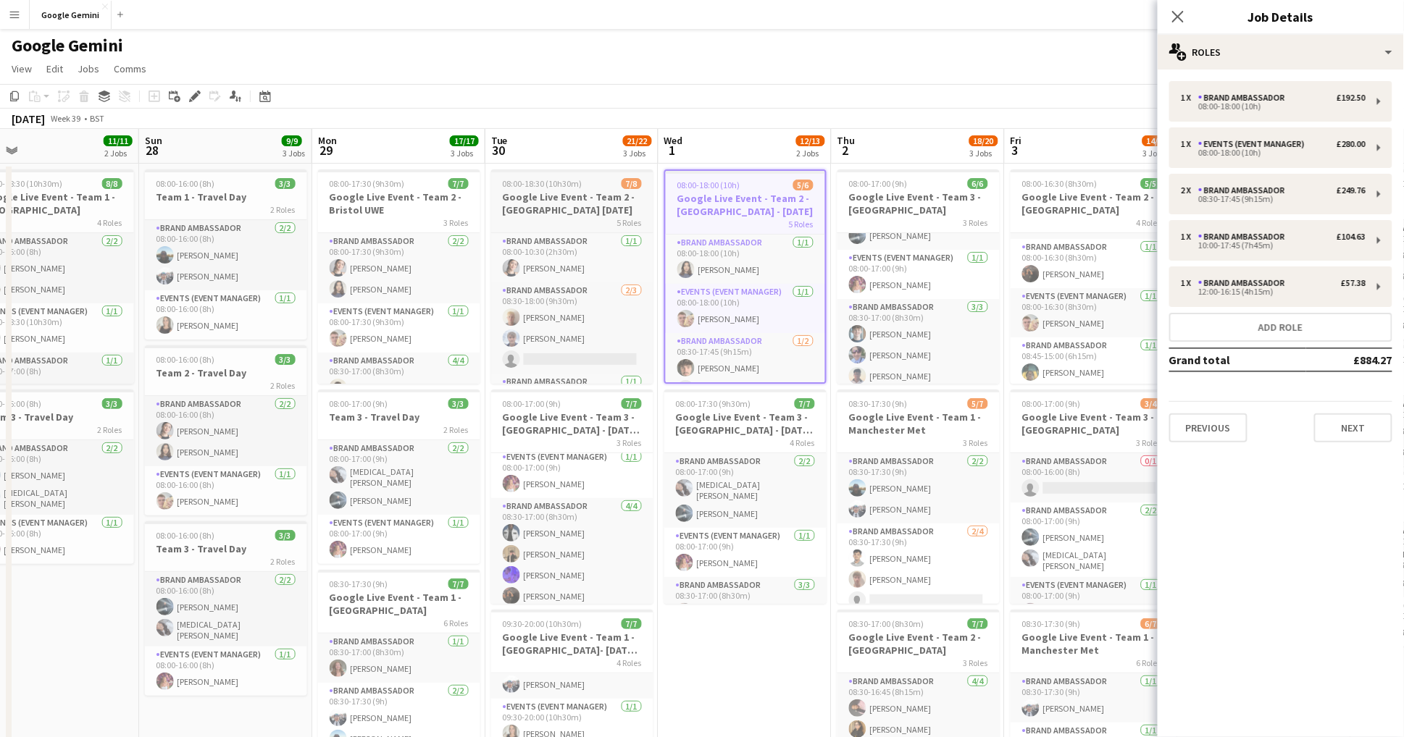
click at [543, 188] on span "08:00-18:30 (10h30m)" at bounding box center [543, 183] width 80 height 11
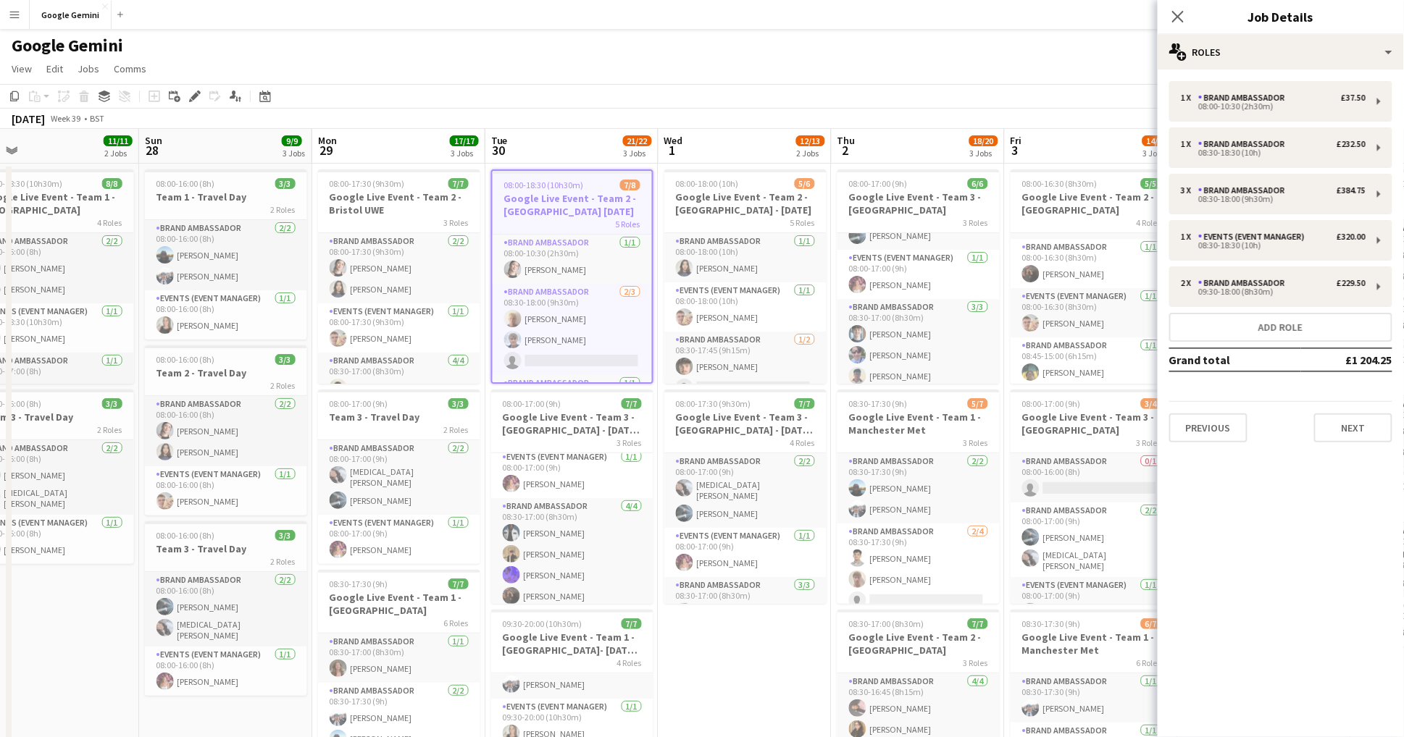
click at [908, 85] on app-toolbar "Copy Paste Paste Command V Paste with crew Command Shift V Paste linked Job [GE…" at bounding box center [702, 96] width 1404 height 25
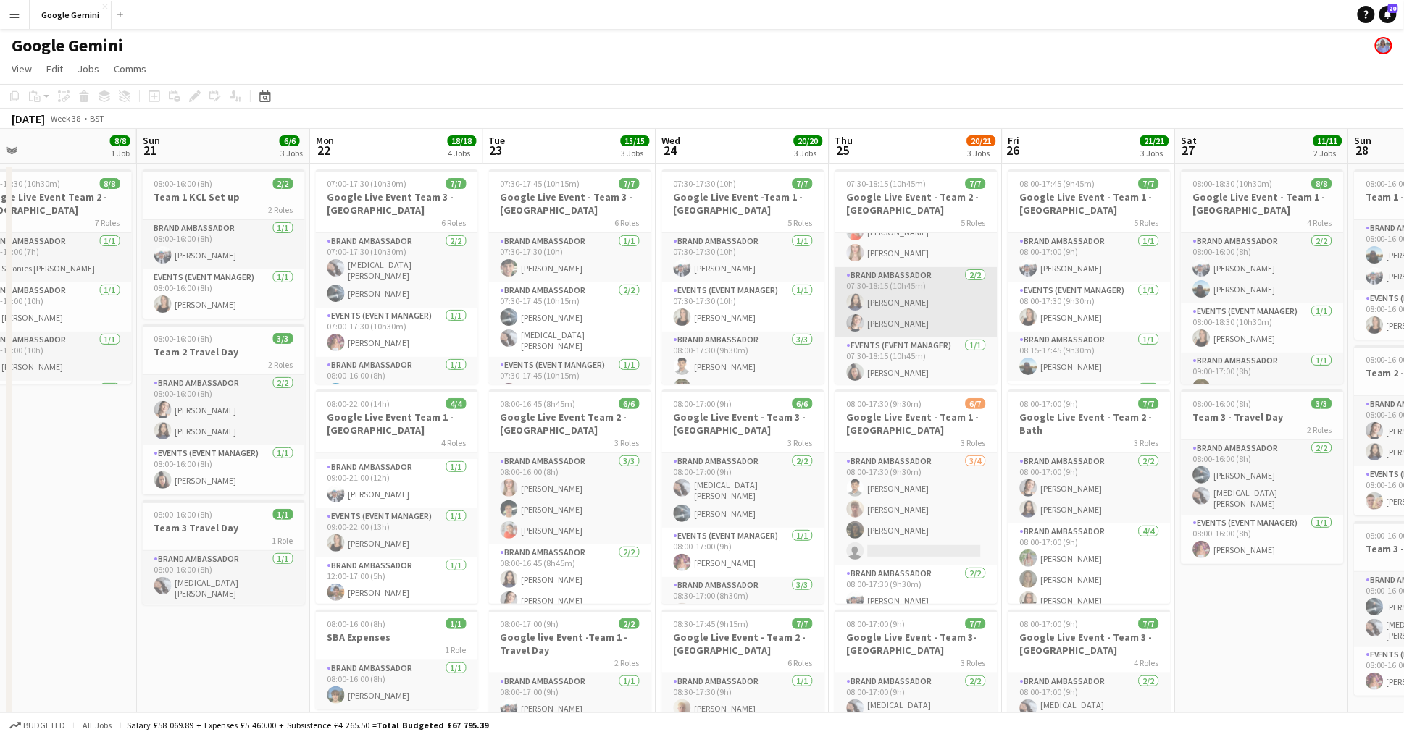
scroll to position [38, 0]
click at [942, 217] on div "5 Roles" at bounding box center [916, 223] width 162 height 12
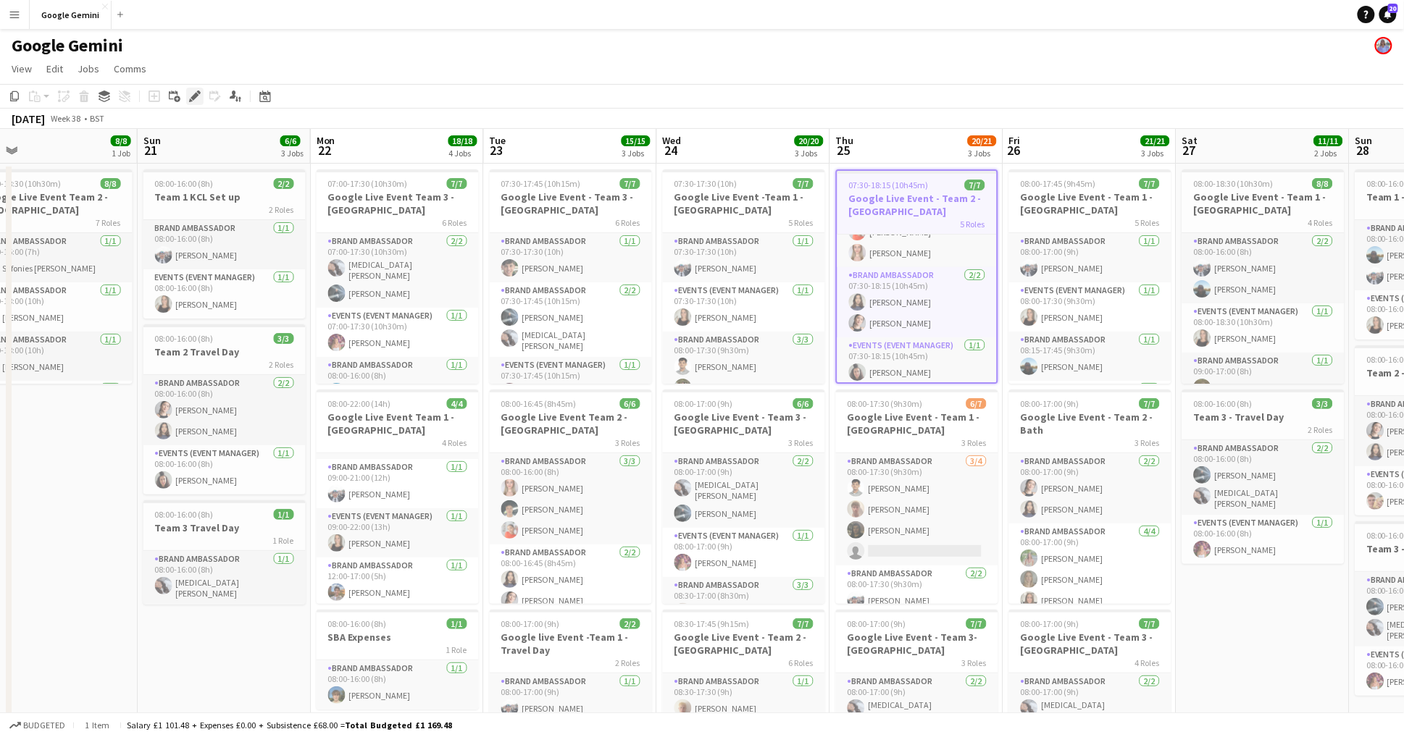
click at [190, 96] on icon "Edit" at bounding box center [195, 97] width 12 height 12
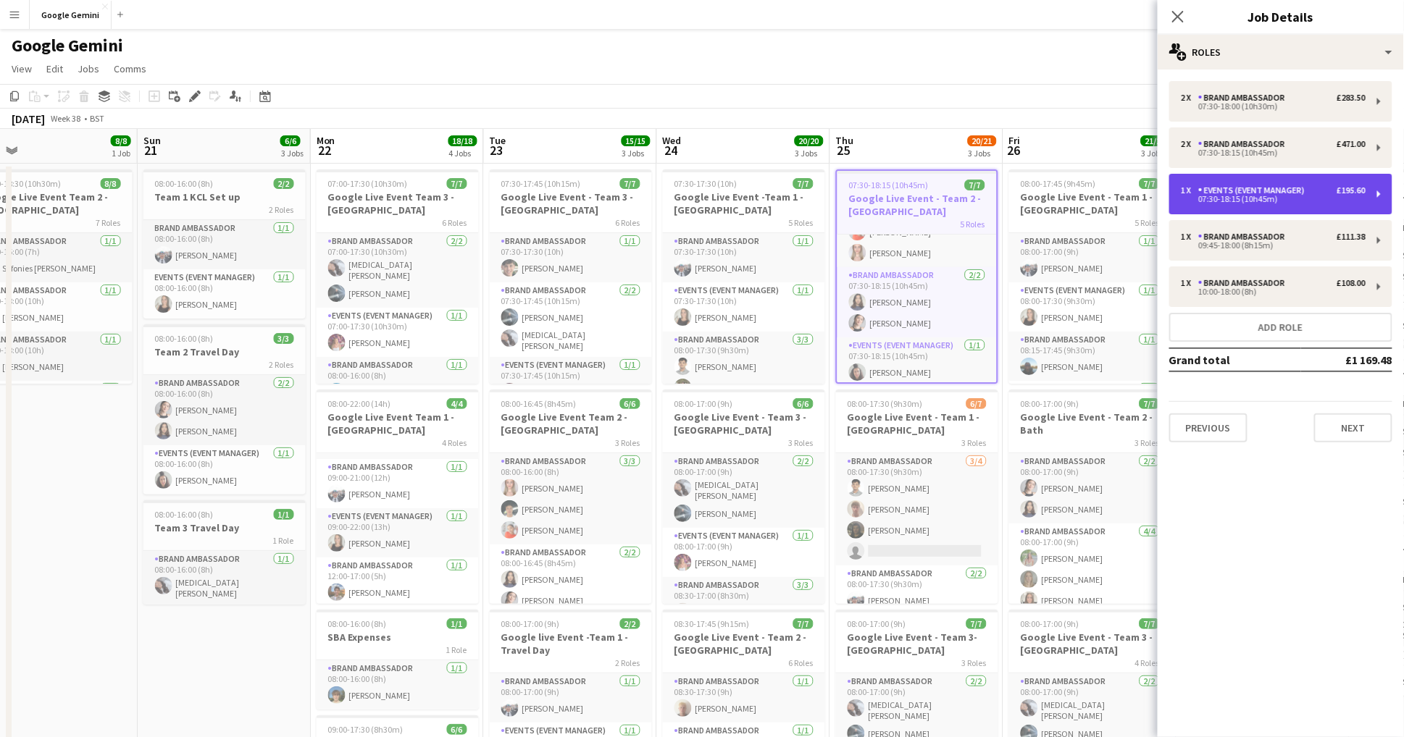
click at [1270, 193] on div "Events (Event Manager)" at bounding box center [1254, 190] width 112 height 10
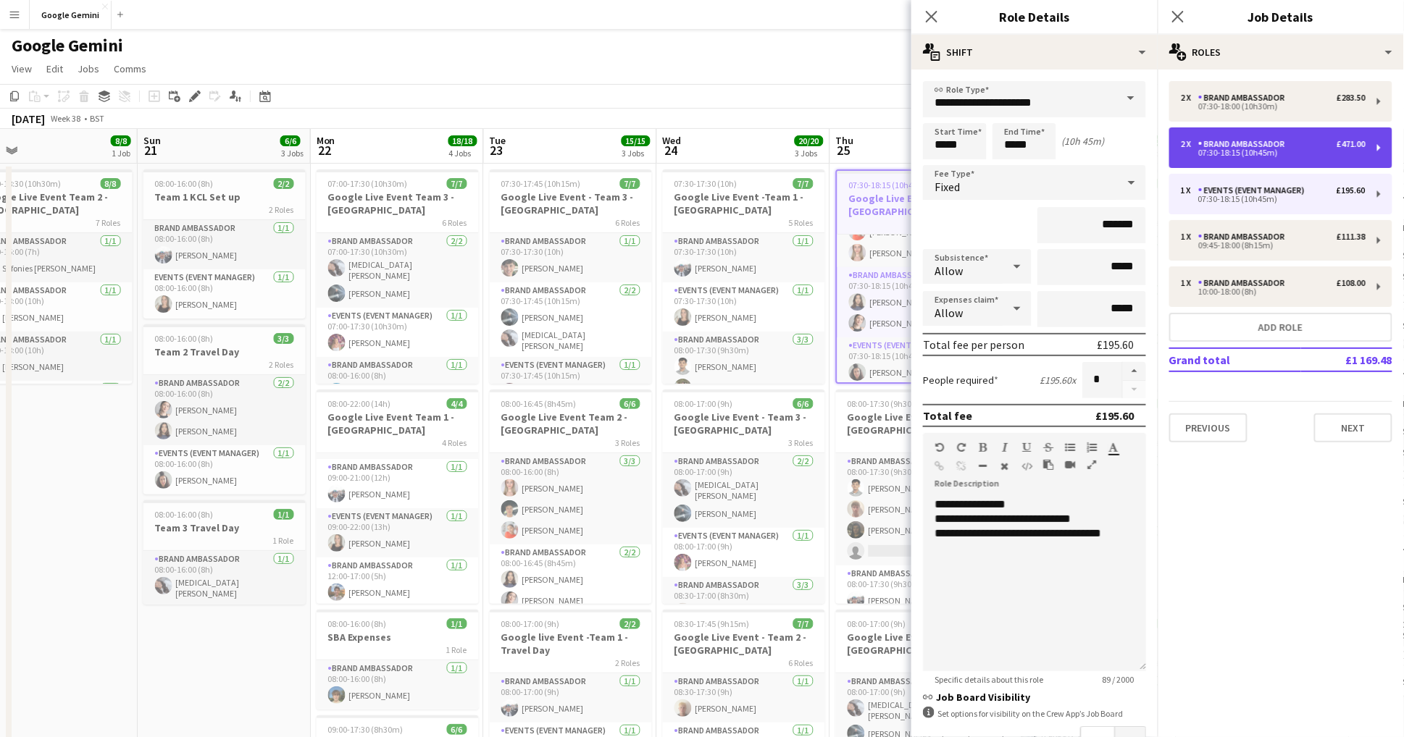
click at [1285, 155] on div "07:30-18:15 (10h45m)" at bounding box center [1273, 152] width 185 height 7
type input "**********"
type input "*******"
type input "******"
type input "*"
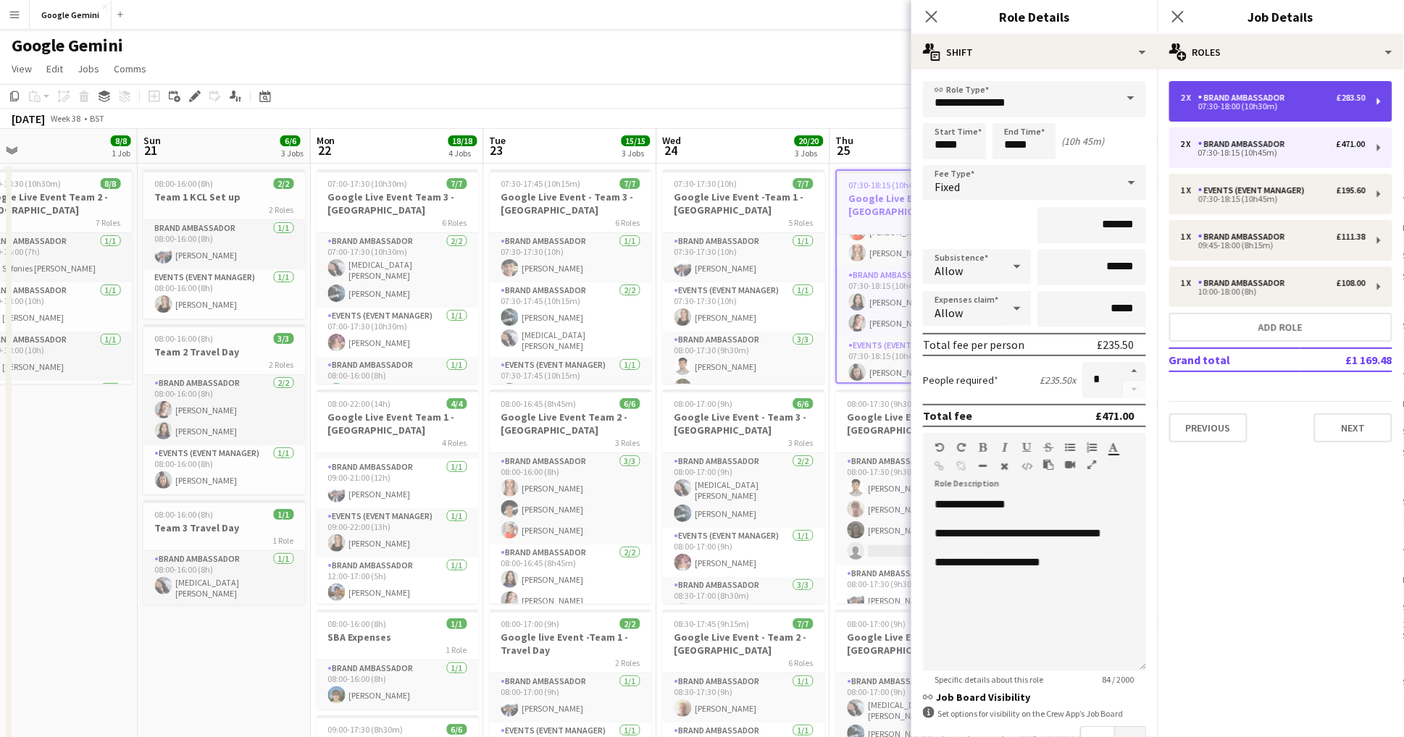
click at [1279, 102] on div "Brand Ambassador" at bounding box center [1244, 98] width 93 height 10
type input "*****"
type input "******"
type input "*****"
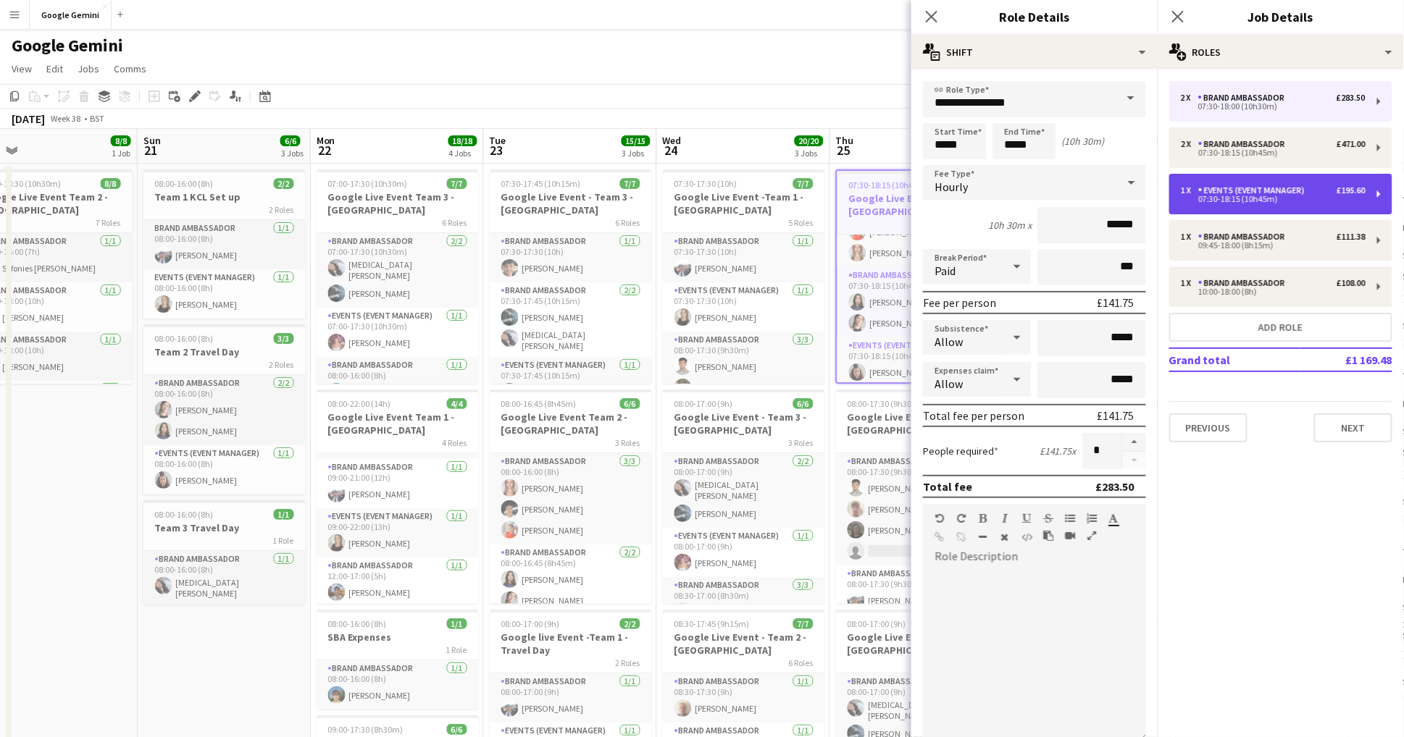
click at [1270, 193] on div "Events (Event Manager)" at bounding box center [1254, 190] width 112 height 10
type input "**********"
type input "*****"
type input "*******"
type input "*"
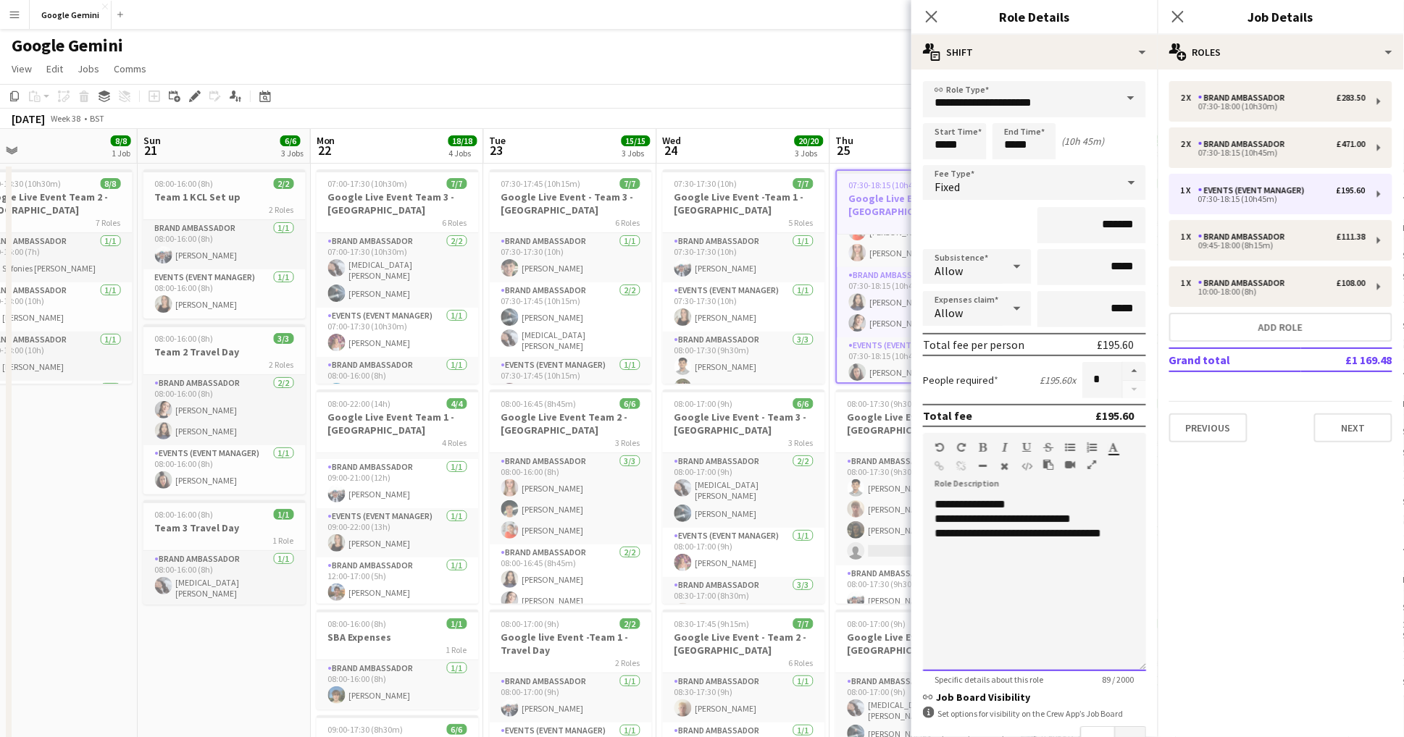
click at [1120, 561] on div "**********" at bounding box center [1034, 585] width 223 height 174
drag, startPoint x: 1116, startPoint y: 539, endPoint x: 910, endPoint y: 498, distance: 210.4
click at [910, 498] on body "Menu Boards Boards Boards All jobs Status Workforce Workforce My Workforce Recr…" at bounding box center [702, 583] width 1404 height 1167
copy div "**********"
click at [632, 28] on app-navbar "Menu Boards Boards Boards All jobs Status Workforce Workforce My Workforce Recr…" at bounding box center [702, 14] width 1404 height 29
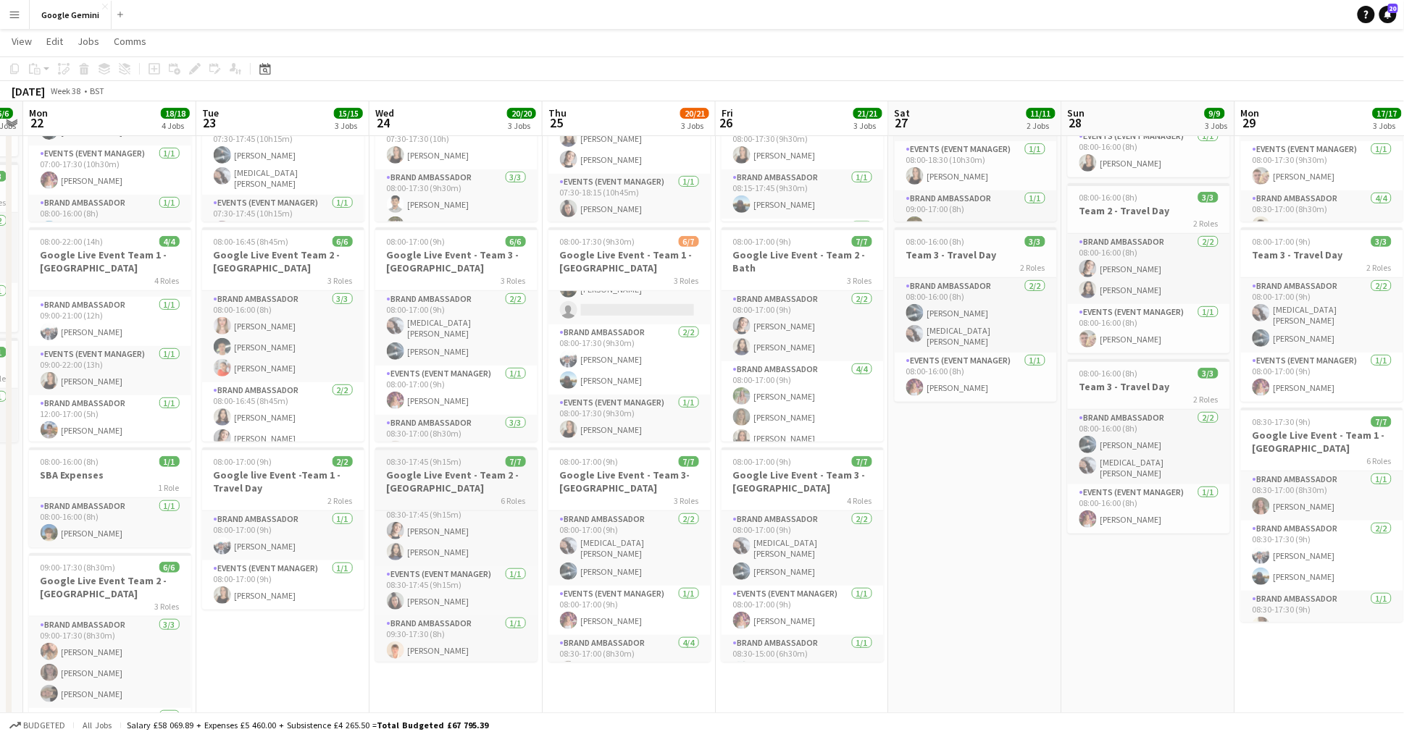
scroll to position [162, 0]
click at [459, 474] on h3 "Google Live Event - Team 2 - [GEOGRAPHIC_DATA]" at bounding box center [456, 482] width 162 height 26
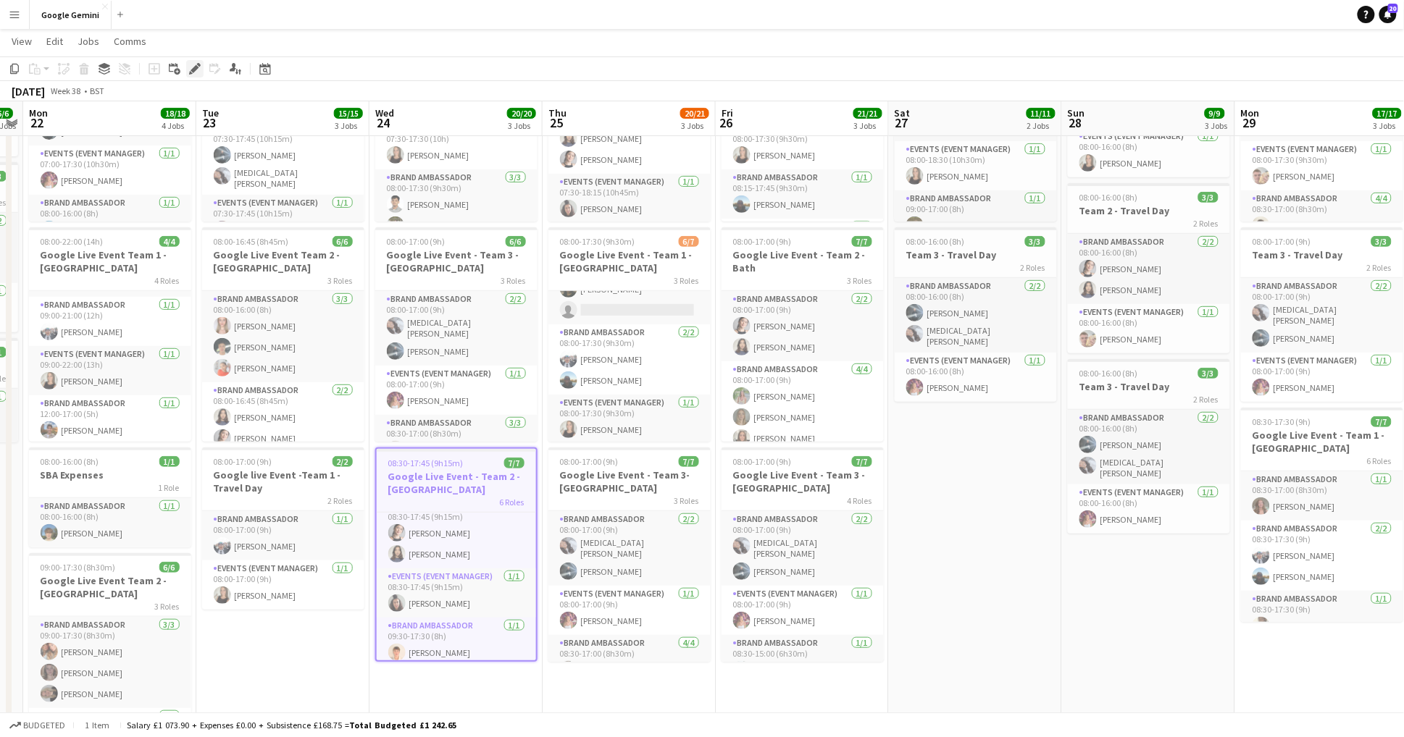
click at [189, 72] on icon "Edit" at bounding box center [195, 69] width 12 height 12
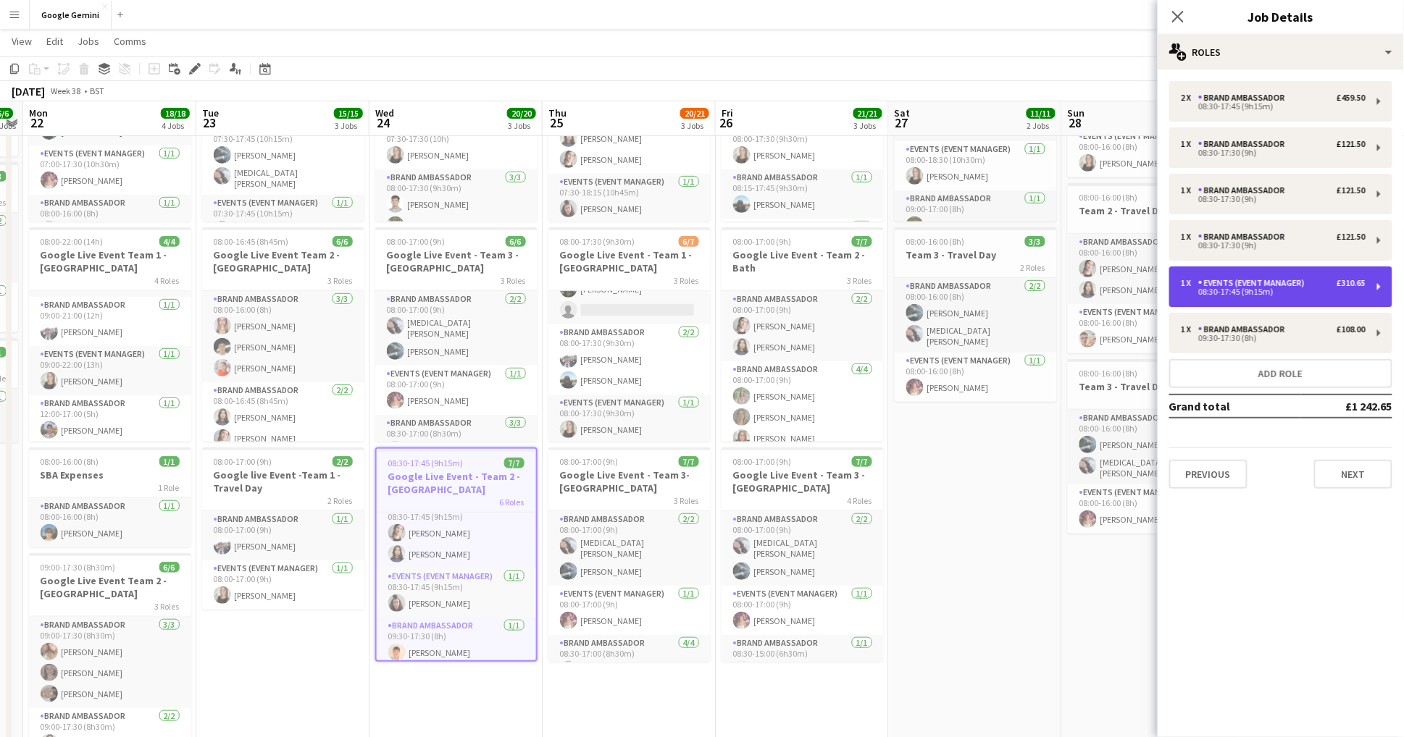
click at [1249, 295] on div "08:30-17:45 (9h15m)" at bounding box center [1273, 291] width 185 height 7
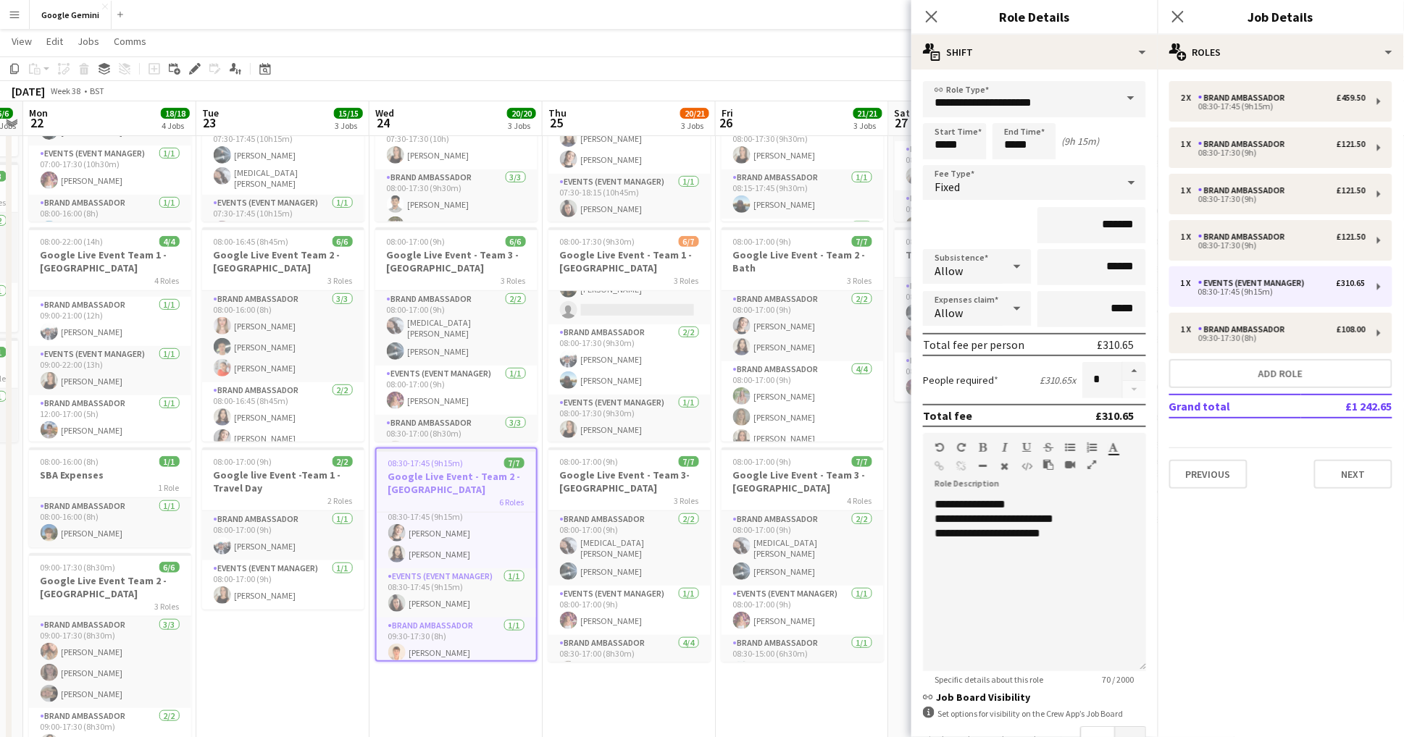
click at [774, 38] on app-page-menu "View Day view expanded Day view collapsed Month view Date picker Jump to [DATE]…" at bounding box center [702, 43] width 1404 height 28
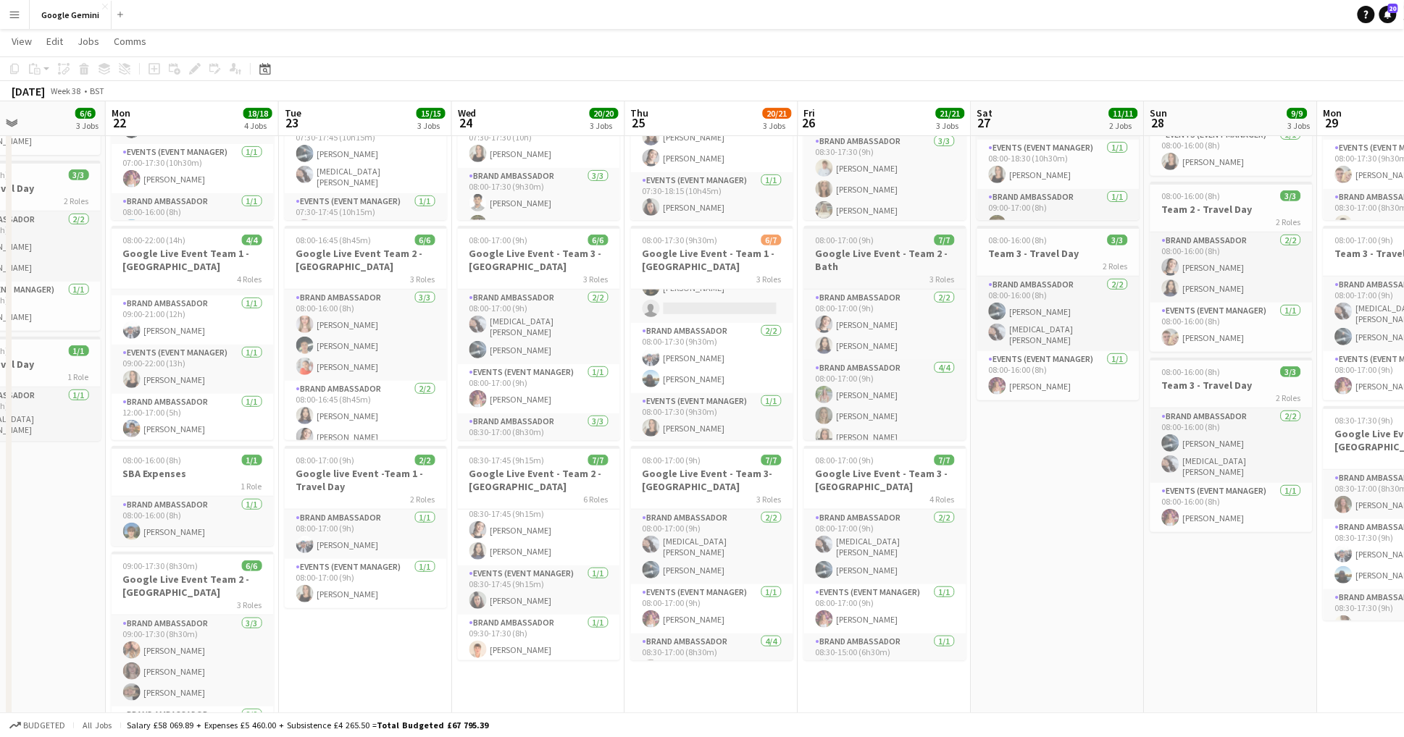
click at [894, 247] on h3 "Google Live Event - Team 2 - Bath" at bounding box center [885, 260] width 162 height 26
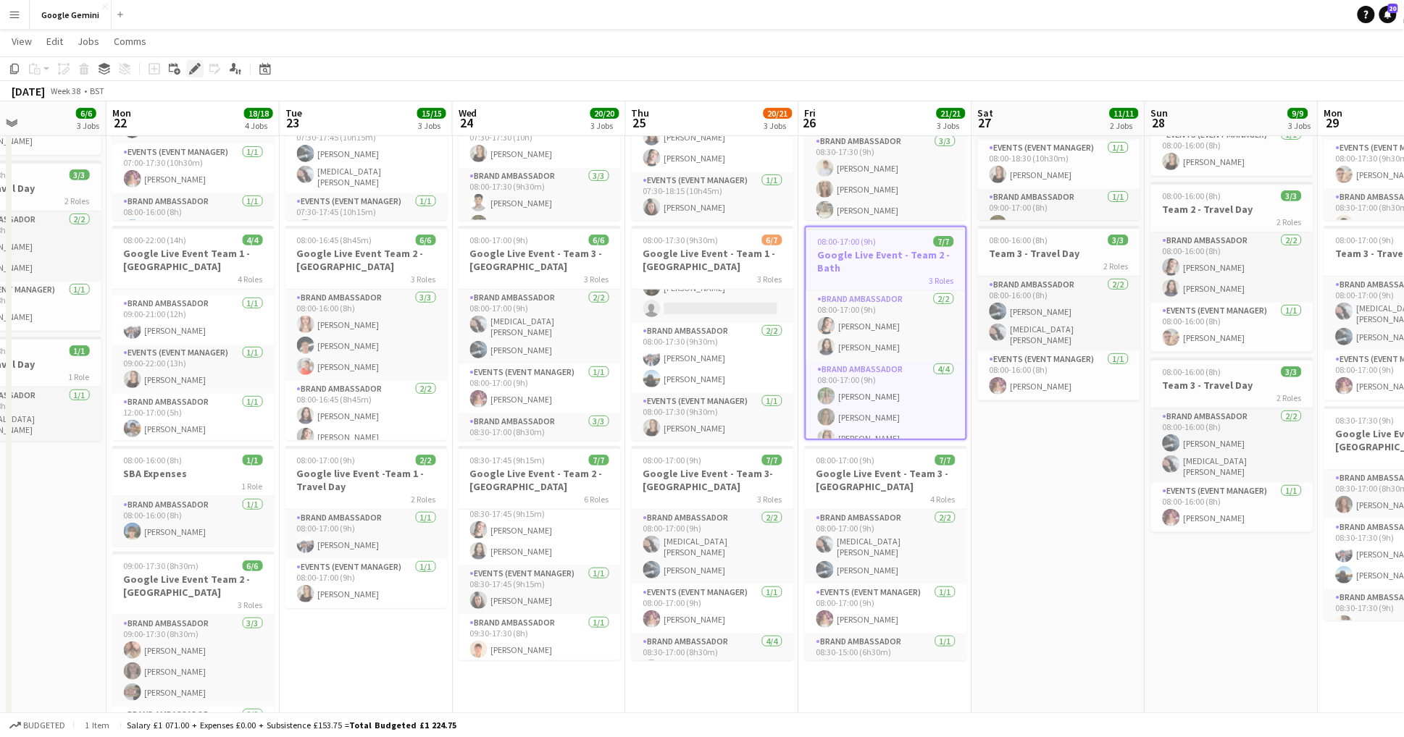
click at [194, 71] on icon at bounding box center [194, 69] width 8 height 8
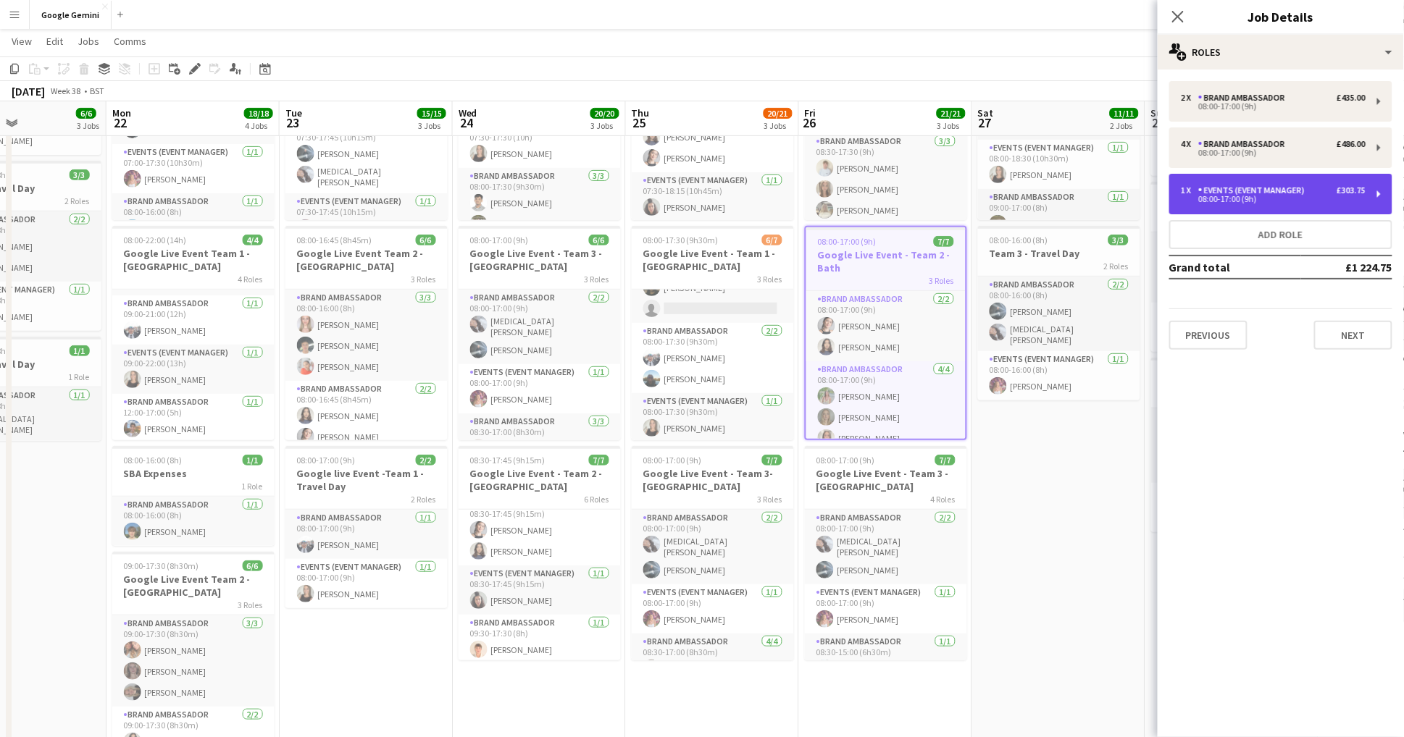
click at [1336, 194] on div "£303.75" at bounding box center [1350, 190] width 29 height 10
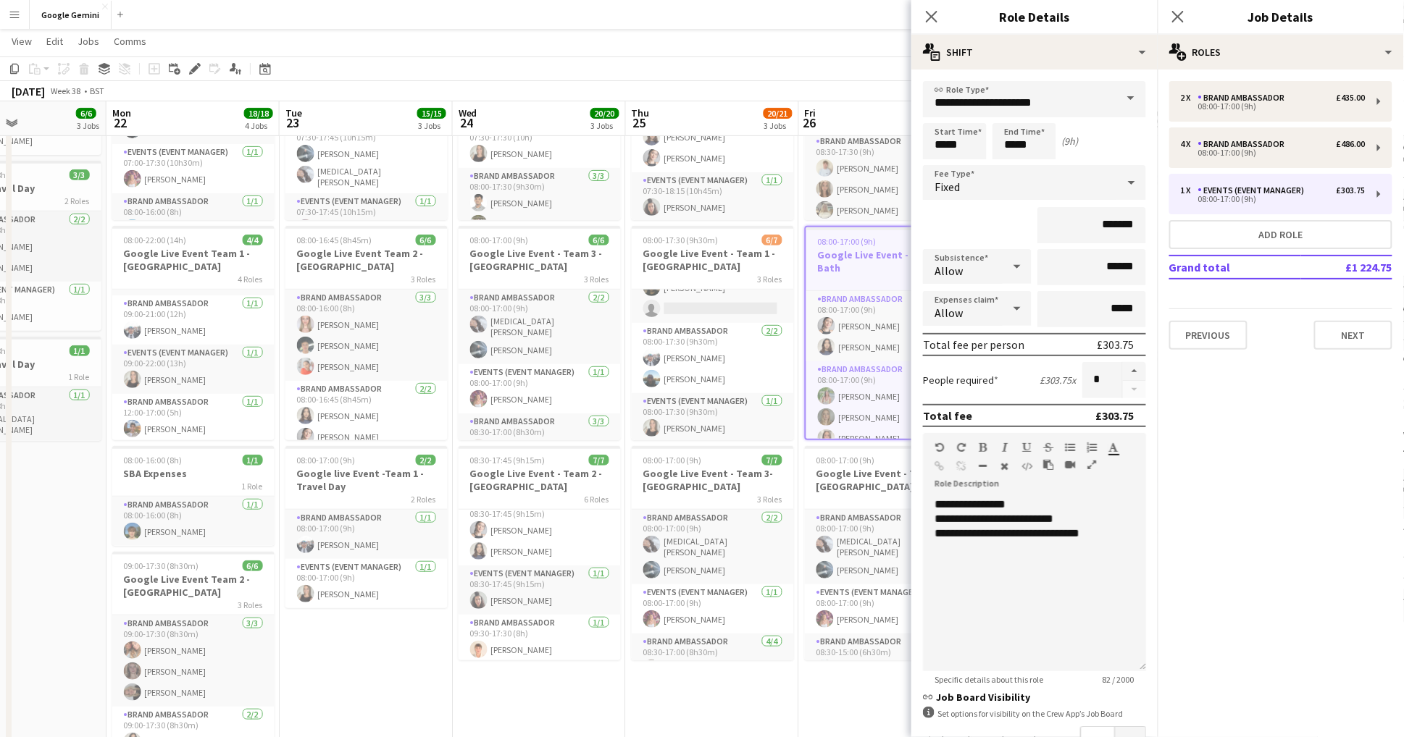
click at [659, 705] on app-date-cell "07:30-18:15 (10h45m) 7/7 Google Live Event - Team 2 - [GEOGRAPHIC_DATA] 5 Roles…" at bounding box center [712, 489] width 173 height 979
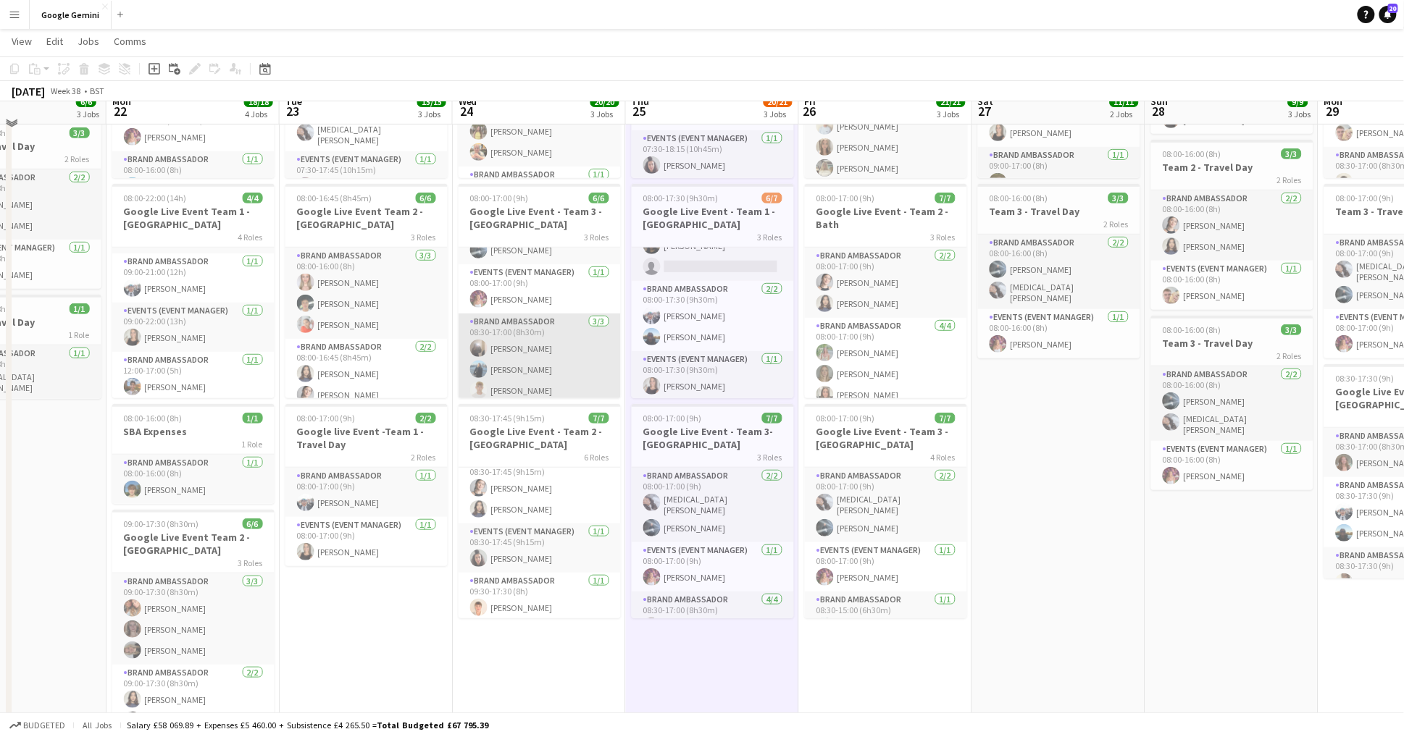
scroll to position [210, 0]
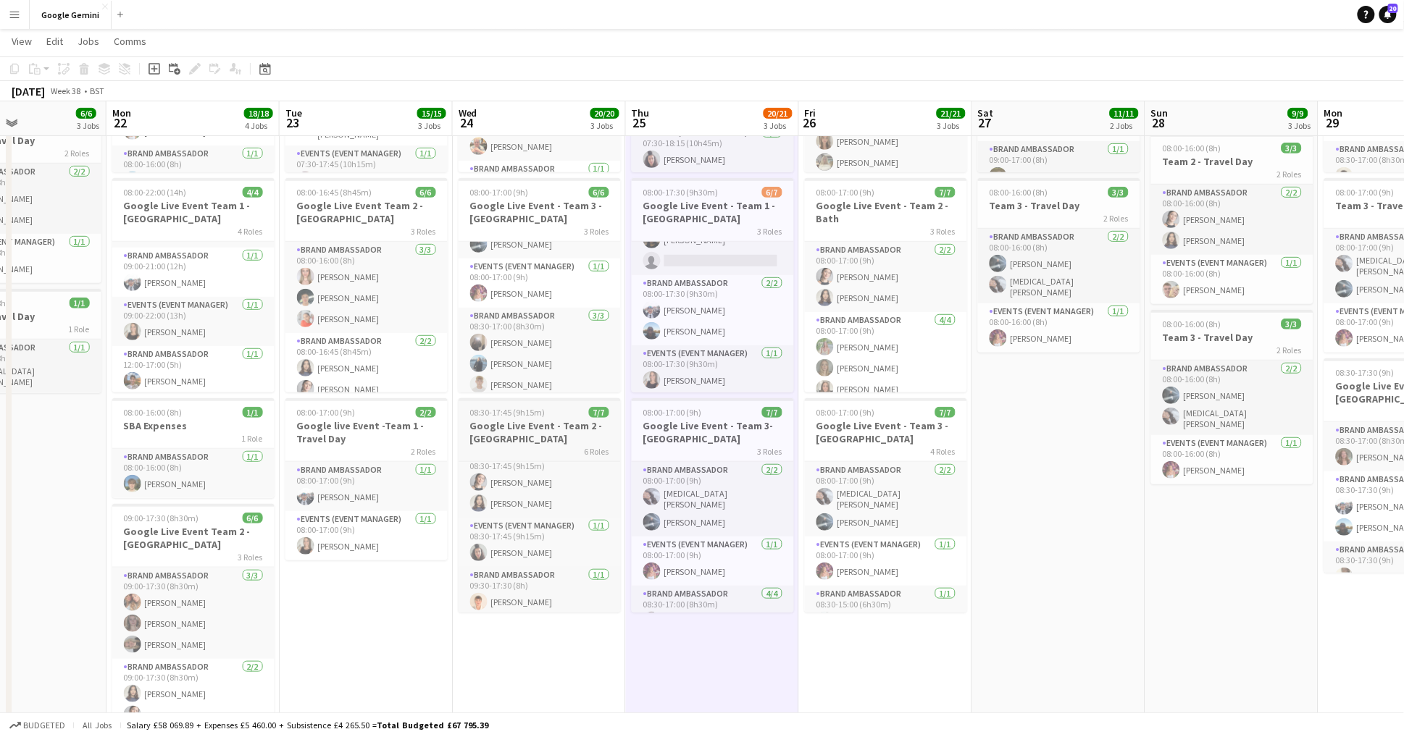
click at [566, 432] on h3 "Google Live Event - Team 2 - [GEOGRAPHIC_DATA]" at bounding box center [539, 432] width 162 height 26
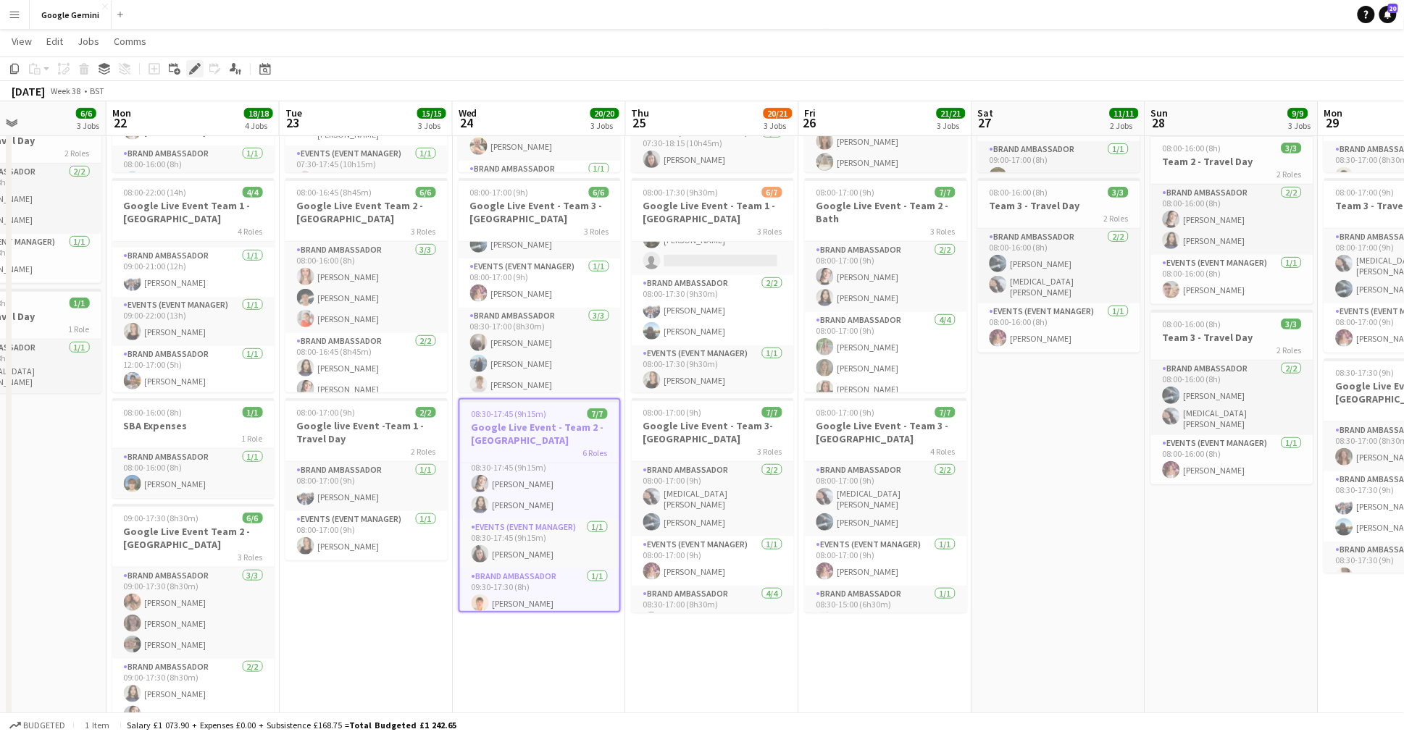
click at [198, 67] on icon at bounding box center [194, 69] width 8 height 8
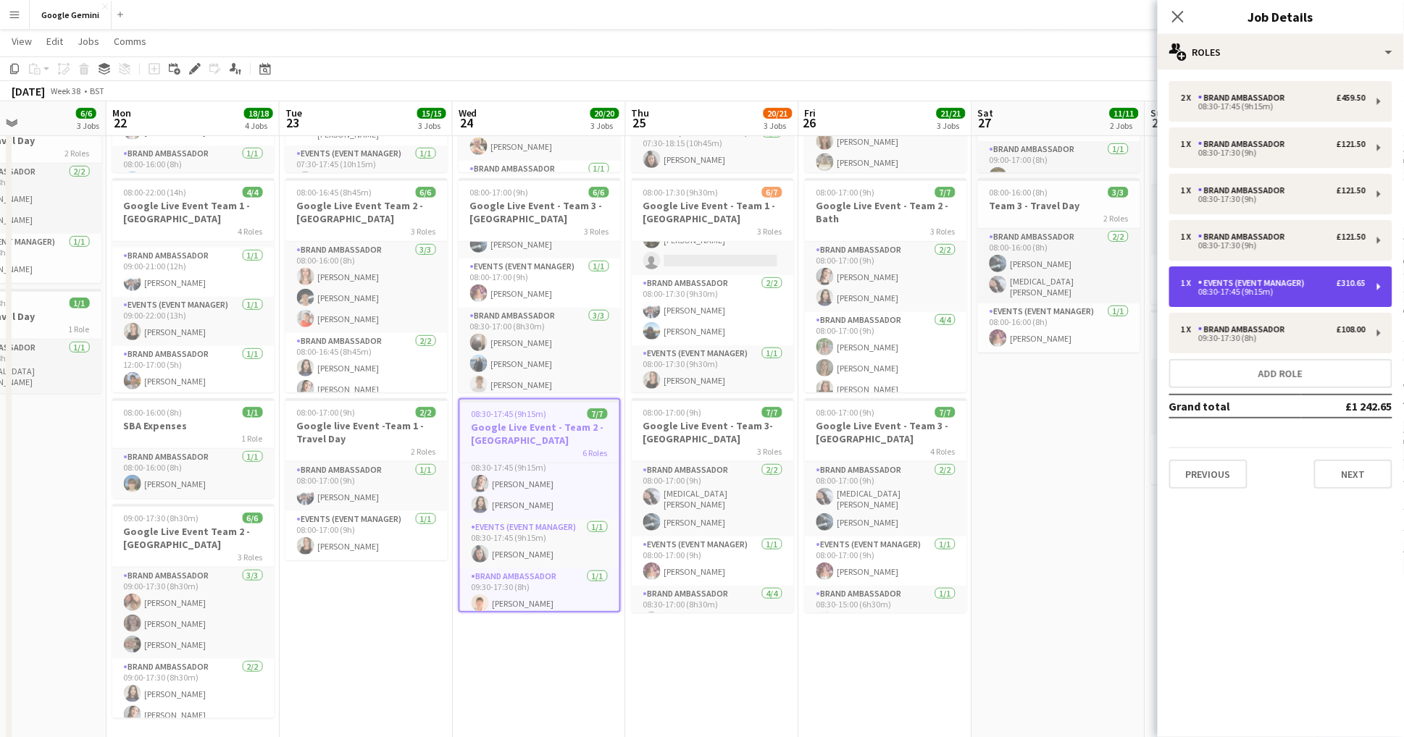
click at [1288, 303] on div "1 x Events (Event Manager) £310.65 08:30-17:45 (9h15m)" at bounding box center [1280, 287] width 223 height 41
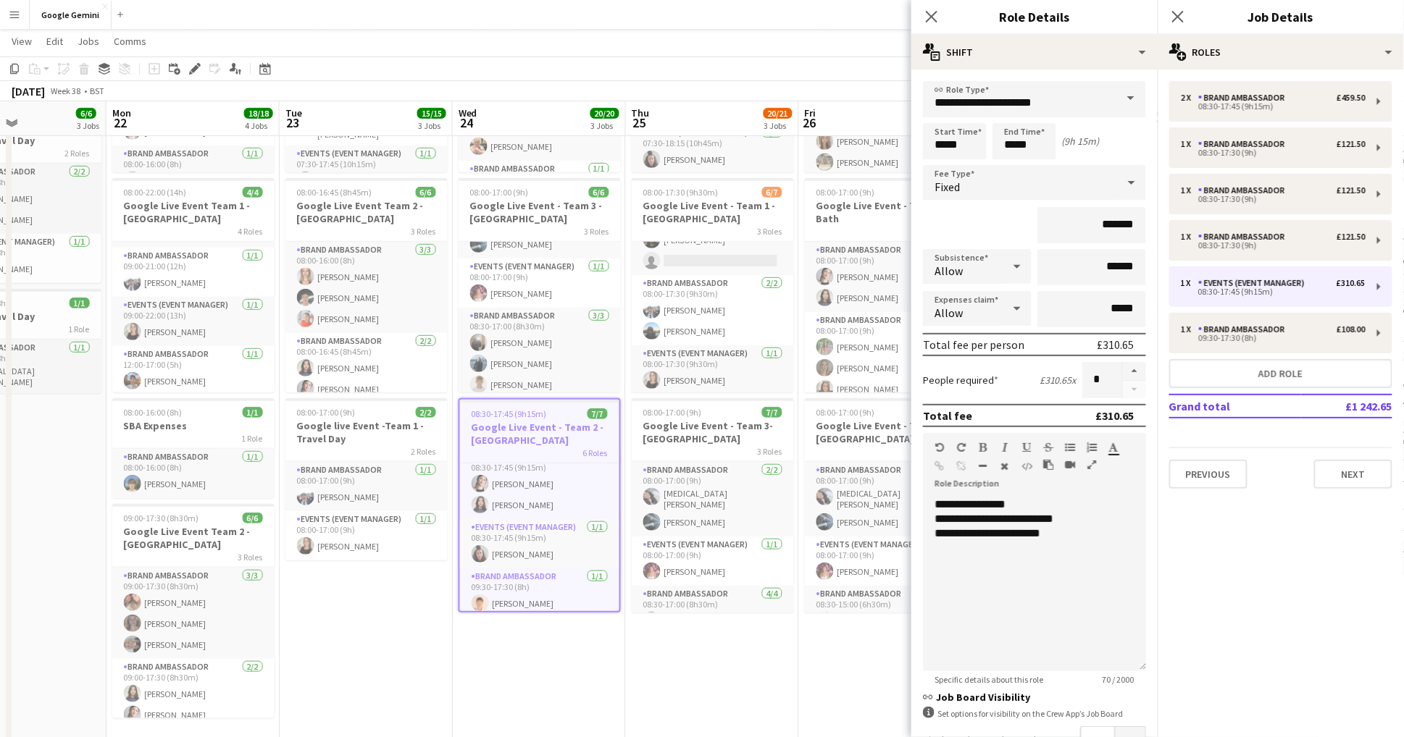
click at [400, 595] on app-date-cell "07:30-17:45 (10h15m) 7/7 Google Live Event - Team 3 - [GEOGRAPHIC_DATA] 6 Roles…" at bounding box center [366, 441] width 173 height 979
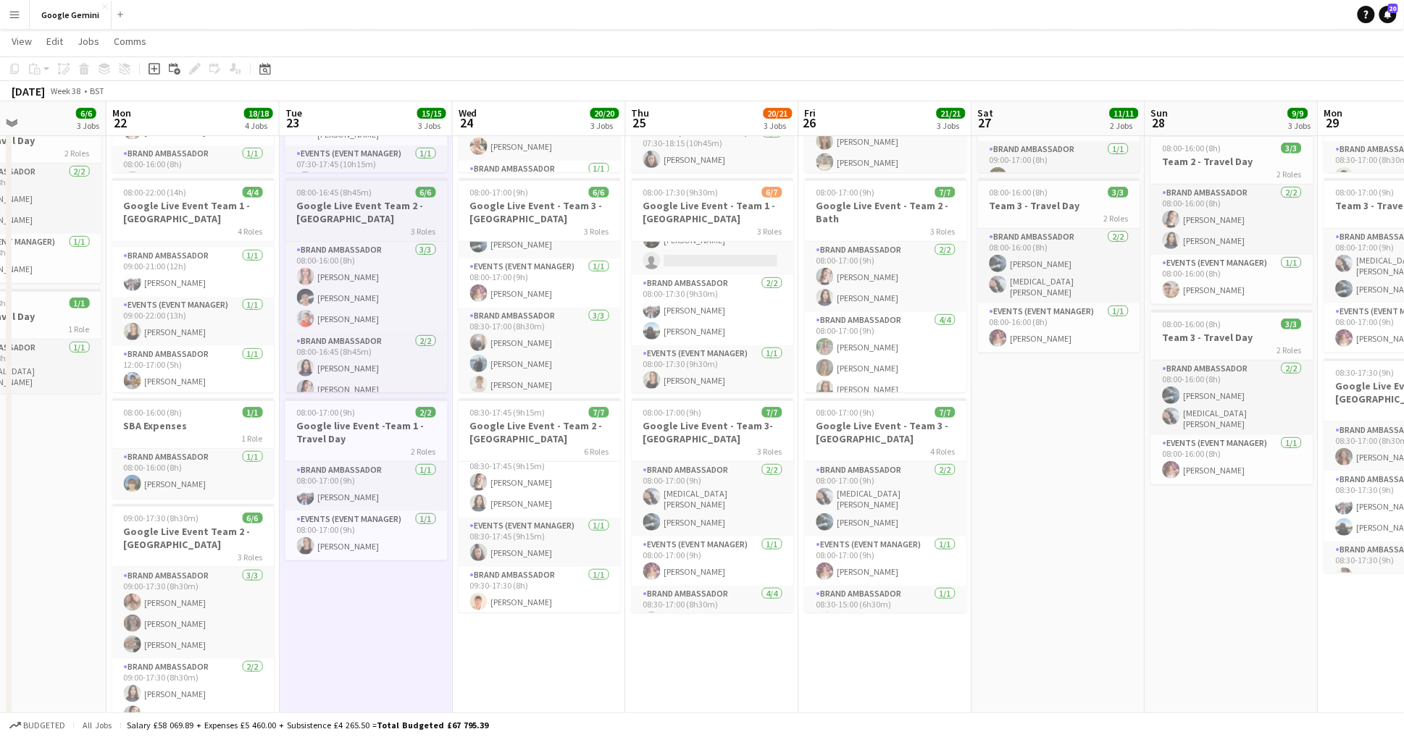
click at [356, 193] on span "08:00-16:45 (8h45m)" at bounding box center [334, 192] width 75 height 11
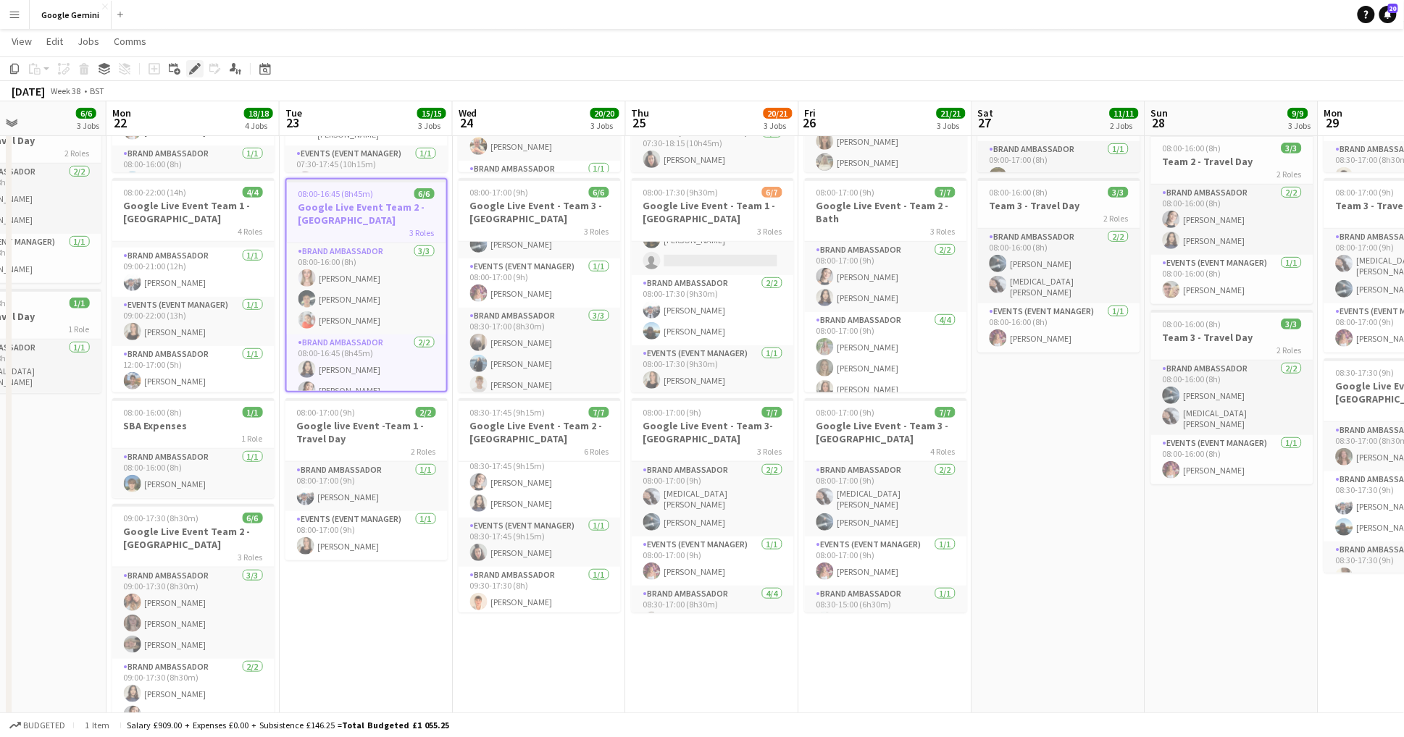
click at [195, 67] on icon at bounding box center [194, 69] width 8 height 8
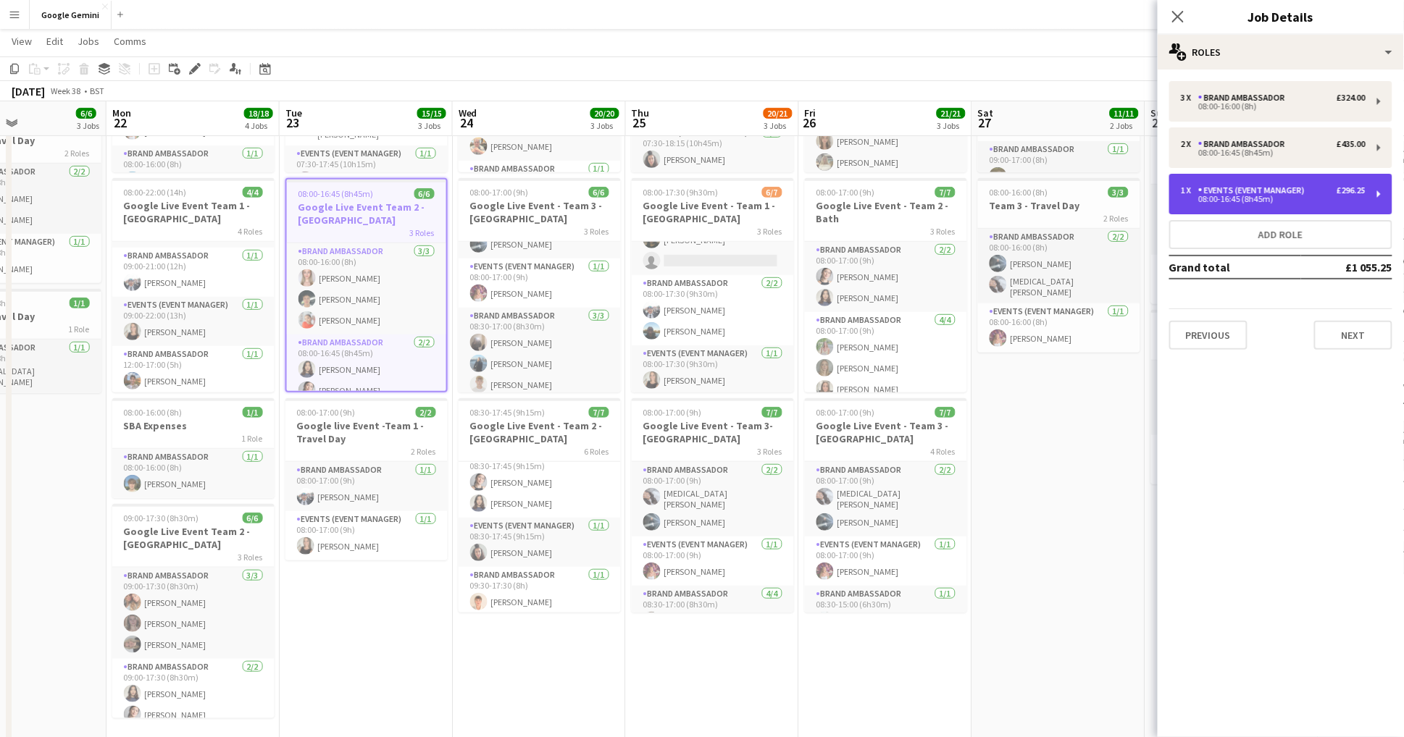
click at [1290, 190] on div "Events (Event Manager)" at bounding box center [1254, 190] width 112 height 10
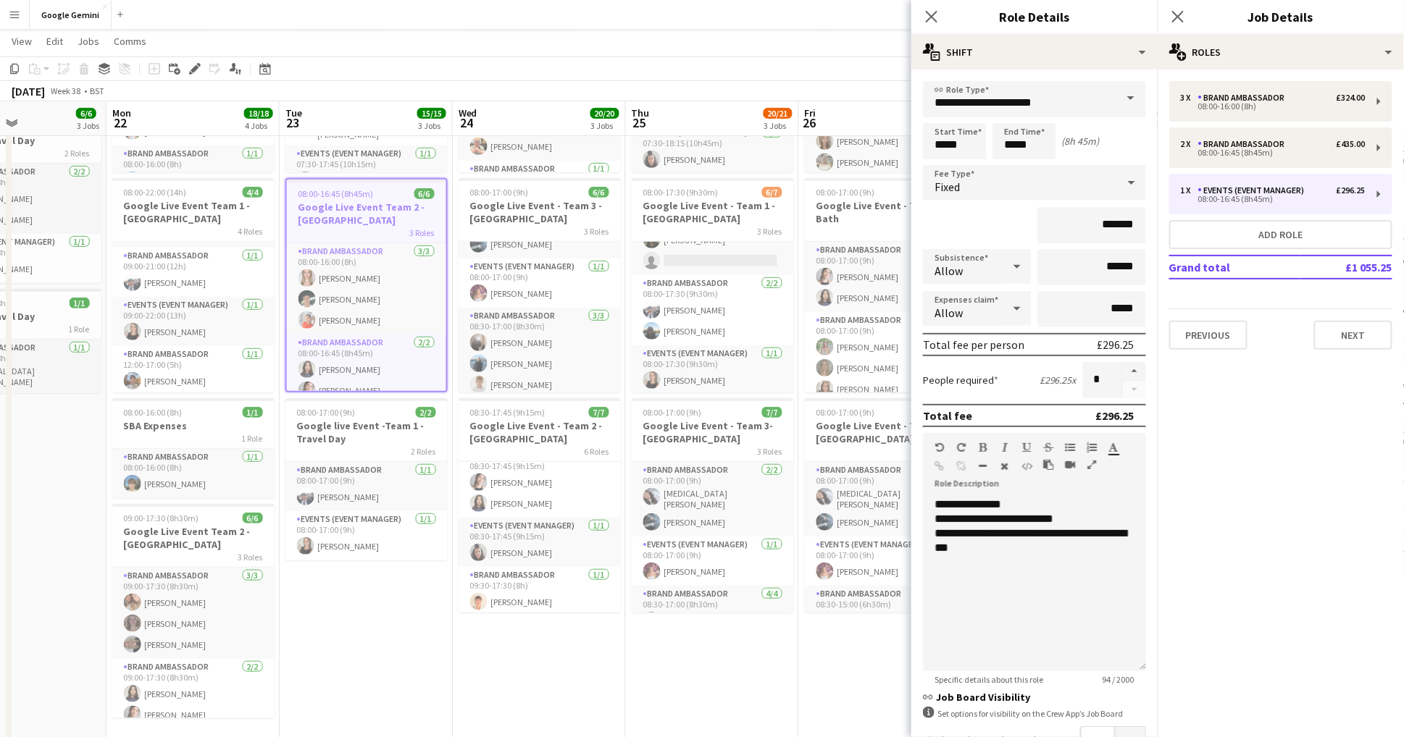
click at [389, 612] on app-date-cell "07:30-17:45 (10h15m) 7/7 Google Live Event - Team 3 - [GEOGRAPHIC_DATA] 6 Roles…" at bounding box center [366, 441] width 173 height 979
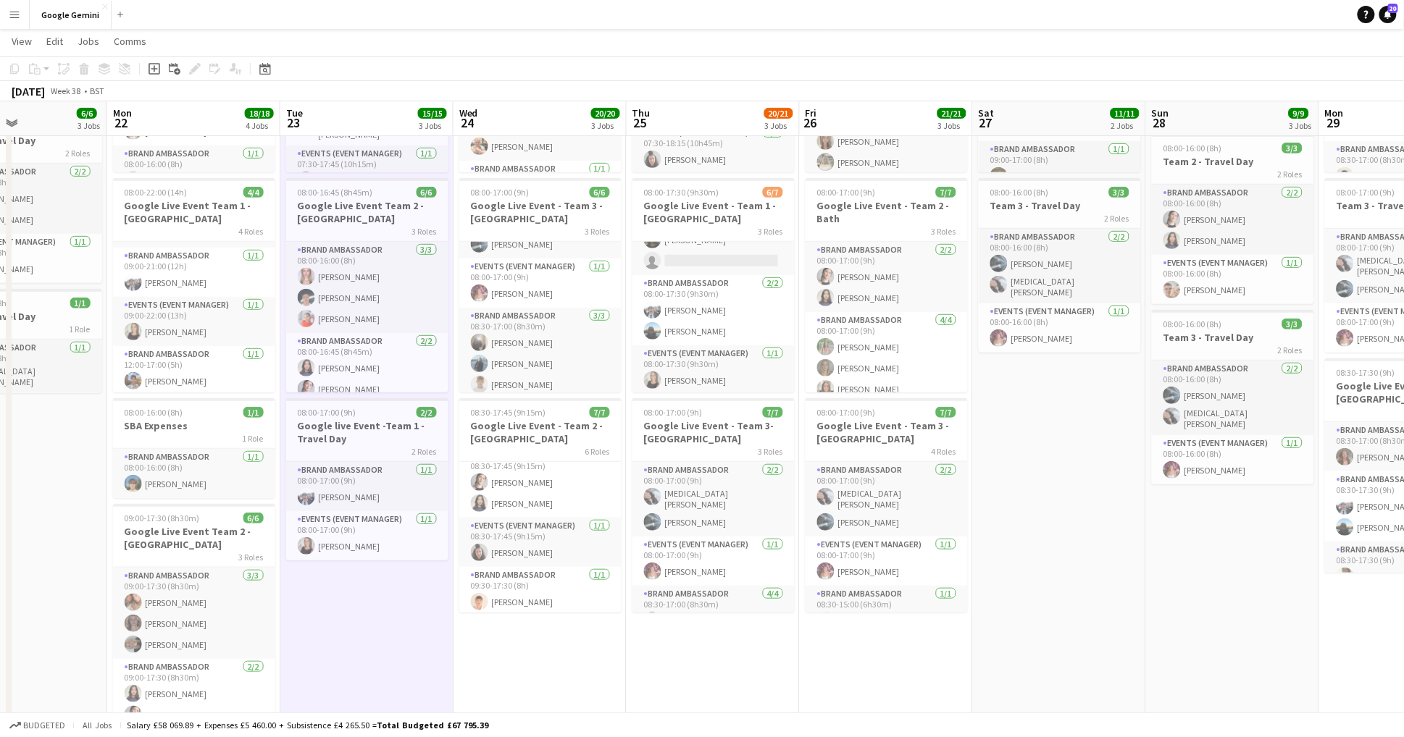
scroll to position [0, 0]
click at [392, 204] on h3 "Google Live Event Team 2 -[GEOGRAPHIC_DATA]" at bounding box center [367, 212] width 162 height 26
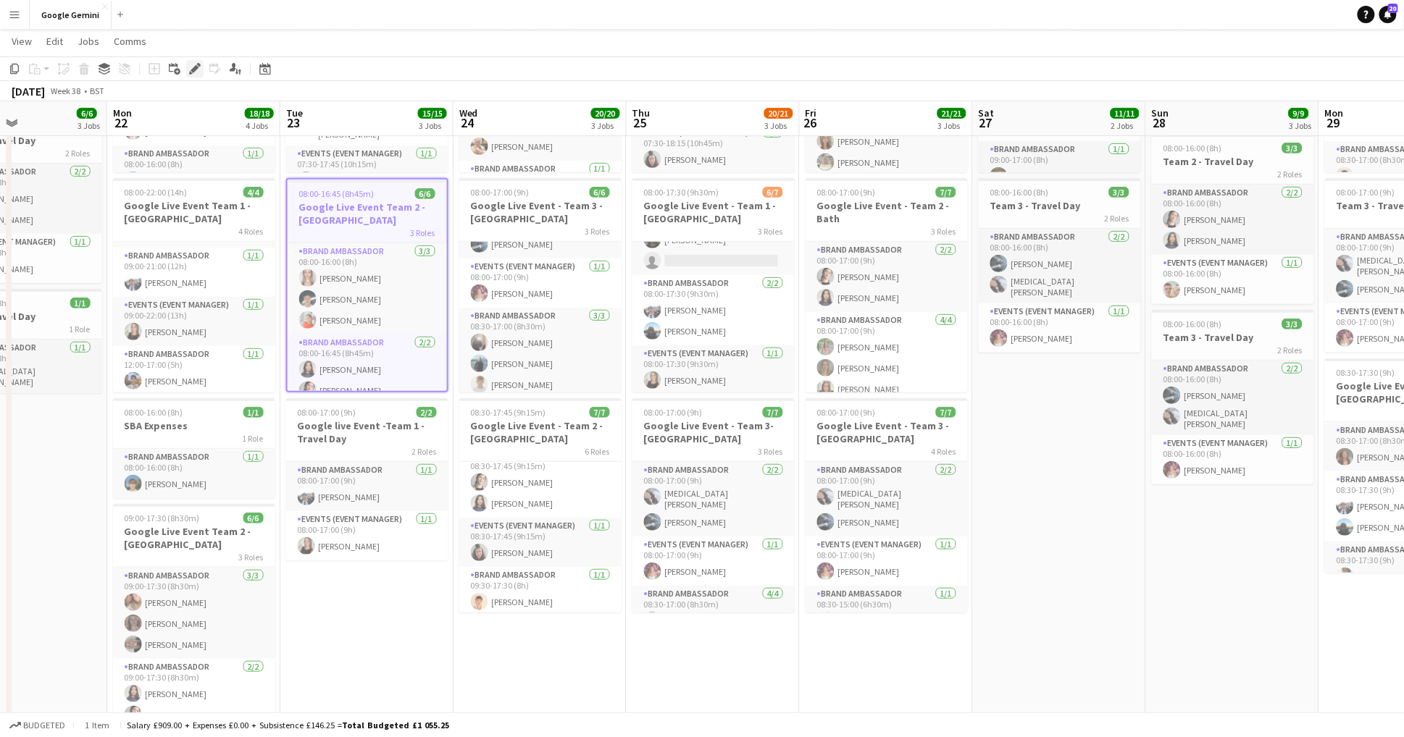
click at [194, 72] on icon "Edit" at bounding box center [195, 69] width 12 height 12
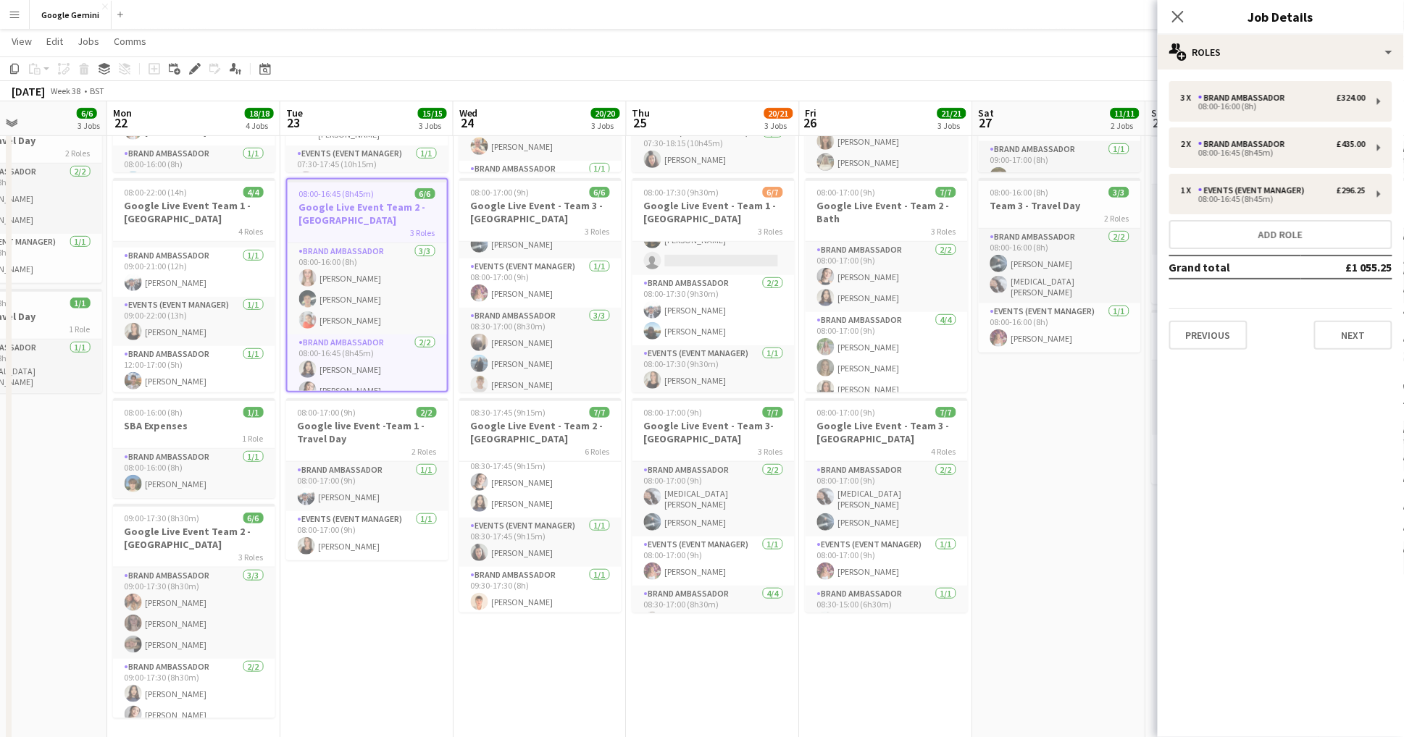
click at [1113, 537] on app-date-cell "08:00-18:30 (10h30m) 8/8 Google Live Event - Team 1 - Manchester 4 Roles Brand …" at bounding box center [1059, 441] width 173 height 979
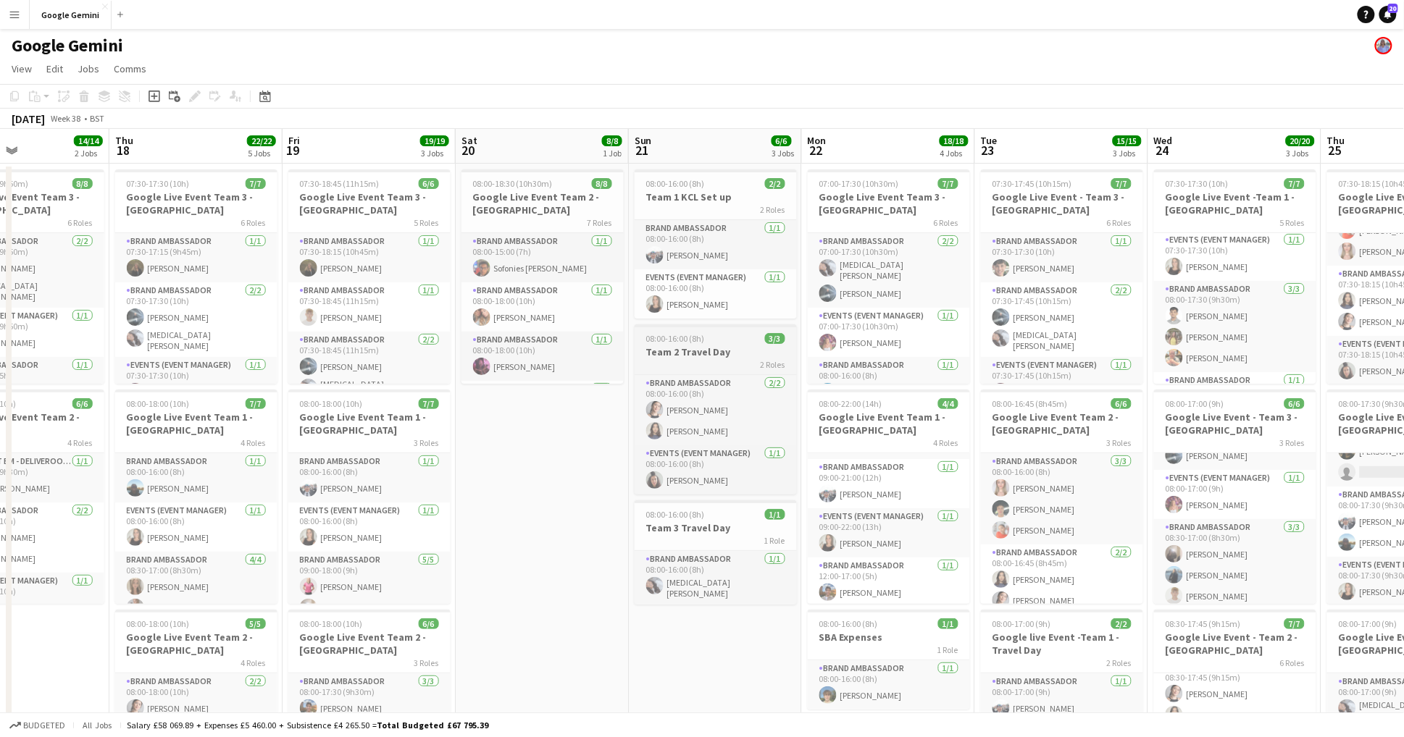
scroll to position [0, 409]
click at [711, 355] on h3 "Team 2 Travel Day" at bounding box center [716, 351] width 162 height 13
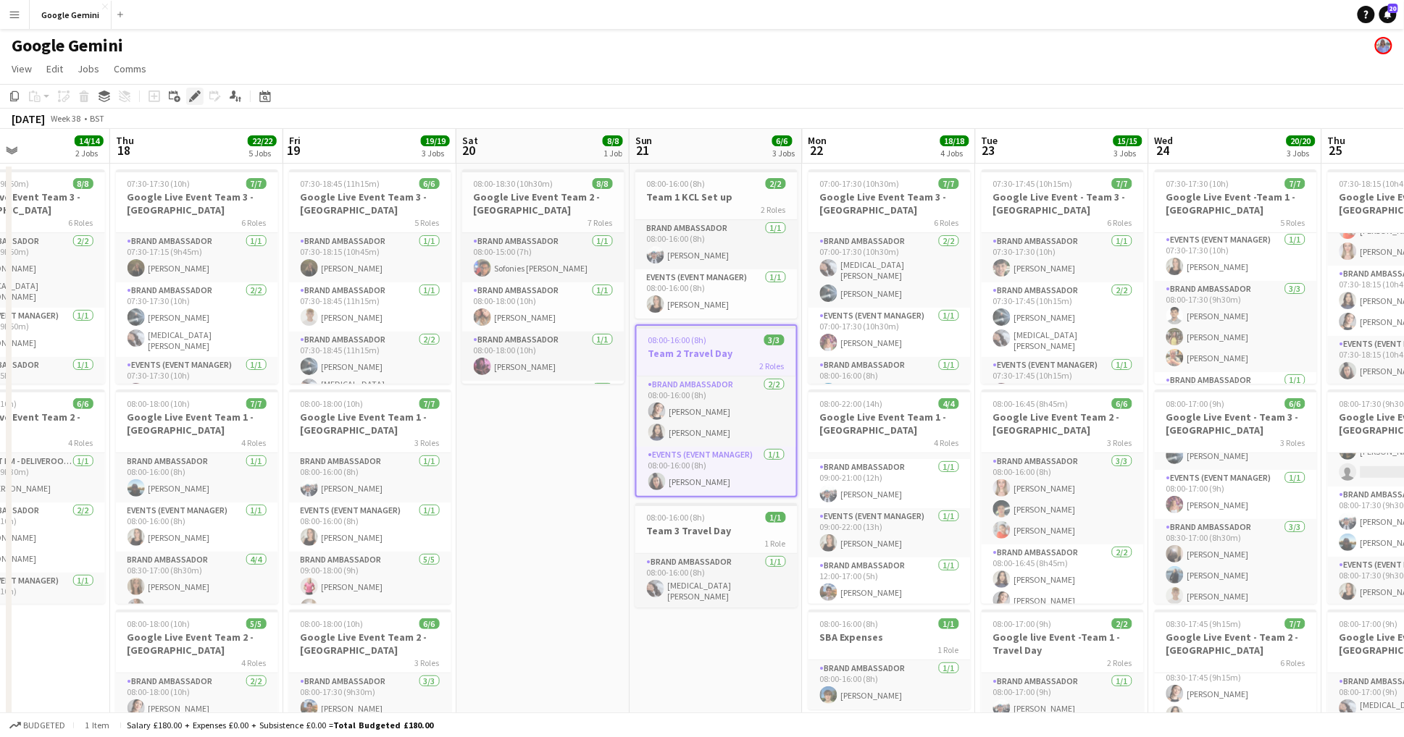
click at [194, 91] on icon "Edit" at bounding box center [195, 97] width 12 height 12
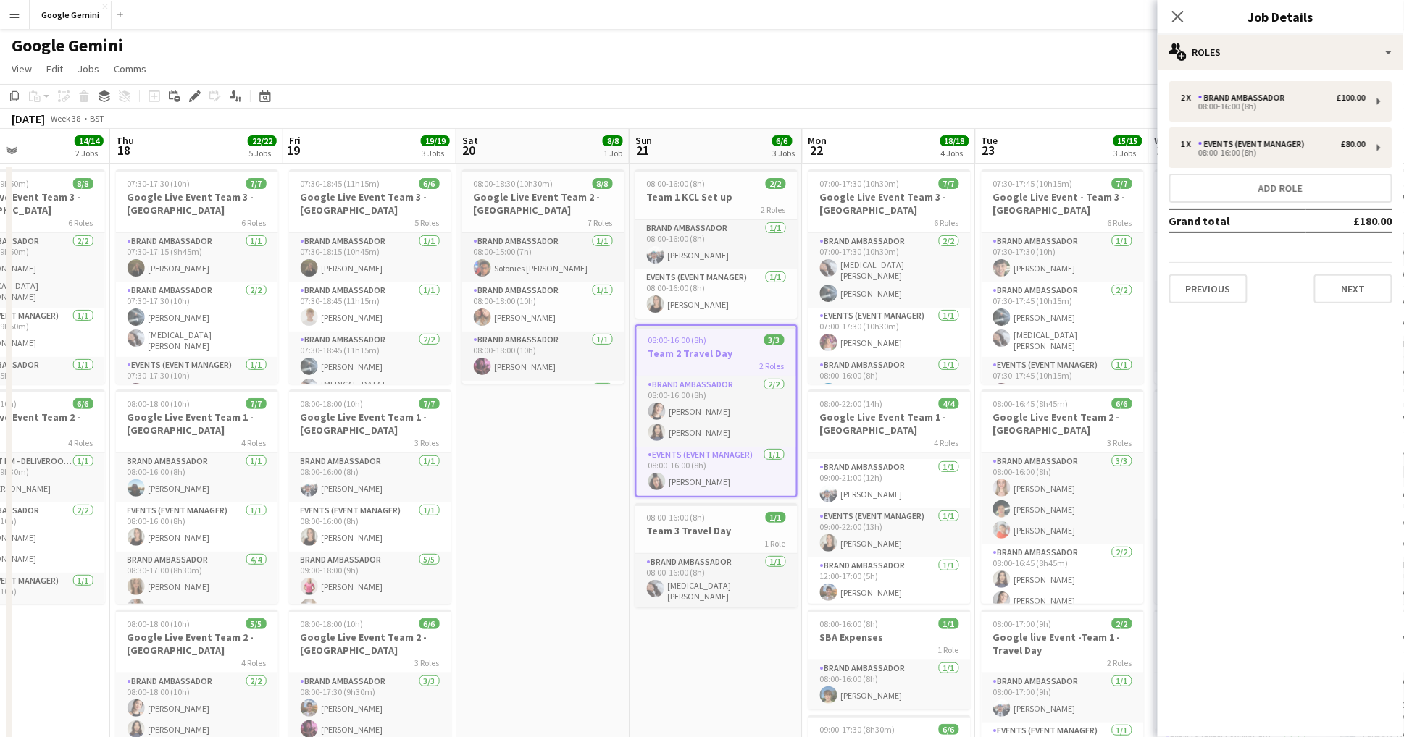
click at [560, 607] on app-date-cell "08:00-18:30 (10h30m) 8/8 Google Live Event Team 2 - [GEOGRAPHIC_DATA] 7 Roles B…" at bounding box center [542, 653] width 173 height 979
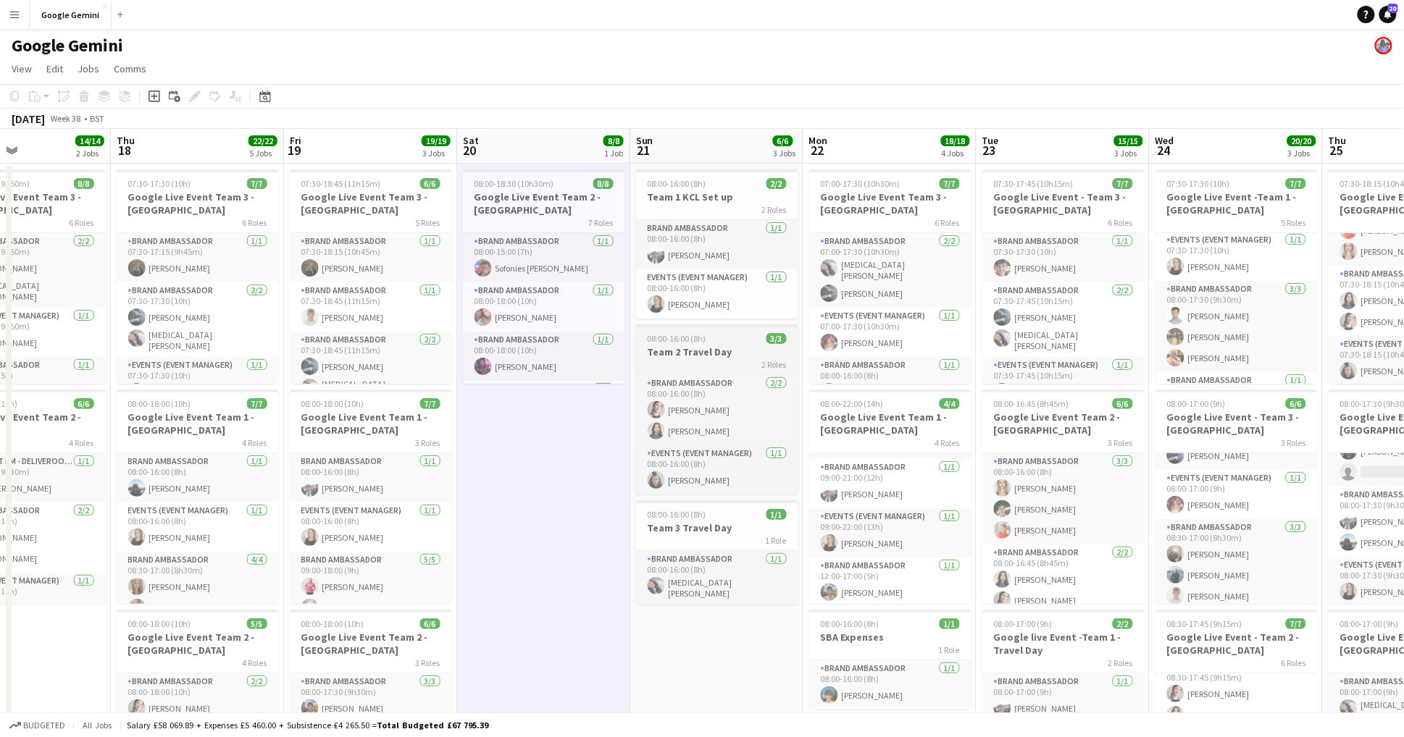
click at [756, 359] on div "2 Roles" at bounding box center [717, 365] width 162 height 12
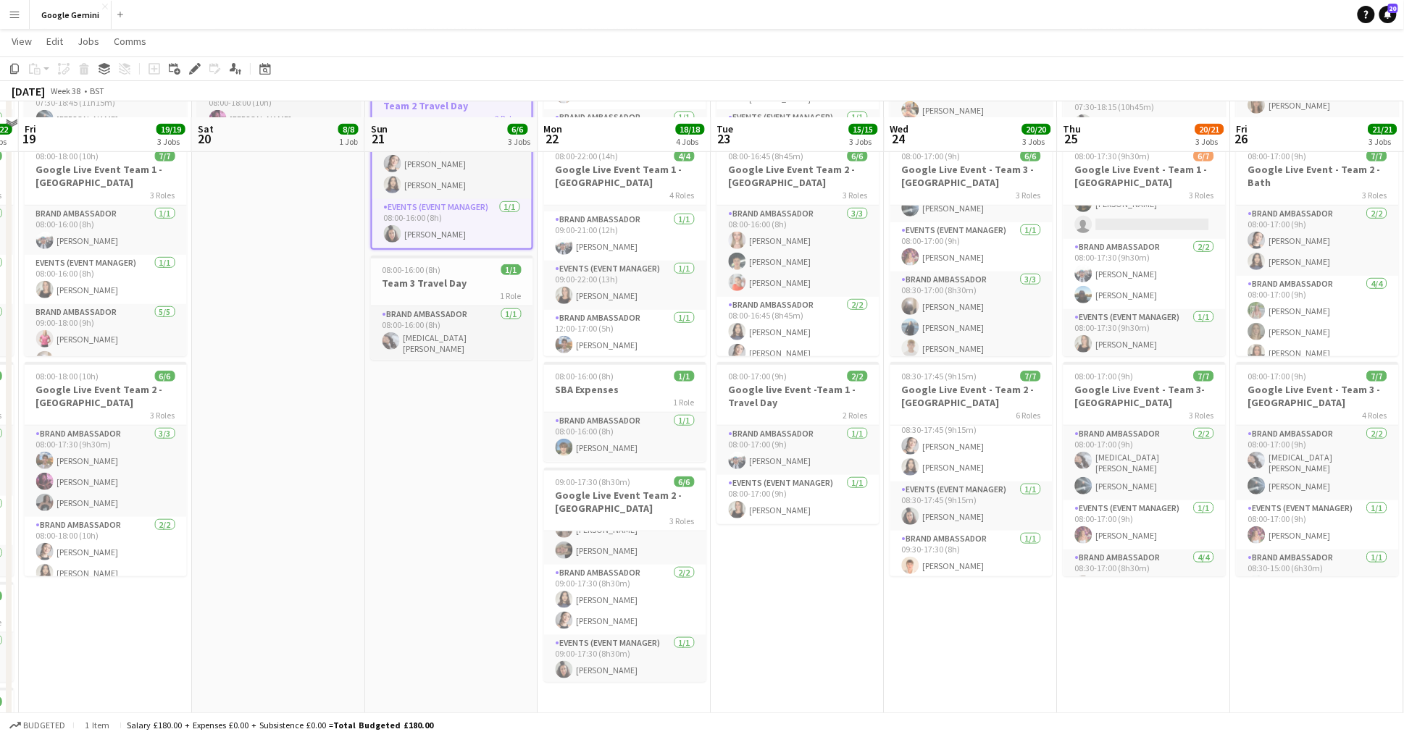
scroll to position [285, 0]
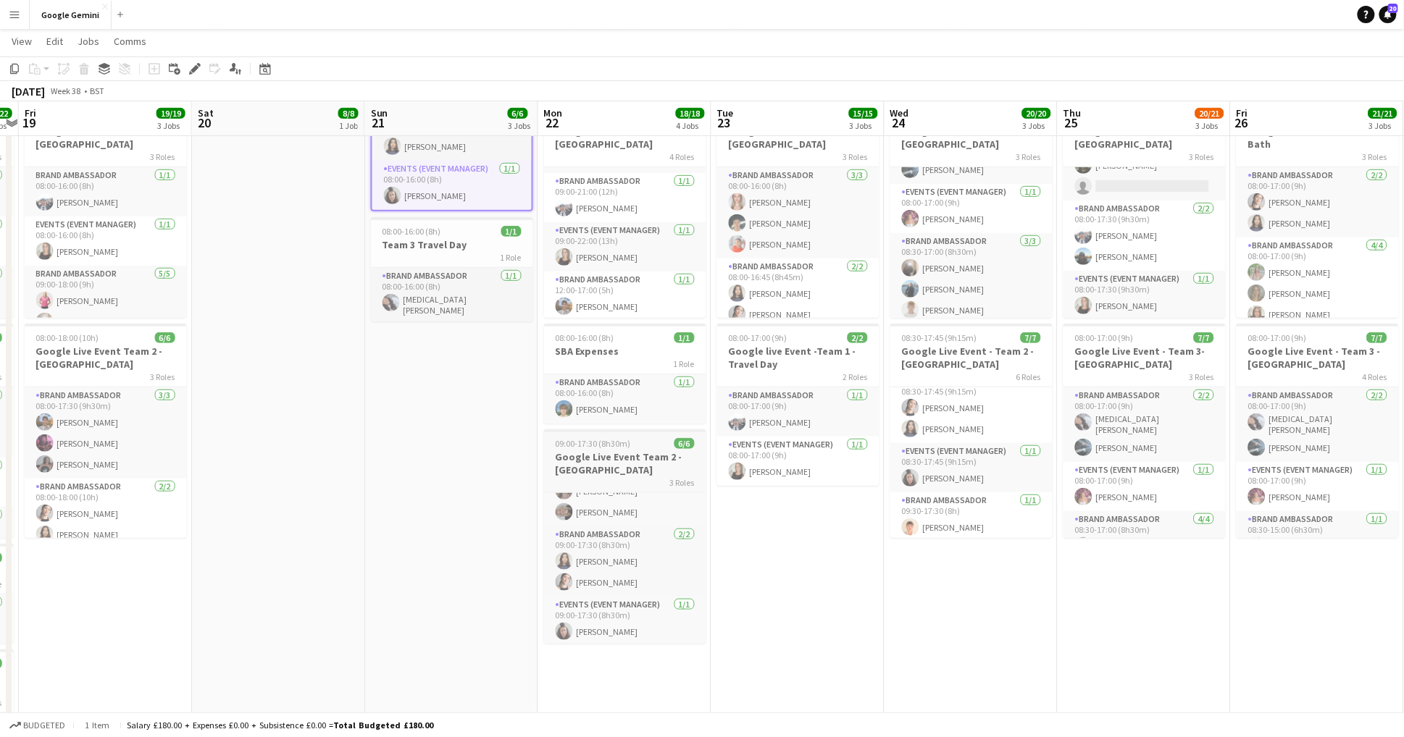
click at [619, 458] on h3 "Google Live Event Team 2 -[GEOGRAPHIC_DATA]" at bounding box center [625, 464] width 162 height 26
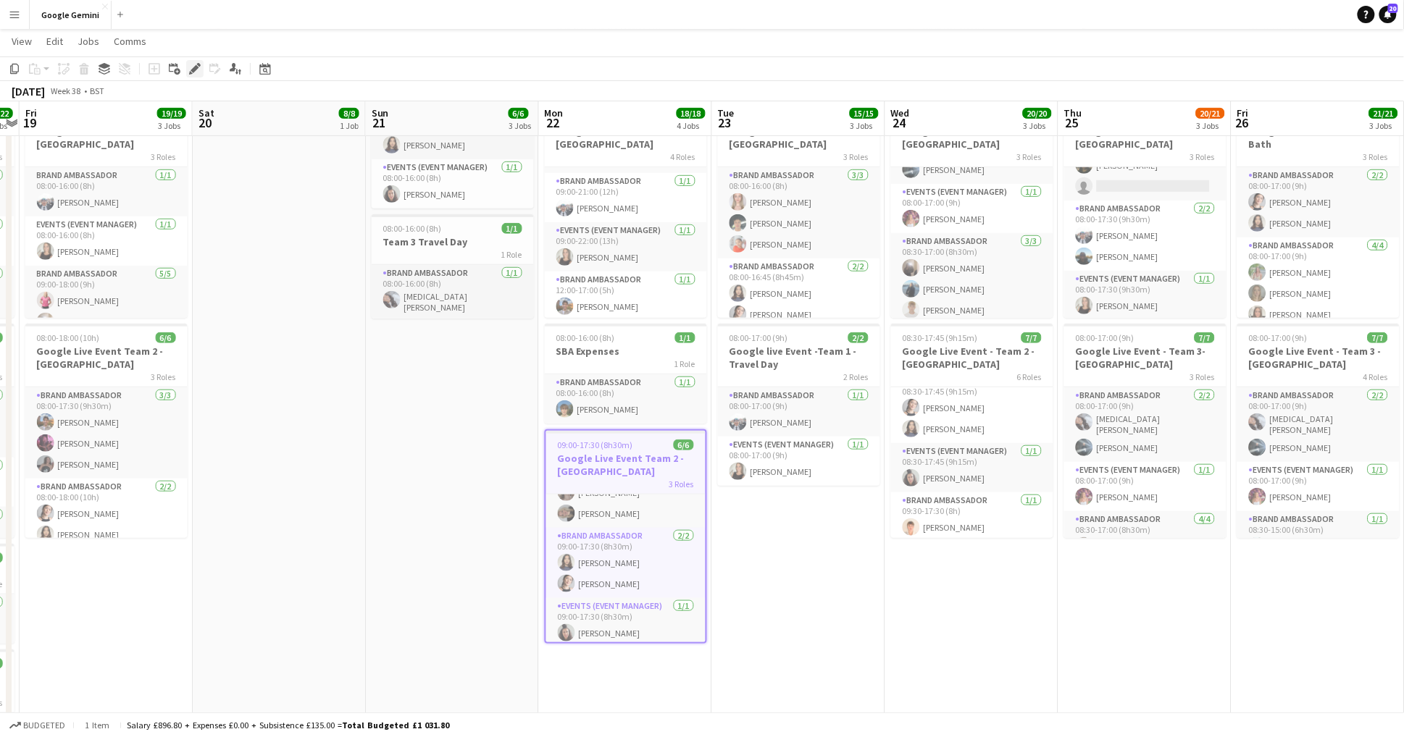
click at [193, 72] on icon at bounding box center [194, 69] width 8 height 8
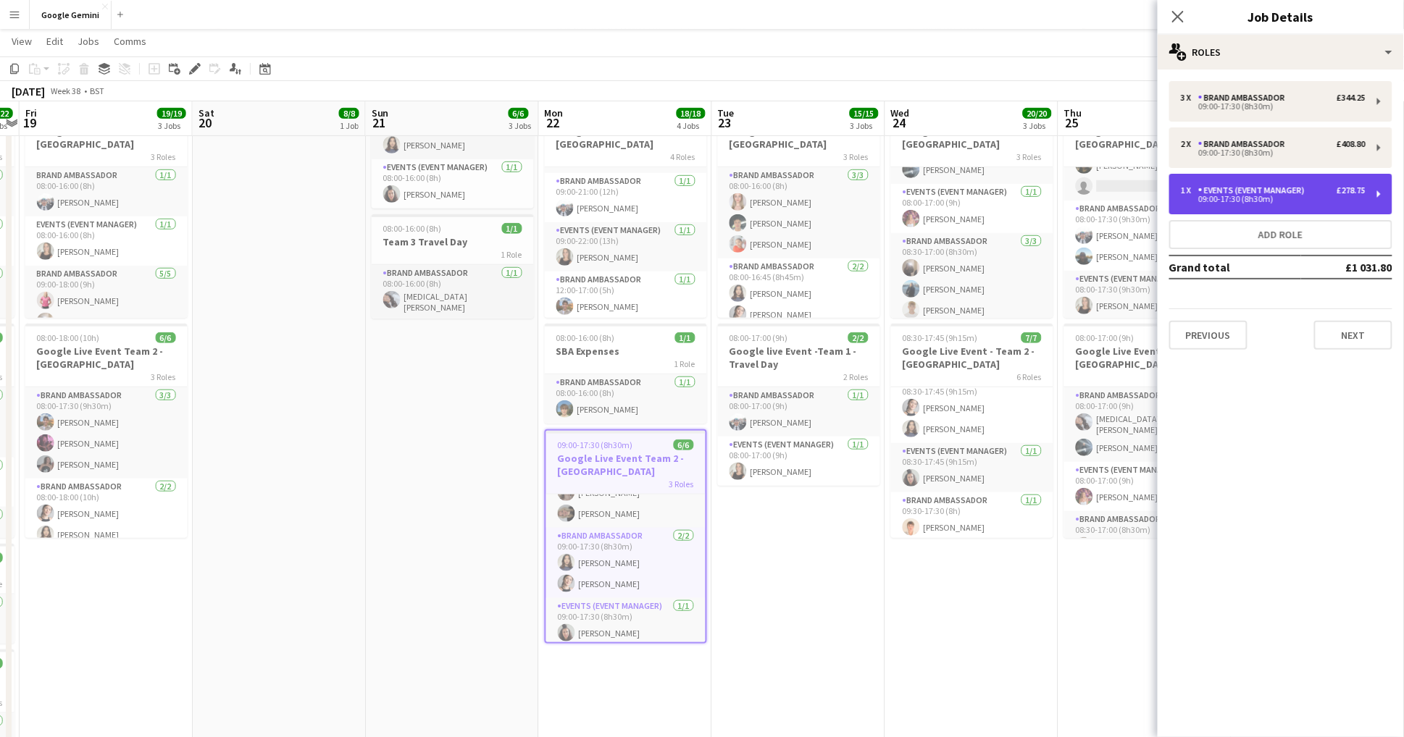
click at [1328, 192] on div "1 x Events (Event Manager) £278.75" at bounding box center [1273, 190] width 185 height 10
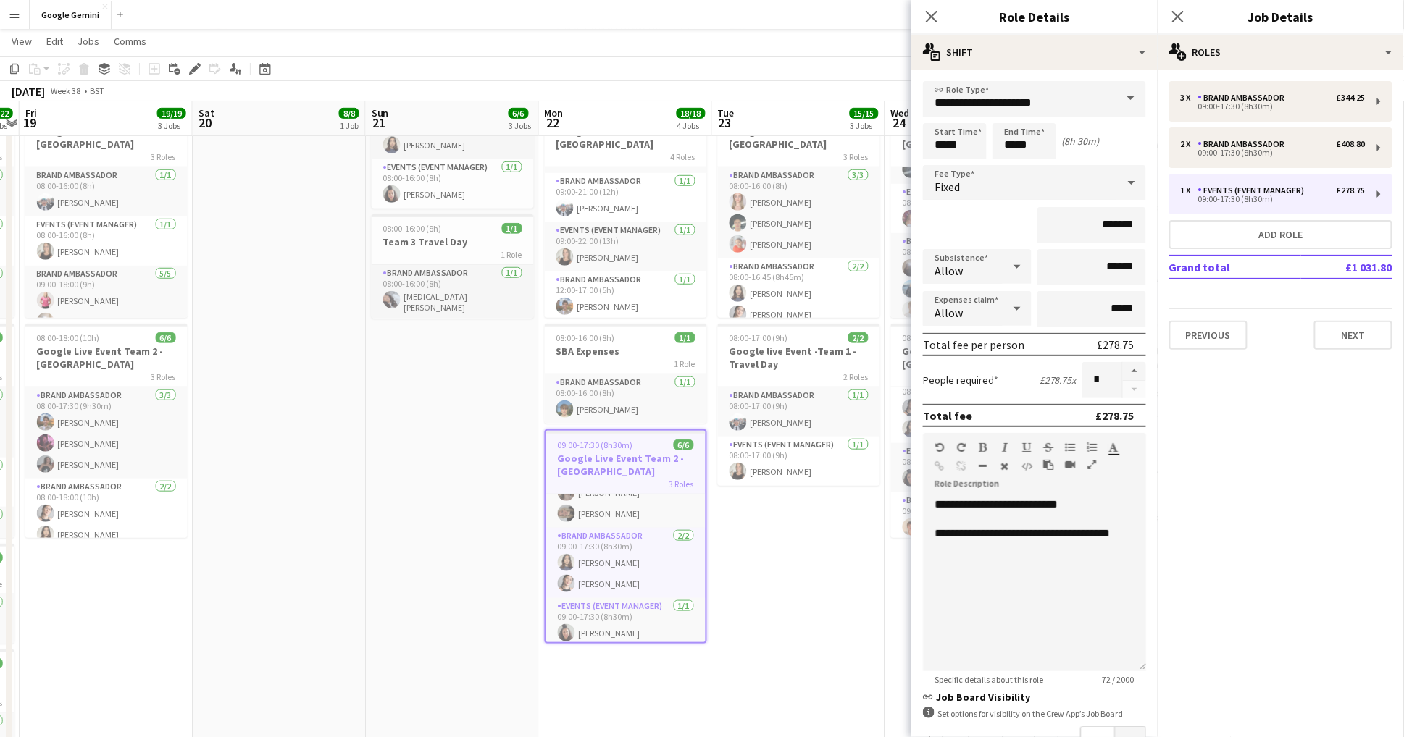
click at [784, 586] on app-date-cell "07:30-17:45 (10h15m) 7/7 Google Live Event - Team 3 - [GEOGRAPHIC_DATA] 6 Roles…" at bounding box center [798, 367] width 173 height 979
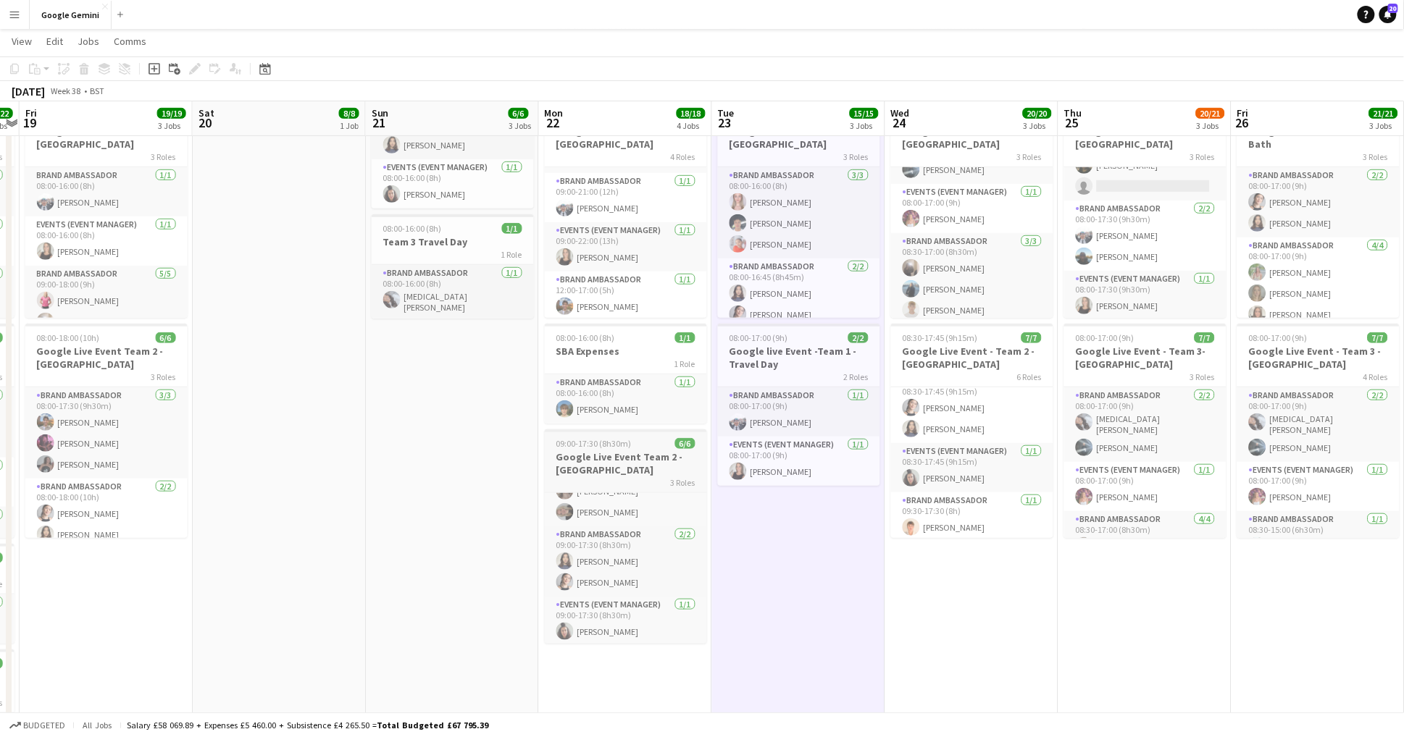
click at [606, 479] on div "3 Roles" at bounding box center [626, 483] width 162 height 12
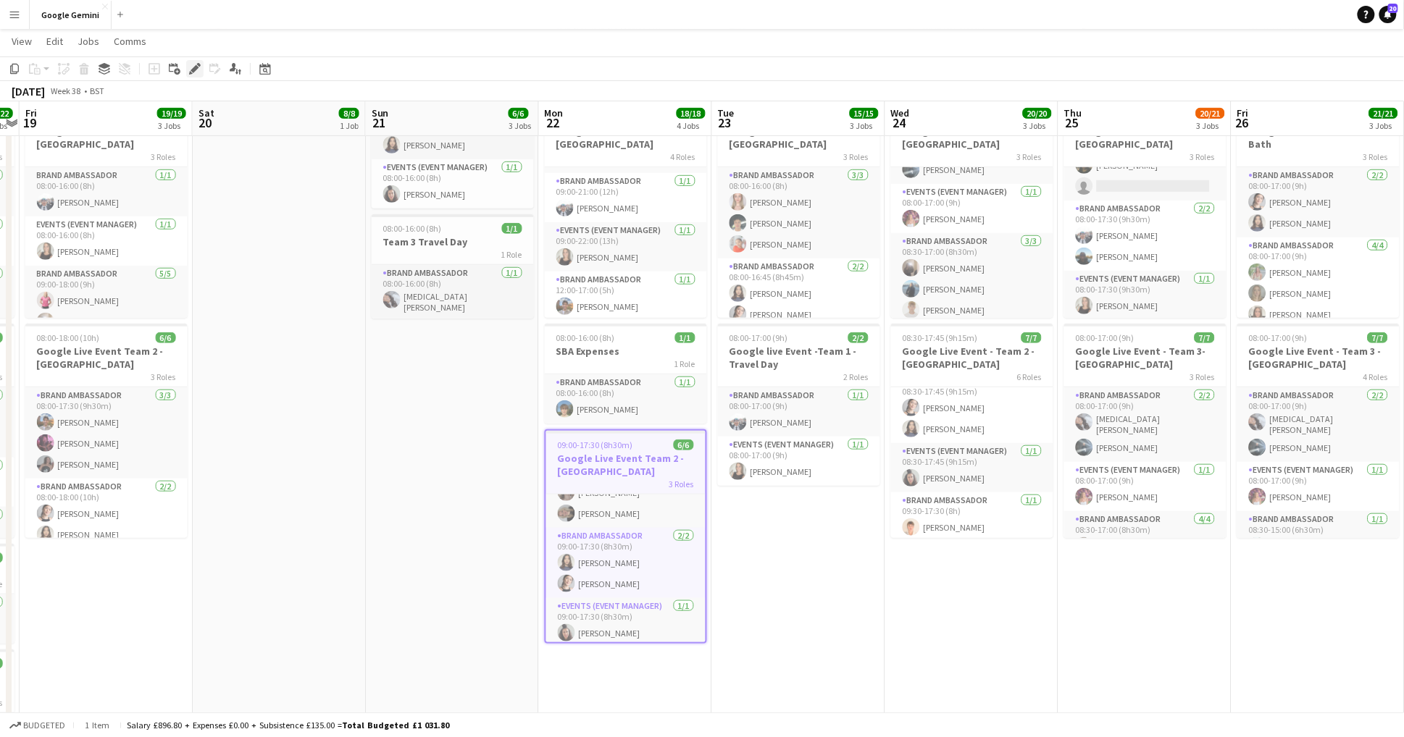
click at [197, 70] on icon "Edit" at bounding box center [195, 69] width 12 height 12
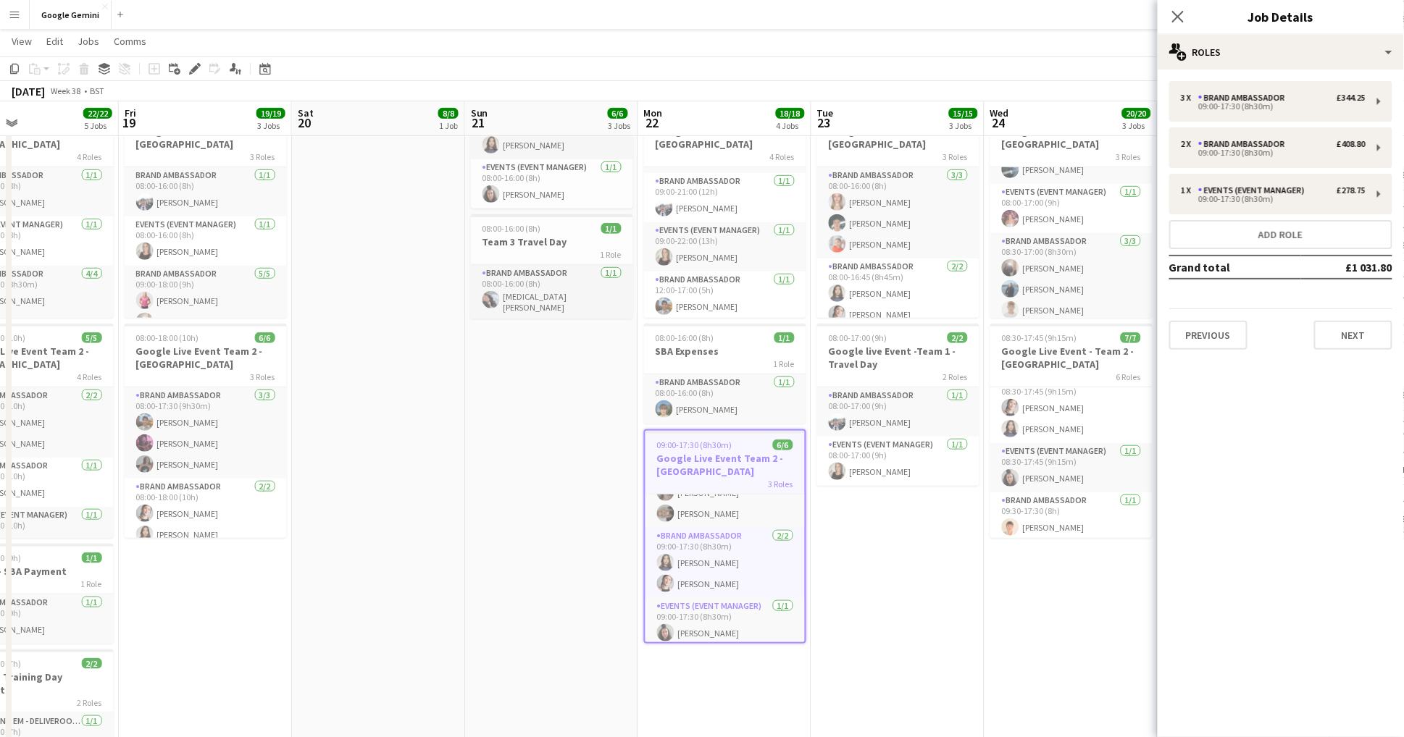
scroll to position [0, 572]
click at [366, 288] on app-date-cell "08:00-18:30 (10h30m) 8/8 Google Live Event Team 2 - [GEOGRAPHIC_DATA] 7 Roles B…" at bounding box center [379, 367] width 173 height 979
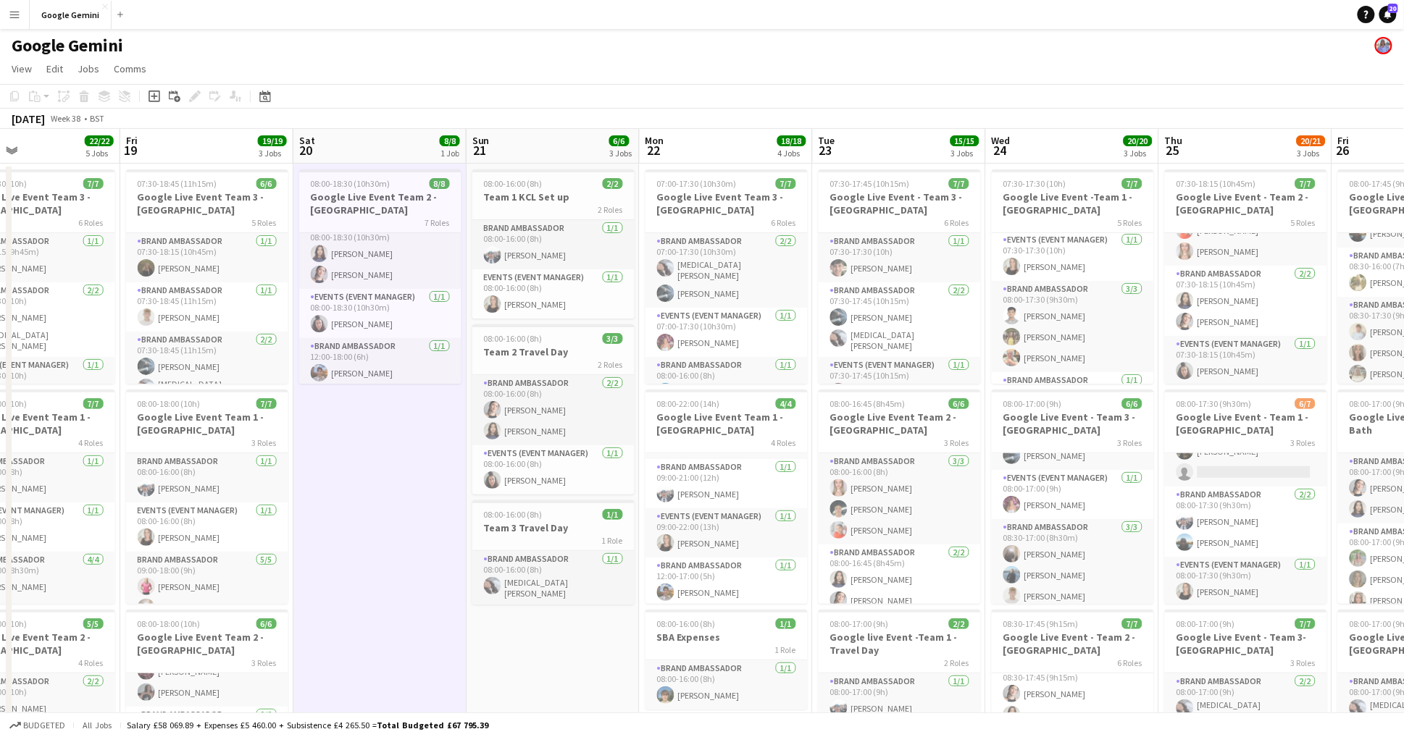
scroll to position [210, 0]
click at [374, 190] on h3 "Google Live Event Team 2 - [GEOGRAPHIC_DATA]" at bounding box center [380, 203] width 162 height 26
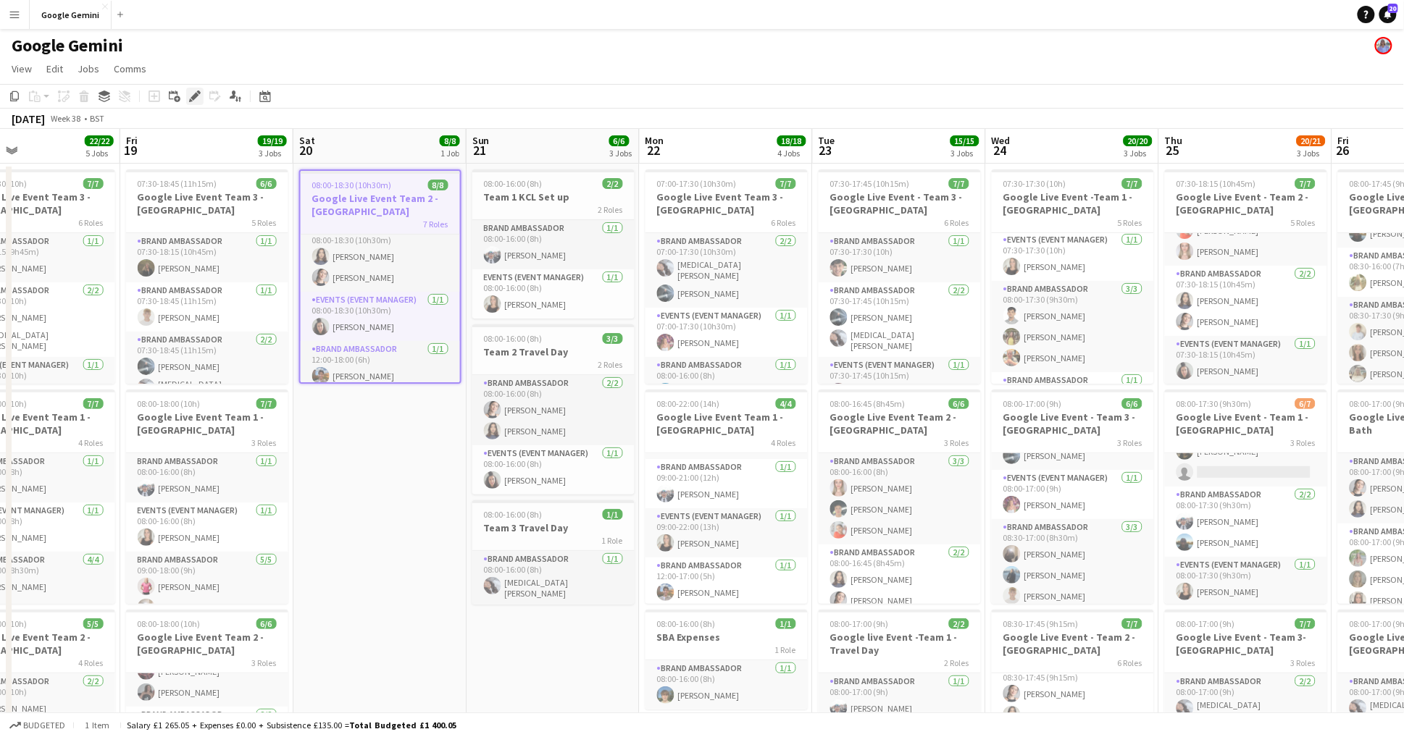
click at [196, 97] on icon "Edit" at bounding box center [195, 97] width 12 height 12
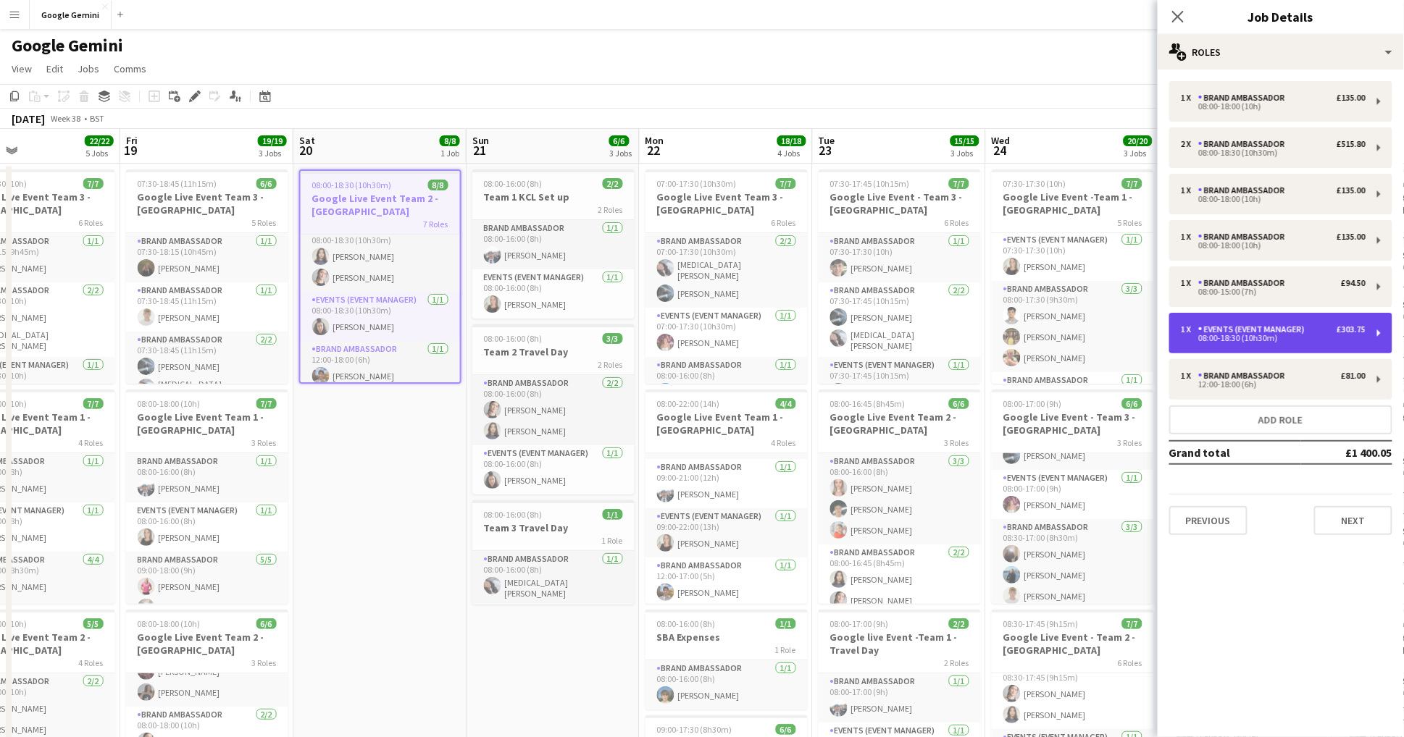
click at [1237, 328] on div "Events (Event Manager)" at bounding box center [1254, 329] width 112 height 10
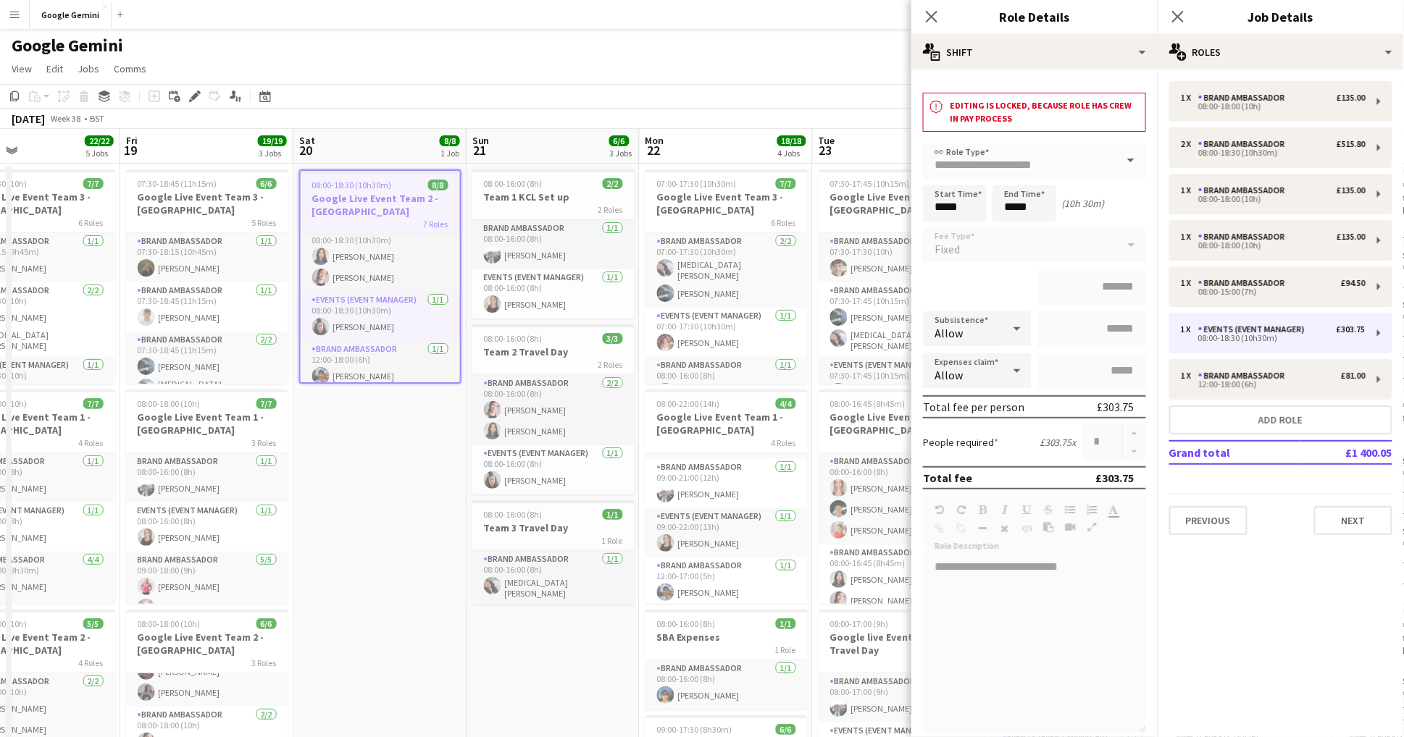
click at [393, 579] on app-date-cell "08:00-18:30 (10h30m) 8/8 Google Live Event Team 2 - [GEOGRAPHIC_DATA] 7 Roles B…" at bounding box center [379, 653] width 173 height 979
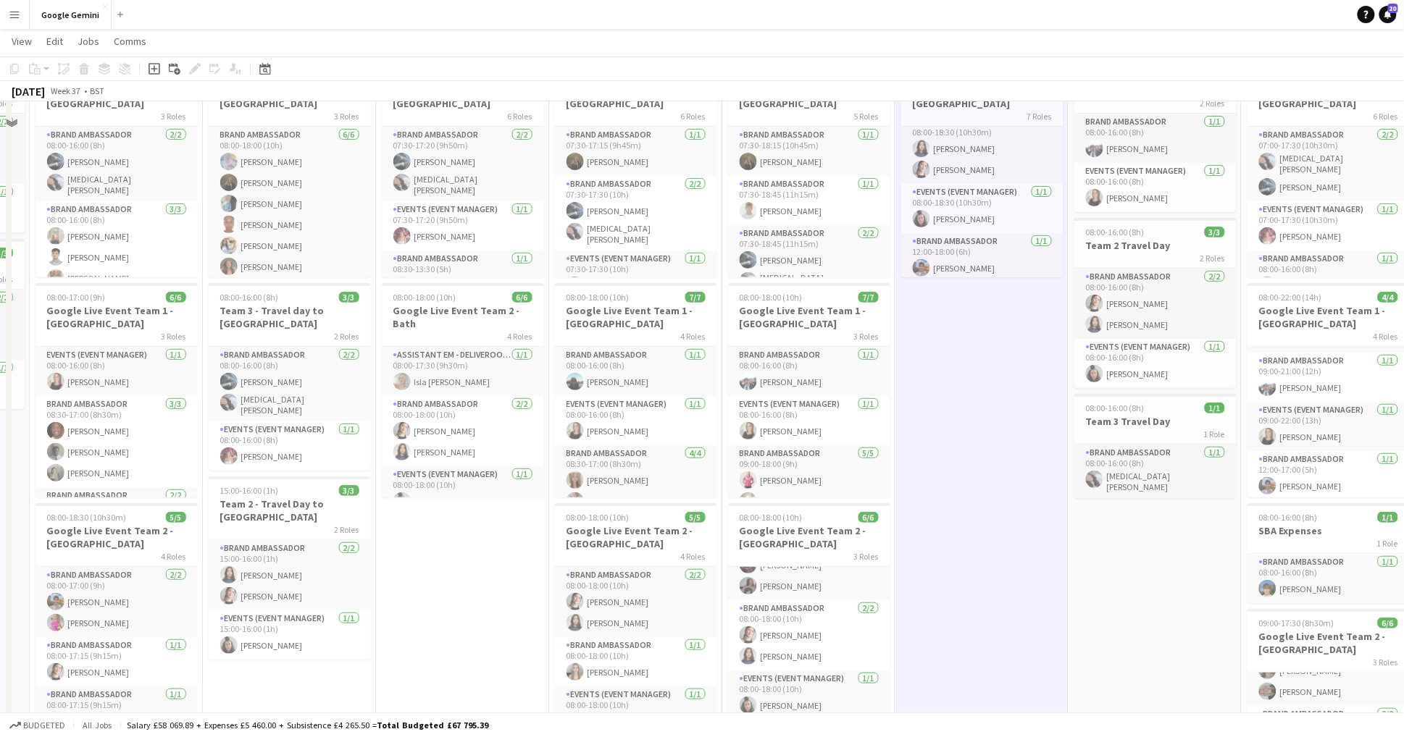
scroll to position [0, 0]
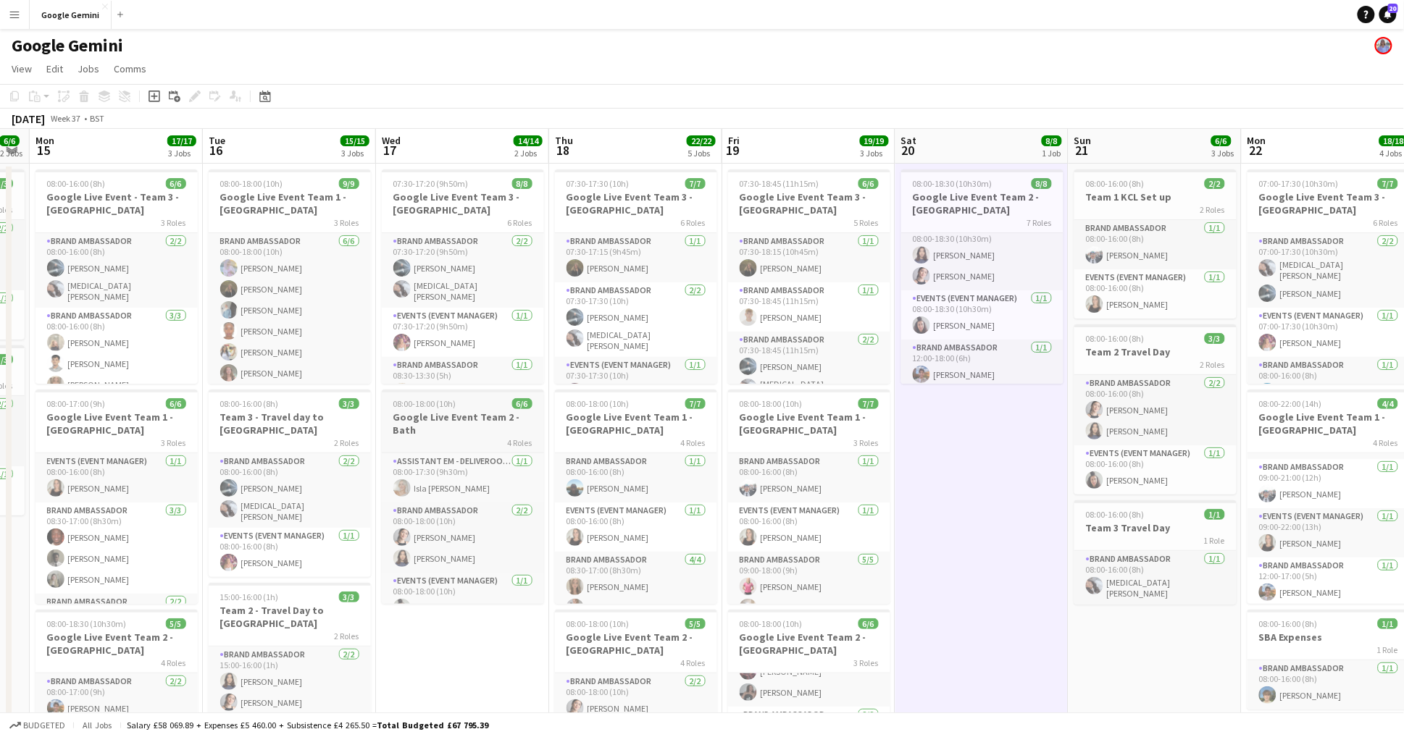
click at [459, 427] on h3 "Google Live Event Team 2 - Bath" at bounding box center [463, 424] width 162 height 26
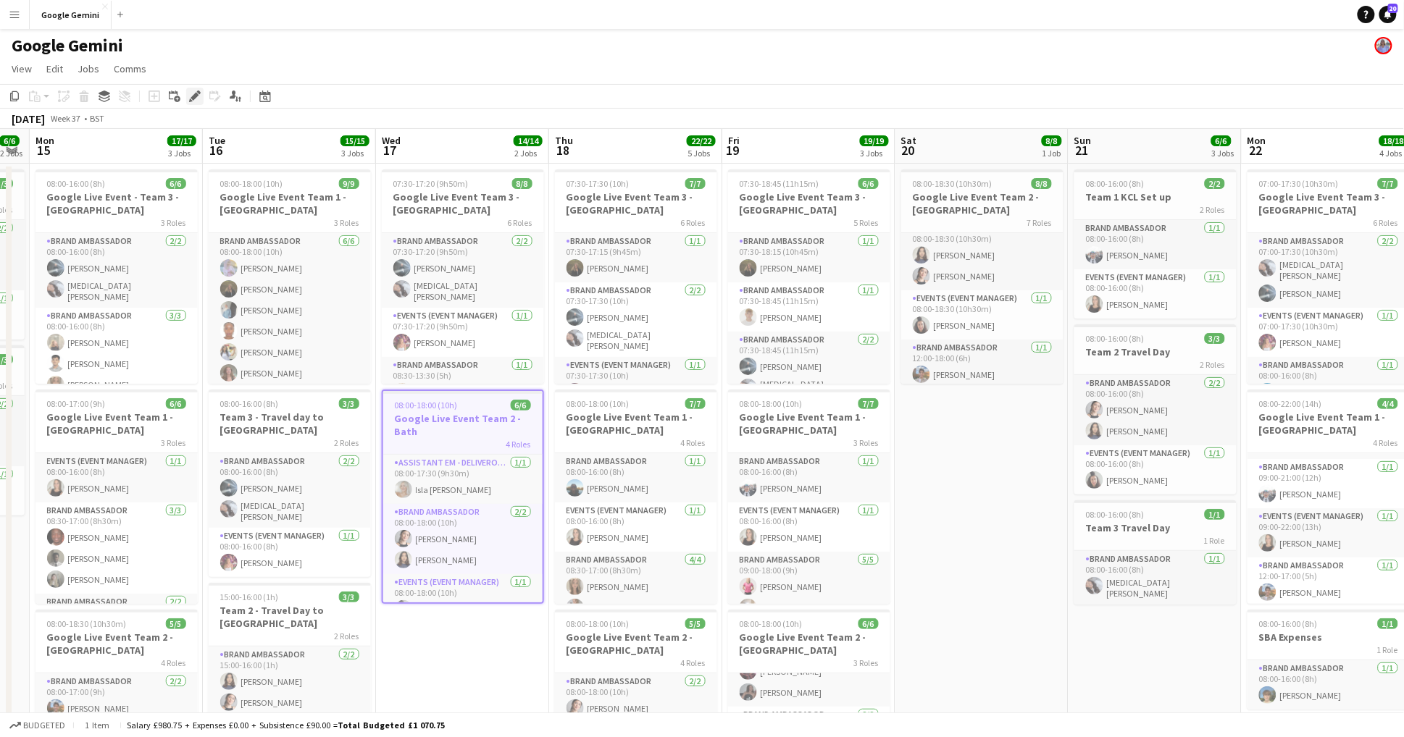
click at [192, 96] on icon "Edit" at bounding box center [195, 97] width 12 height 12
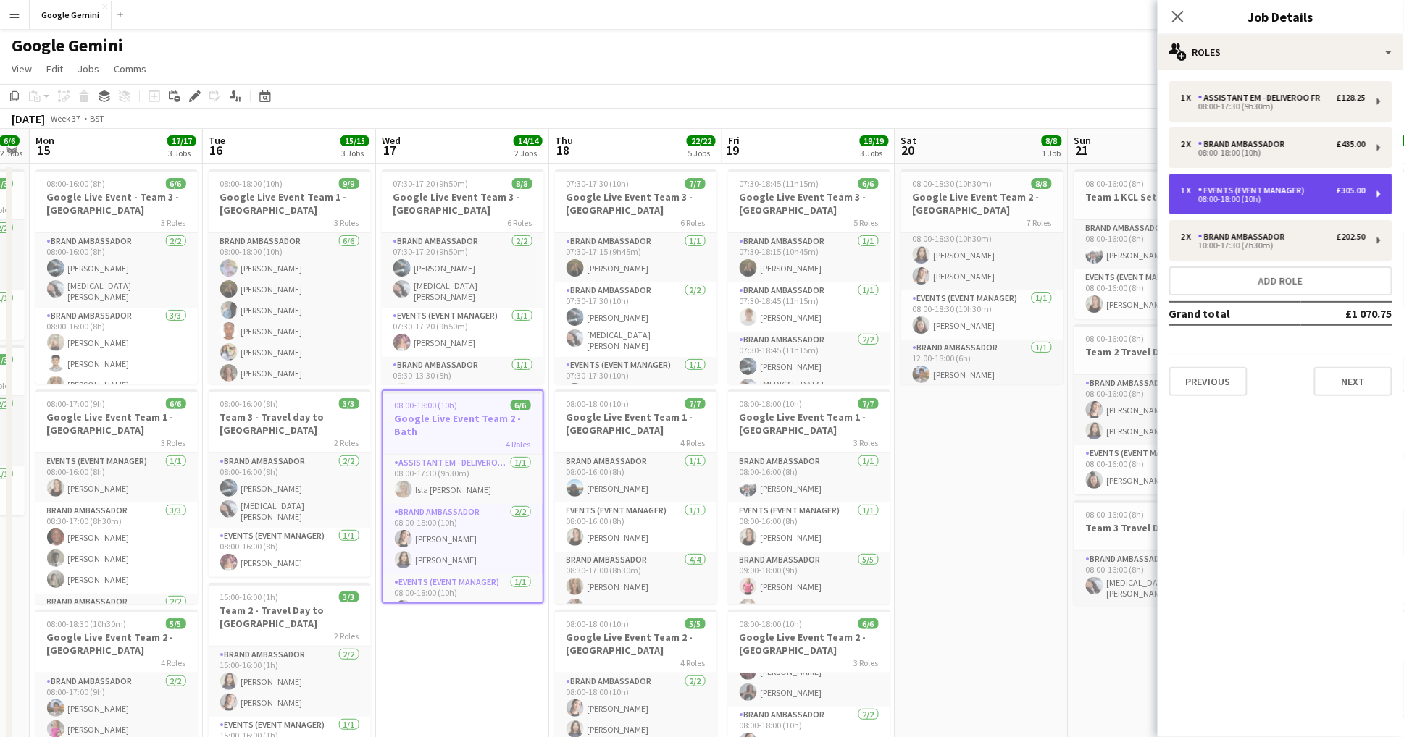
click at [1278, 190] on div "Events (Event Manager)" at bounding box center [1254, 190] width 112 height 10
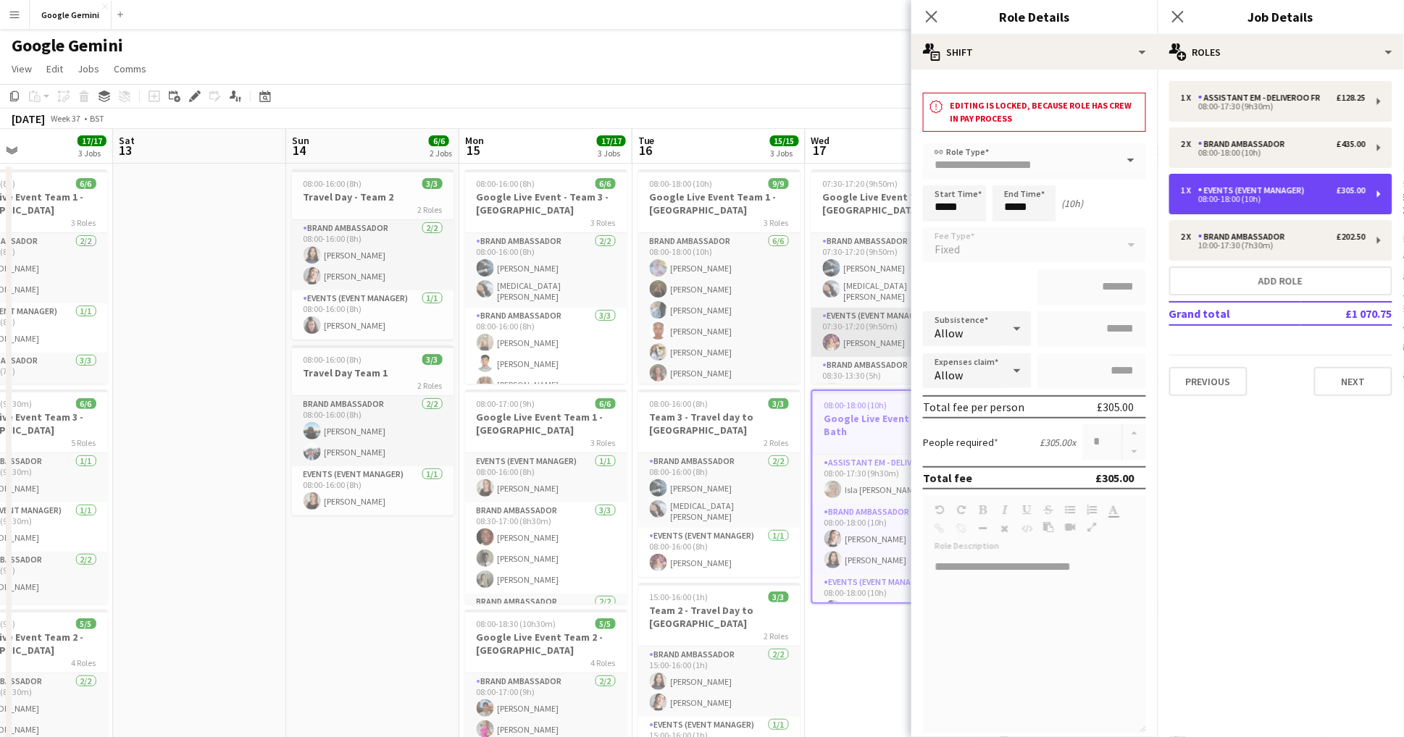
scroll to position [0, 406]
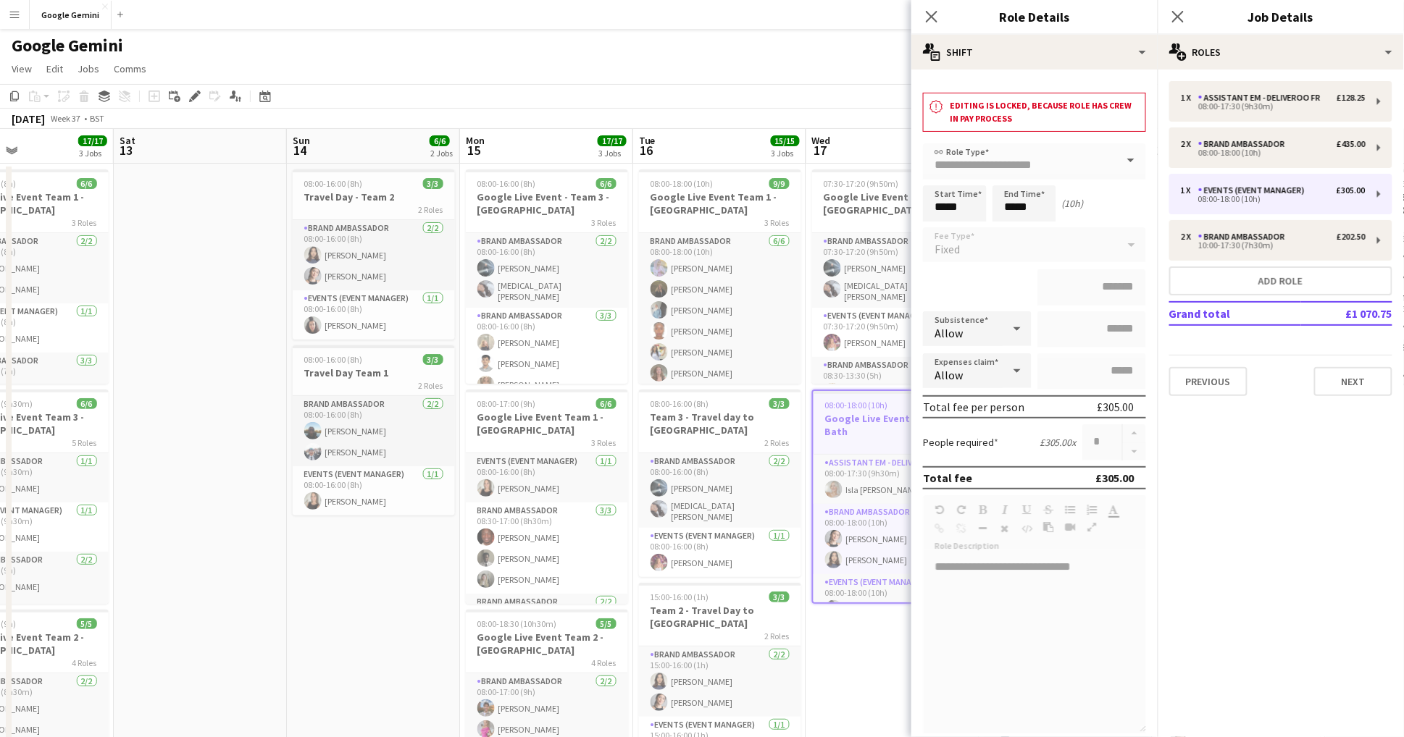
click at [310, 613] on app-date-cell "08:00-16:00 (8h) 3/3 Travel Day - Team 2 2 Roles Brand Ambassador [DATE] 08:00-…" at bounding box center [373, 653] width 173 height 979
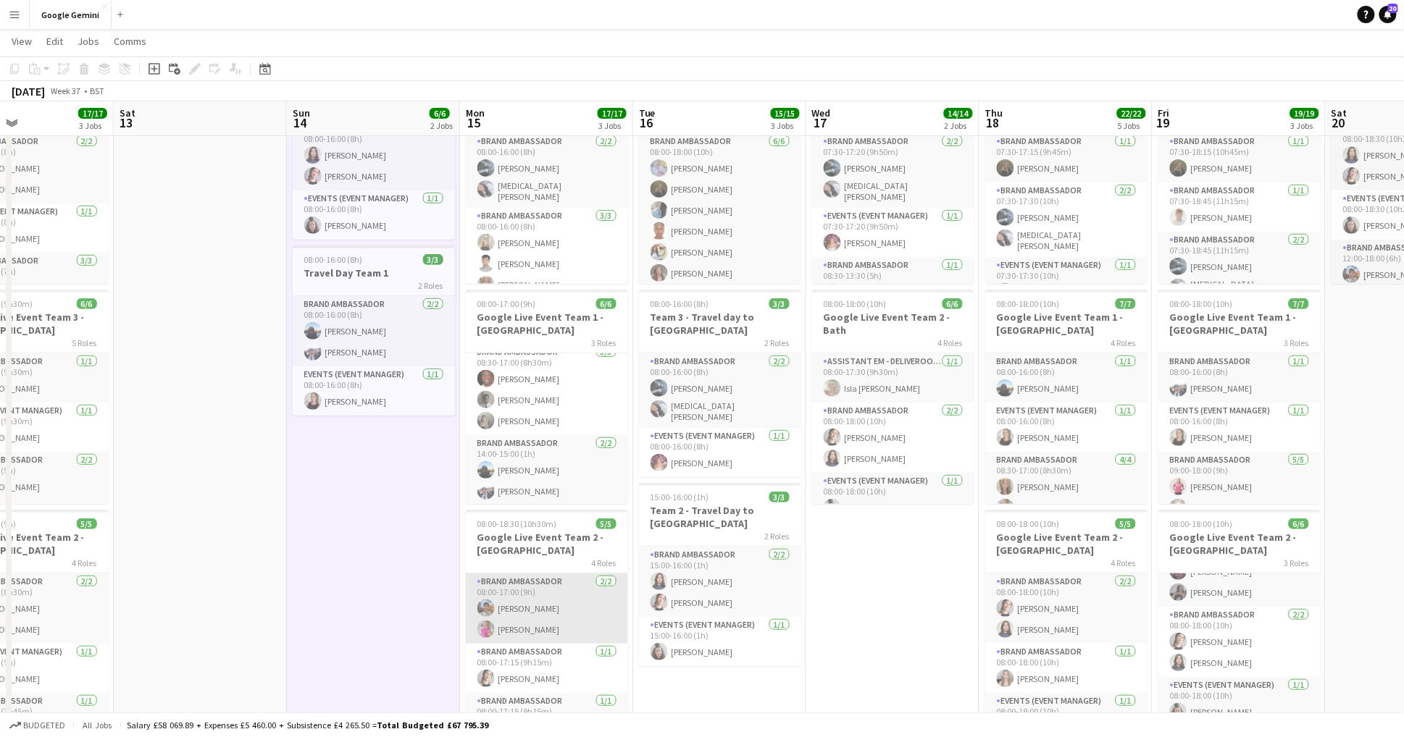
scroll to position [58, 0]
click at [563, 559] on div "4 Roles" at bounding box center [547, 563] width 162 height 12
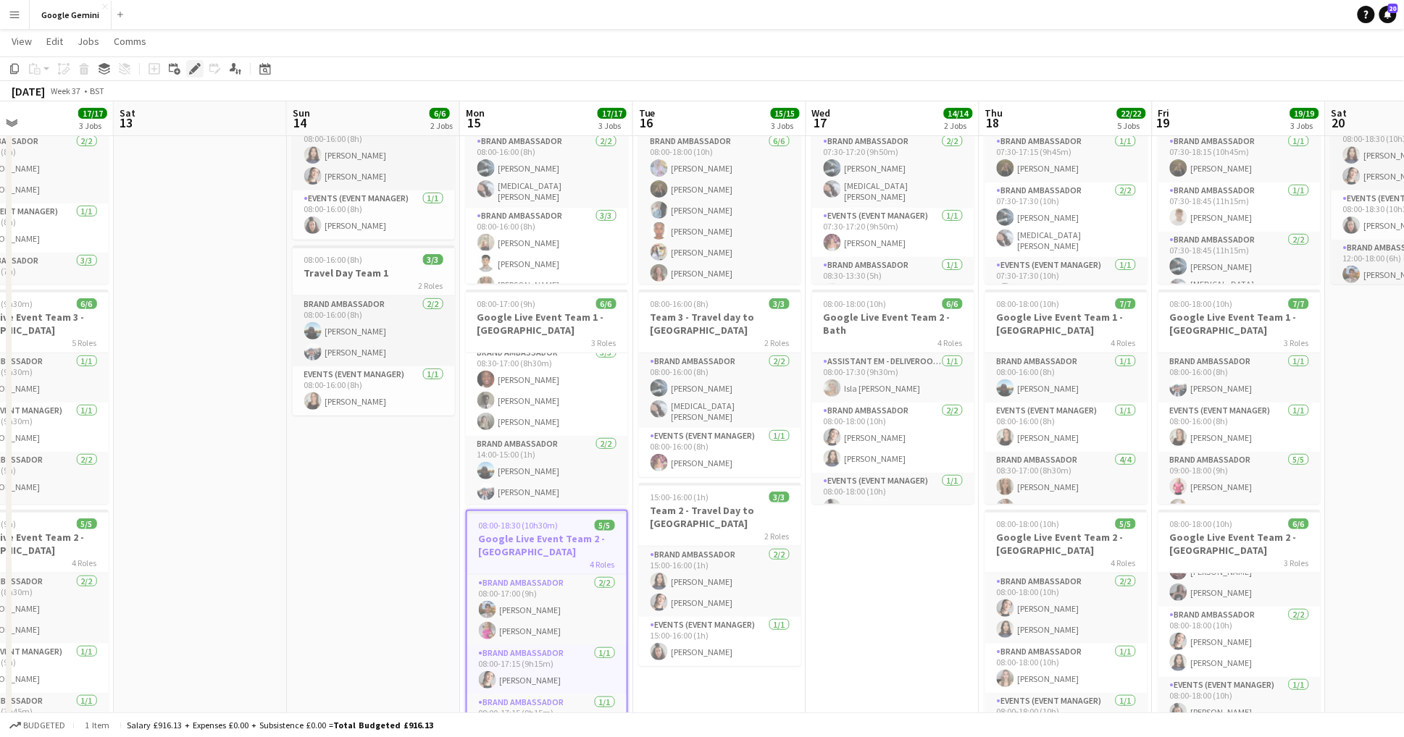
click at [194, 76] on div "Edit" at bounding box center [194, 68] width 17 height 17
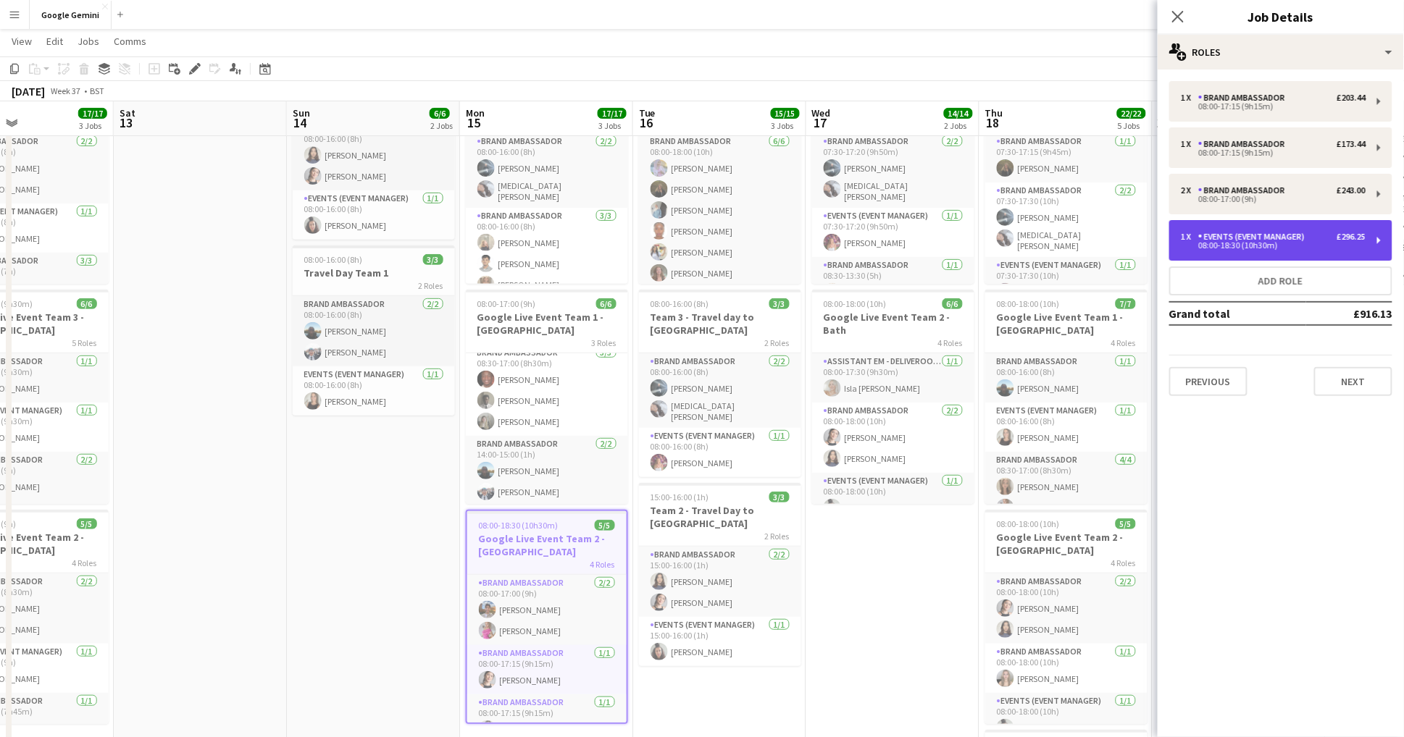
click at [1331, 238] on div "1 x Events (Event Manager) £296.25" at bounding box center [1273, 237] width 185 height 10
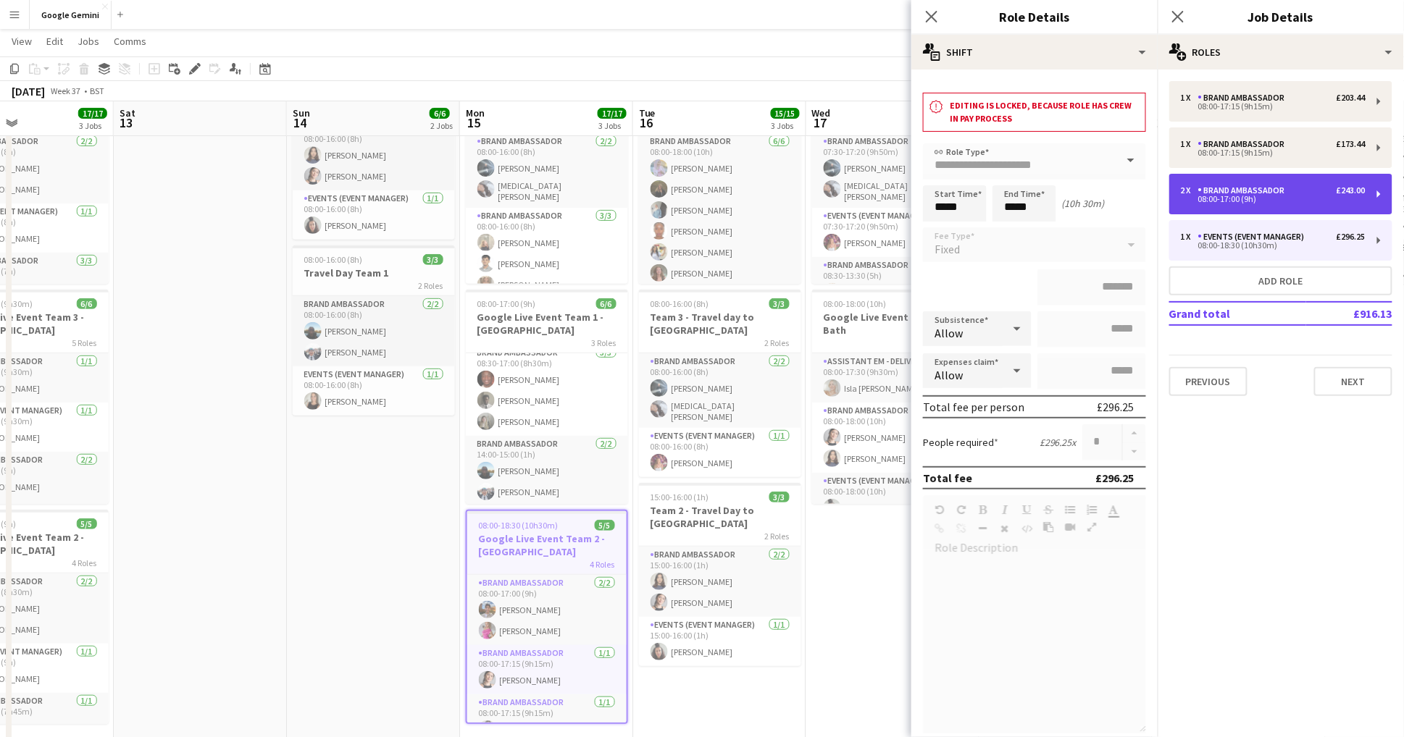
click at [1307, 192] on div "2 x Brand Ambassador £243.00" at bounding box center [1273, 190] width 185 height 10
type input "**********"
type input "*****"
type input "******"
type input "*"
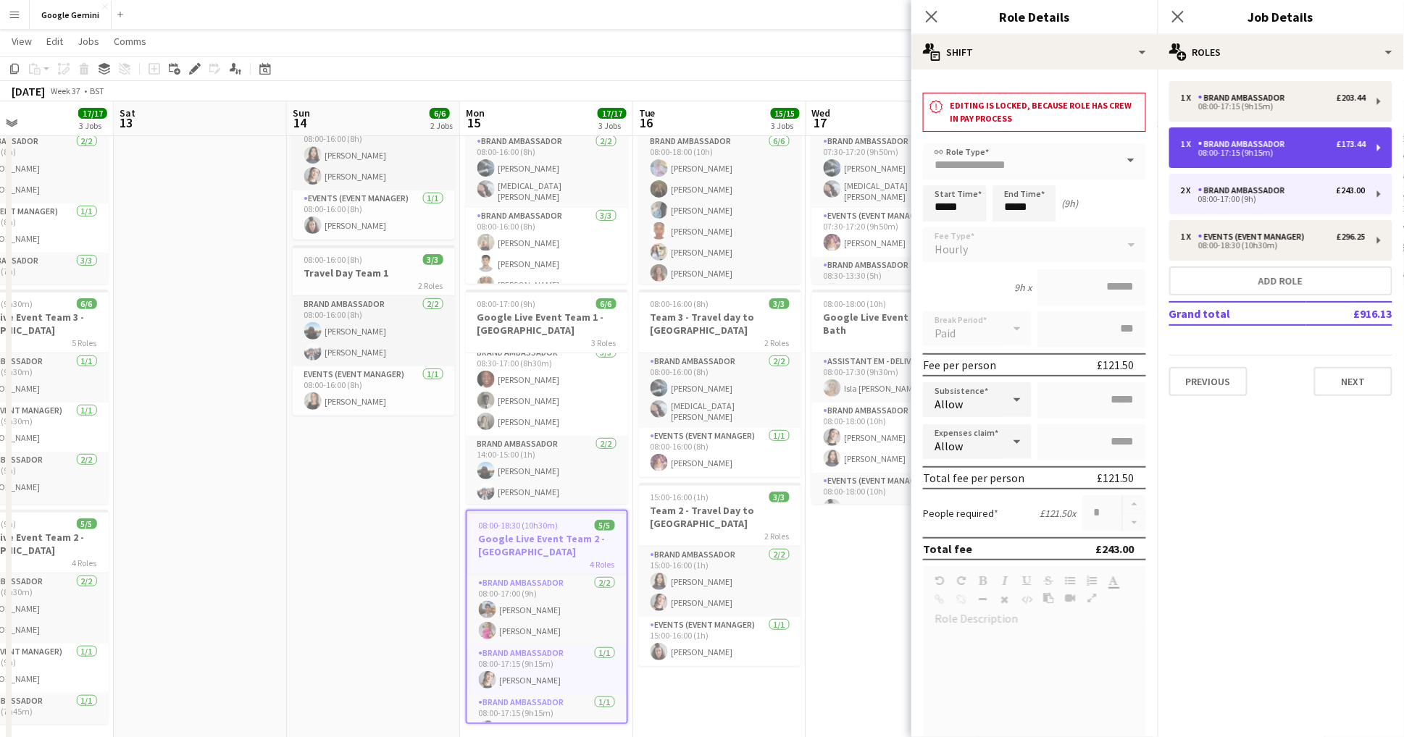
click at [1296, 162] on div "1 x Brand Ambassador £173.44 08:00-17:15 (9h15m)" at bounding box center [1280, 147] width 223 height 41
type input "*****"
type input "*******"
type input "*"
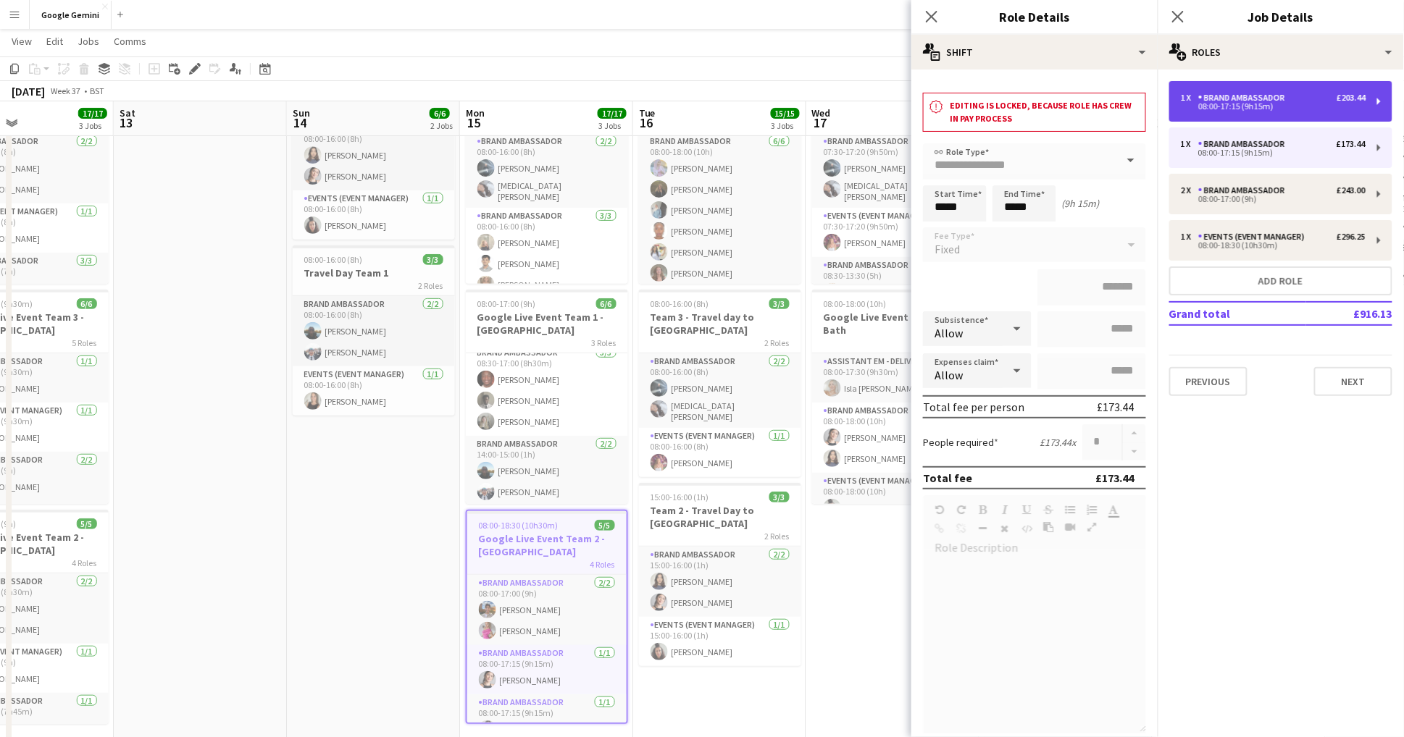
click at [1296, 103] on div "08:00-17:15 (9h15m)" at bounding box center [1273, 106] width 185 height 7
type input "*******"
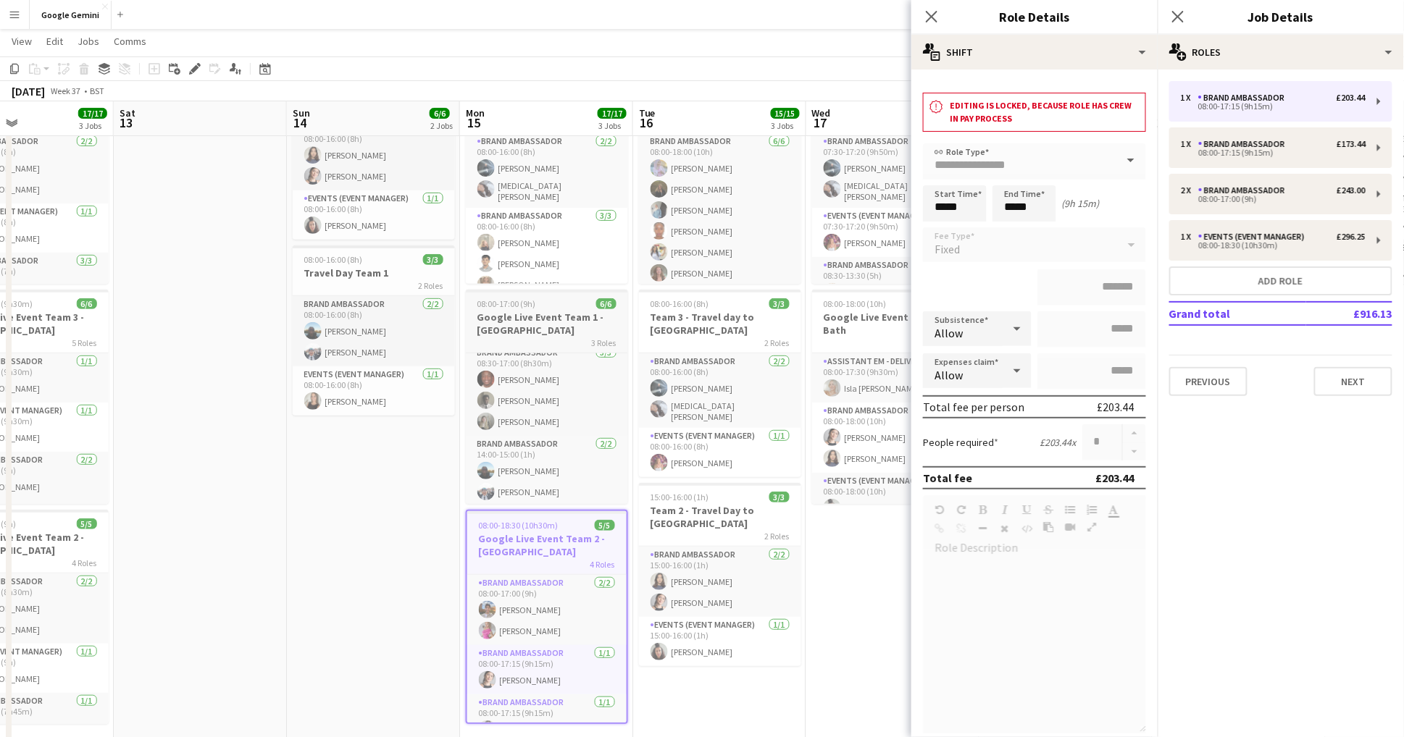
click at [534, 324] on h3 "Google Live Event Team 1 - [GEOGRAPHIC_DATA]" at bounding box center [547, 324] width 162 height 26
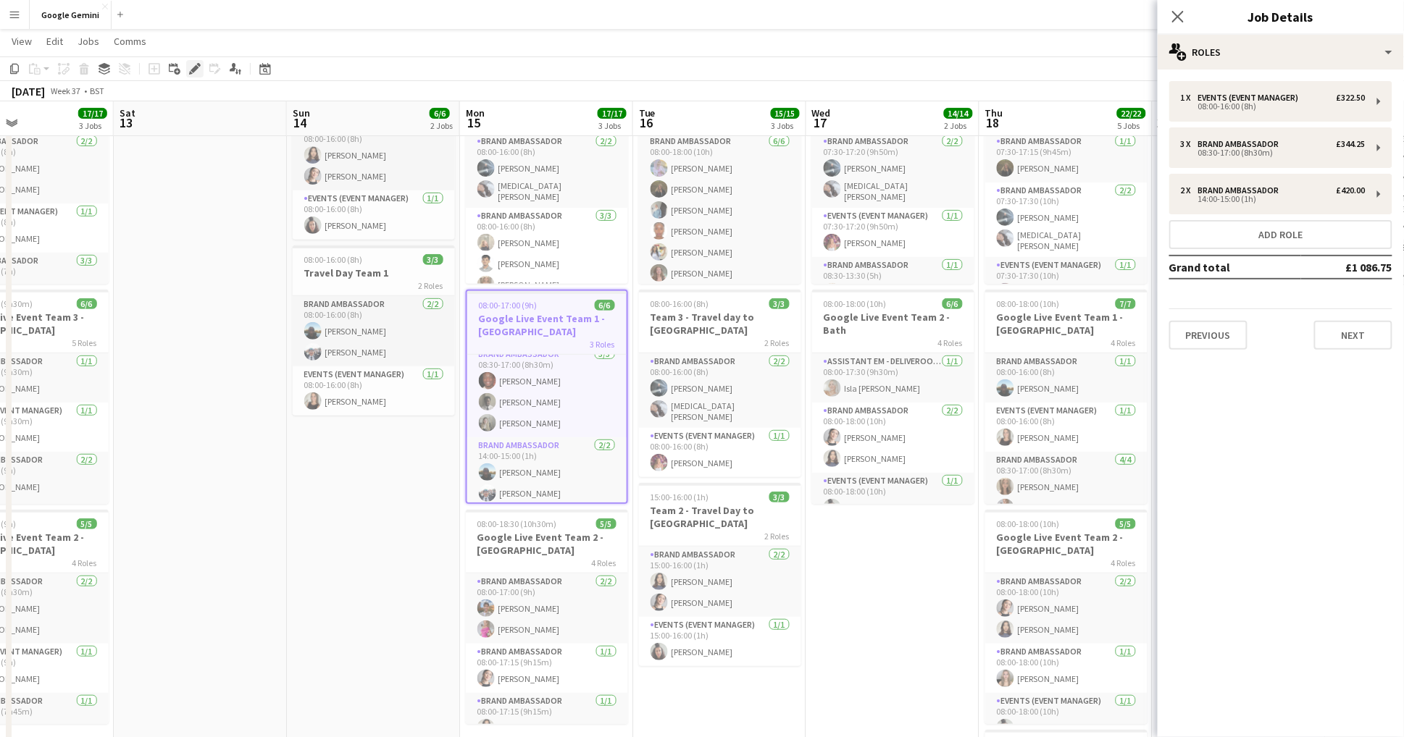
click at [193, 70] on icon at bounding box center [194, 69] width 8 height 8
click at [1304, 169] on div "1 x Events (Event Manager) £322.50 08:00-16:00 (8h) 3 x Brand Ambassador £344.2…" at bounding box center [1280, 215] width 246 height 269
click at [1307, 188] on div "2 x Brand Ambassador £420.00" at bounding box center [1273, 190] width 185 height 10
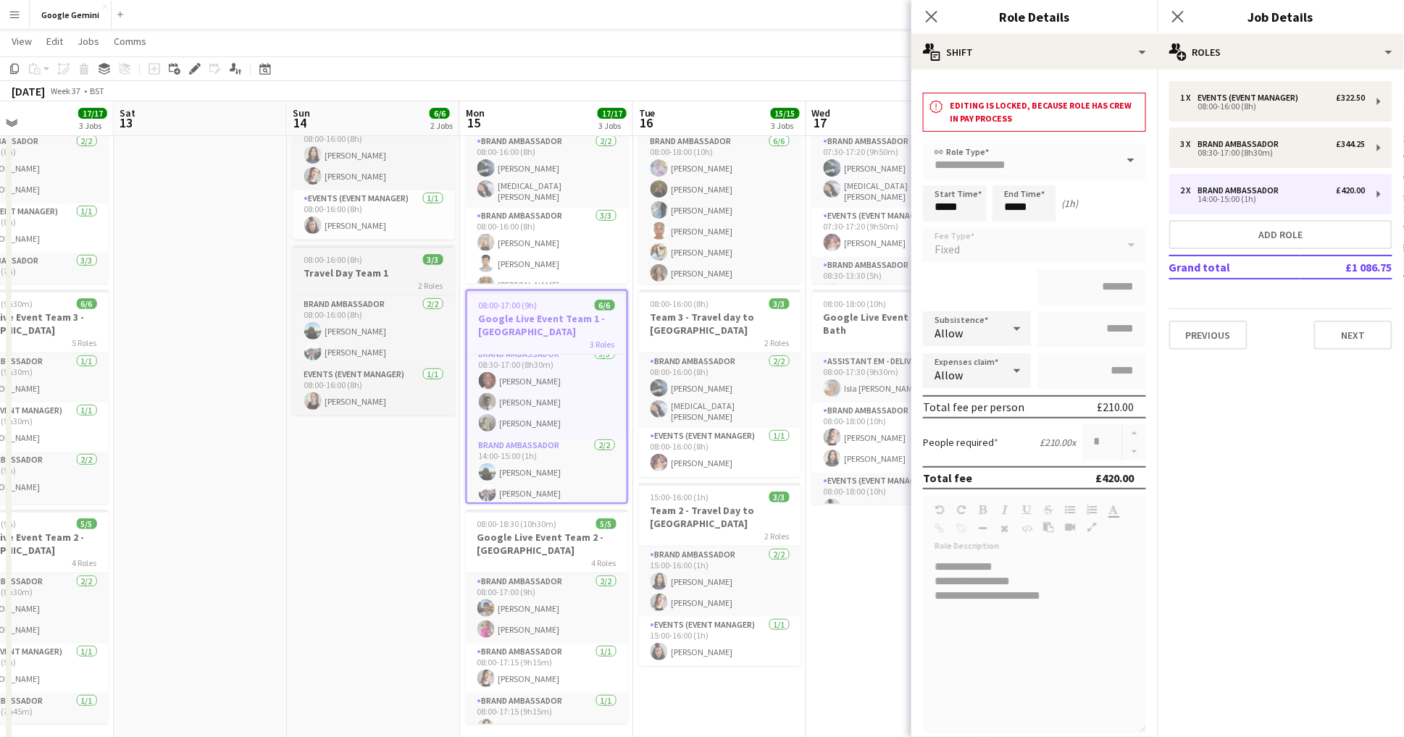
click at [406, 267] on h3 "Travel Day Team 1" at bounding box center [374, 273] width 162 height 13
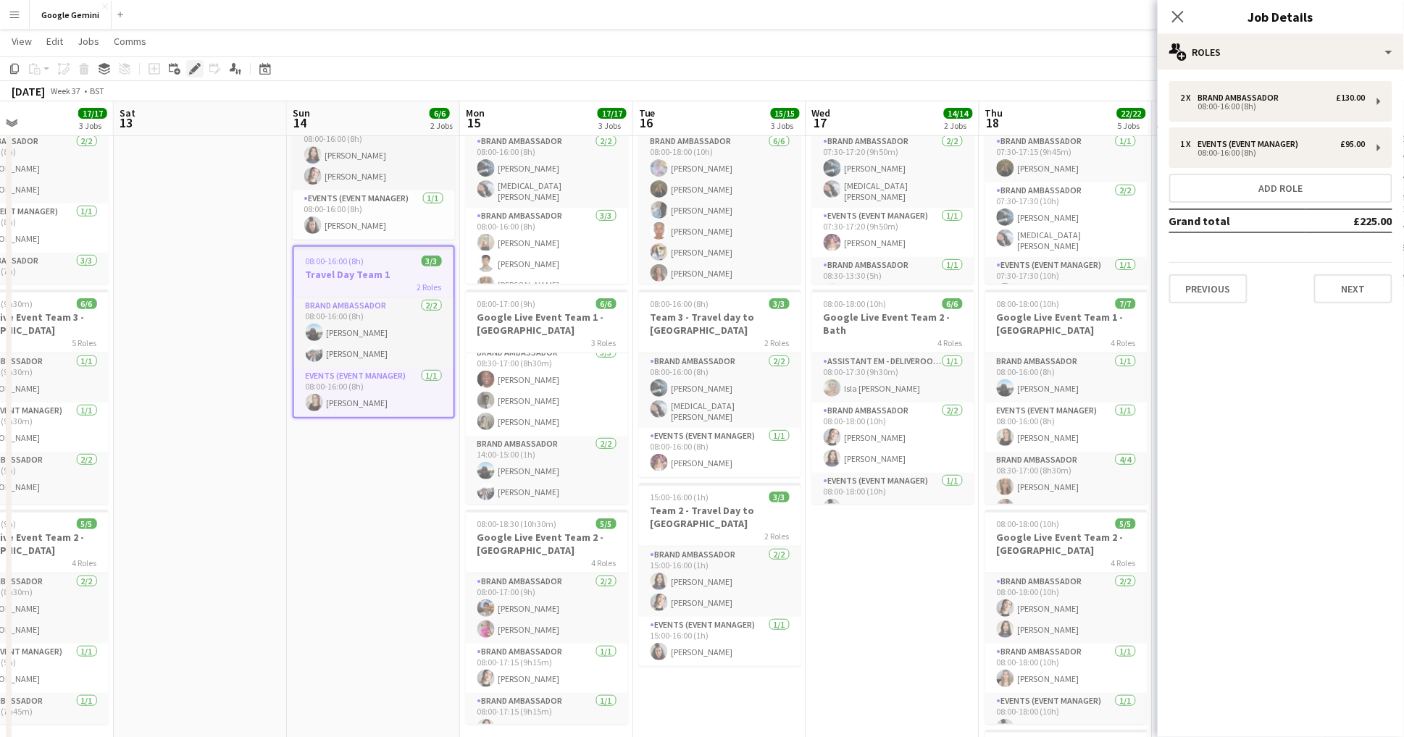
click at [196, 65] on icon at bounding box center [194, 69] width 8 height 8
click at [1310, 99] on div "2 x Brand Ambassador £130.00" at bounding box center [1273, 98] width 185 height 10
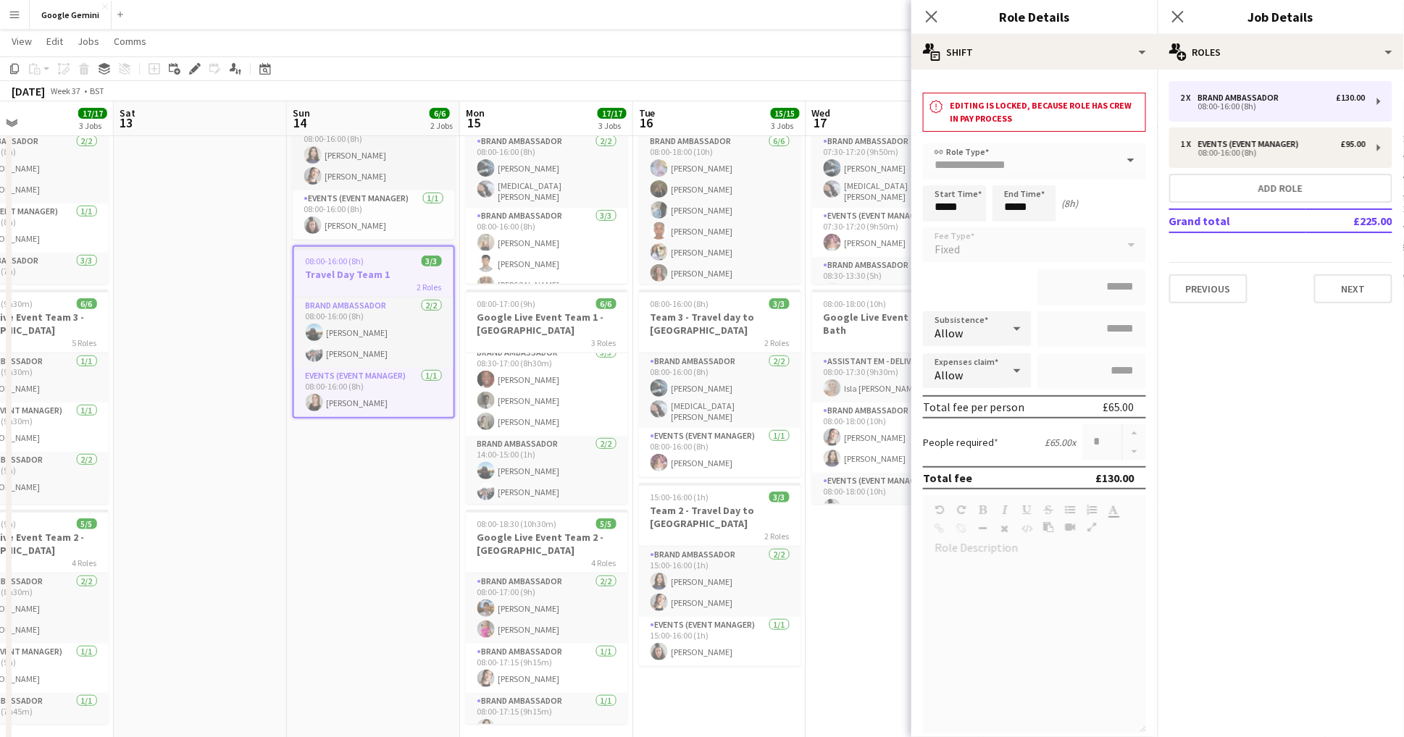
click at [803, 646] on app-date-cell "08:00-18:00 (10h) 9/9 Google Live Event Team 1 - [GEOGRAPHIC_DATA] 3 Roles Bran…" at bounding box center [719, 553] width 173 height 979
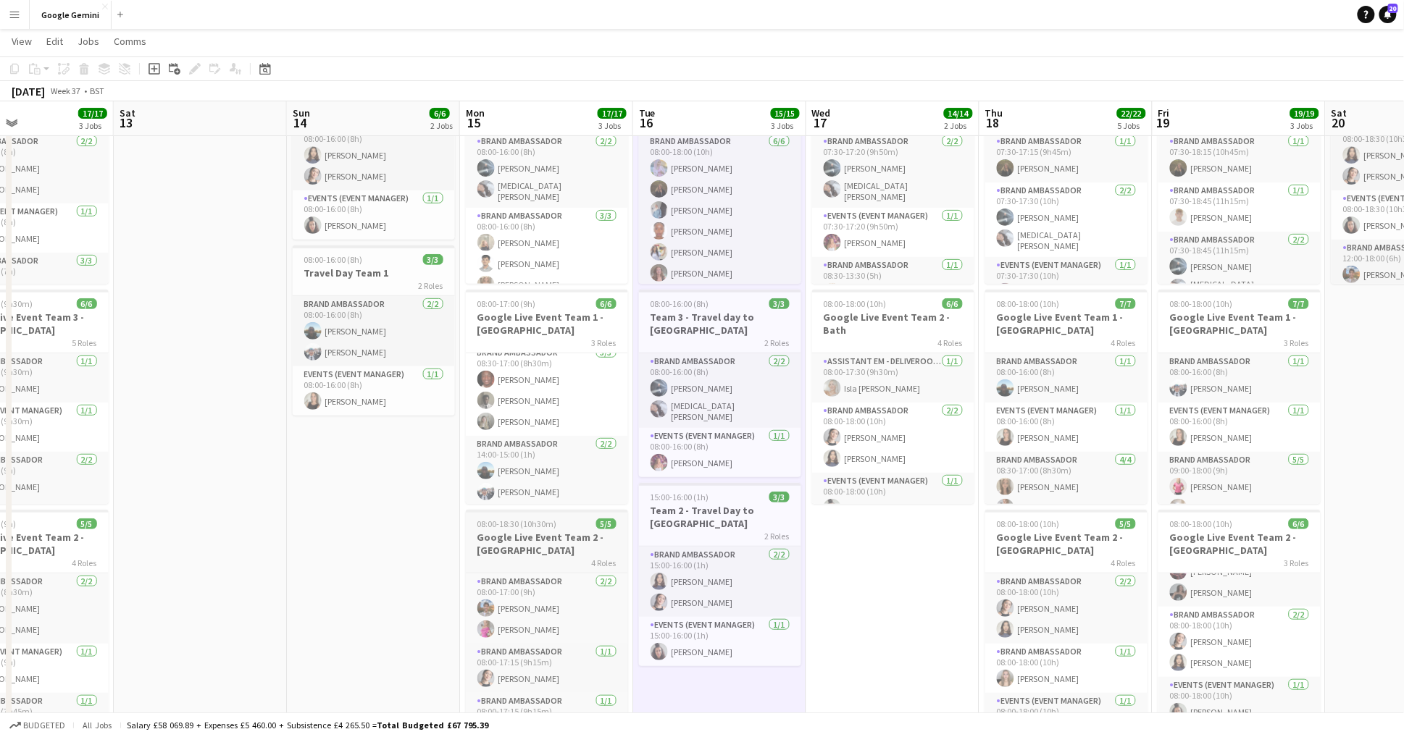
click at [568, 545] on h3 "Google Live Event Team 2 - [GEOGRAPHIC_DATA]" at bounding box center [547, 544] width 162 height 26
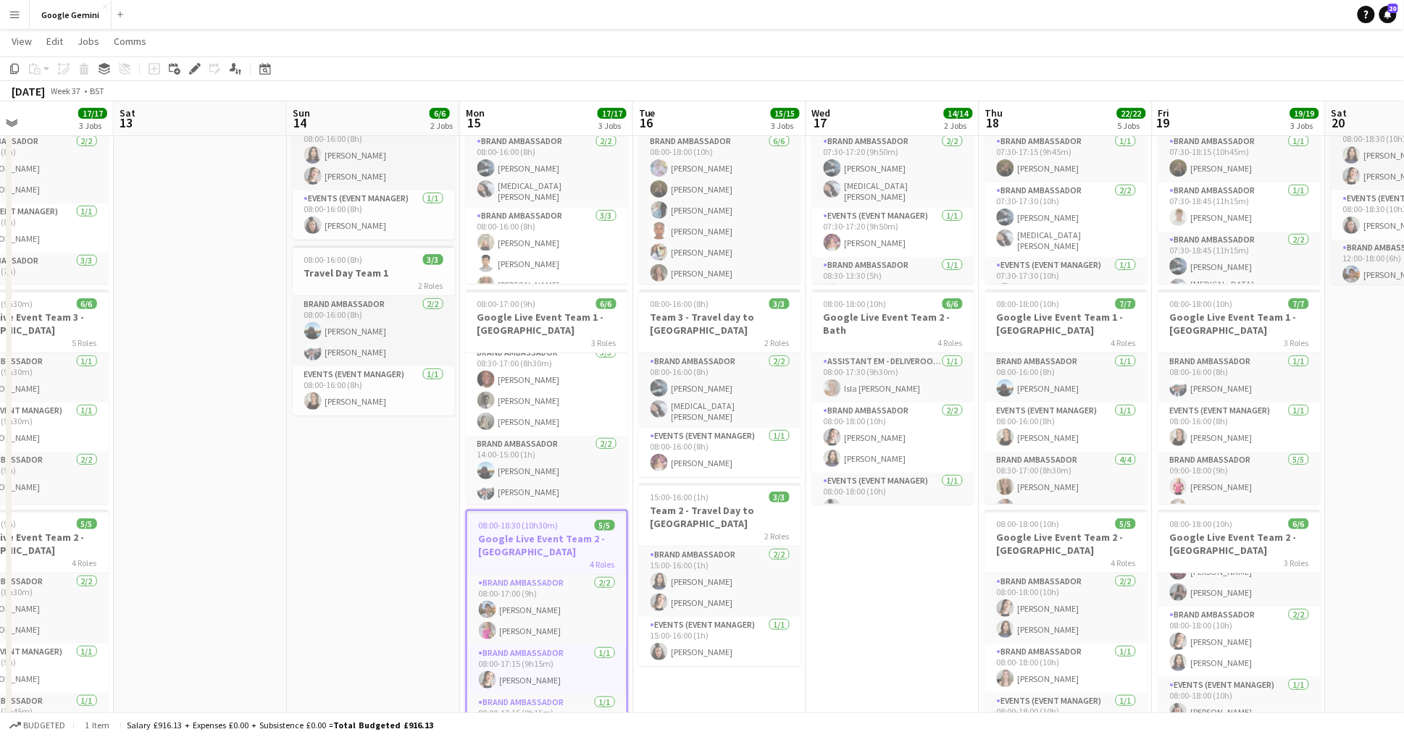
click at [520, 539] on h3 "Google Live Event Team 2 - [GEOGRAPHIC_DATA]" at bounding box center [546, 545] width 159 height 26
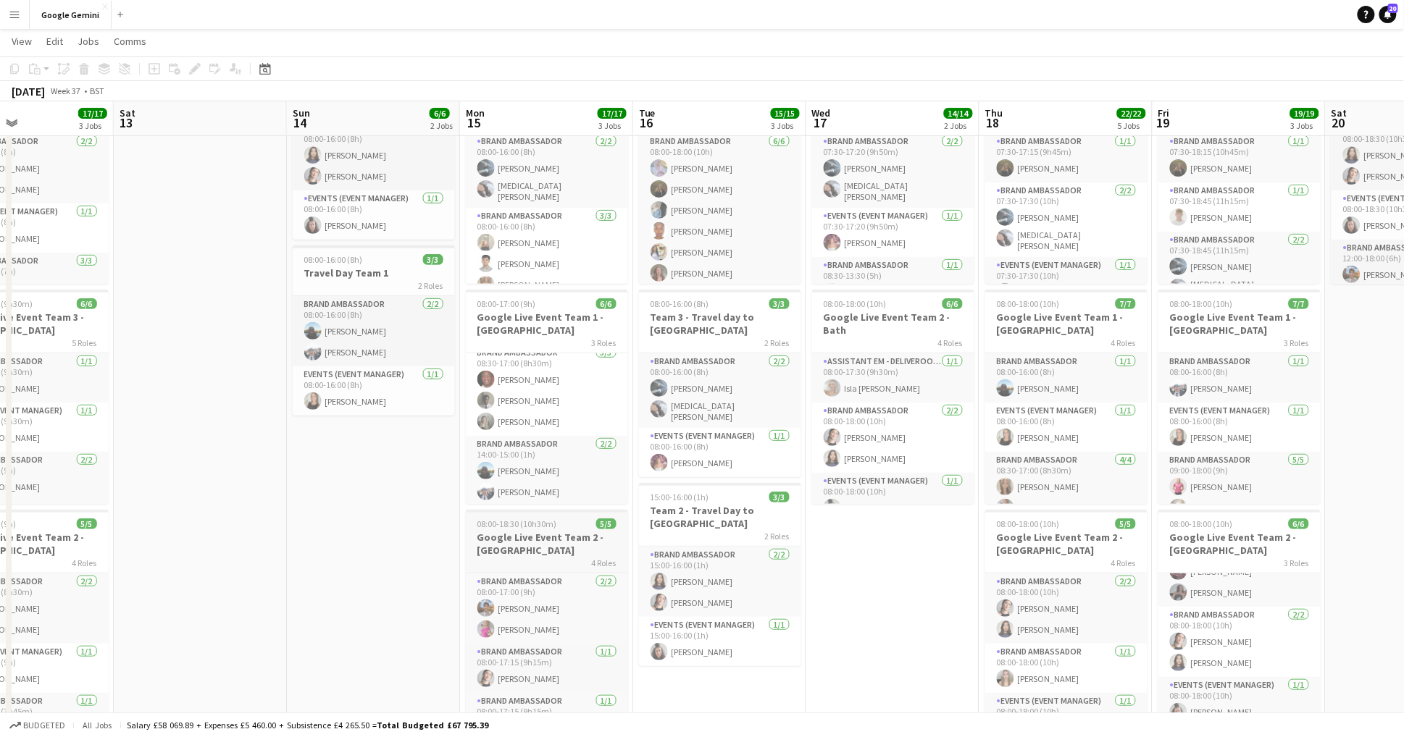
click at [548, 545] on h3 "Google Live Event Team 2 - [GEOGRAPHIC_DATA]" at bounding box center [547, 544] width 162 height 26
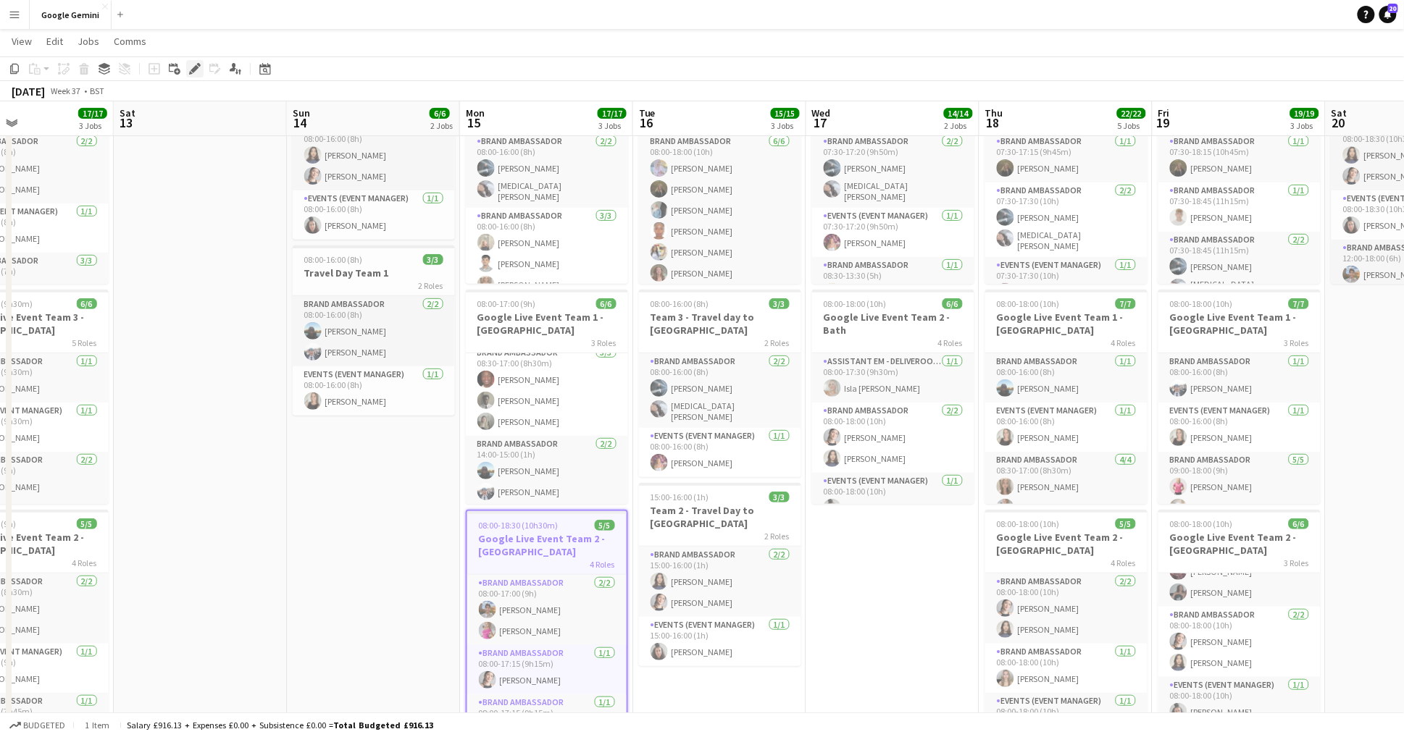
click at [192, 67] on icon "Edit" at bounding box center [195, 69] width 12 height 12
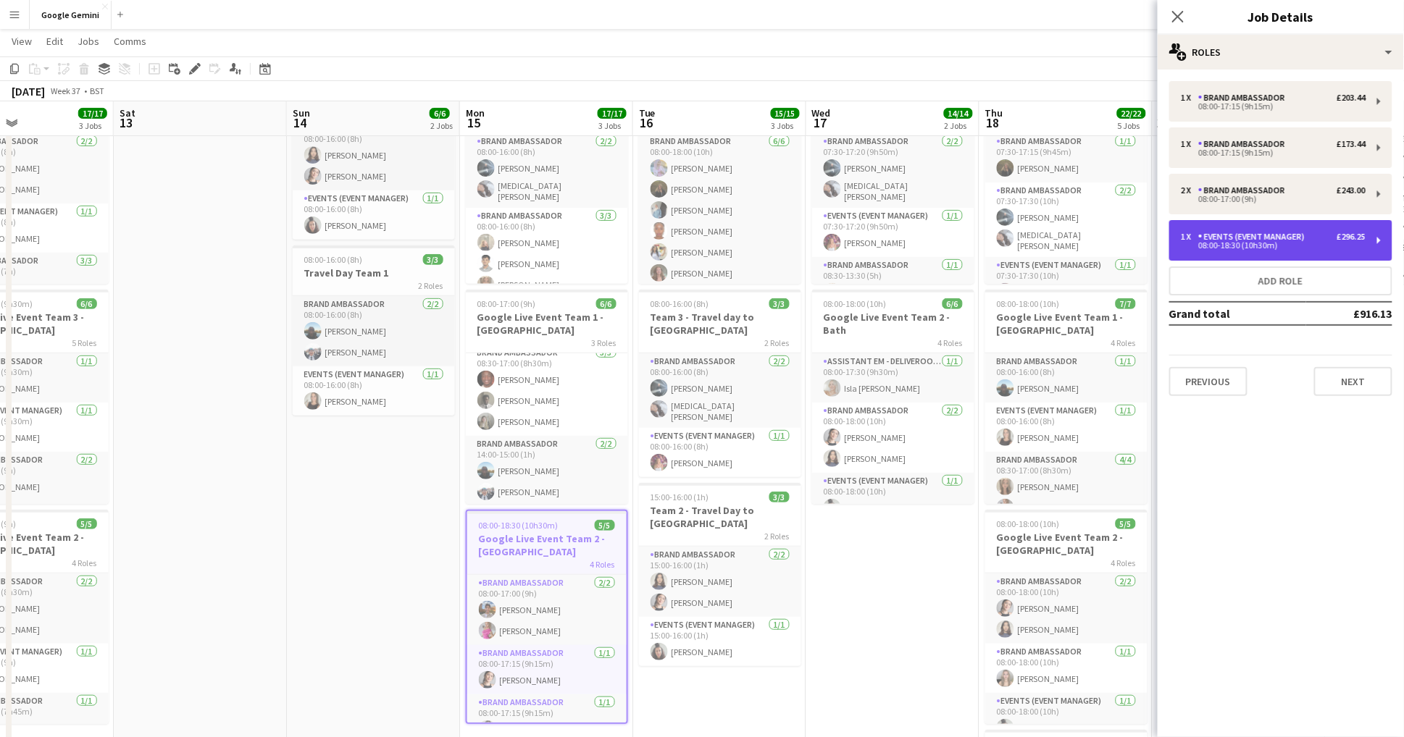
click at [1315, 245] on div "08:00-18:30 (10h30m)" at bounding box center [1273, 245] width 185 height 7
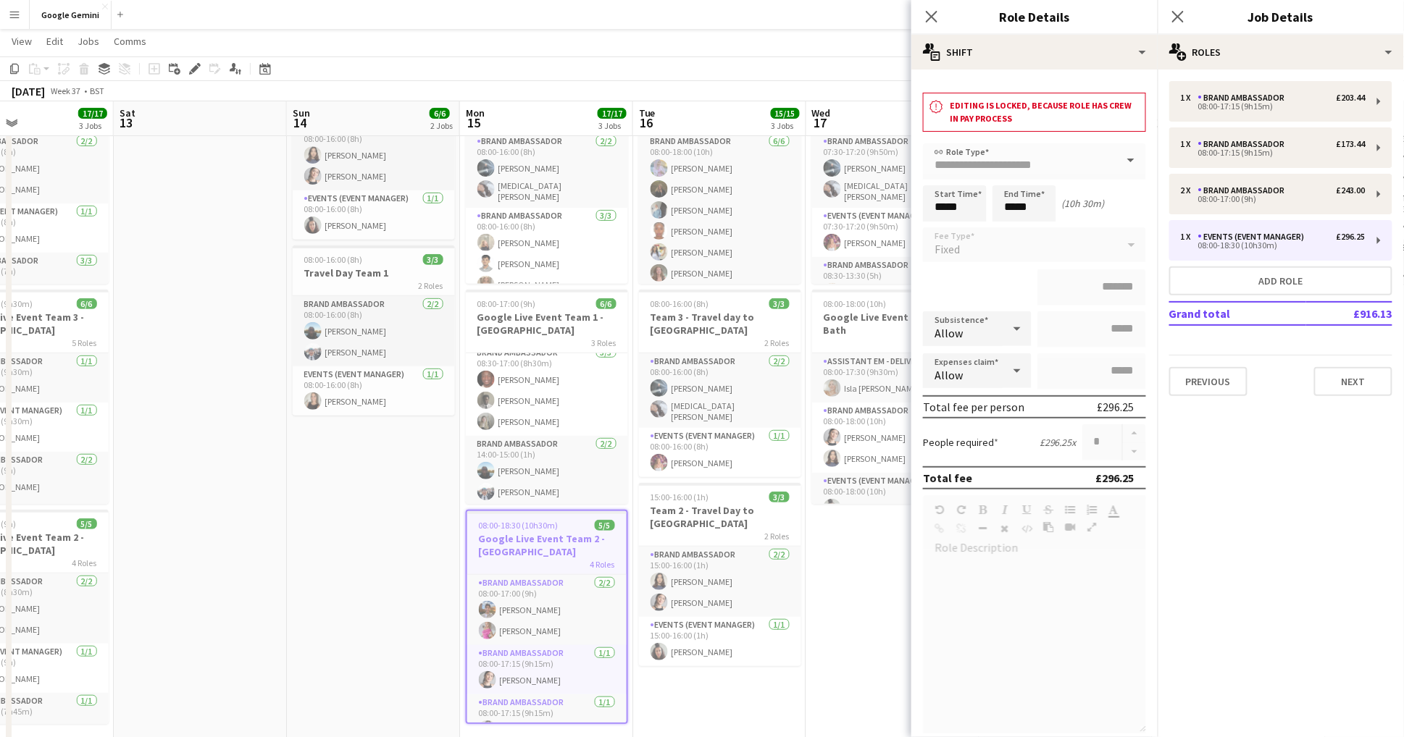
click at [251, 528] on app-date-cell at bounding box center [200, 553] width 173 height 979
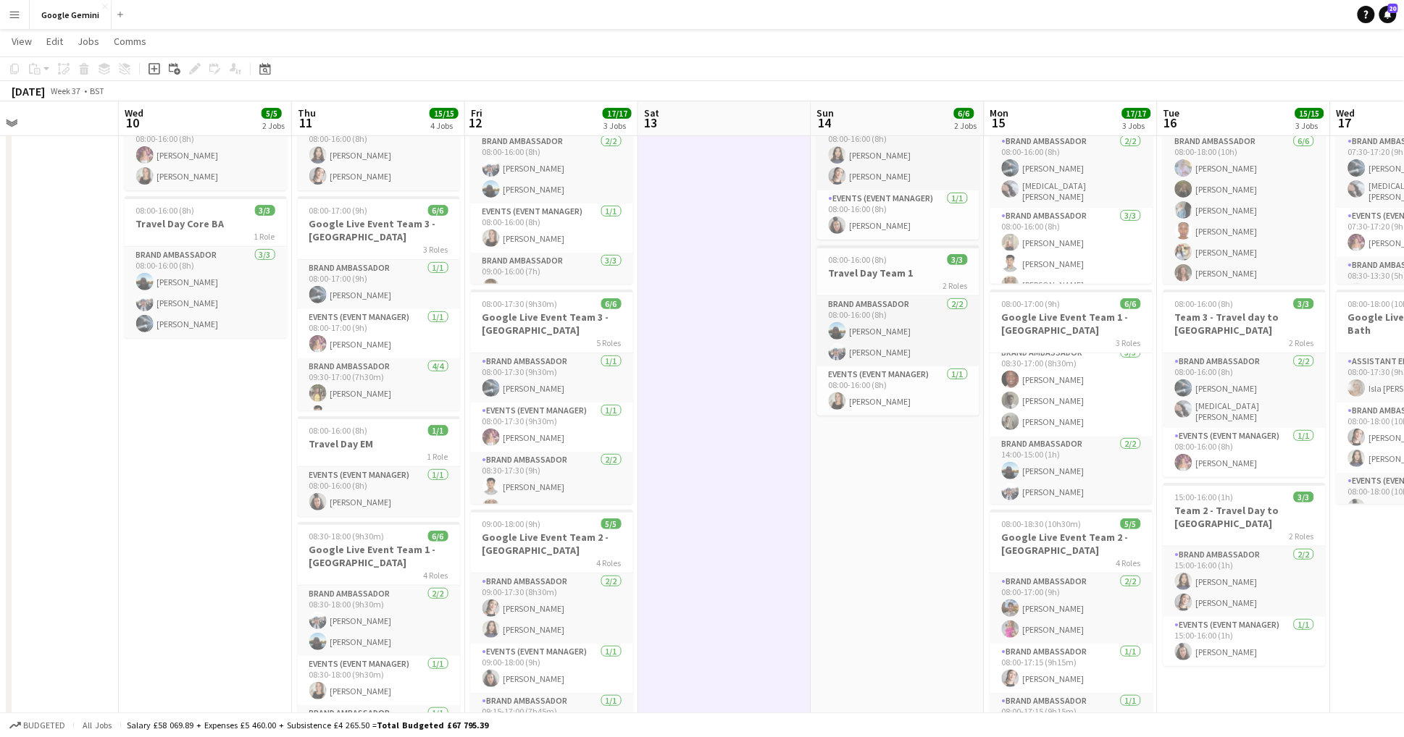
scroll to position [0, 390]
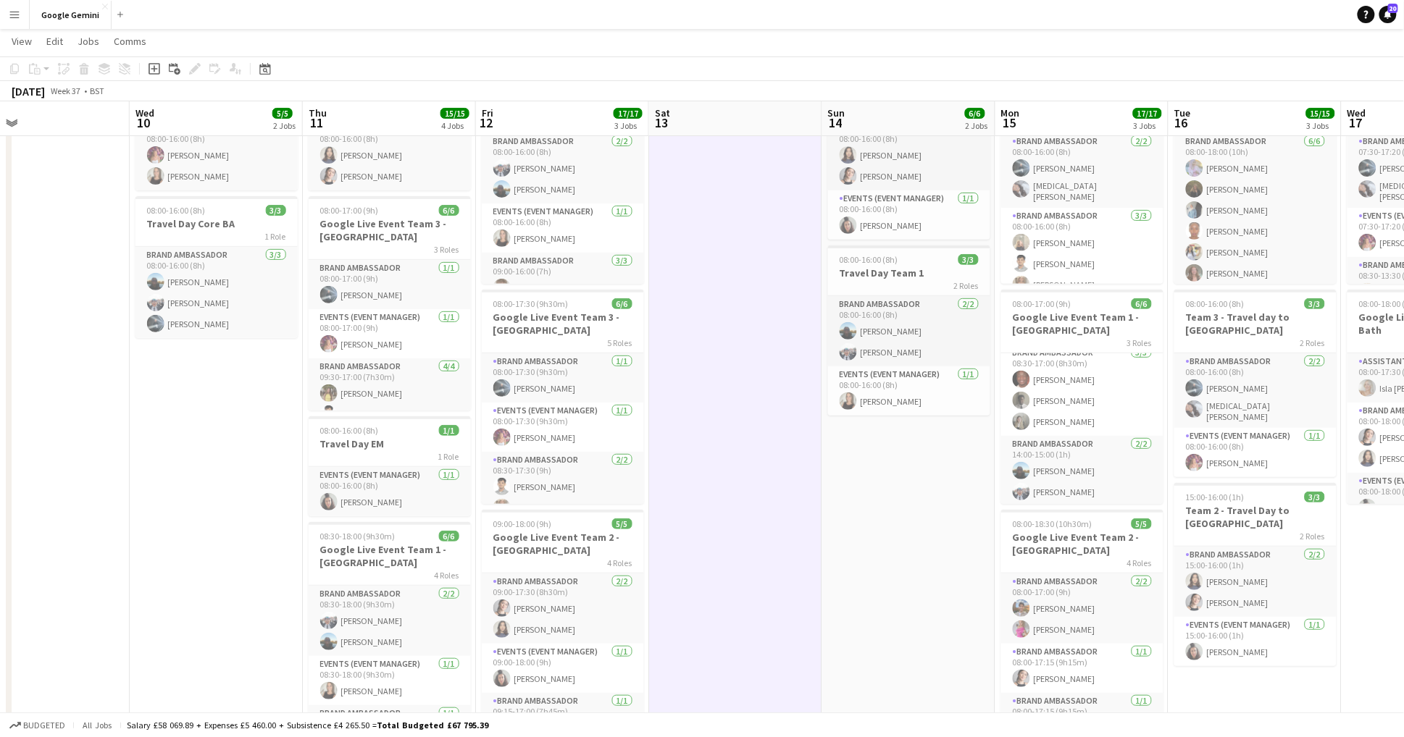
click at [879, 555] on app-date-cell "08:00-16:00 (8h) 3/3 Travel Day - Team 2 2 Roles Brand Ambassador [DATE] 08:00-…" at bounding box center [908, 553] width 173 height 979
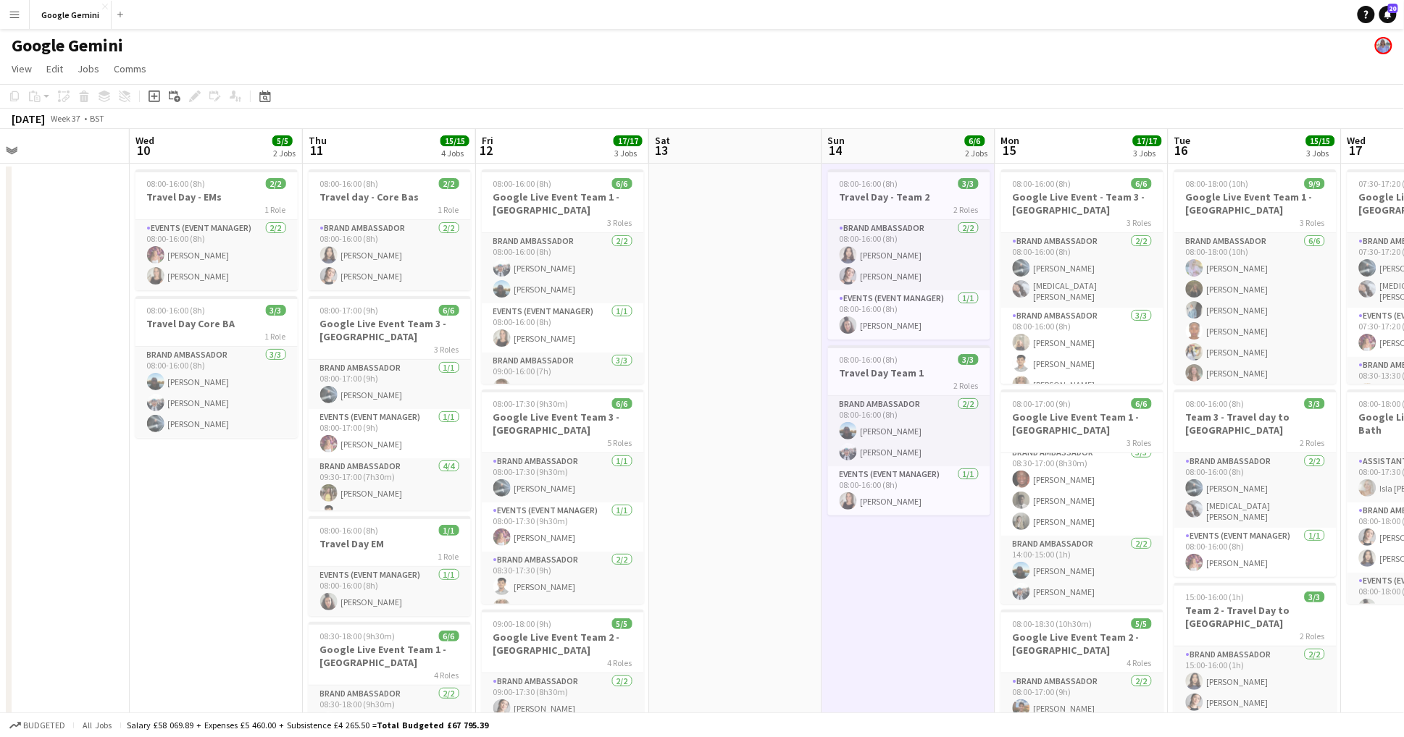
scroll to position [0, 389]
click at [707, 391] on app-date-cell at bounding box center [736, 653] width 173 height 979
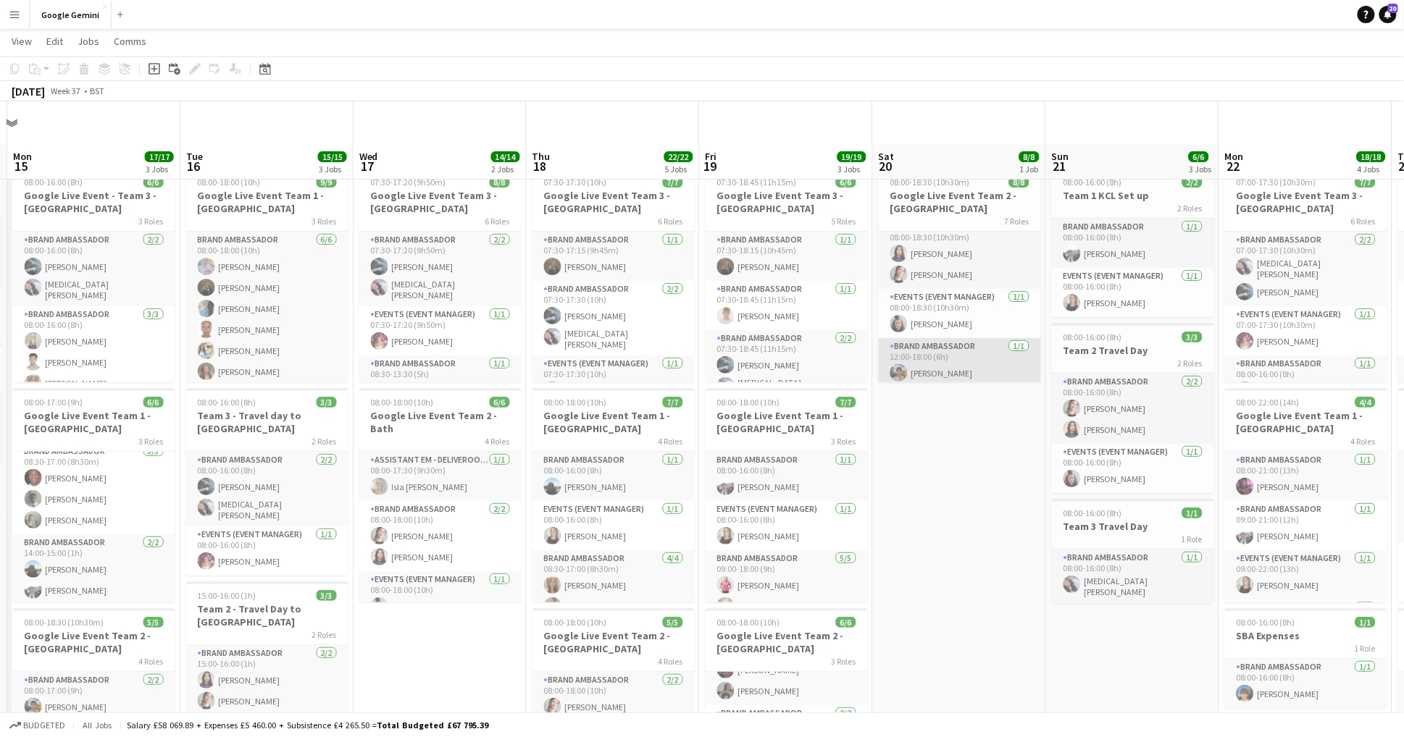
scroll to position [93, 0]
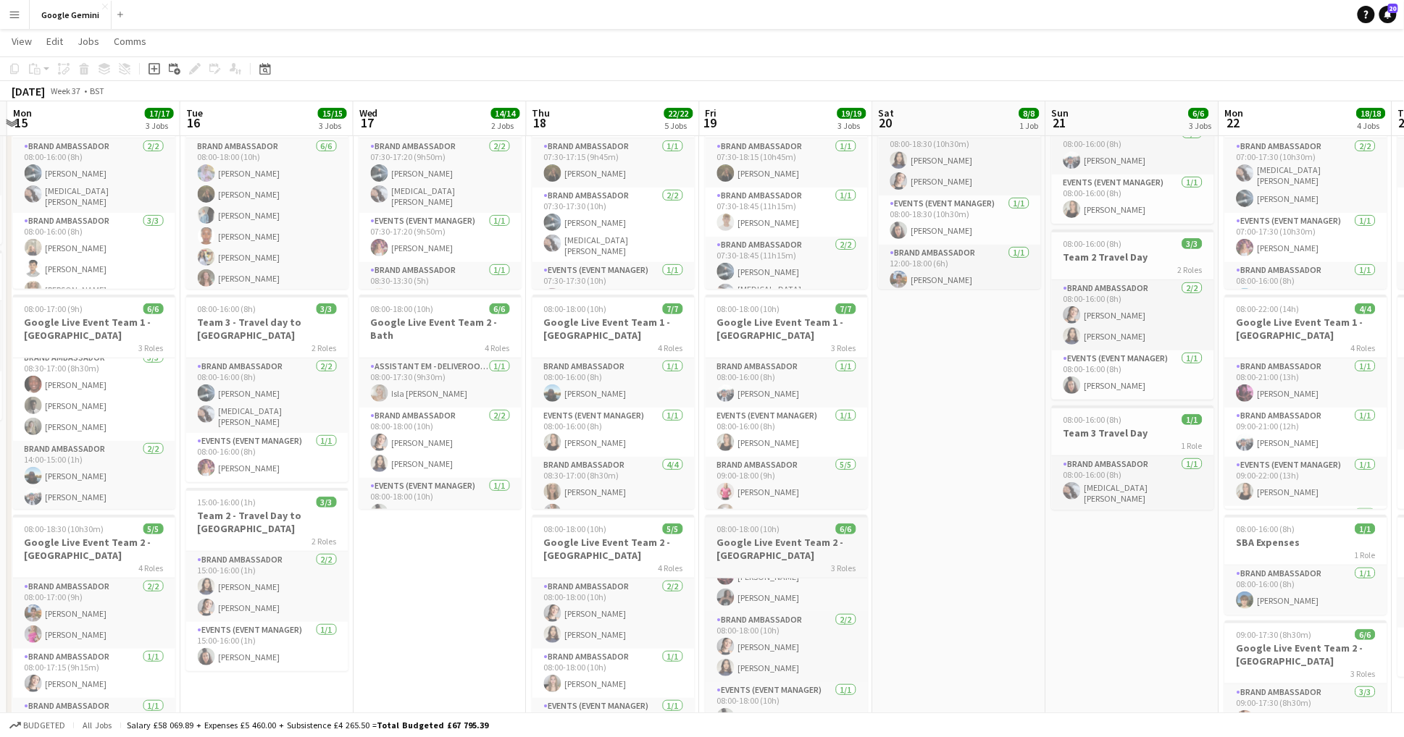
click at [798, 545] on h3 "Google Live Event Team 2 - [GEOGRAPHIC_DATA]" at bounding box center [786, 549] width 162 height 26
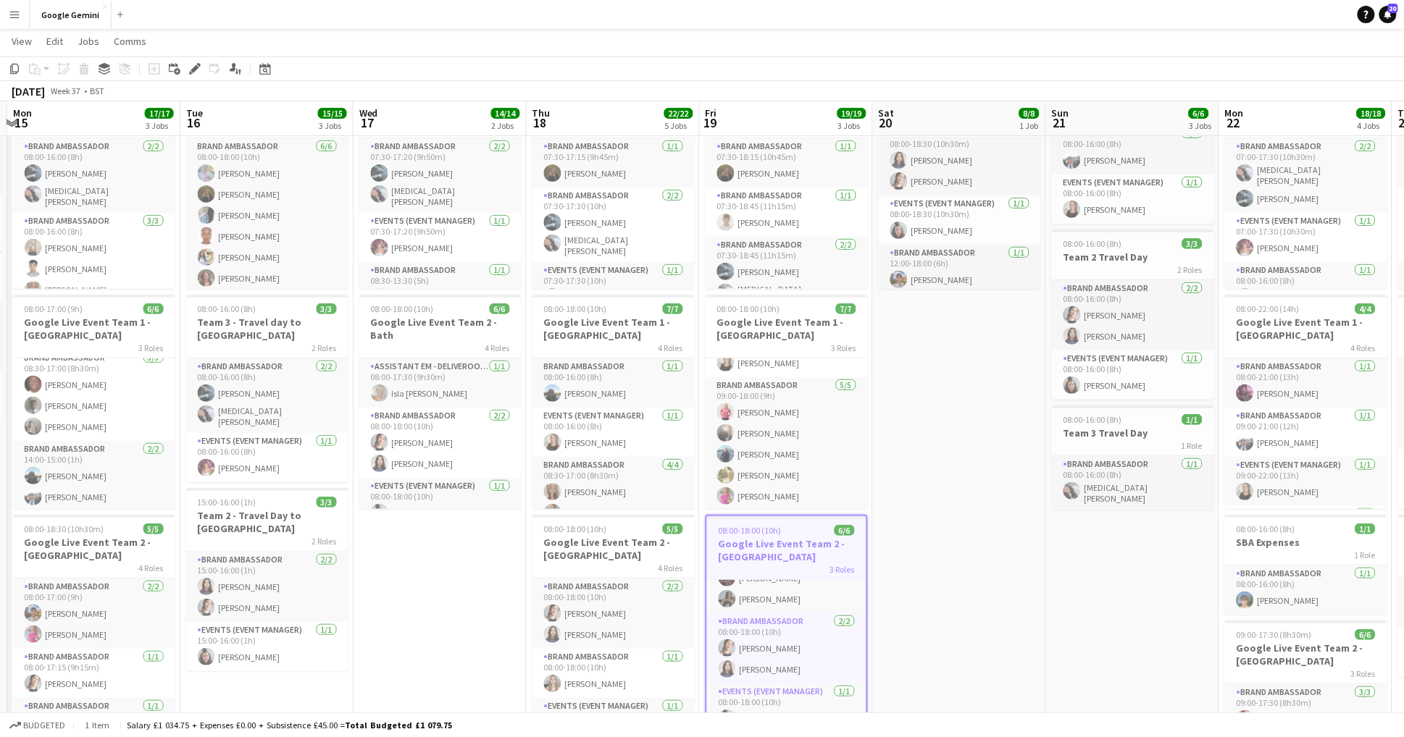
scroll to position [79, 0]
click at [203, 73] on div "Edit" at bounding box center [194, 68] width 17 height 17
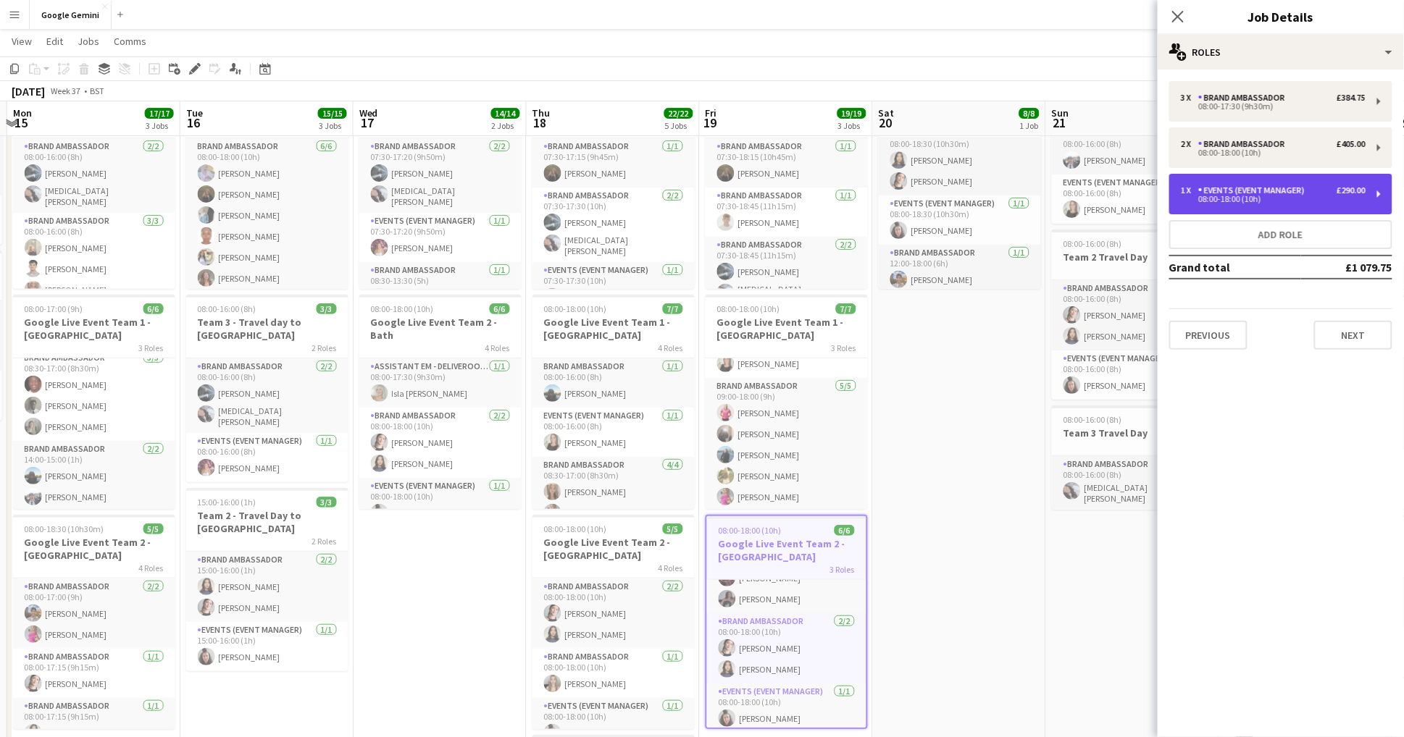
click at [1342, 198] on div "08:00-18:00 (10h)" at bounding box center [1273, 199] width 185 height 7
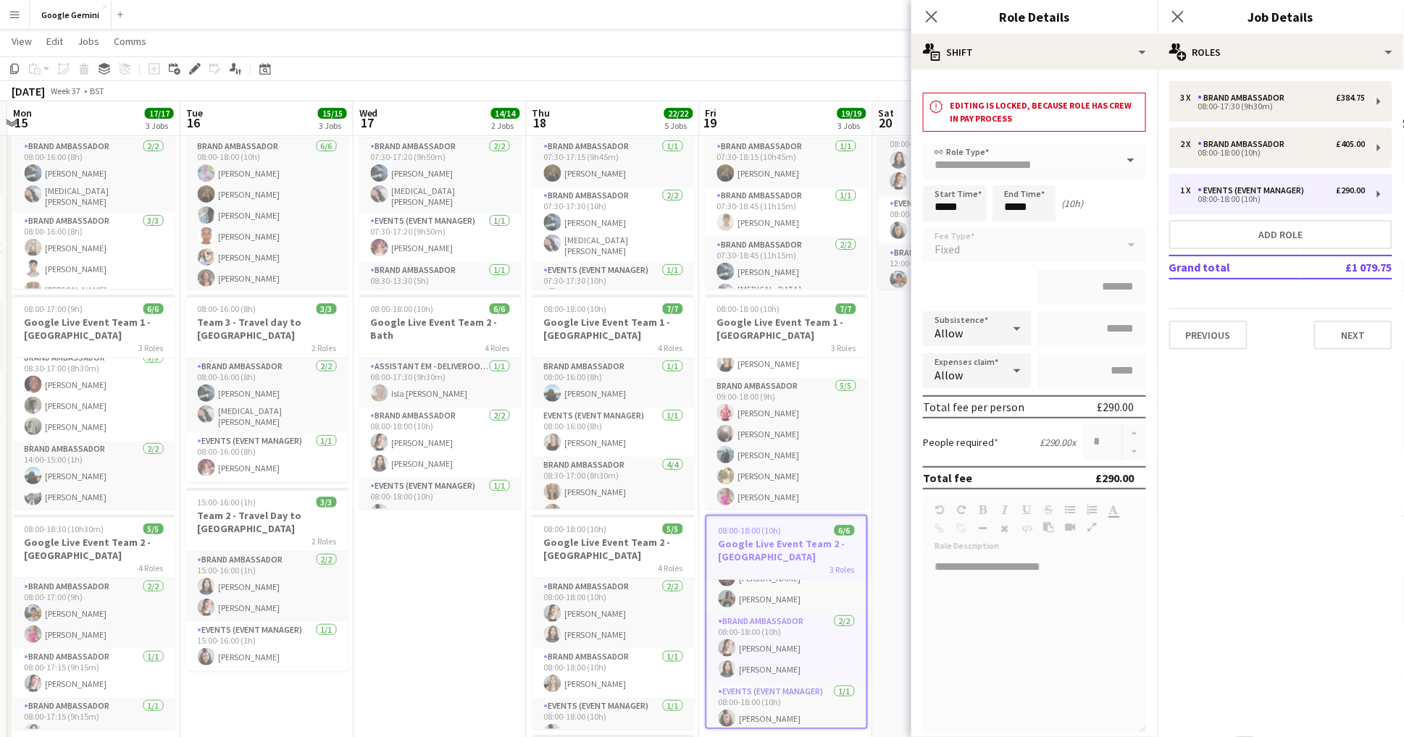
click at [940, 17] on div "Close pop-in" at bounding box center [931, 16] width 41 height 33
click at [614, 556] on h3 "Google Live Event Team 2 - [GEOGRAPHIC_DATA]" at bounding box center [613, 549] width 162 height 26
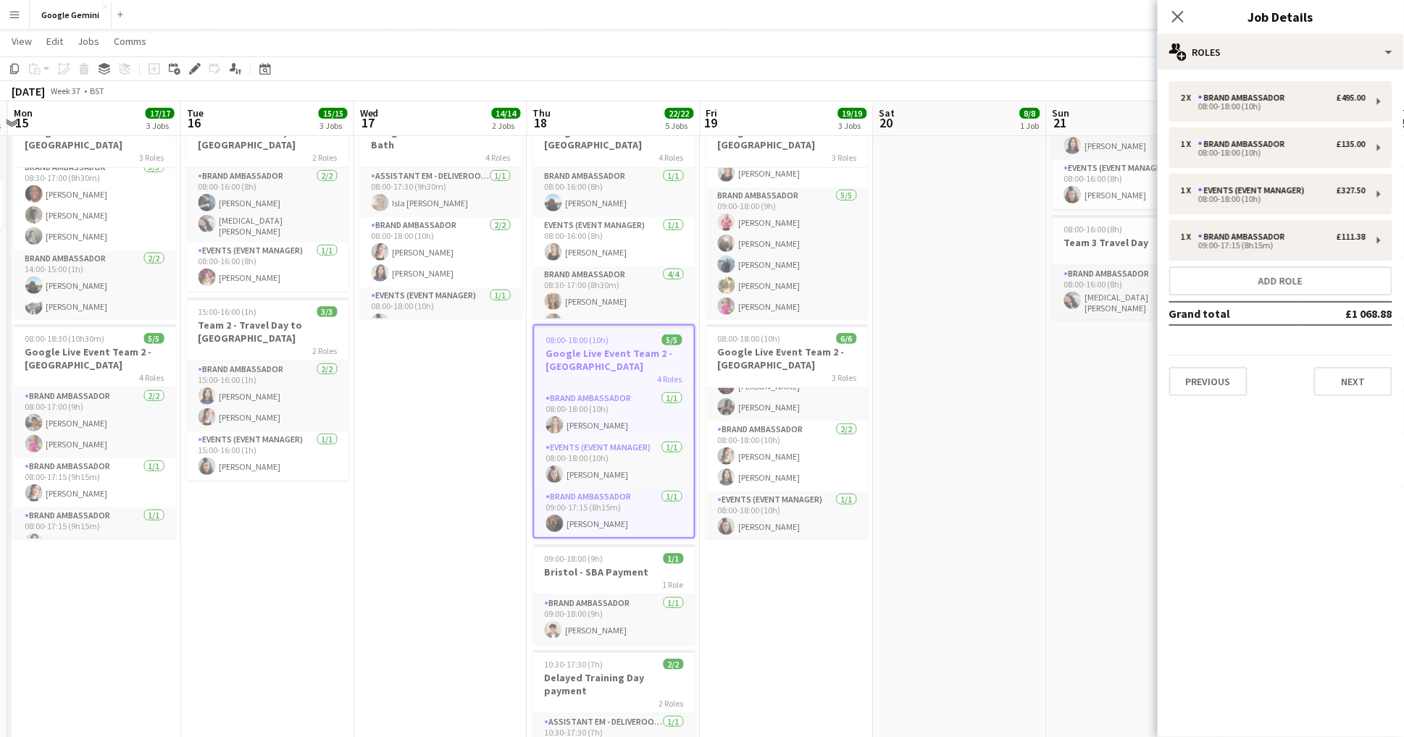
scroll to position [67, 0]
click at [195, 70] on icon at bounding box center [194, 69] width 8 height 8
click at [1273, 198] on div "08:00-18:00 (10h)" at bounding box center [1273, 199] width 185 height 7
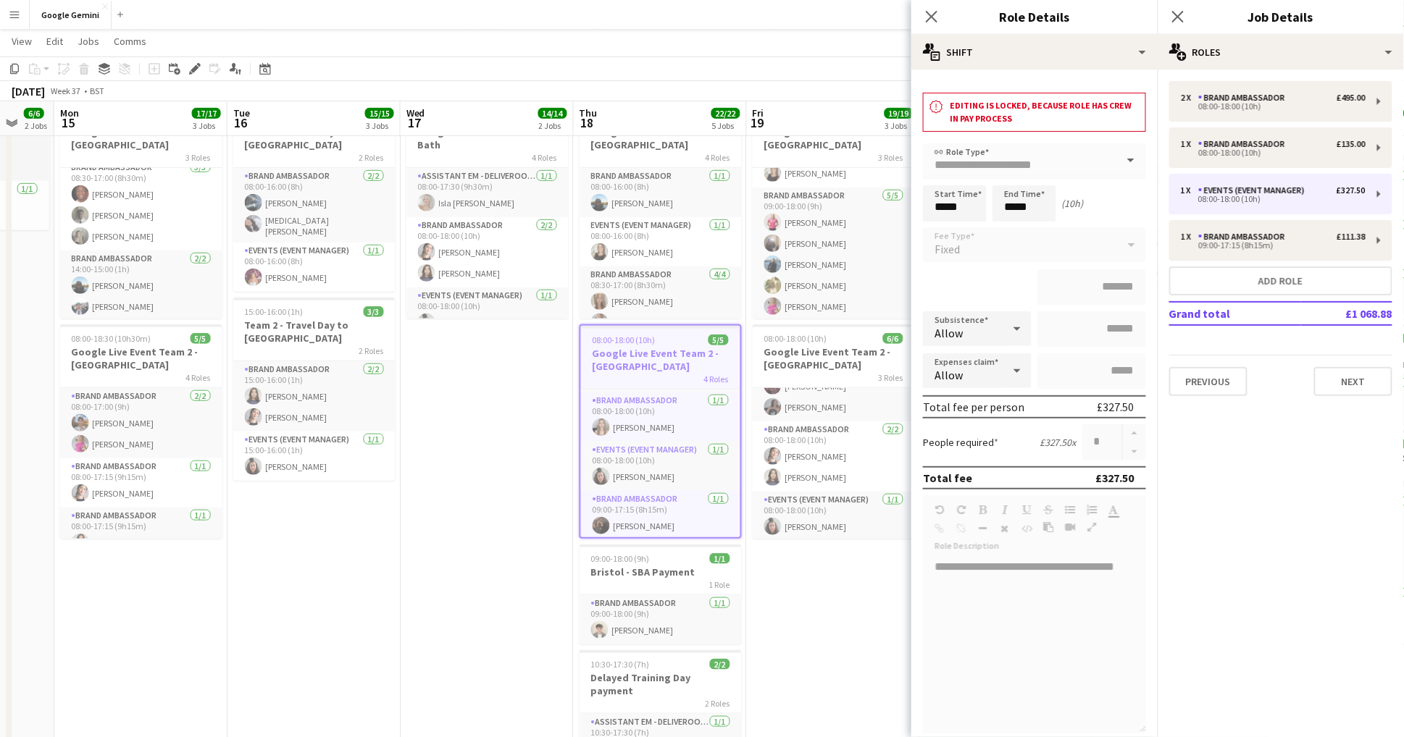
click at [345, 554] on app-date-cell "08:00-18:00 (10h) 9/9 Google Live Event Team 1 - [GEOGRAPHIC_DATA] 3 Roles Bran…" at bounding box center [313, 367] width 173 height 979
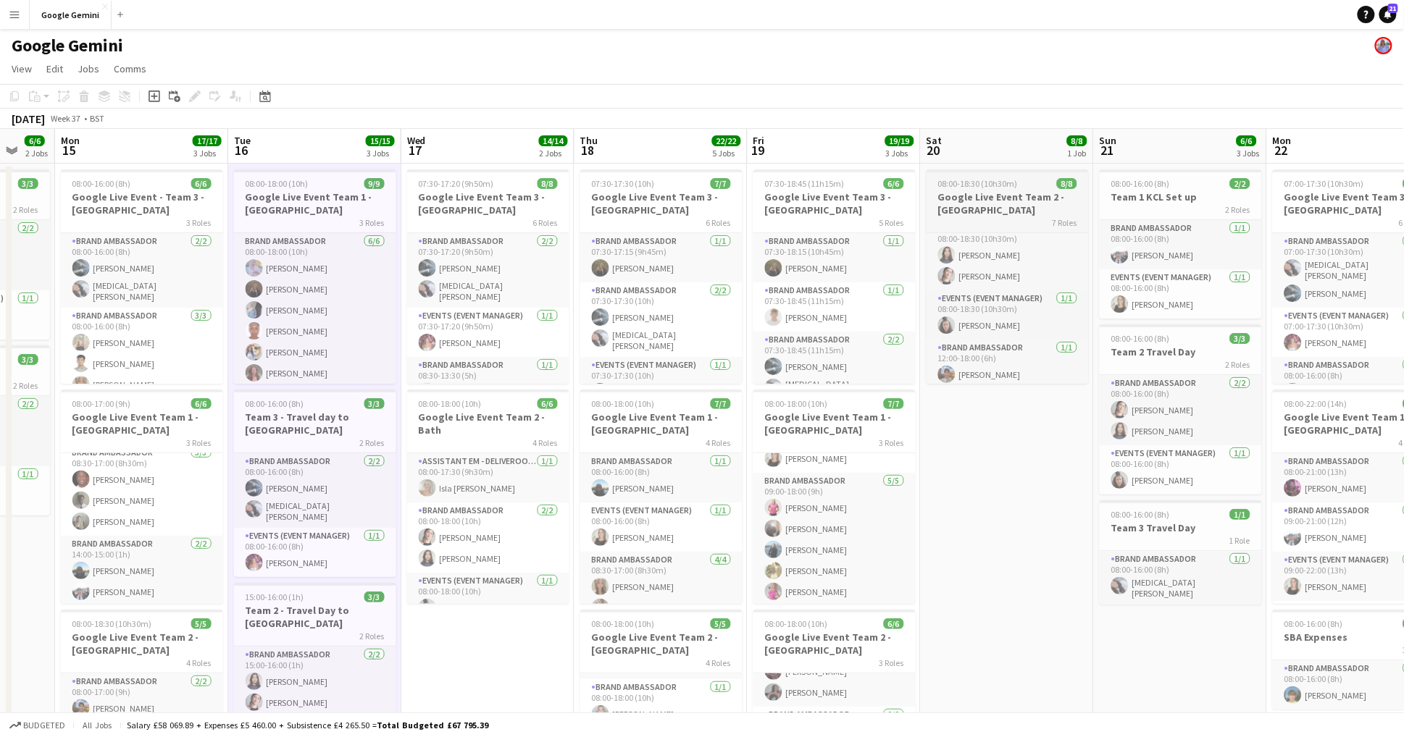
scroll to position [0, 0]
click at [23, 15] on button "Menu" at bounding box center [14, 14] width 29 height 29
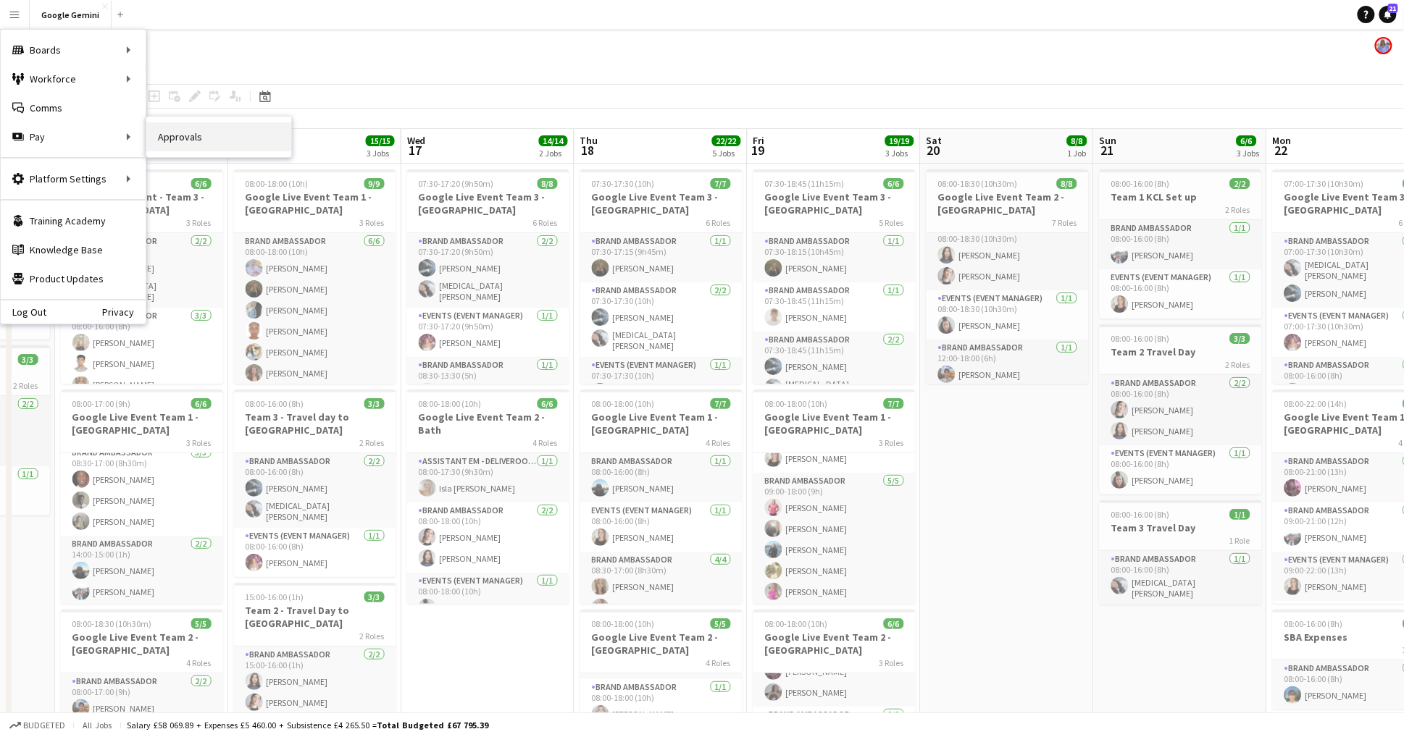
click at [184, 134] on link "Approvals" at bounding box center [218, 136] width 145 height 29
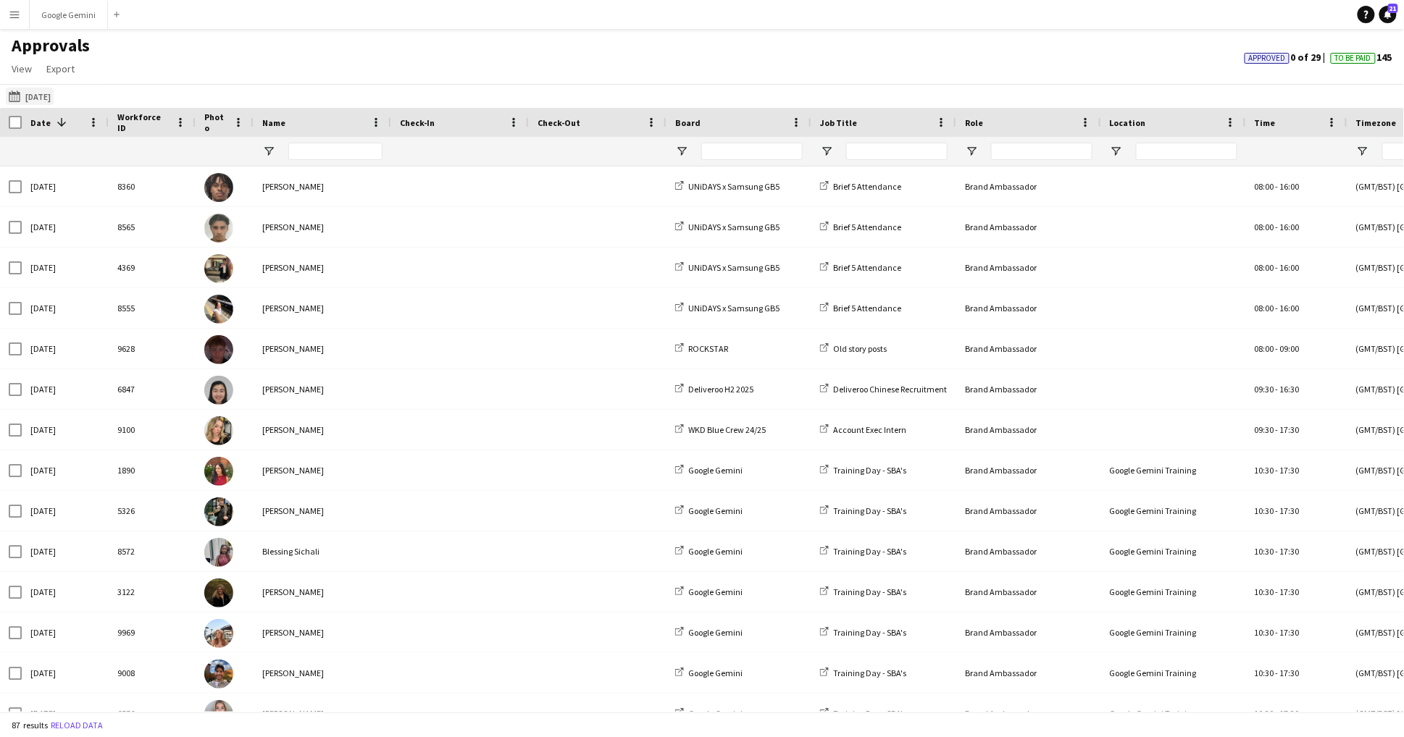
click at [54, 96] on button "[DATE] [DATE]" at bounding box center [30, 96] width 48 height 17
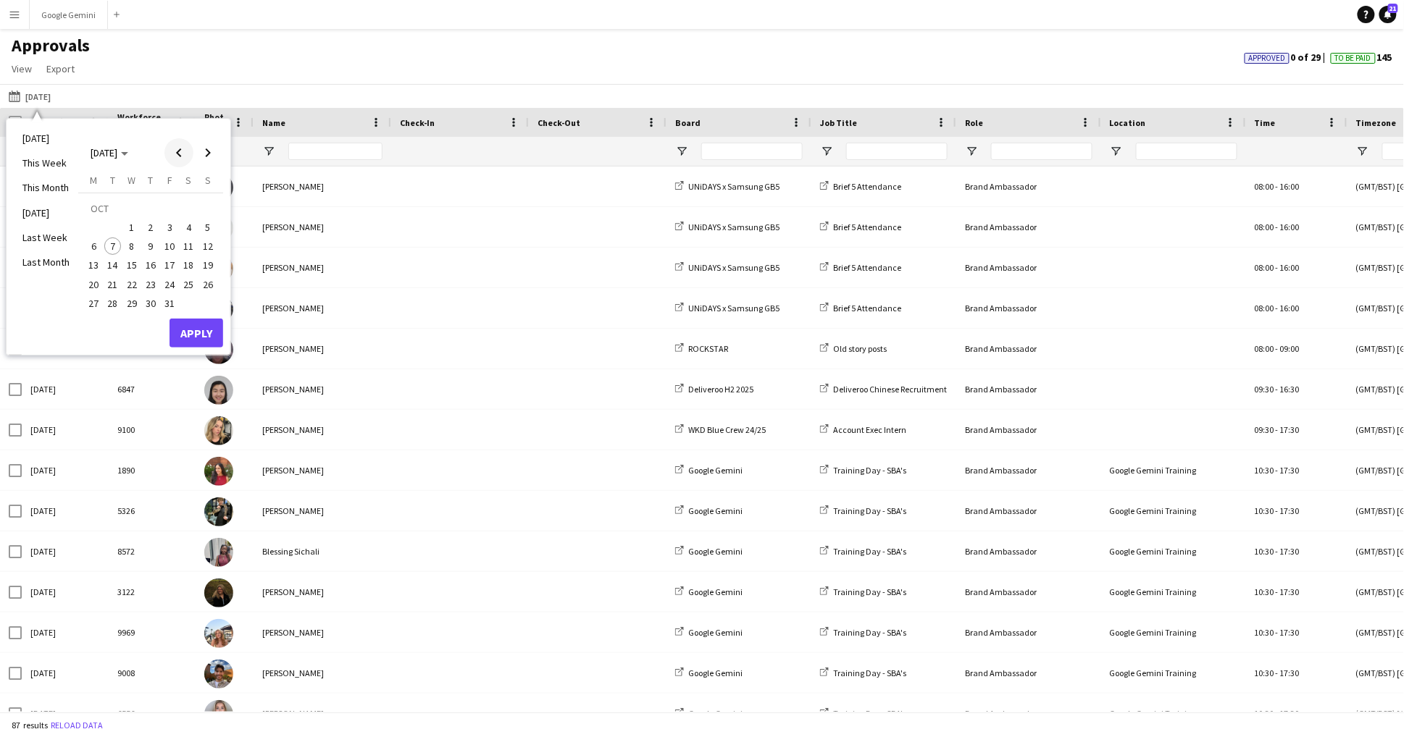
click at [177, 151] on span "Previous month" at bounding box center [178, 152] width 29 height 29
click at [114, 262] on span "16" at bounding box center [112, 265] width 17 height 17
click at [183, 322] on button "Apply" at bounding box center [196, 333] width 54 height 29
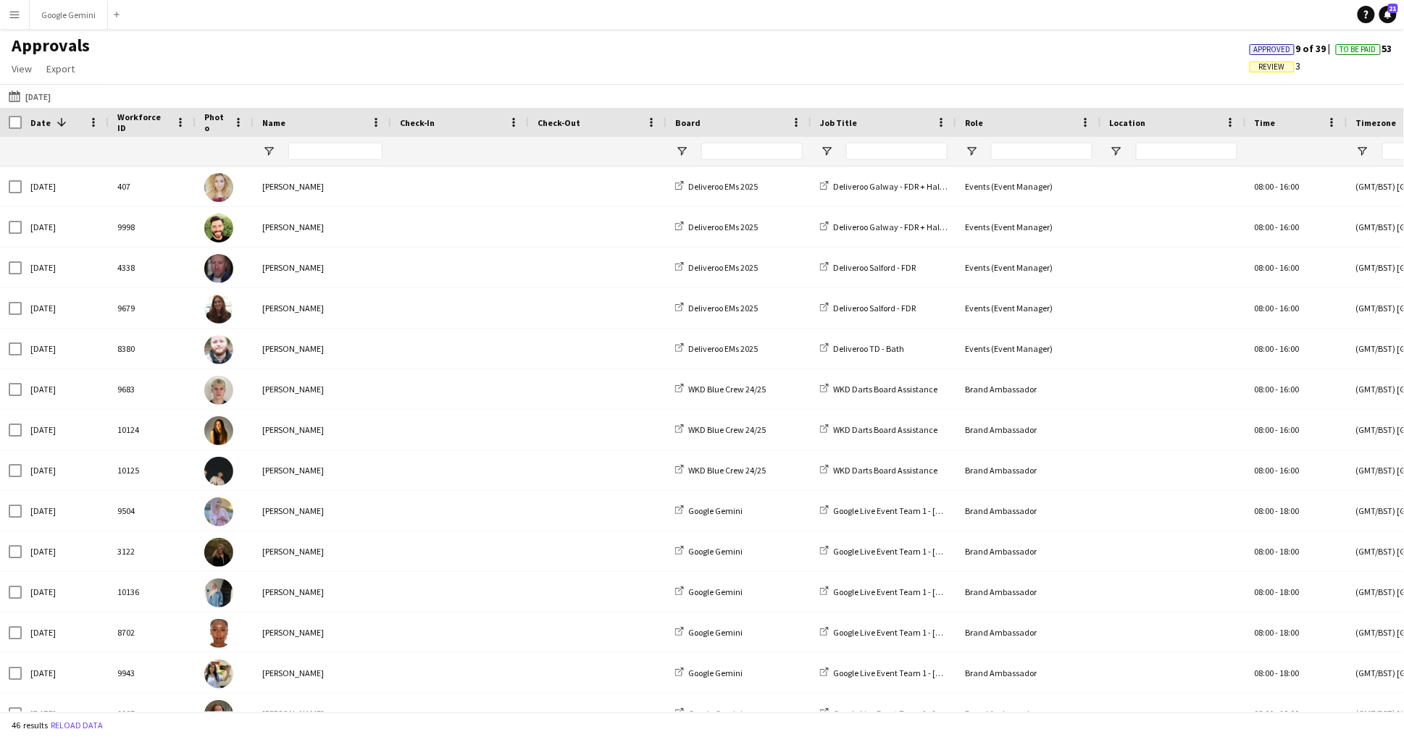
click at [1283, 70] on span "Review" at bounding box center [1271, 67] width 45 height 11
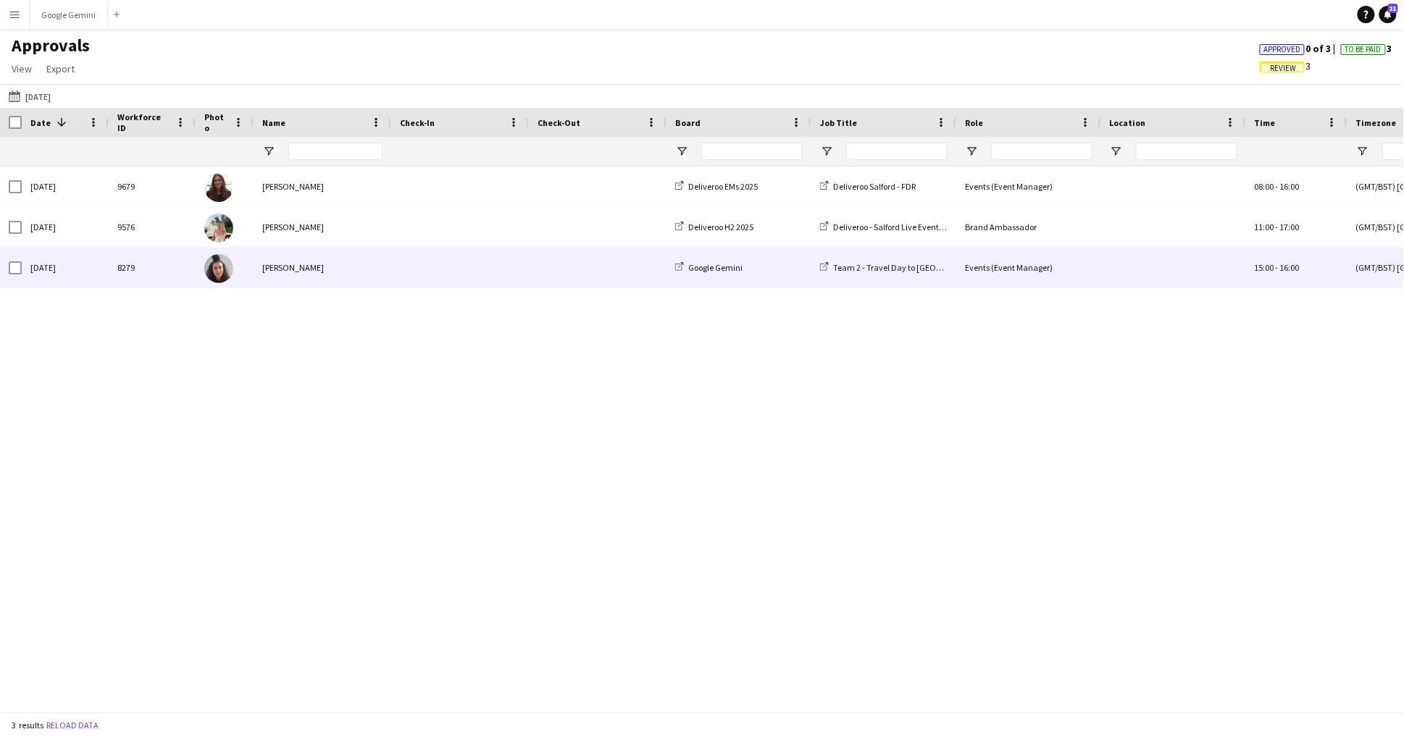
click at [427, 267] on span at bounding box center [460, 268] width 120 height 40
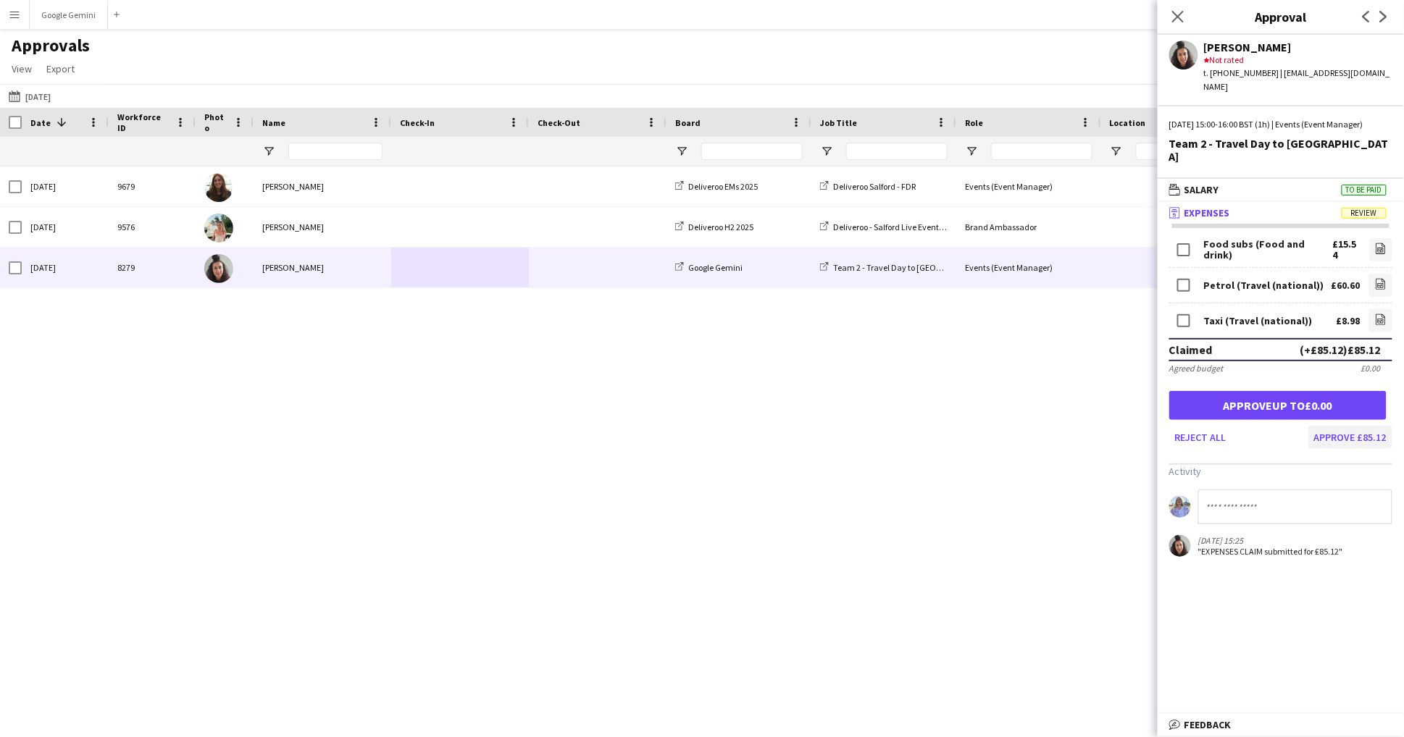
click at [1354, 426] on button "Approve £85.12" at bounding box center [1350, 437] width 84 height 23
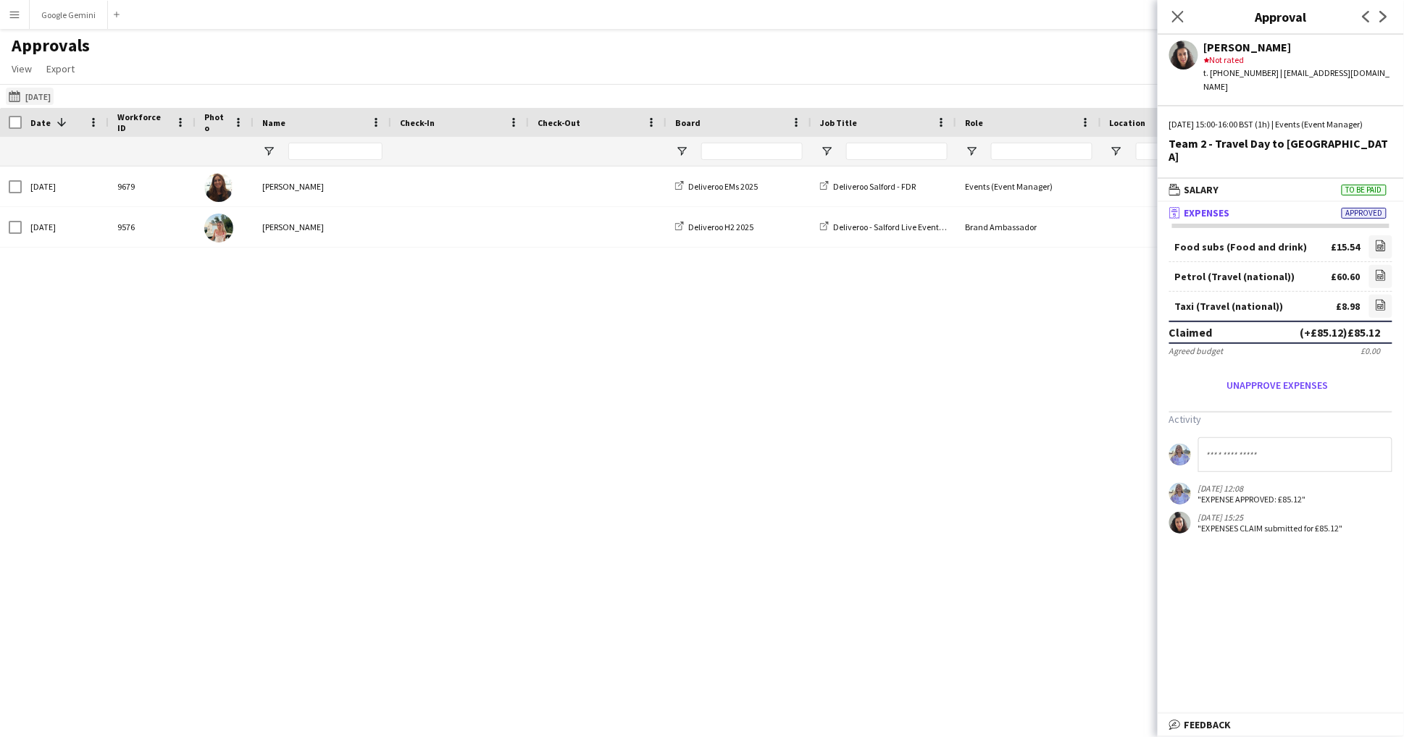
click at [38, 88] on button "29-08-2025 16-09-2025" at bounding box center [30, 96] width 48 height 17
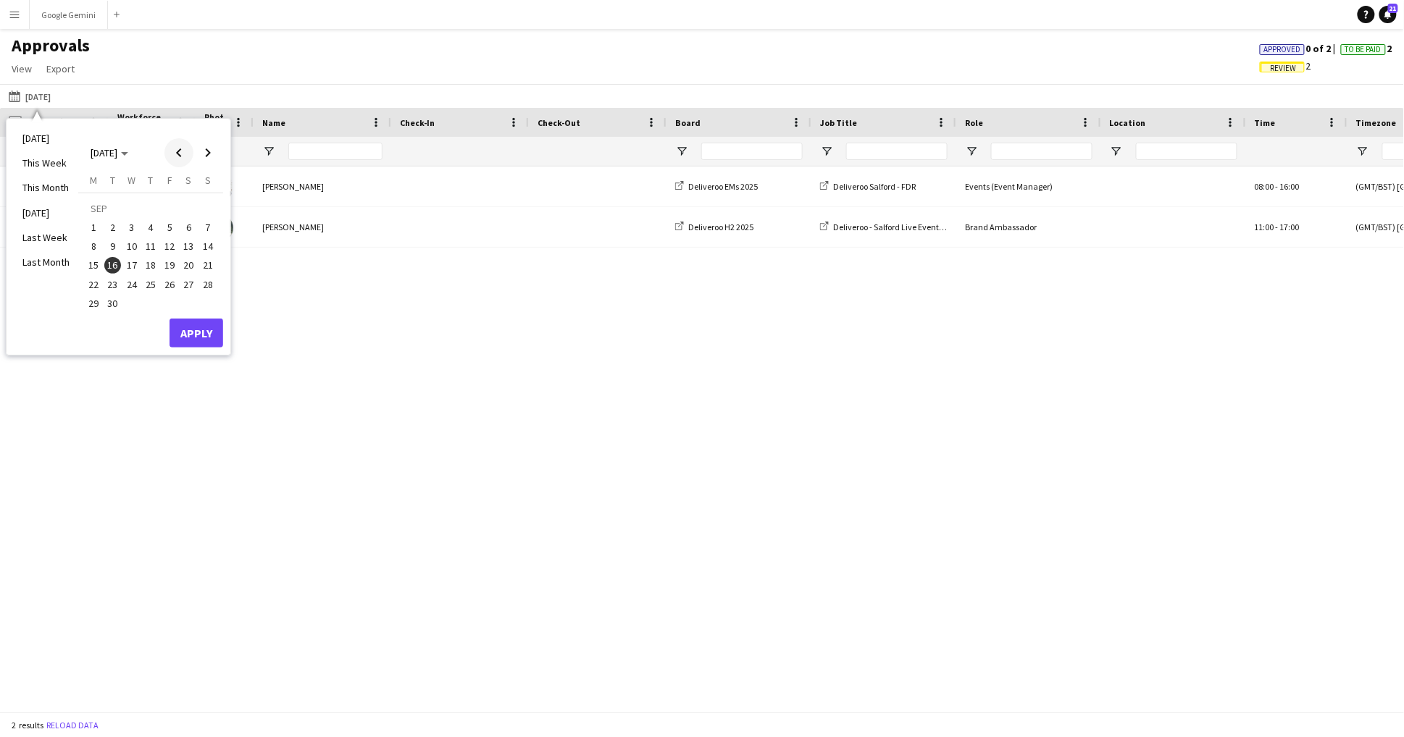
click at [169, 143] on span "Previous month" at bounding box center [178, 152] width 29 height 29
click at [139, 282] on span "27" at bounding box center [131, 288] width 17 height 17
click at [190, 298] on div "Monday M Tuesday T Wednesday W Thursday T Friday F Saturday S Sunday S AUG 1 2 …" at bounding box center [150, 238] width 145 height 129
click at [191, 317] on button "Apply" at bounding box center [196, 317] width 54 height 29
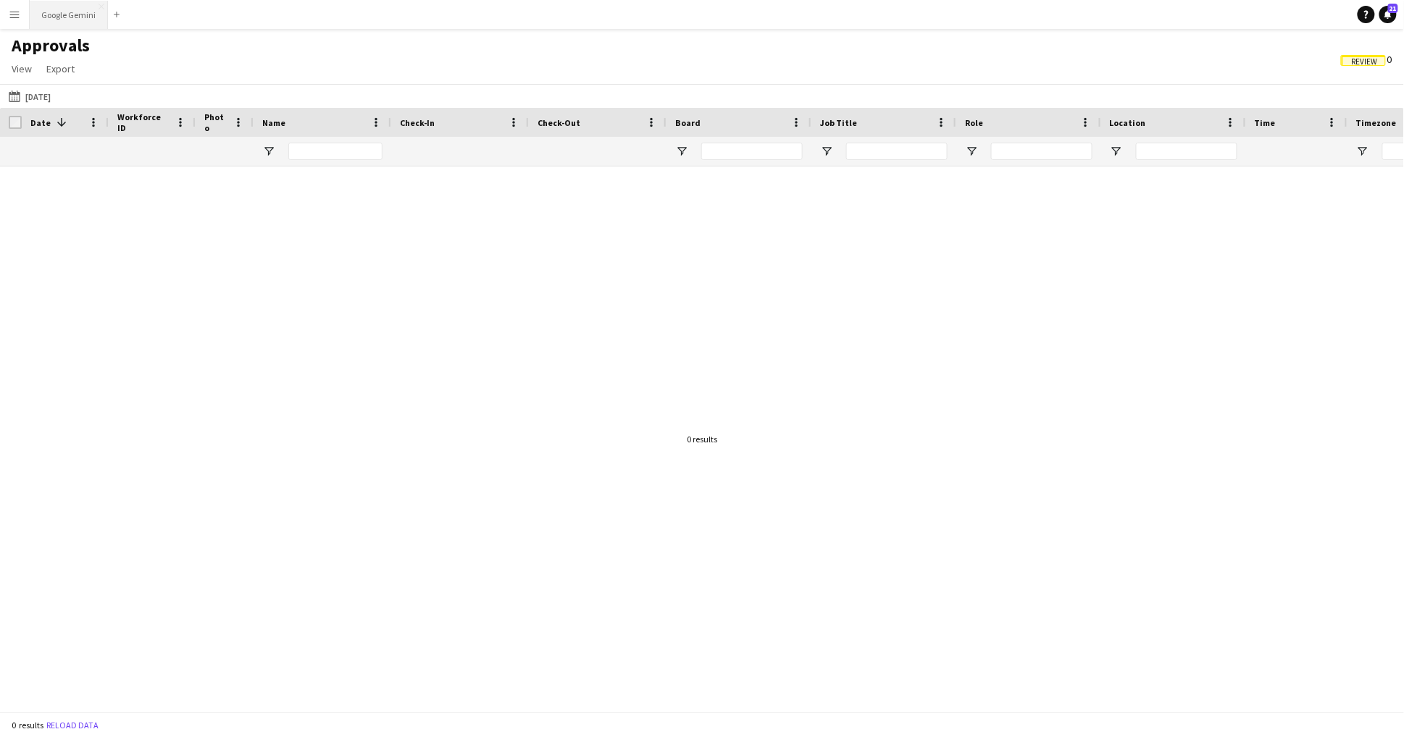
click at [88, 10] on button "Google Gemini Close" at bounding box center [69, 15] width 78 height 28
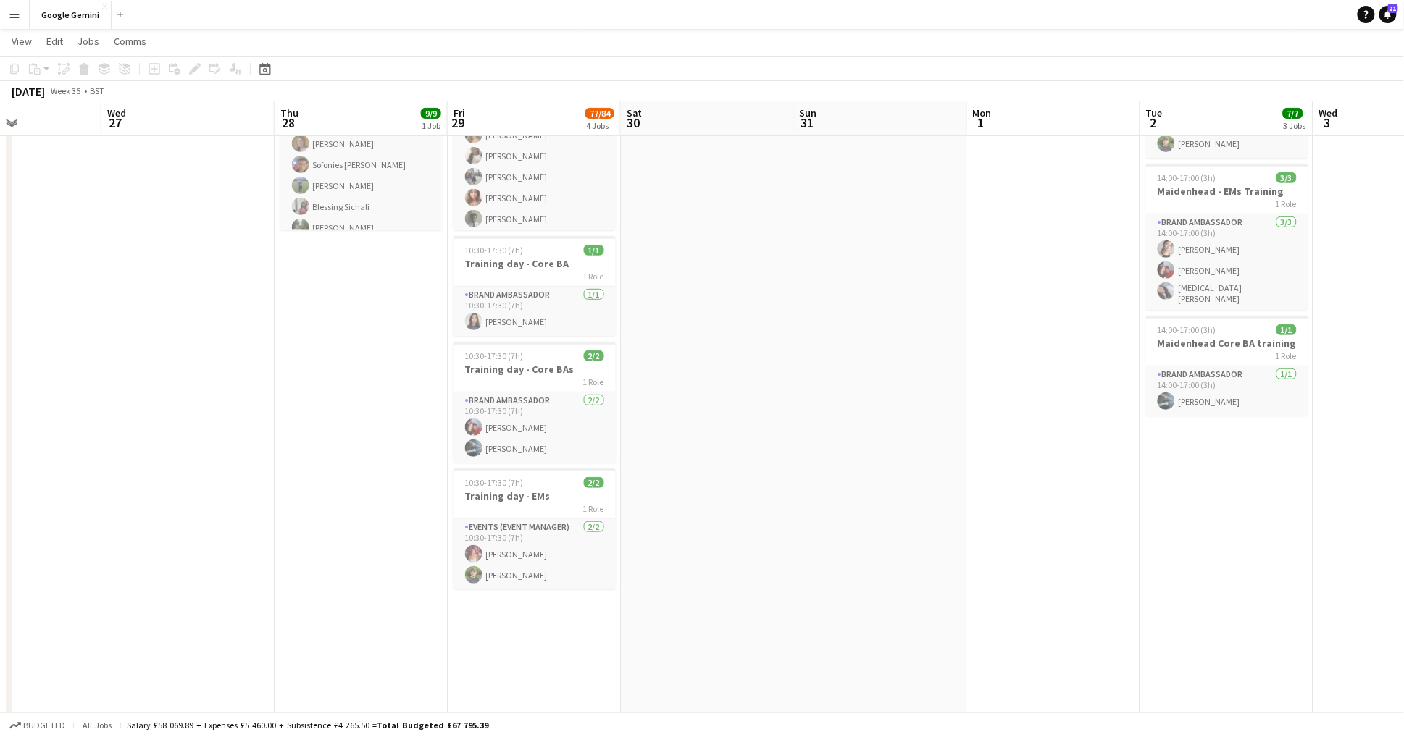
click at [563, 632] on app-date-cell "10:30-17:30 (7h) 72/79 Training Day - SBA's pin Google Gemini Training 1 Role B…" at bounding box center [534, 499] width 173 height 979
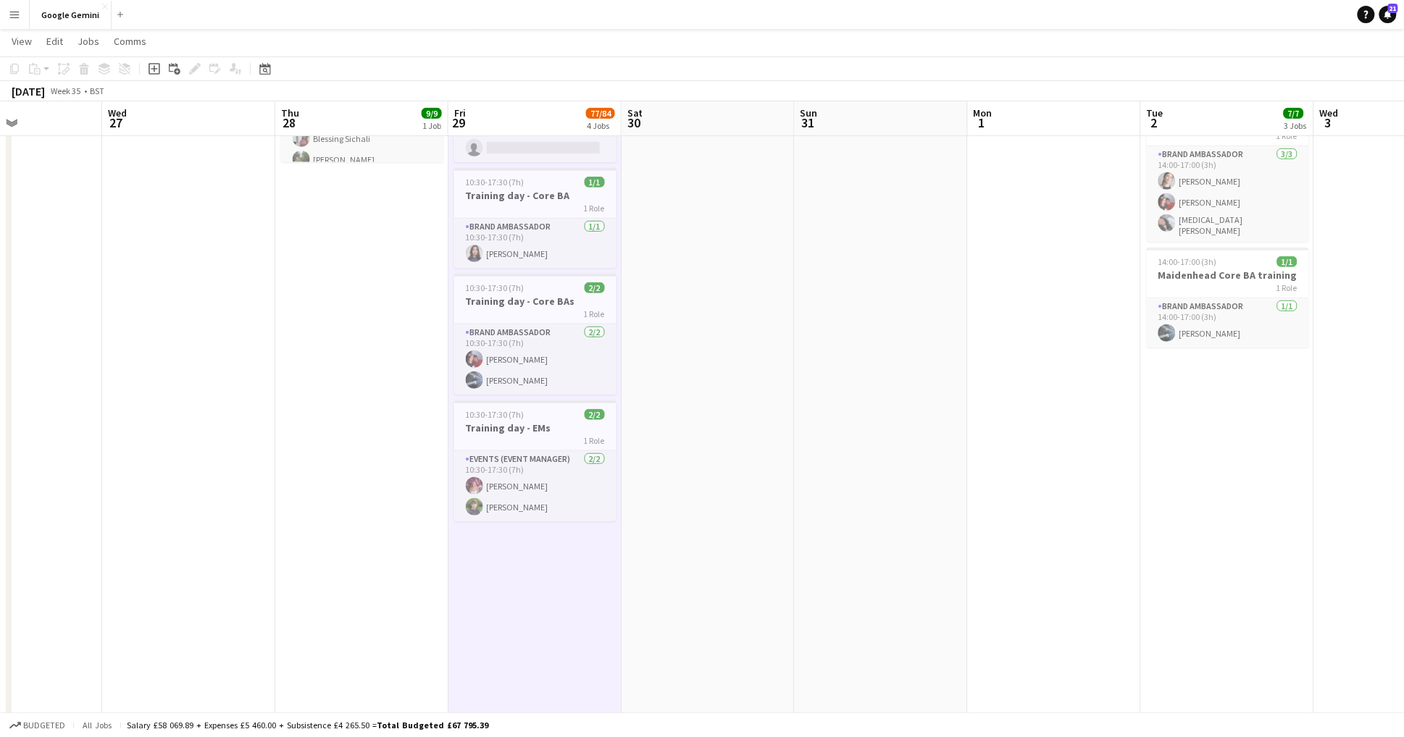
click at [672, 601] on app-date-cell at bounding box center [707, 431] width 173 height 979
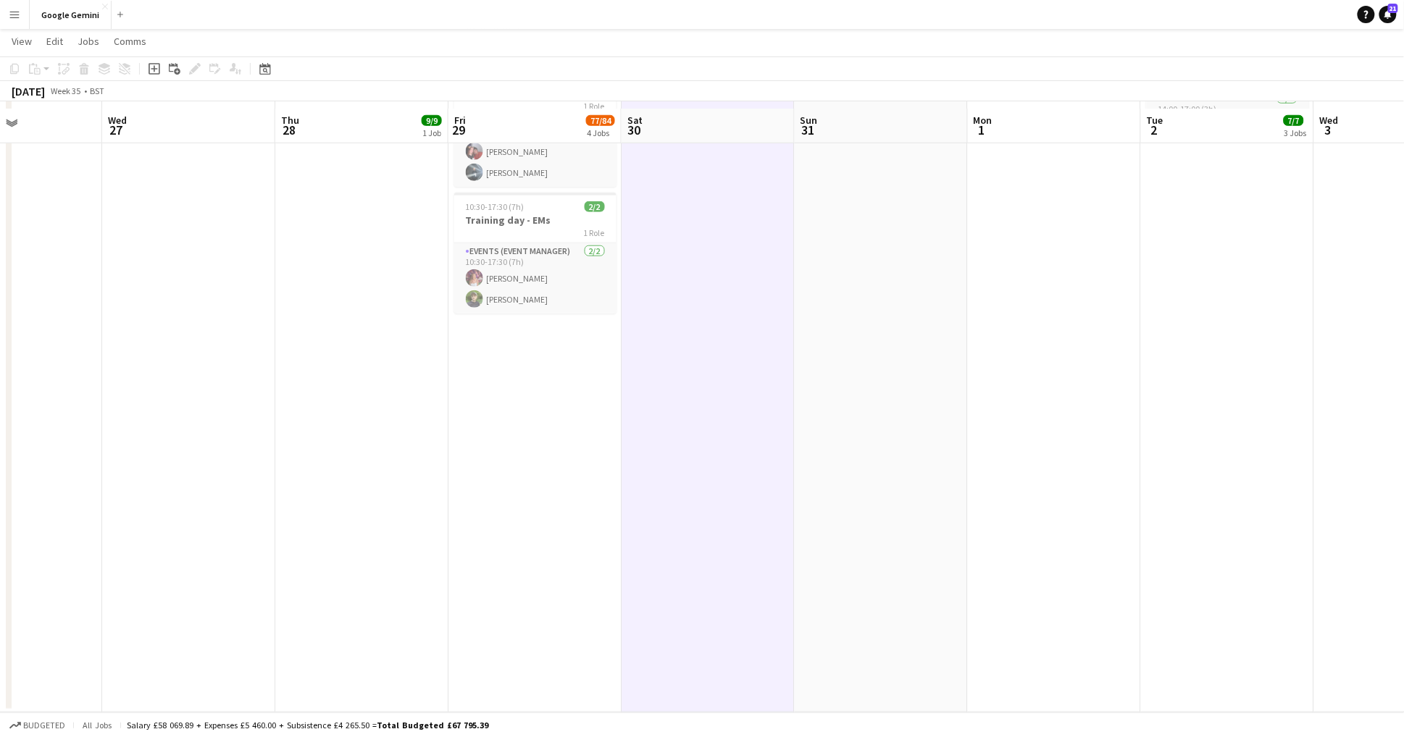
click at [594, 458] on app-date-cell "10:30-17:30 (7h) 72/79 Training Day - SBA's pin Google Gemini Training 1 Role B…" at bounding box center [534, 223] width 173 height 979
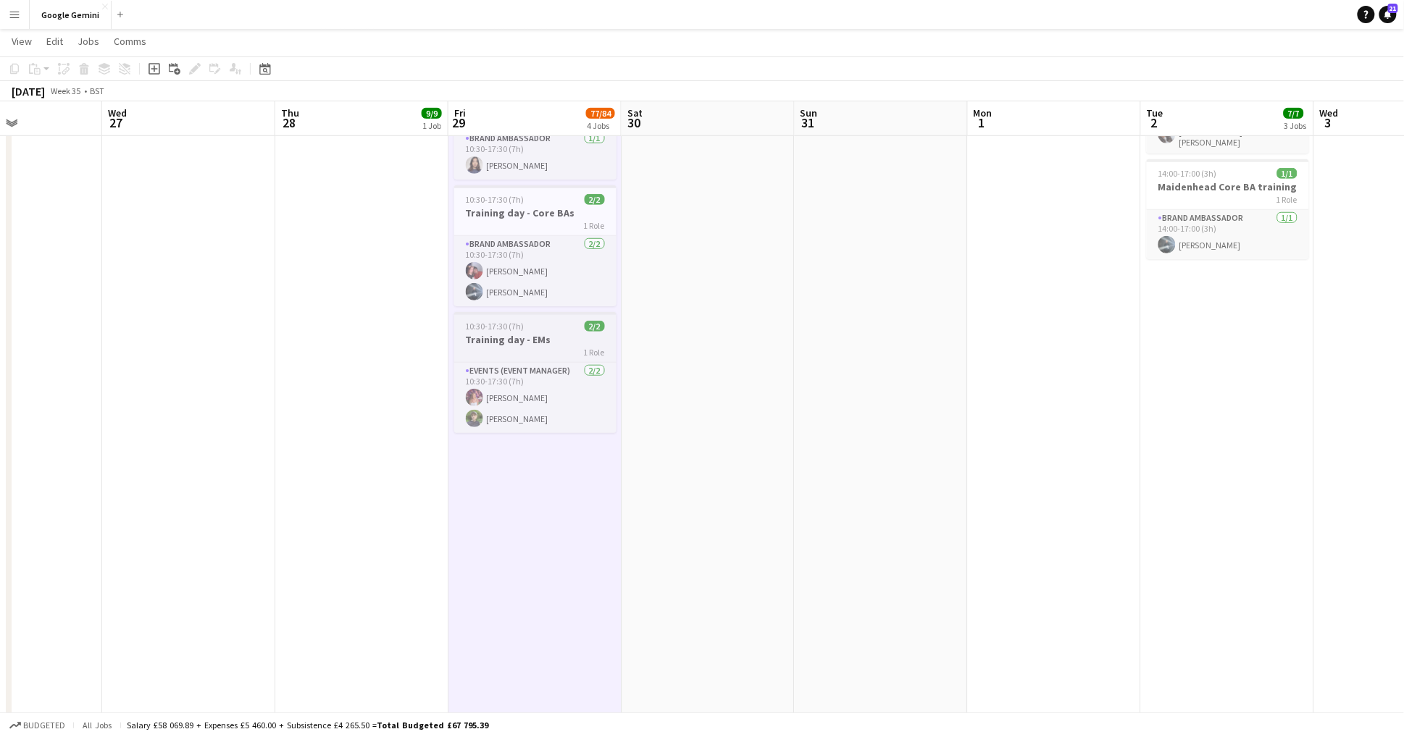
click at [535, 324] on div "10:30-17:30 (7h) 2/2" at bounding box center [535, 326] width 162 height 11
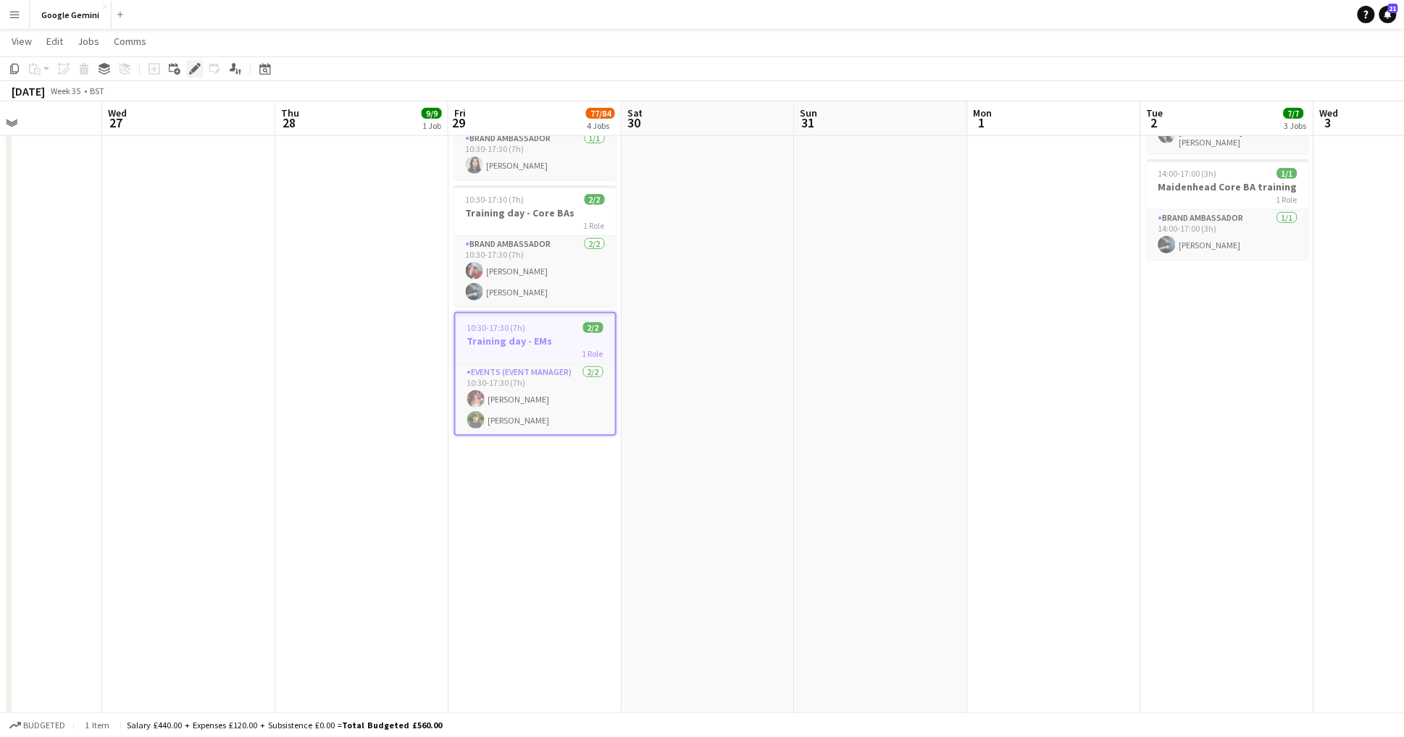
click at [194, 65] on icon "Edit" at bounding box center [195, 69] width 12 height 12
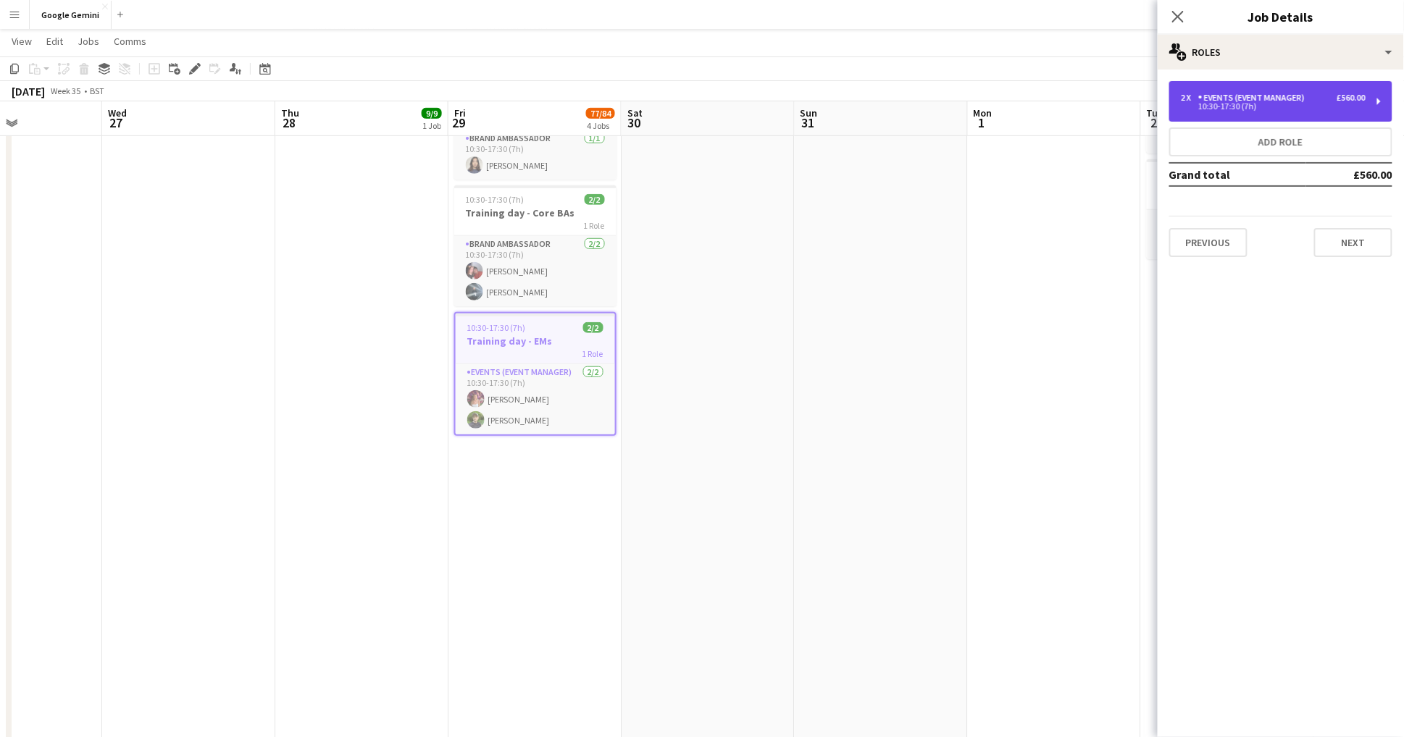
click at [1333, 117] on div "2 x Events (Event Manager) £560.00 10:30-17:30 (7h)" at bounding box center [1280, 101] width 223 height 41
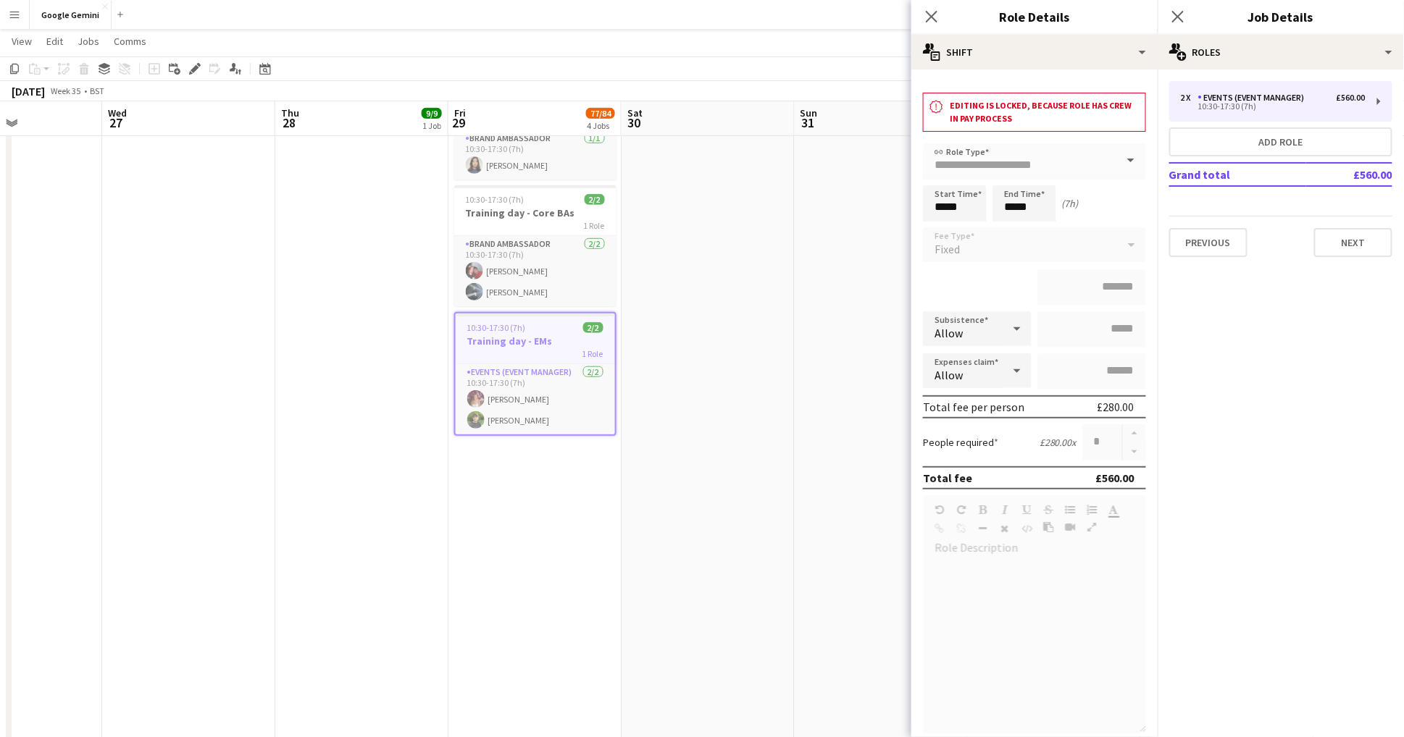
click at [578, 548] on app-date-cell "10:30-17:30 (7h) 72/79 Training Day - SBA's pin Google Gemini Training 1 Role B…" at bounding box center [534, 343] width 173 height 979
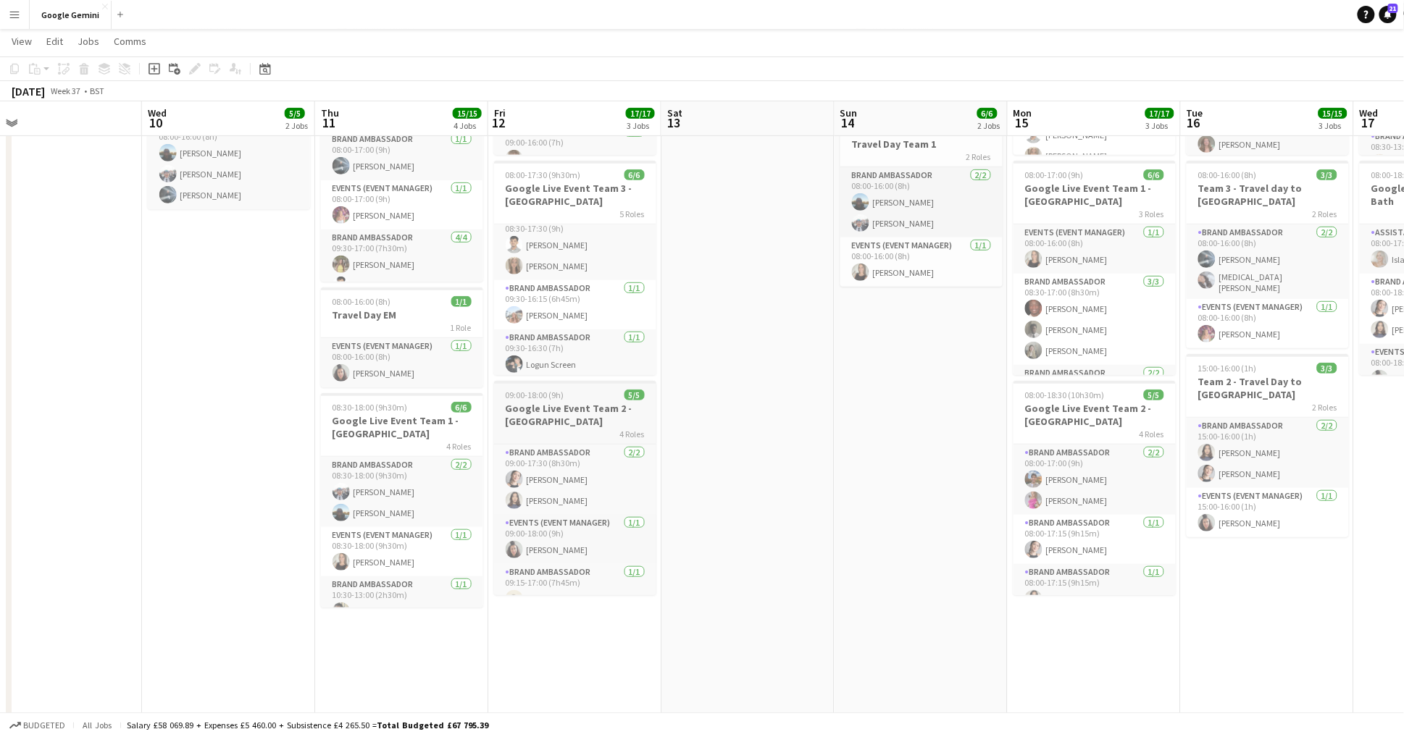
scroll to position [0, 377]
click at [572, 419] on h3 "Google Live Event Team 2 - [GEOGRAPHIC_DATA]" at bounding box center [576, 415] width 162 height 26
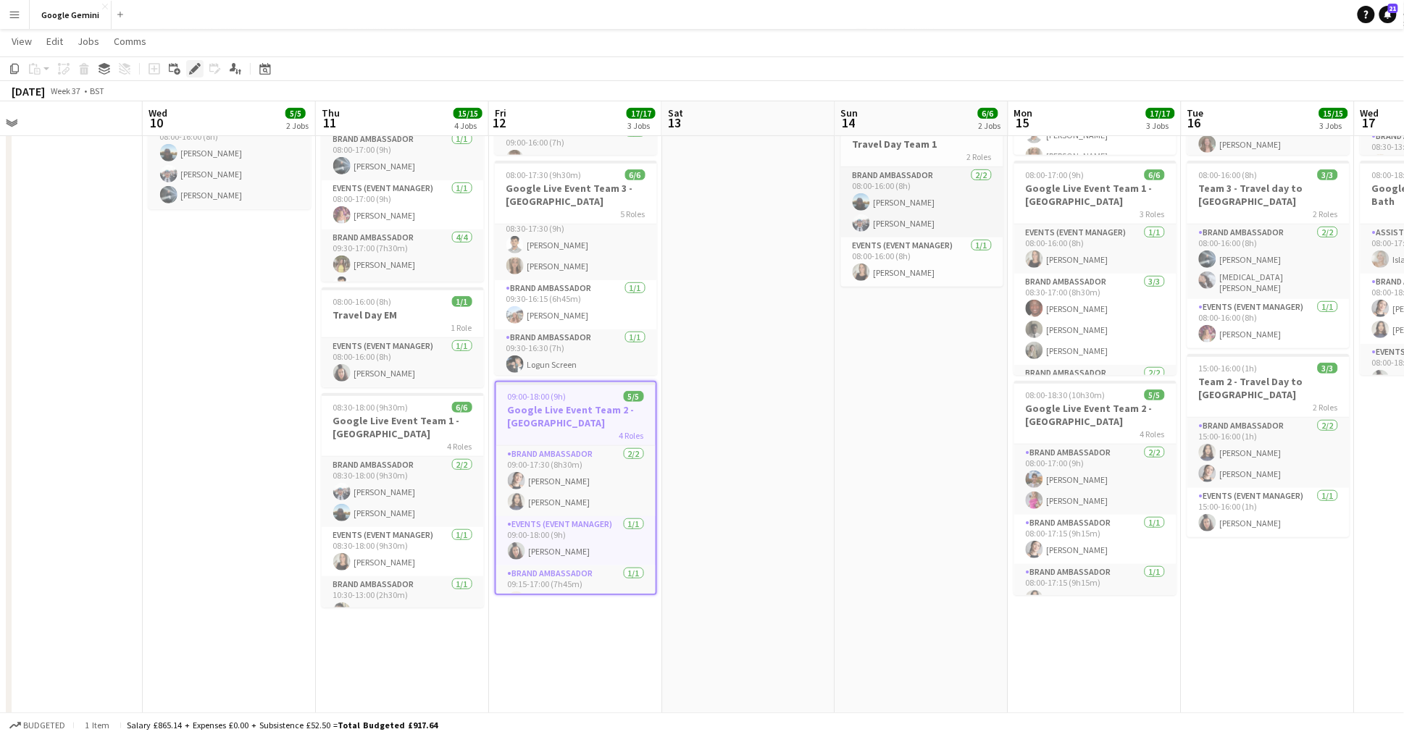
click at [197, 75] on div "Edit" at bounding box center [194, 68] width 17 height 17
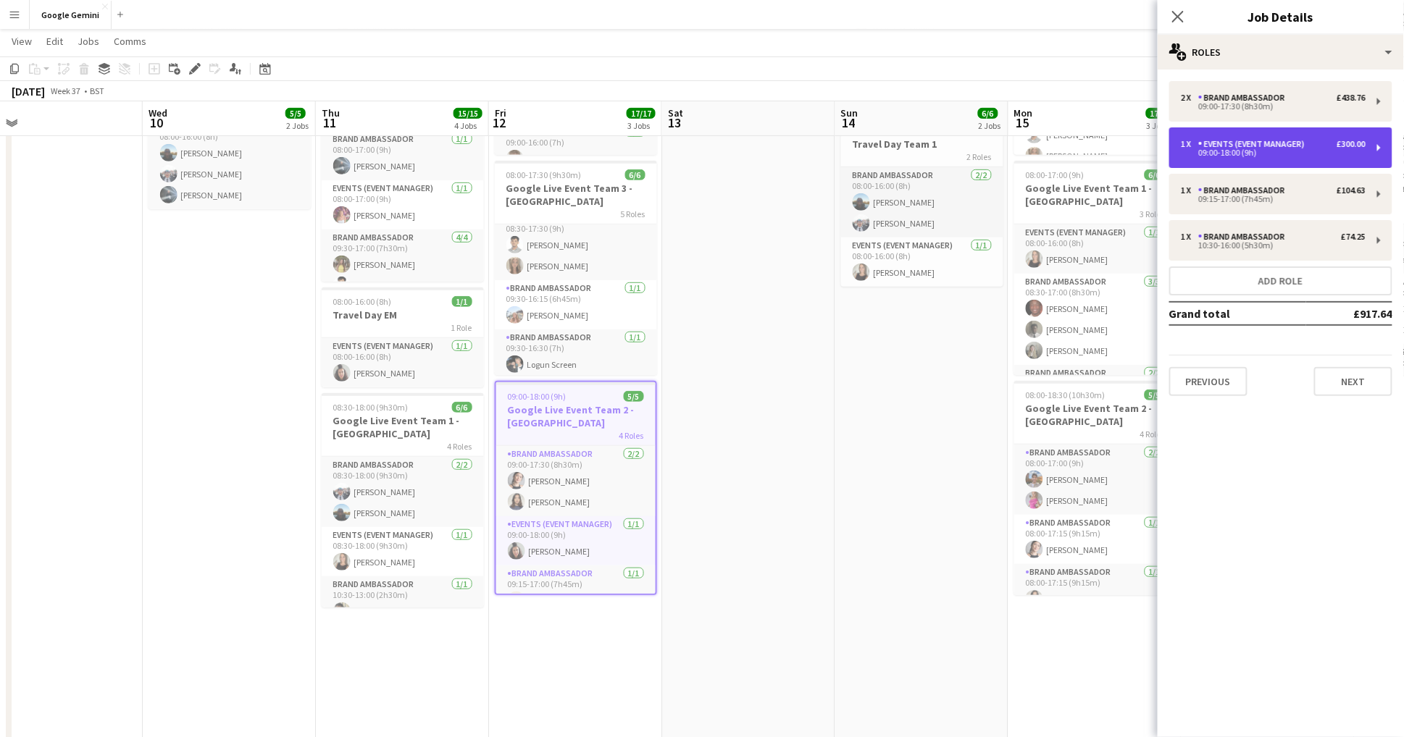
click at [1276, 140] on div "Events (Event Manager)" at bounding box center [1254, 144] width 112 height 10
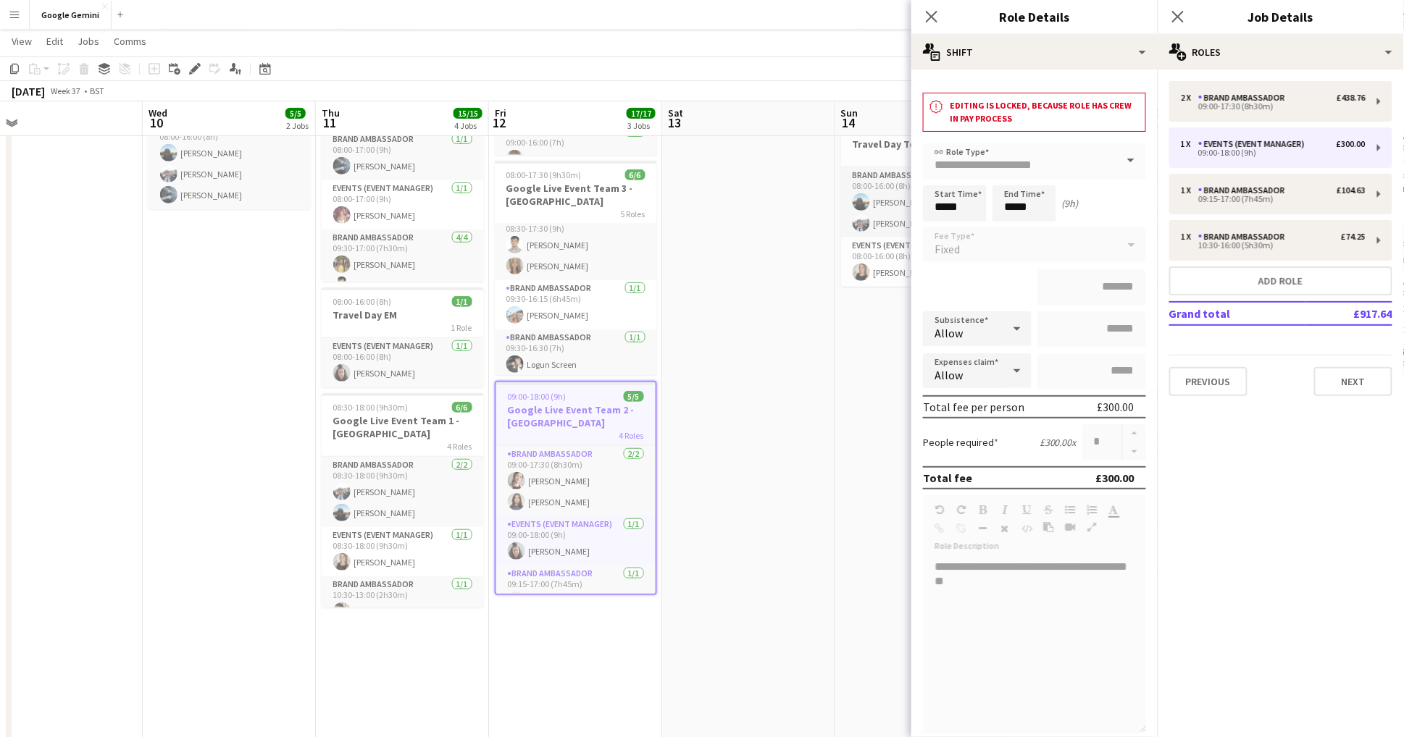
click at [814, 309] on app-date-cell at bounding box center [748, 424] width 173 height 979
